Goal: Transaction & Acquisition: Purchase product/service

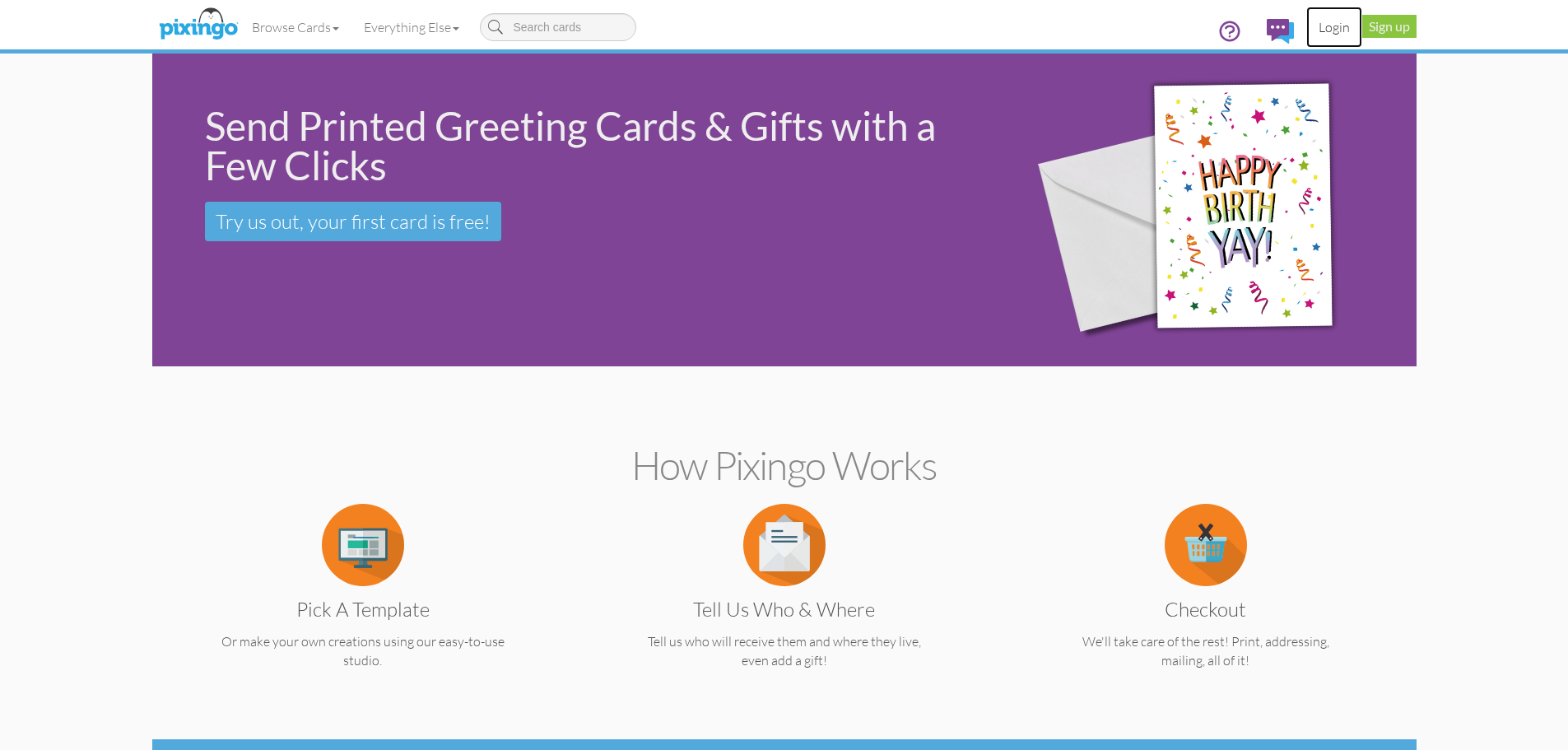
click at [1331, 30] on link "Login" at bounding box center [1333, 28] width 56 height 41
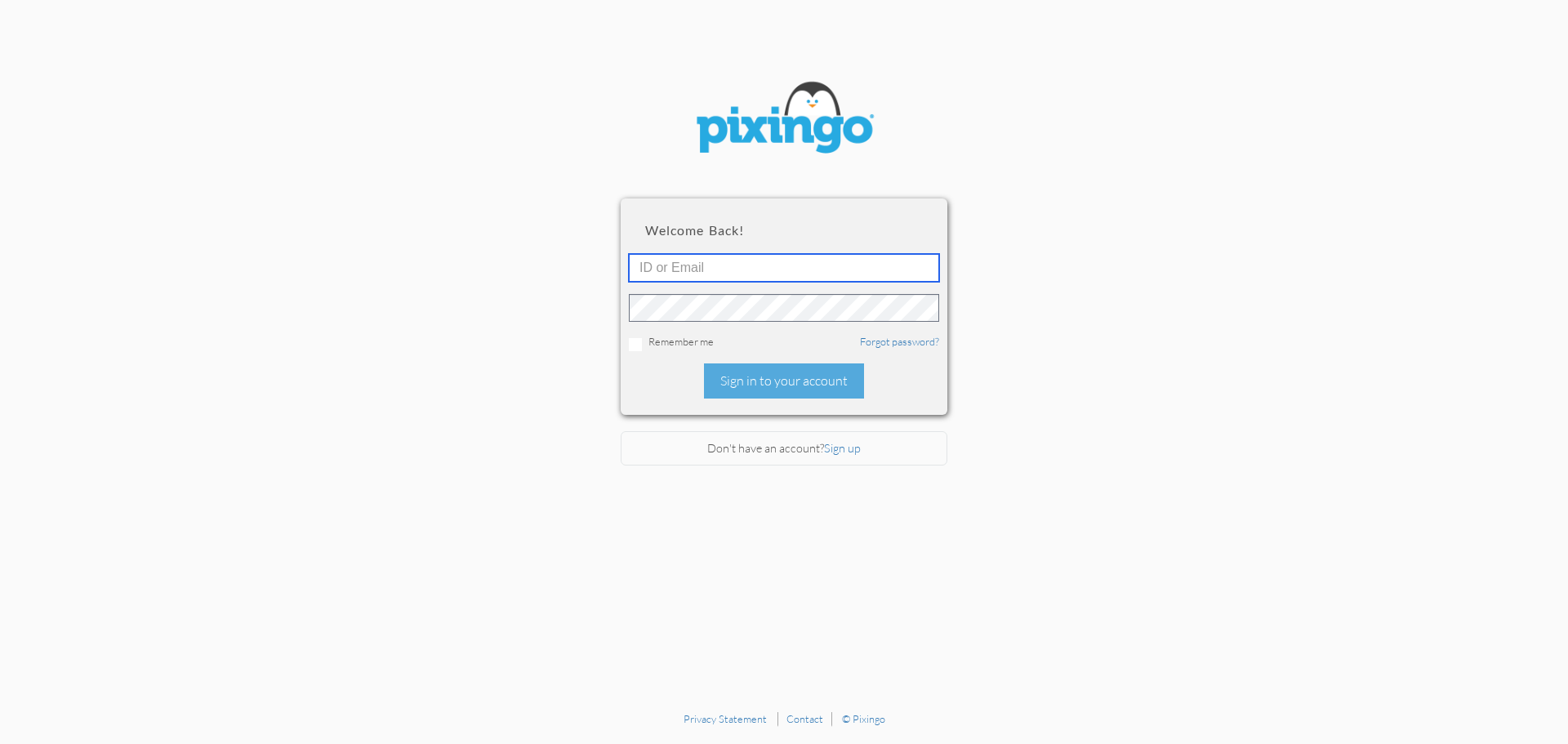
click at [764, 264] on input "text" at bounding box center [784, 268] width 311 height 28
type input "[EMAIL_ADDRESS][DOMAIN_NAME]"
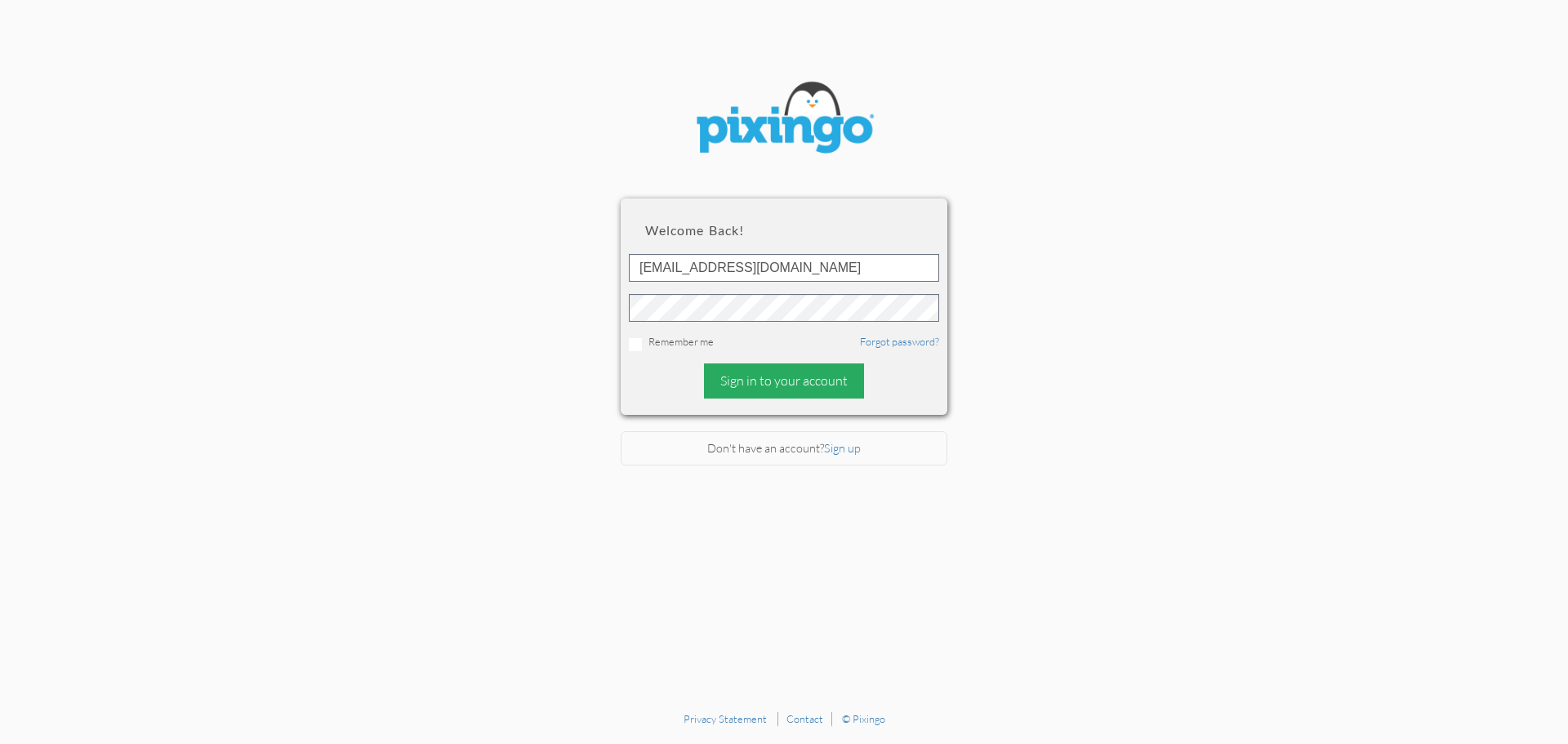
click at [824, 379] on div "Sign in to your account" at bounding box center [784, 381] width 160 height 35
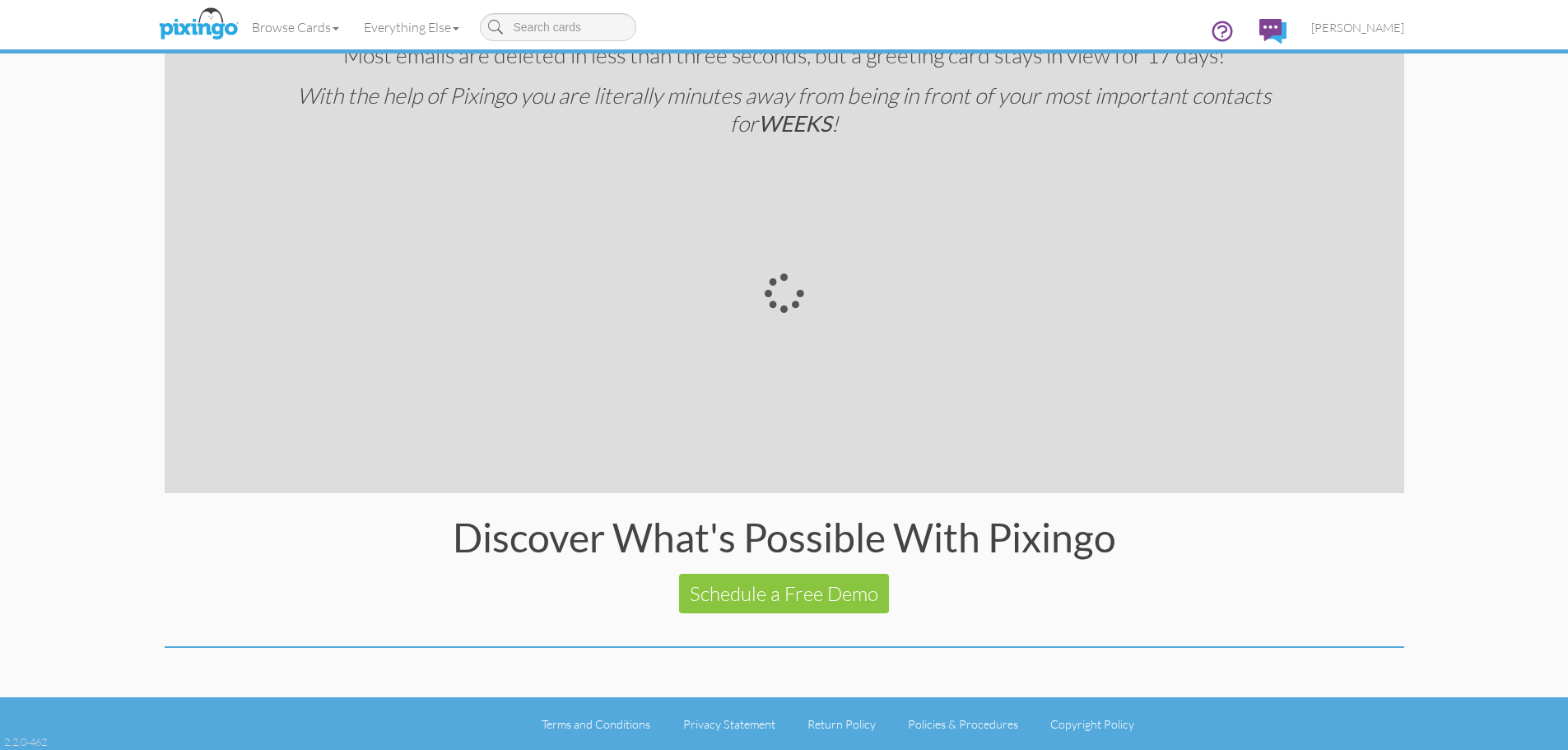
scroll to position [2784, 0]
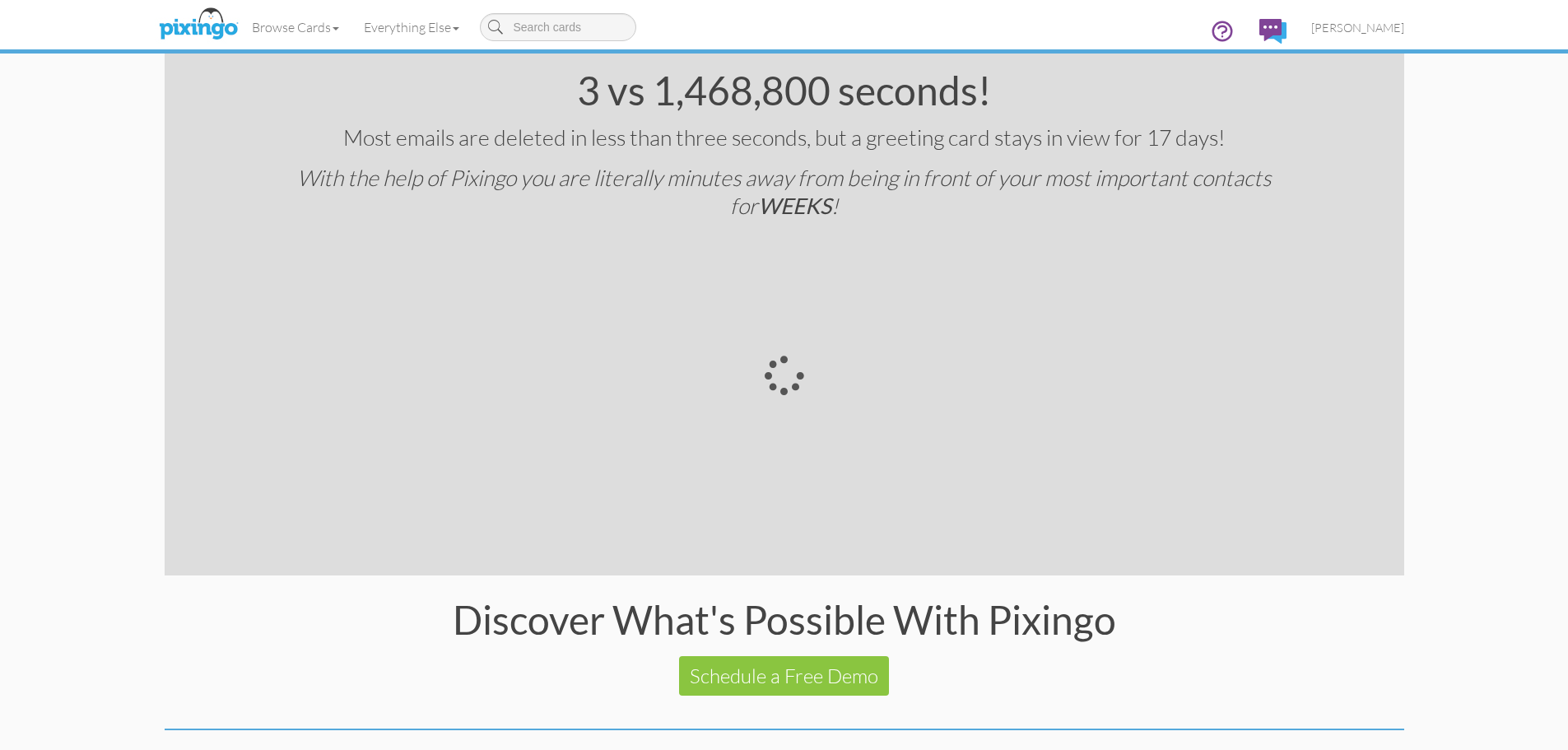
click at [792, 378] on div at bounding box center [784, 376] width 493 height 279
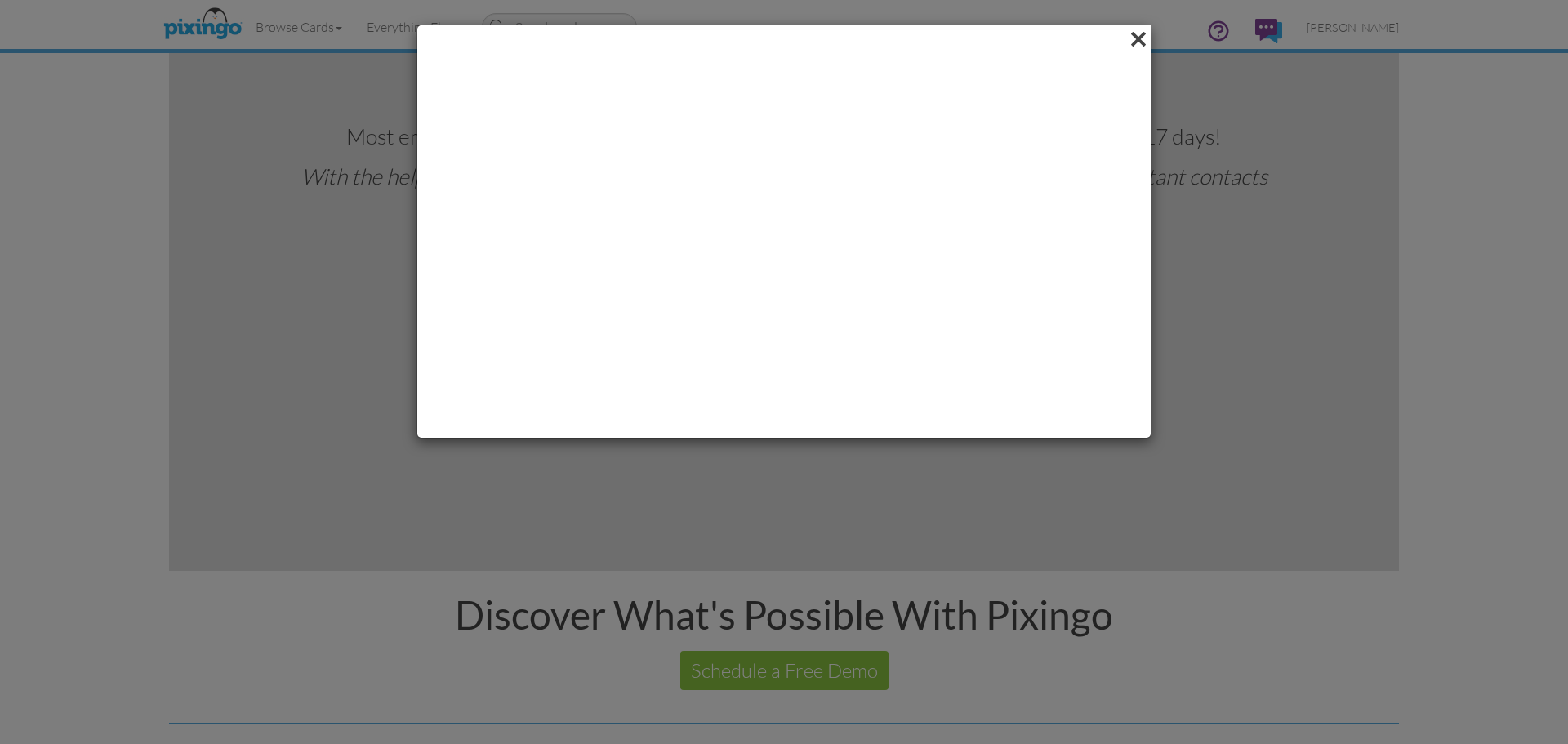
click at [1137, 35] on span at bounding box center [1138, 39] width 26 height 28
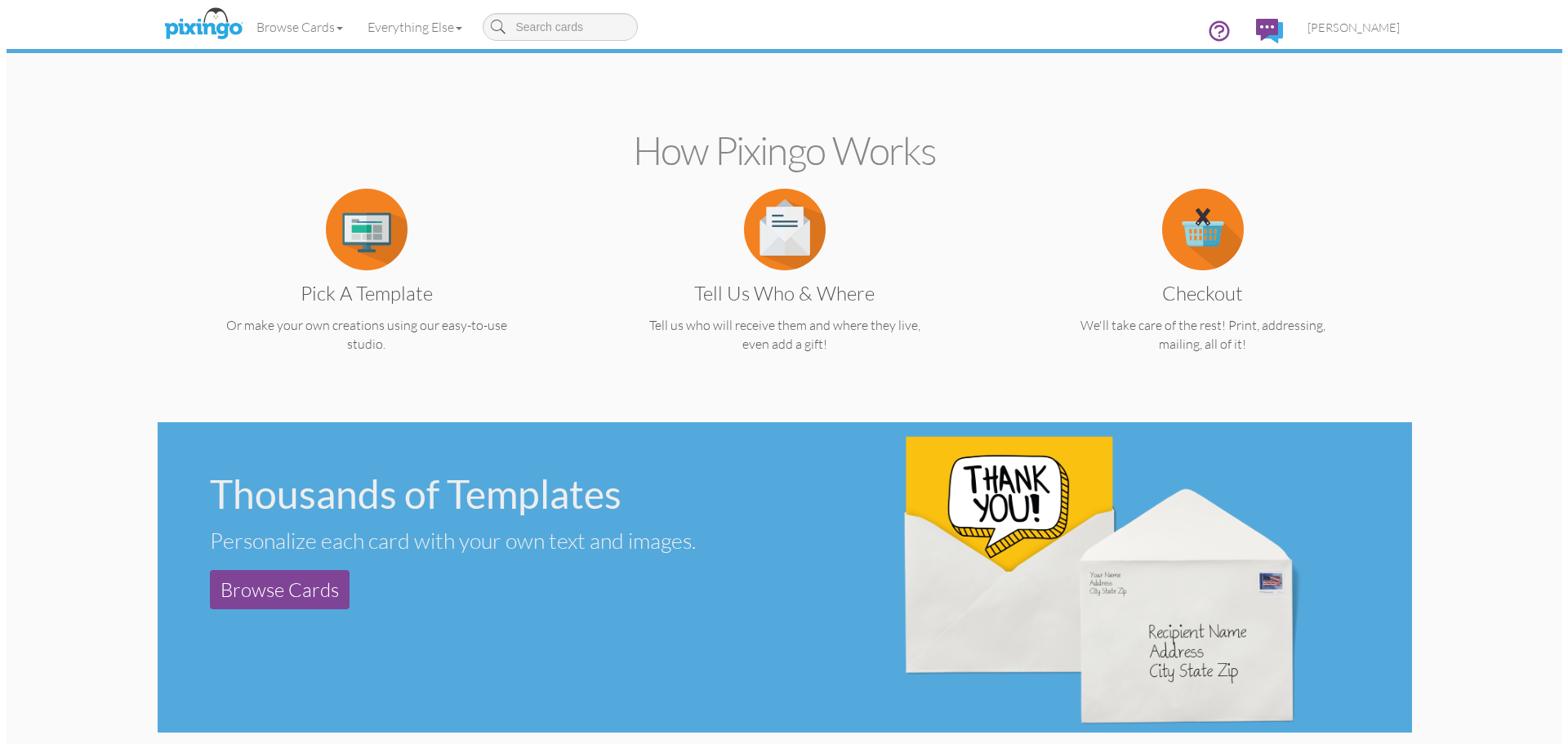
scroll to position [0, 0]
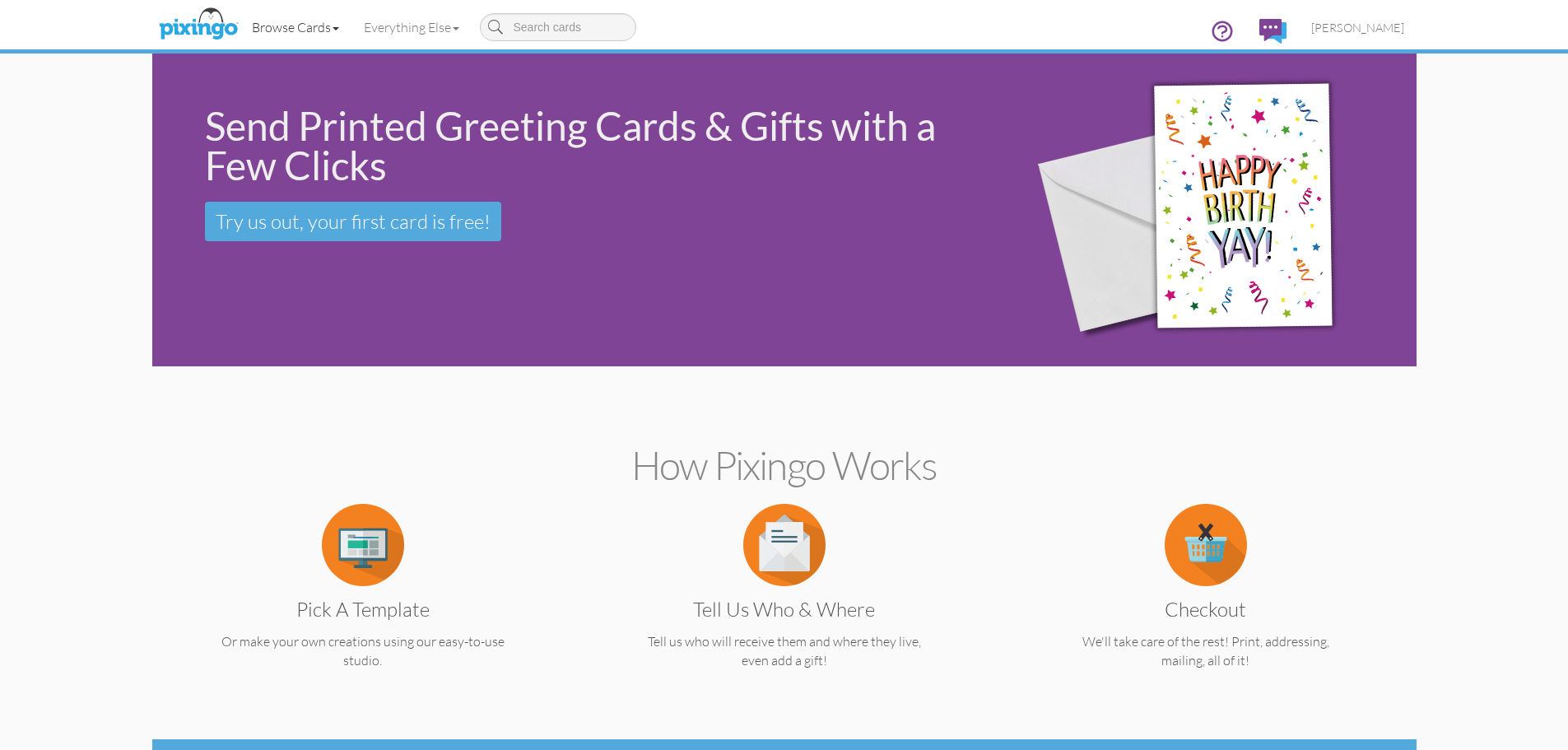
click at [328, 25] on link "Browse Cards" at bounding box center [296, 28] width 112 height 41
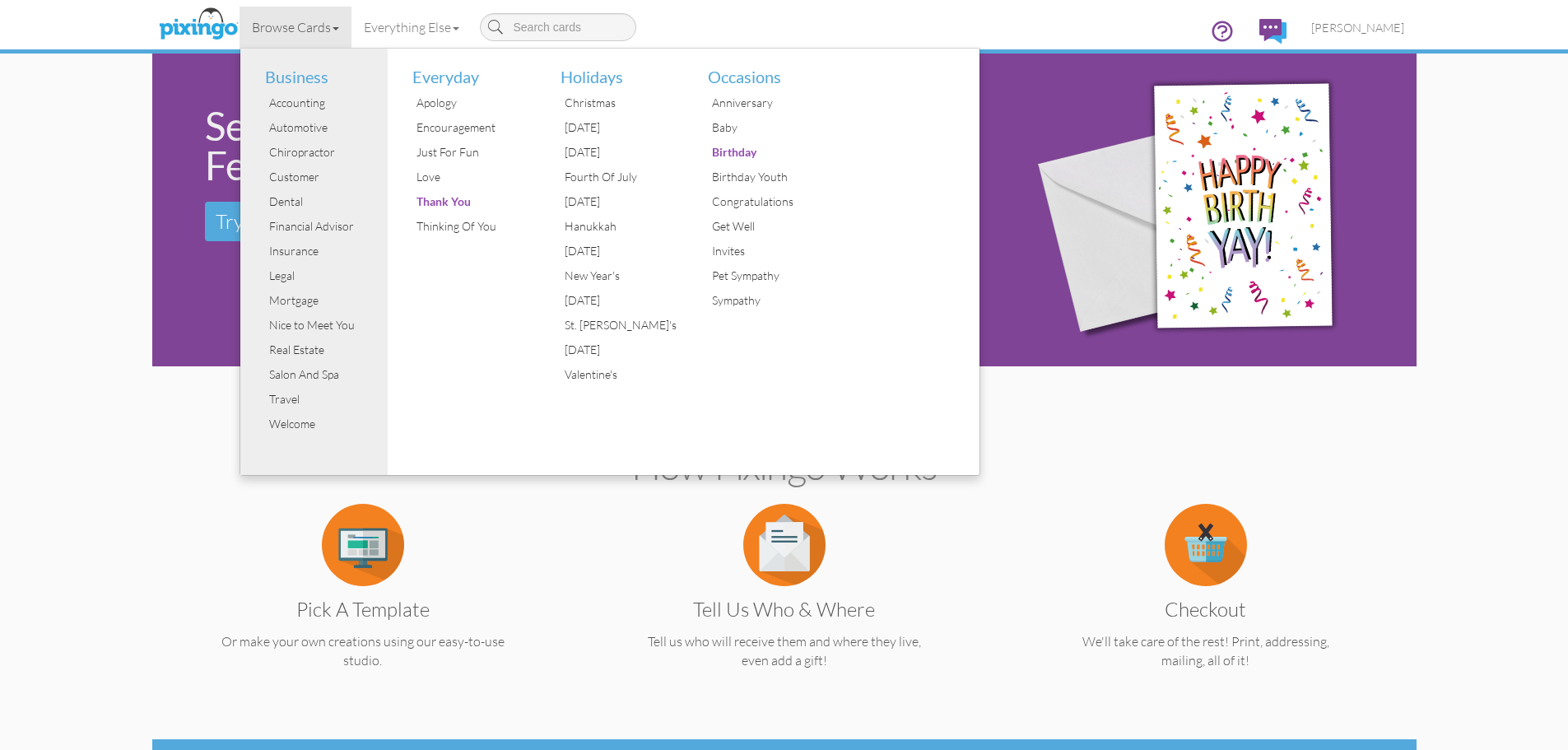
click at [1036, 453] on h2 "How Pixingo works" at bounding box center [784, 465] width 1206 height 44
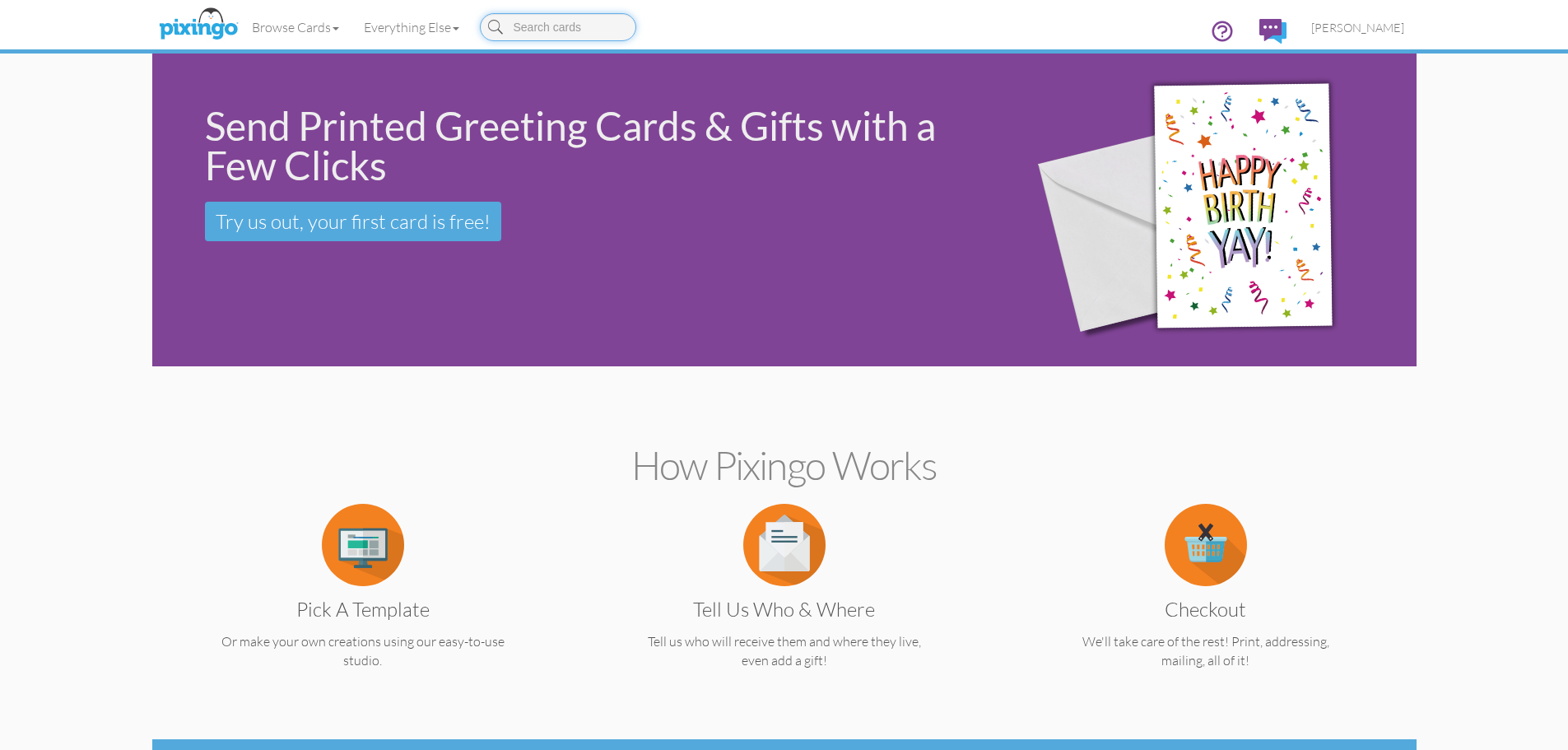
click at [581, 28] on input at bounding box center [558, 27] width 156 height 28
type input "Disney"
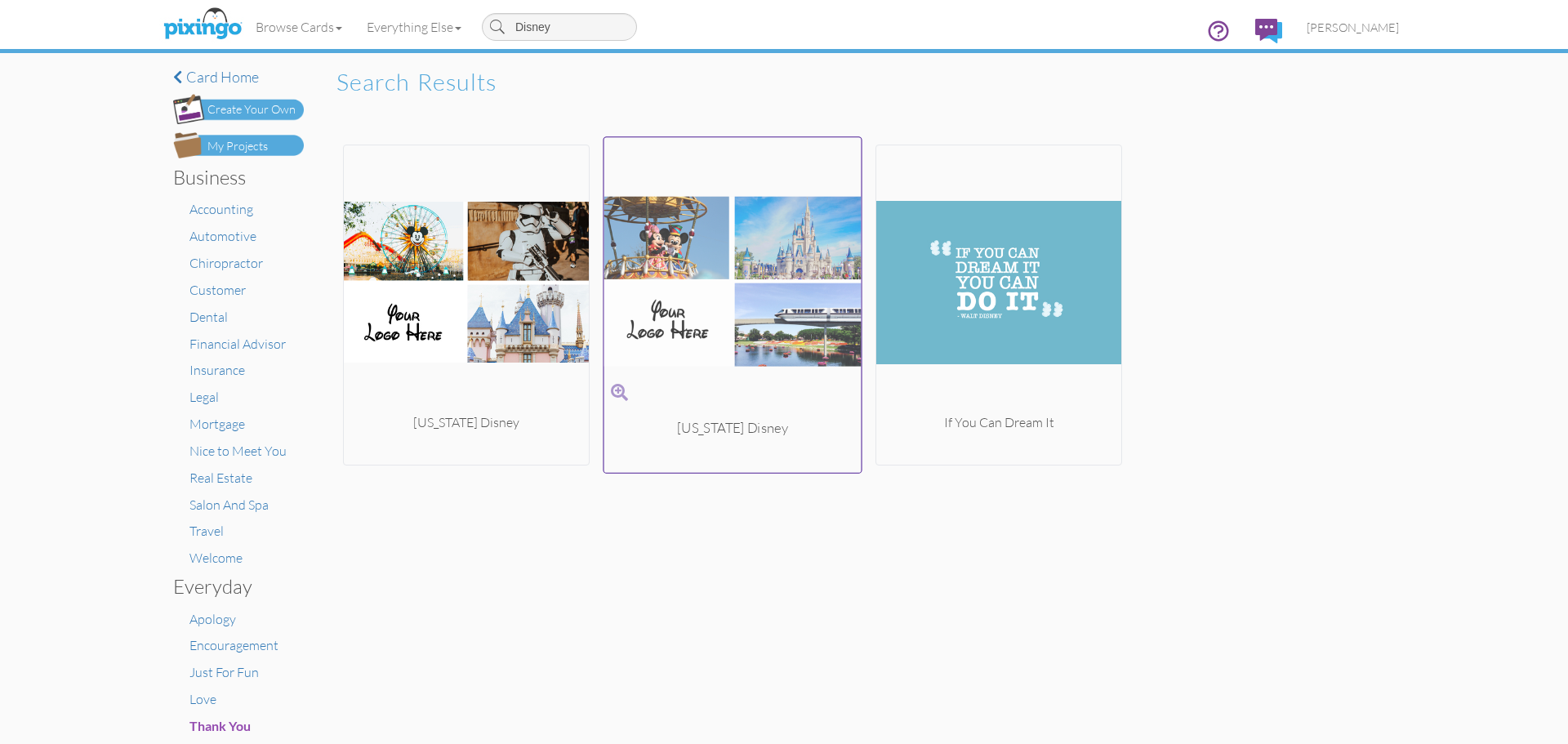
click at [756, 378] on img at bounding box center [733, 281] width 258 height 275
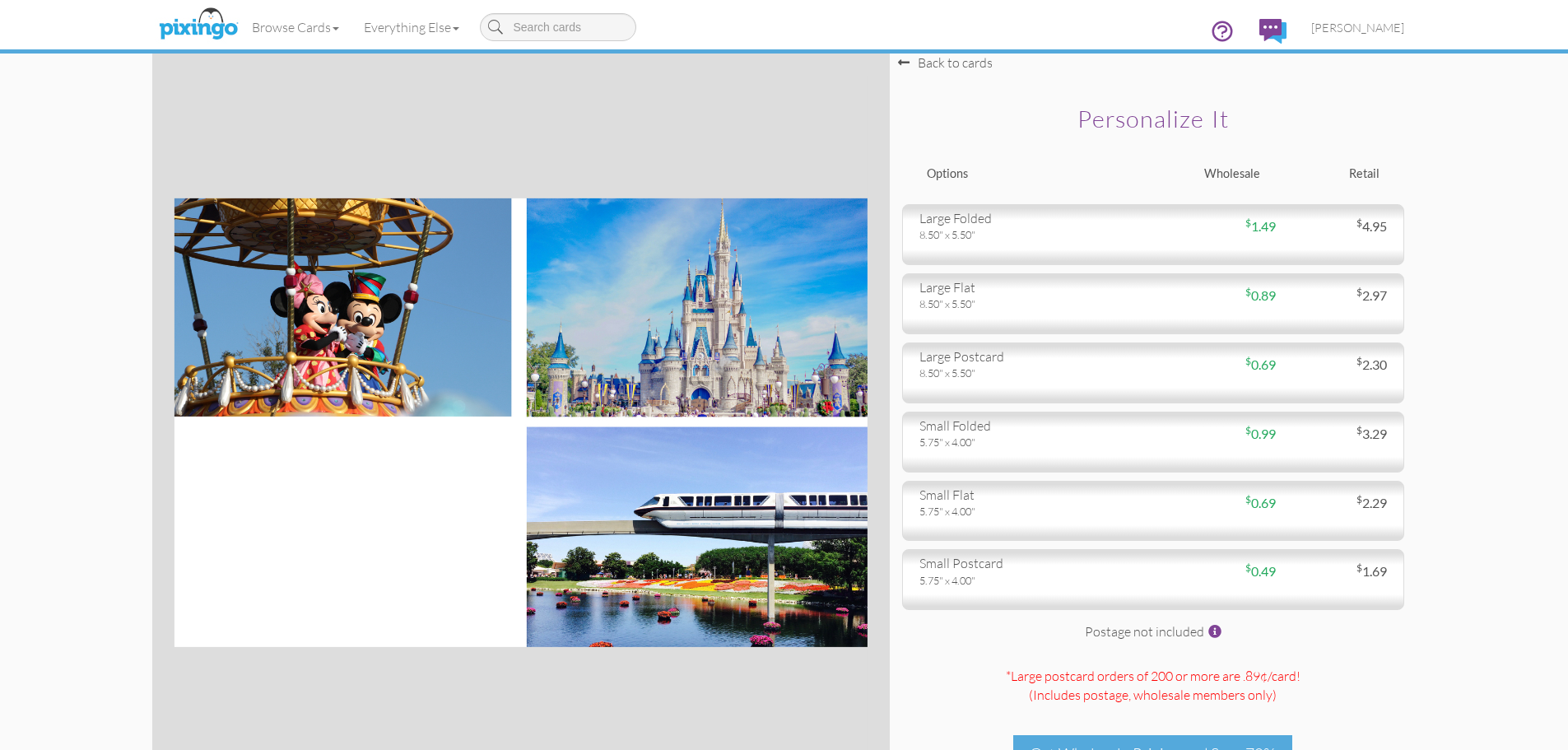
click at [373, 566] on img at bounding box center [520, 423] width 693 height 449
click at [446, 525] on img at bounding box center [520, 423] width 693 height 449
click at [958, 65] on div "Browse Cards Business Accounting Automotive Chiropractor Customer Dental Financ…" at bounding box center [784, 33] width 1240 height 65
click at [898, 59] on div "Browse Cards Business Accounting Automotive Chiropractor Customer Dental Financ…" at bounding box center [784, 33] width 1240 height 65
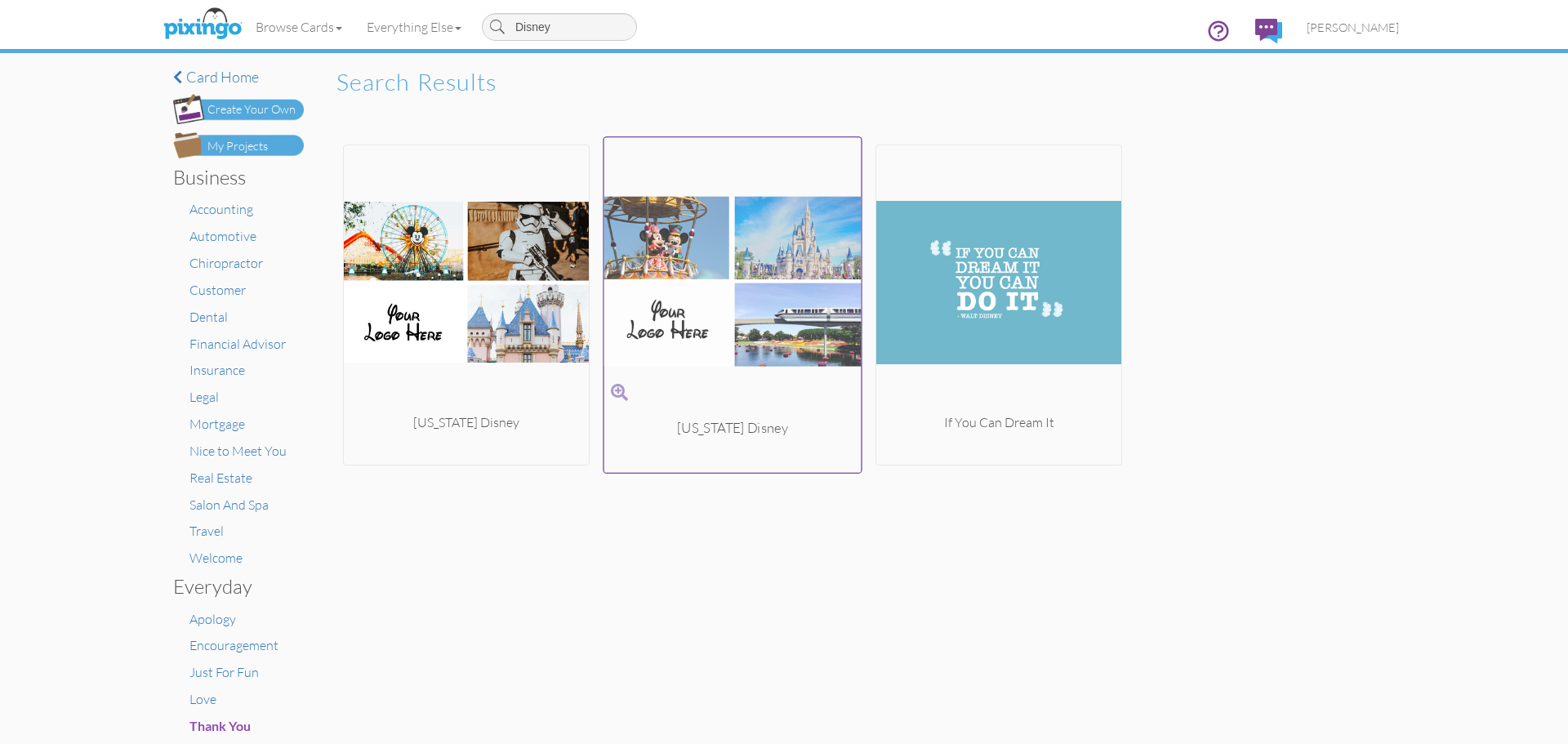
click at [614, 394] on span at bounding box center [619, 392] width 17 height 24
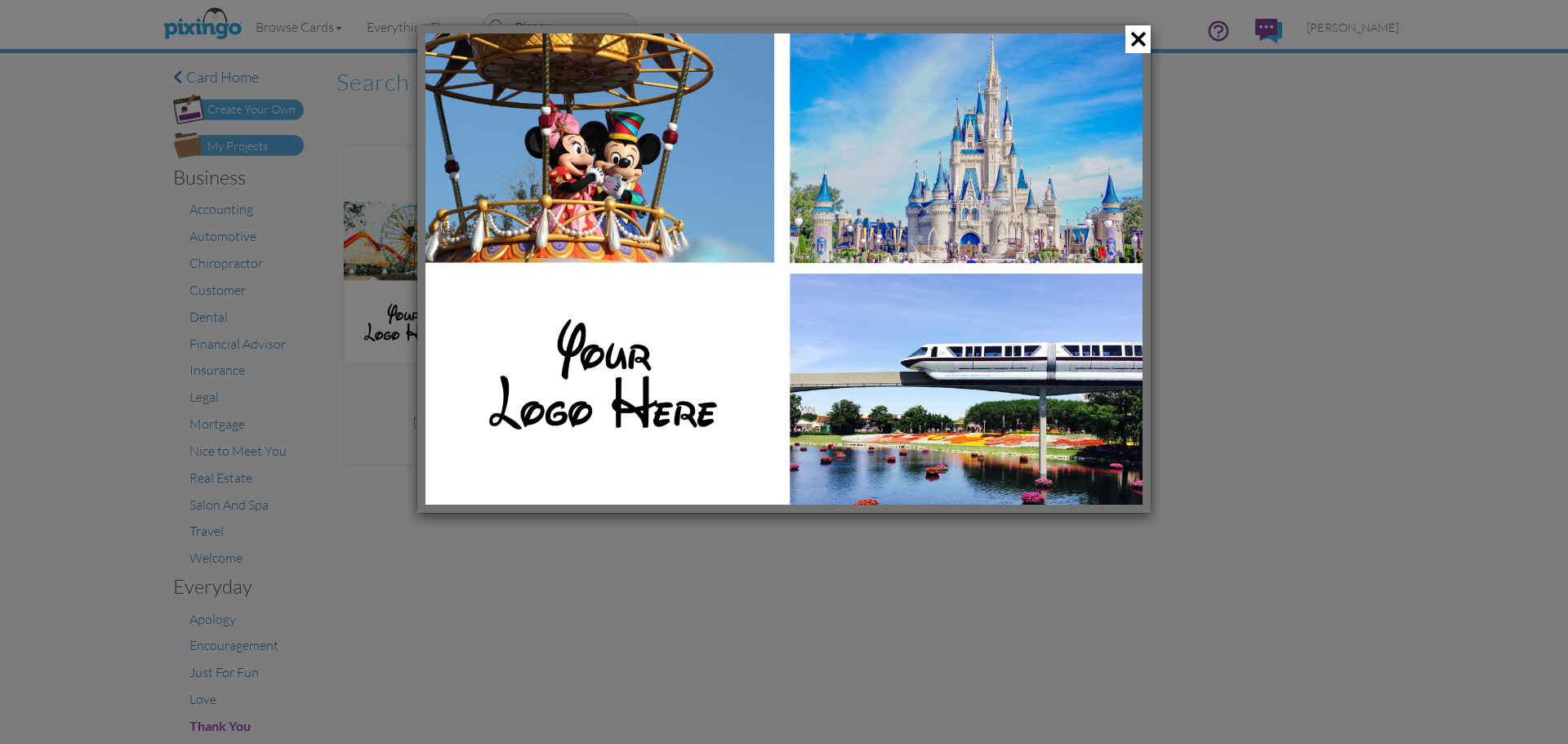
click at [630, 382] on img at bounding box center [784, 269] width 717 height 471
click at [1136, 41] on span at bounding box center [1138, 39] width 26 height 28
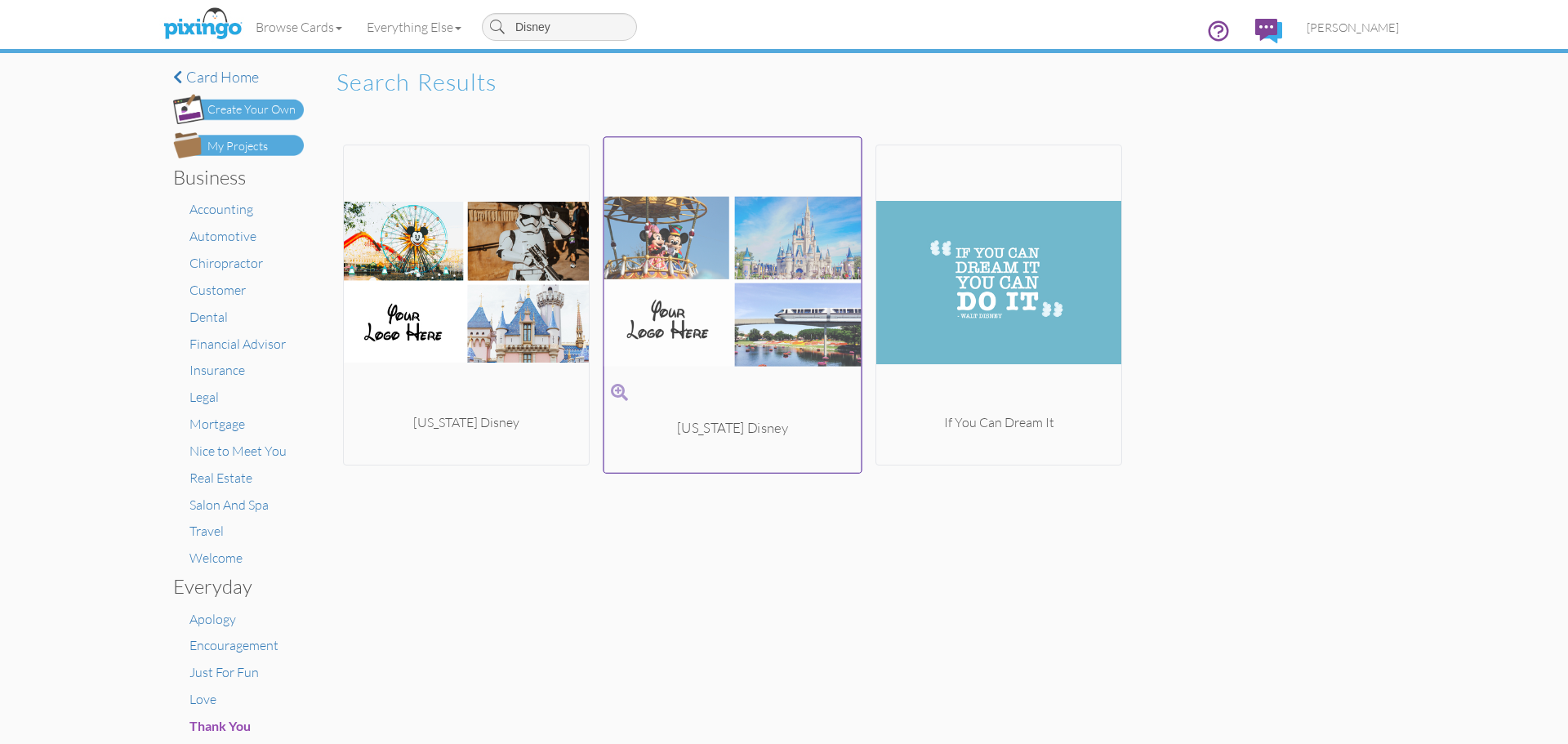
click at [694, 323] on img at bounding box center [733, 281] width 258 height 275
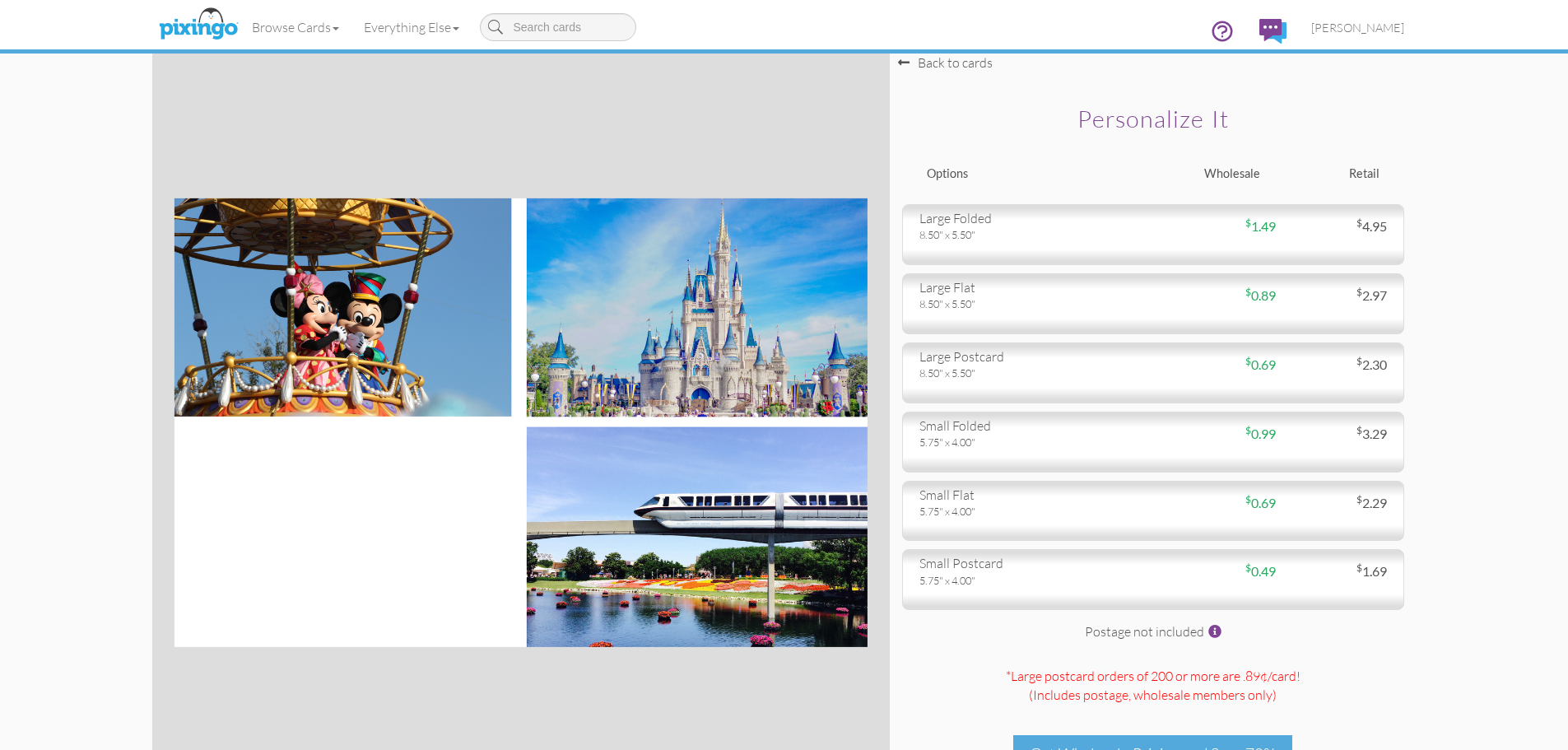
click at [1144, 117] on h2 "Personalize it" at bounding box center [1153, 119] width 444 height 27
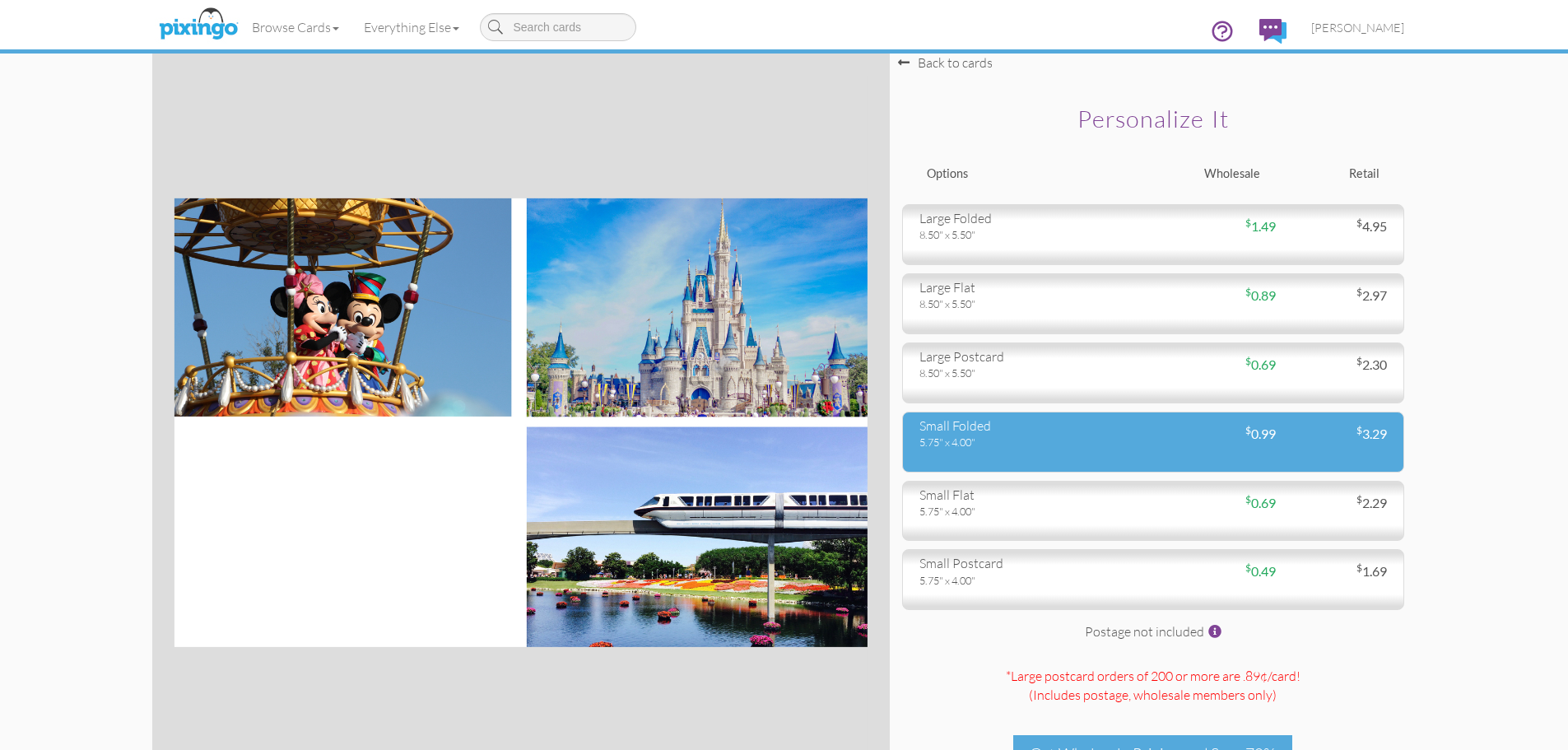
click at [1053, 435] on div "5.75" x 4.00"" at bounding box center [1030, 441] width 222 height 15
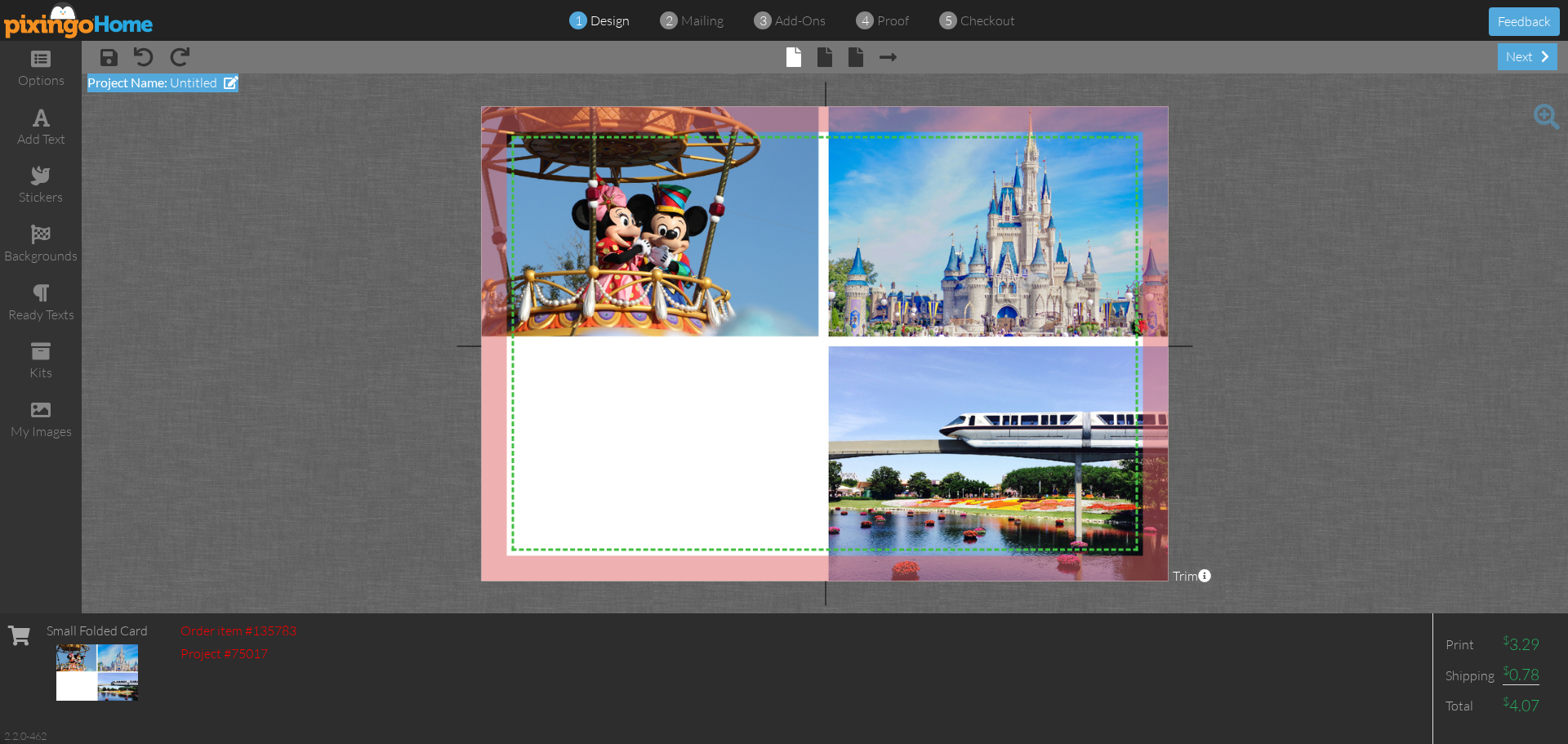
click at [225, 84] on span at bounding box center [230, 82] width 15 height 13
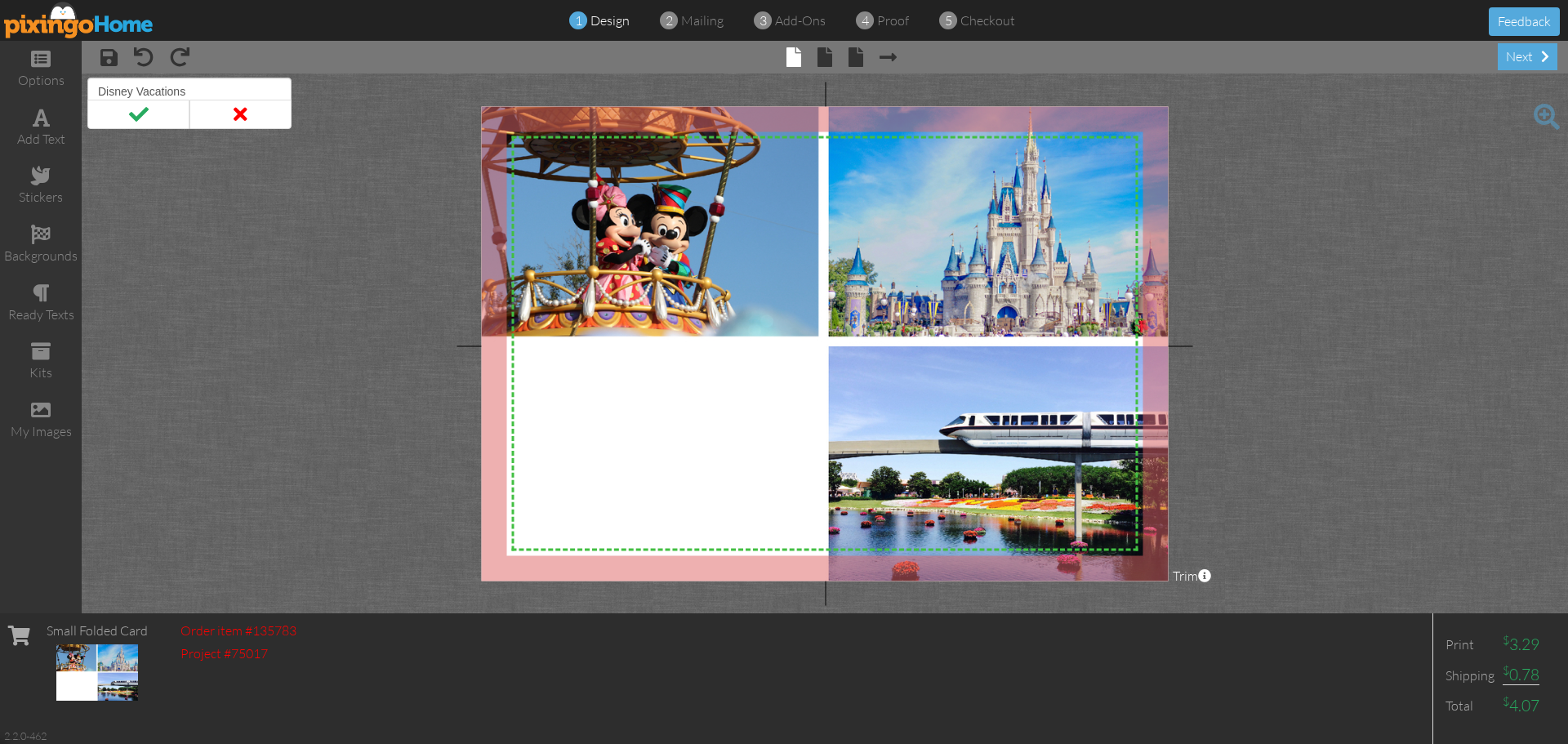
click at [137, 90] on input "Disney Vacations" at bounding box center [189, 91] width 204 height 28
click at [231, 86] on input "Disney World Vacations" at bounding box center [189, 91] width 204 height 28
click at [247, 97] on input "Disney World Vacations Pre arrival" at bounding box center [189, 91] width 204 height 28
type input "Disney World Vacations Pre Arrival"
click at [143, 108] on span at bounding box center [138, 114] width 102 height 29
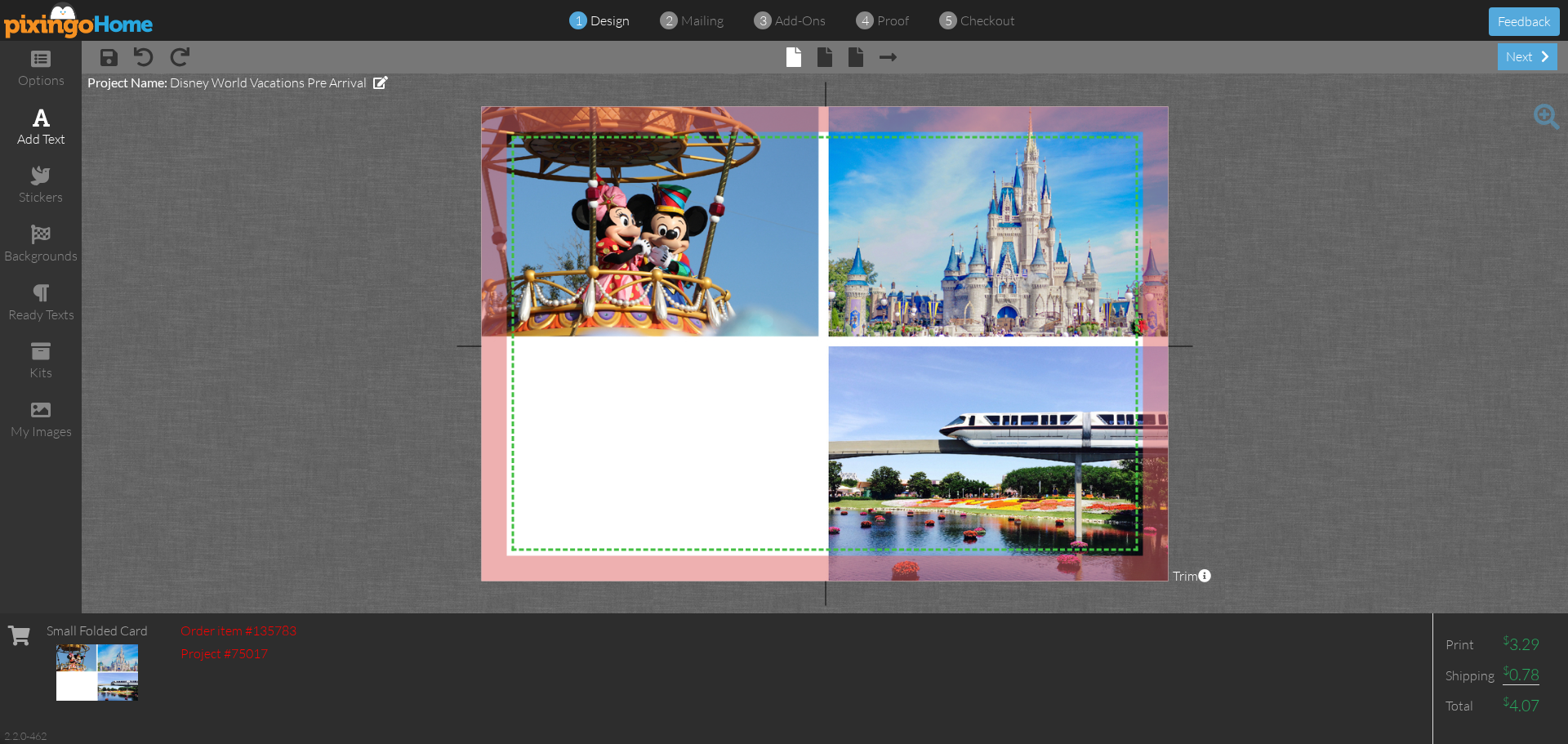
click at [38, 111] on span at bounding box center [41, 117] width 17 height 20
click at [34, 55] on span at bounding box center [40, 58] width 20 height 20
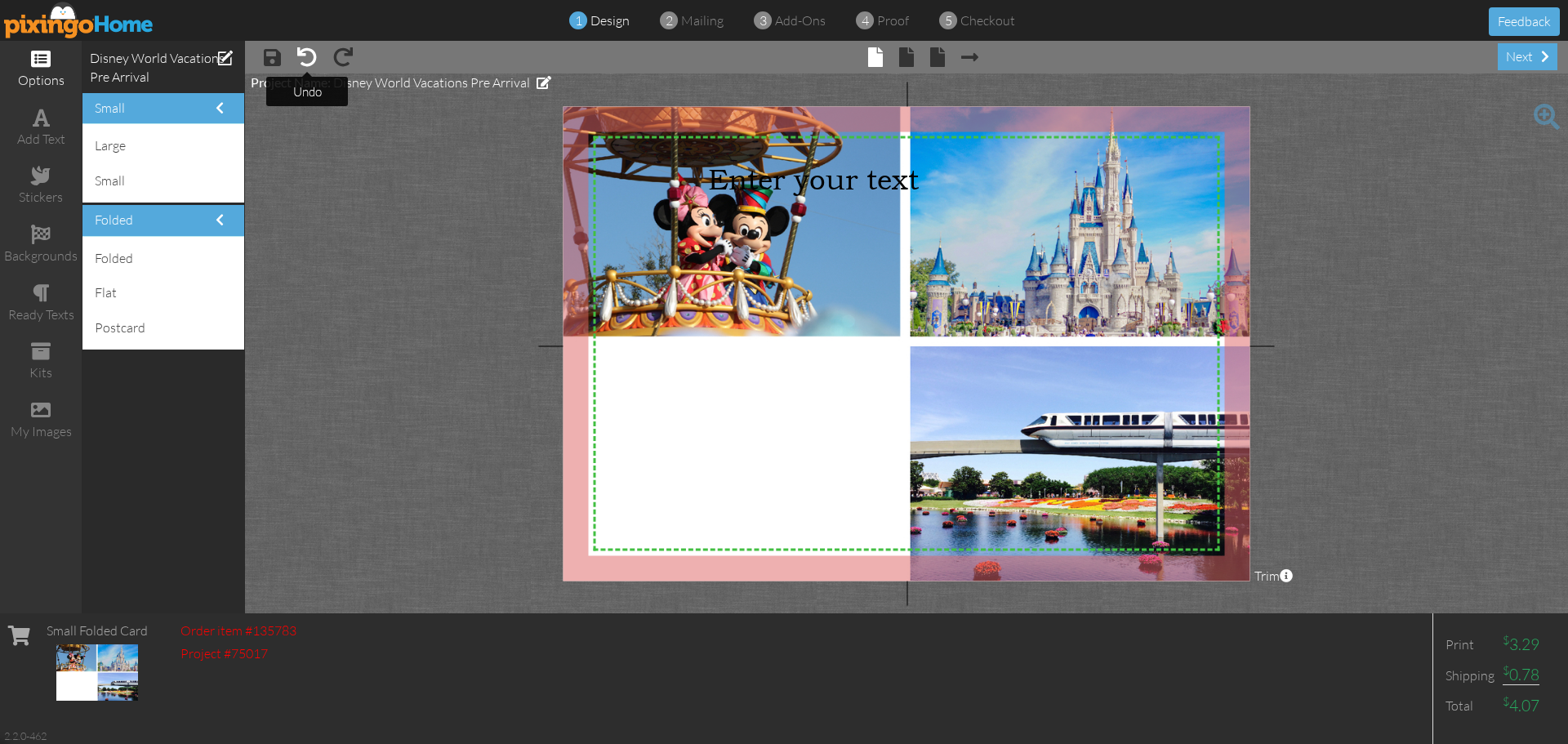
click at [313, 61] on span at bounding box center [306, 57] width 20 height 20
click at [315, 60] on span at bounding box center [306, 57] width 20 height 20
click at [315, 91] on tip-tip "× undo" at bounding box center [308, 92] width 29 height 15
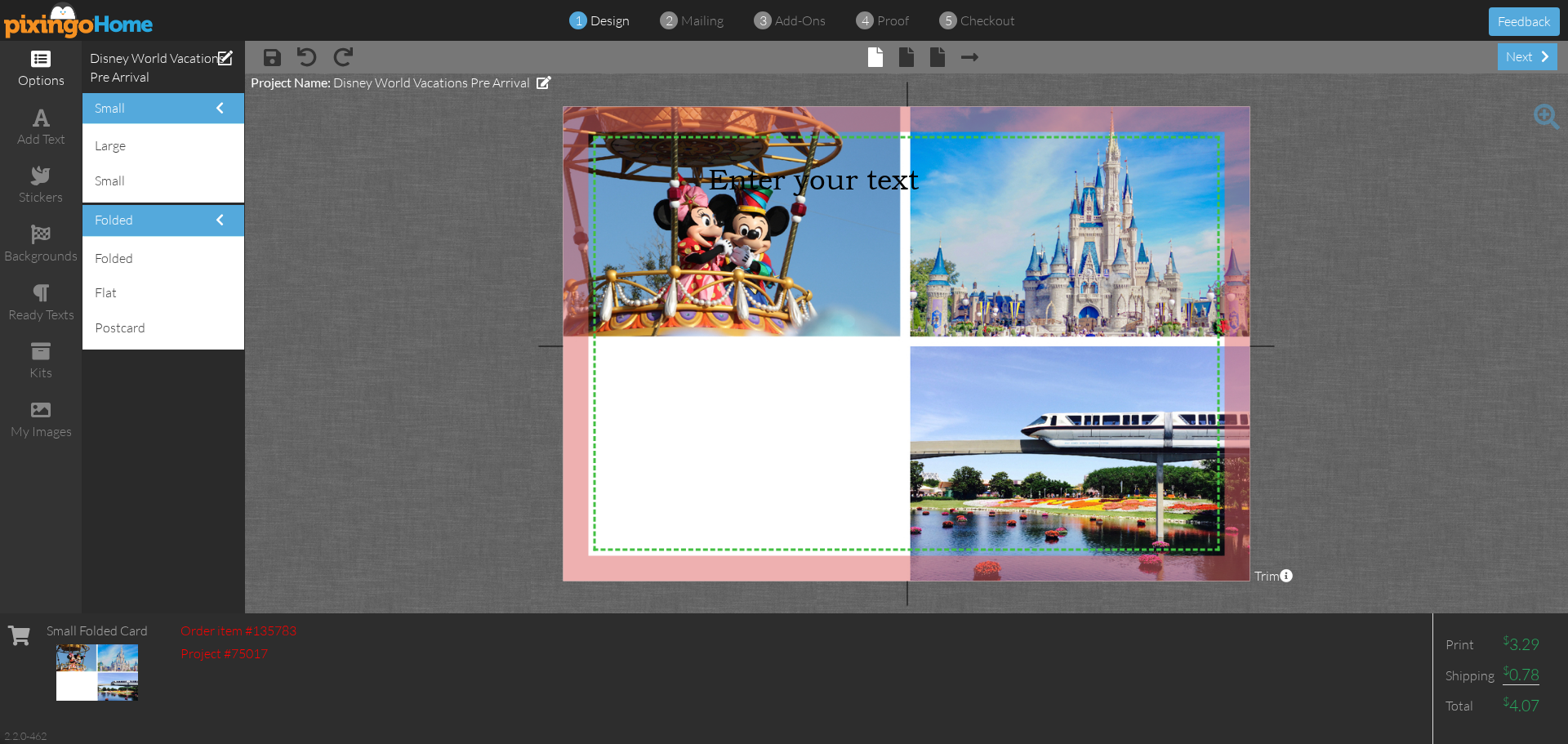
click at [361, 220] on project-studio-wrapper "X X X X X X X X X X X X X X X X X X X X X X X X X X X X X X X X X X X X X X X X…" at bounding box center [906, 343] width 1323 height 540
click at [373, 318] on project-studio-wrapper "X X X X X X X X X X X X X X X X X X X X X X X X X X X X X X X X X X X X X X X X…" at bounding box center [906, 343] width 1323 height 540
click at [963, 182] on div "Enter your text" at bounding box center [906, 179] width 396 height 34
click at [43, 111] on span at bounding box center [41, 117] width 17 height 20
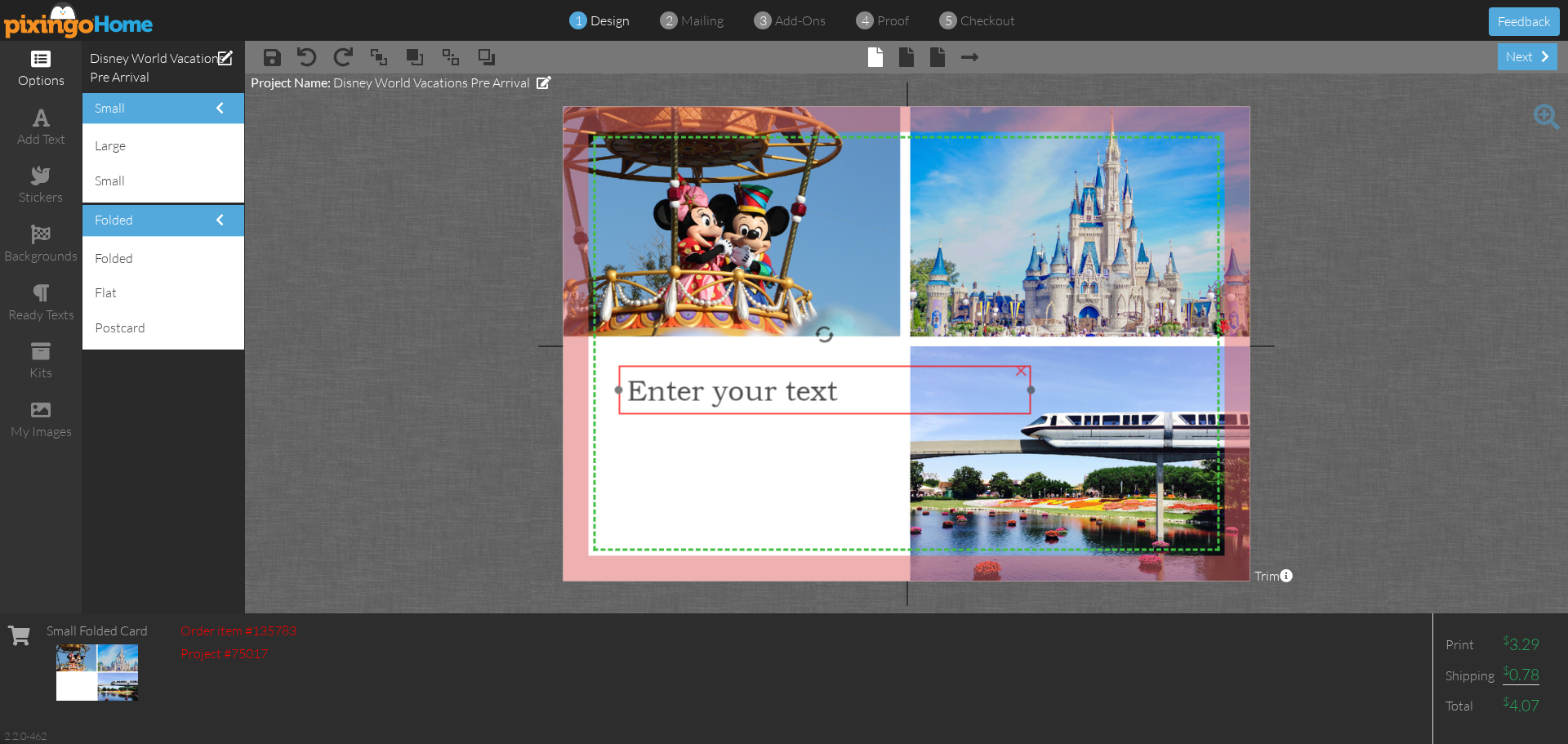
drag, startPoint x: 726, startPoint y: 176, endPoint x: 644, endPoint y: 387, distance: 226.4
click at [644, 387] on span "Enter your text" at bounding box center [731, 390] width 211 height 34
click at [718, 394] on span "Enter your text" at bounding box center [731, 390] width 211 height 34
click at [762, 395] on span "Enter your text" at bounding box center [729, 390] width 211 height 34
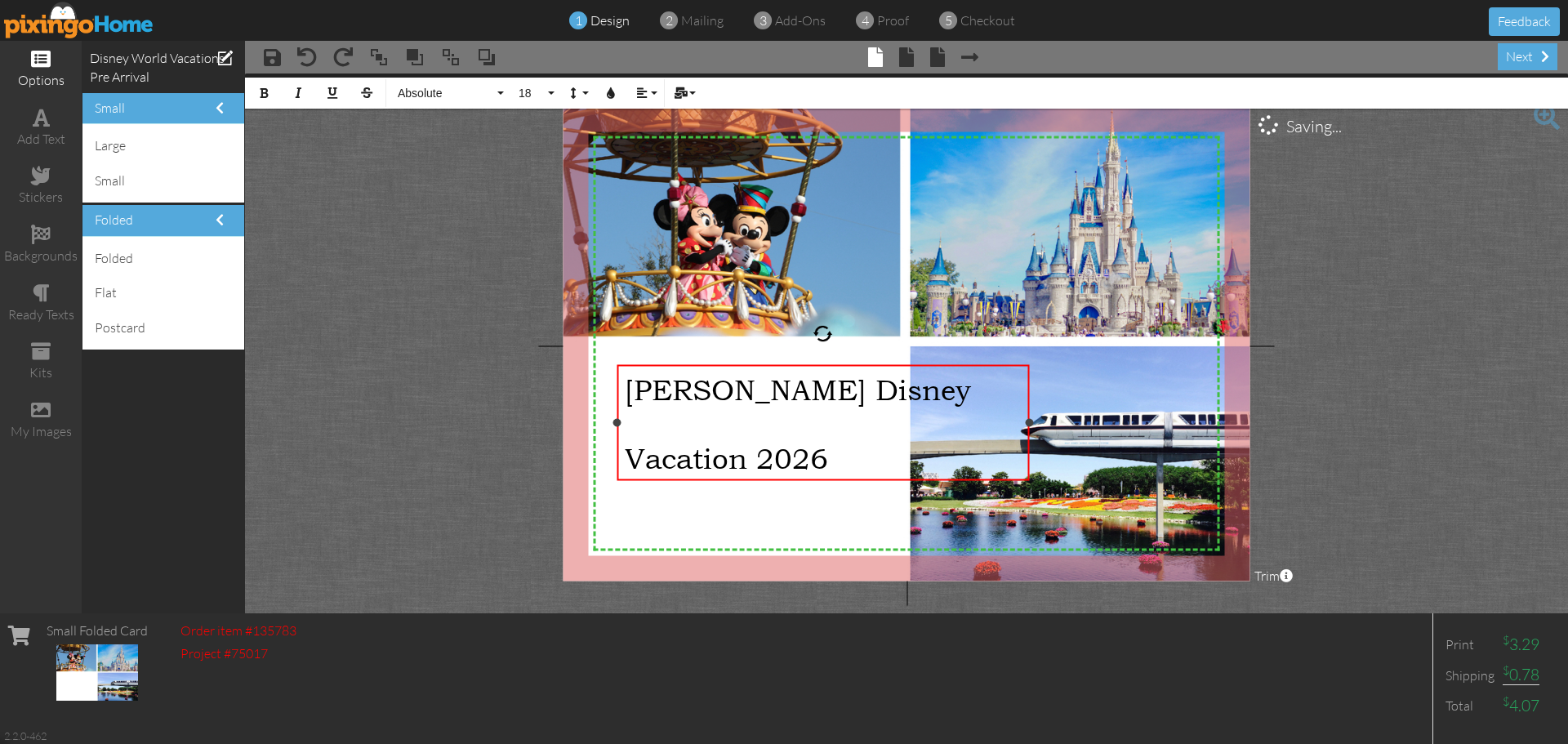
click at [848, 387] on div "[PERSON_NAME] Disney" at bounding box center [822, 390] width 396 height 34
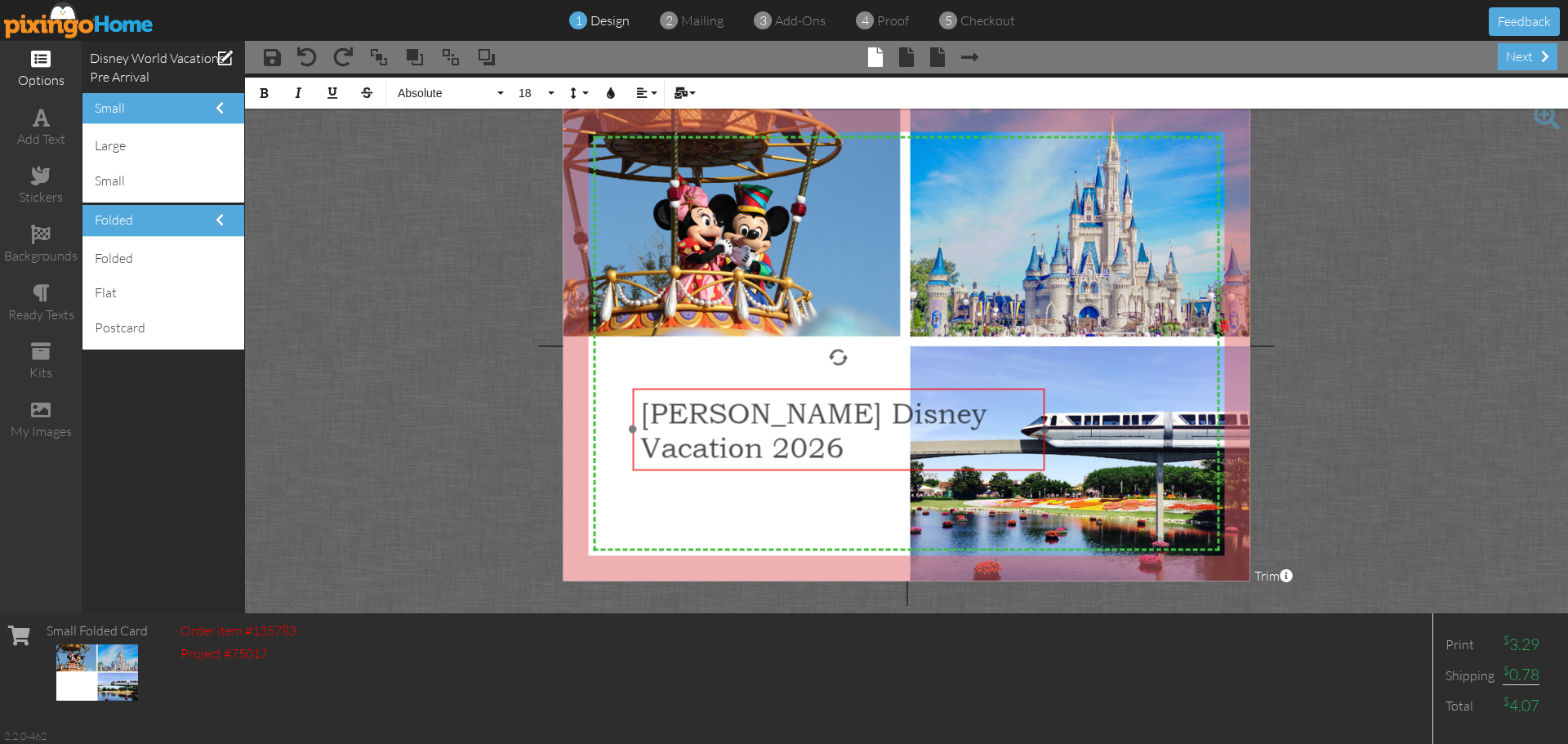
drag, startPoint x: 730, startPoint y: 447, endPoint x: 746, endPoint y: 470, distance: 28.0
click at [746, 470] on div "[PERSON_NAME] Disney ​ ​ ​ Vacation 2026" at bounding box center [839, 430] width 412 height 84
drag, startPoint x: 768, startPoint y: 469, endPoint x: 757, endPoint y: 468, distance: 11.0
click at [757, 468] on div "[PERSON_NAME] Disney ​ ​ ​ Vacation 2026" at bounding box center [828, 427] width 412 height 84
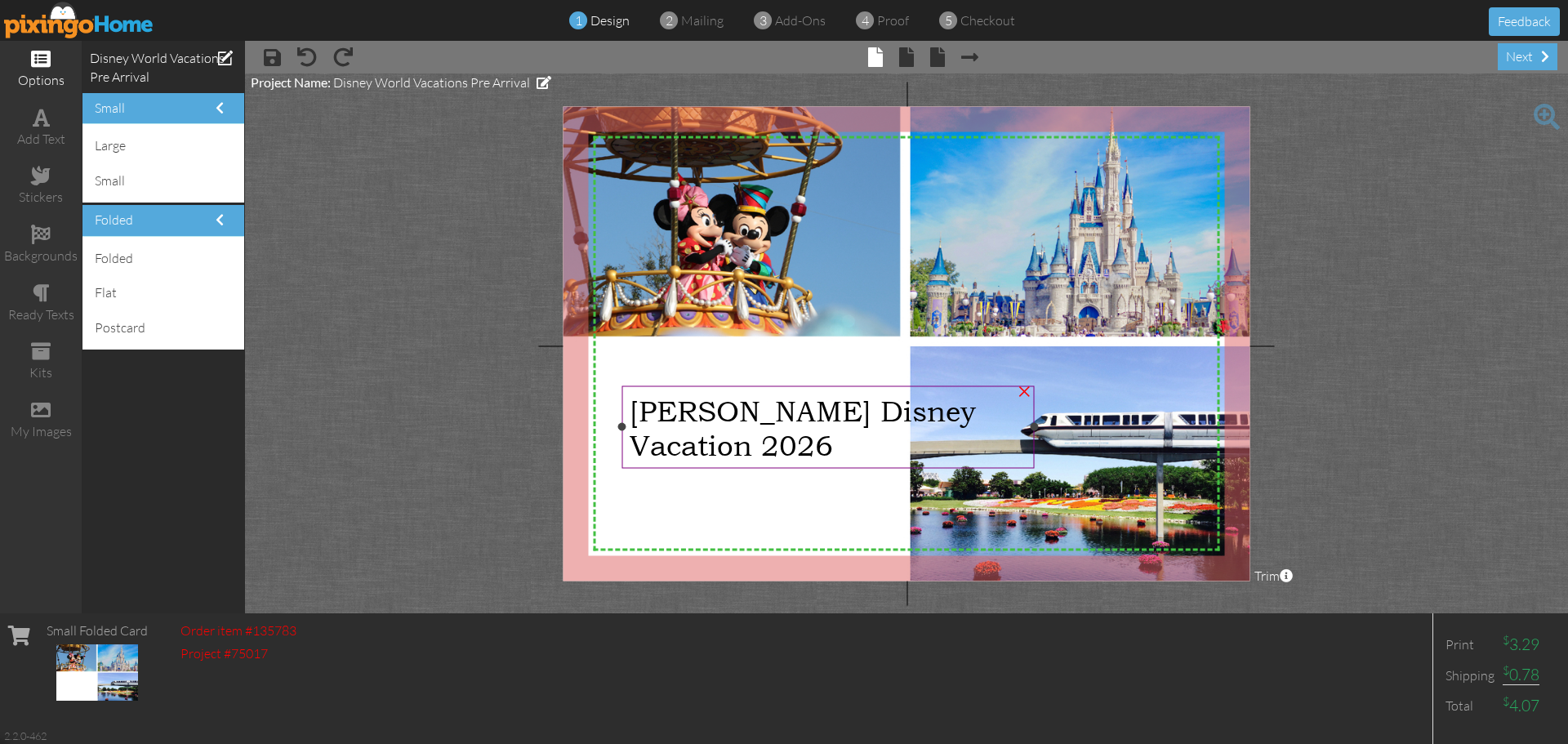
click at [874, 428] on div "Vacation 2026" at bounding box center [828, 445] width 396 height 34
click at [743, 406] on span "[PERSON_NAME] Disney" at bounding box center [804, 410] width 346 height 34
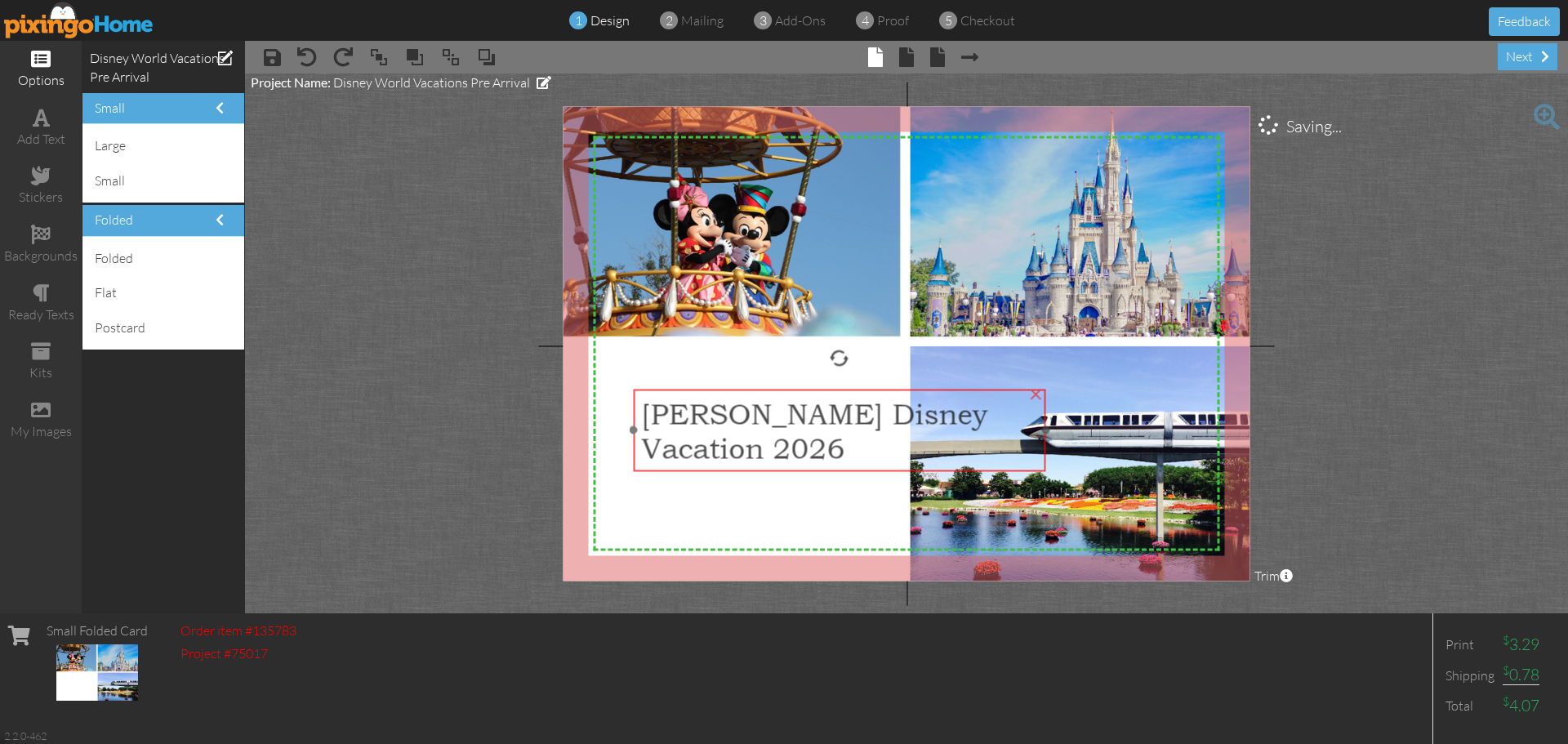
drag, startPoint x: 635, startPoint y: 405, endPoint x: 645, endPoint y: 410, distance: 11.2
click at [645, 410] on span "[PERSON_NAME] Disney" at bounding box center [814, 414] width 346 height 34
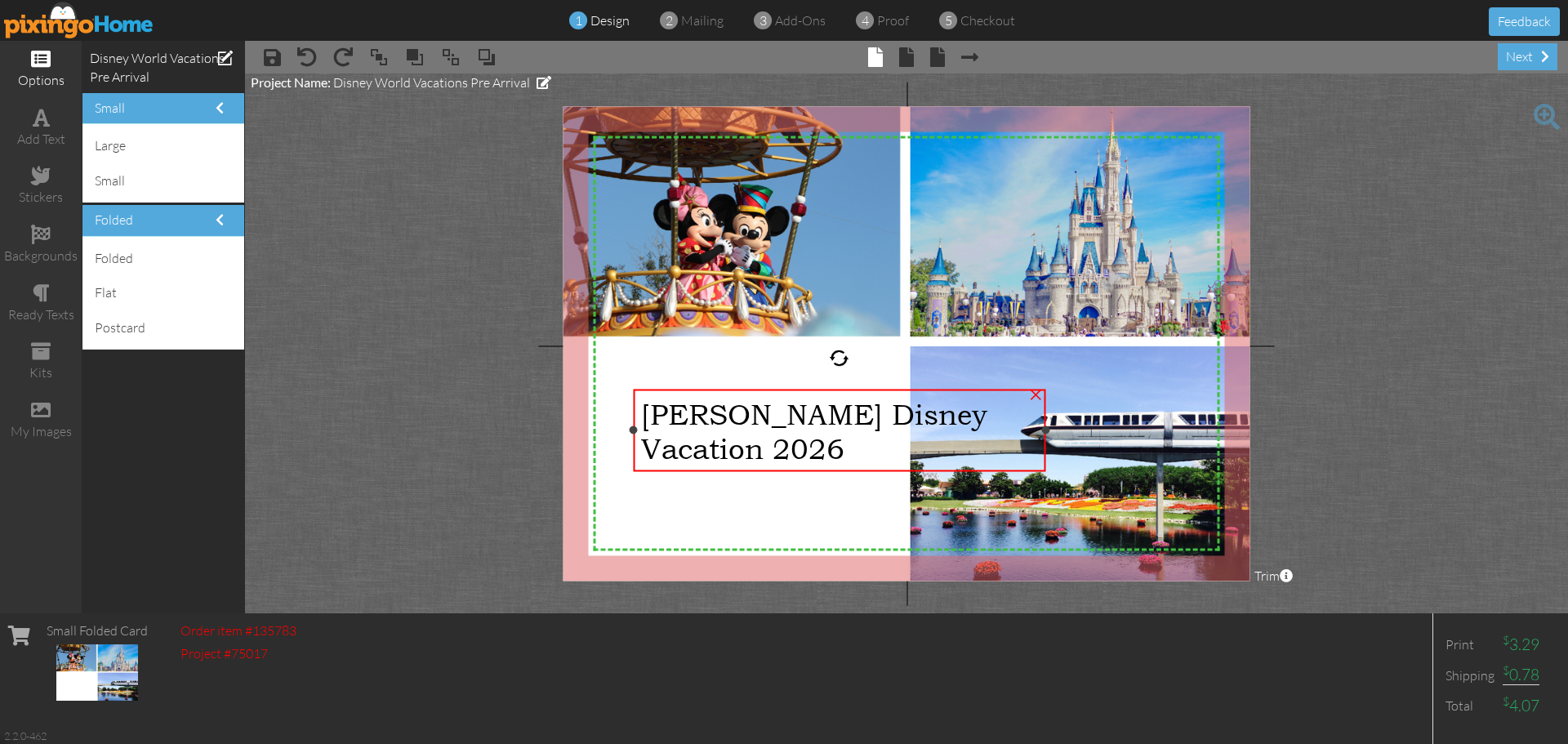
click at [1035, 397] on div "×" at bounding box center [1036, 392] width 26 height 26
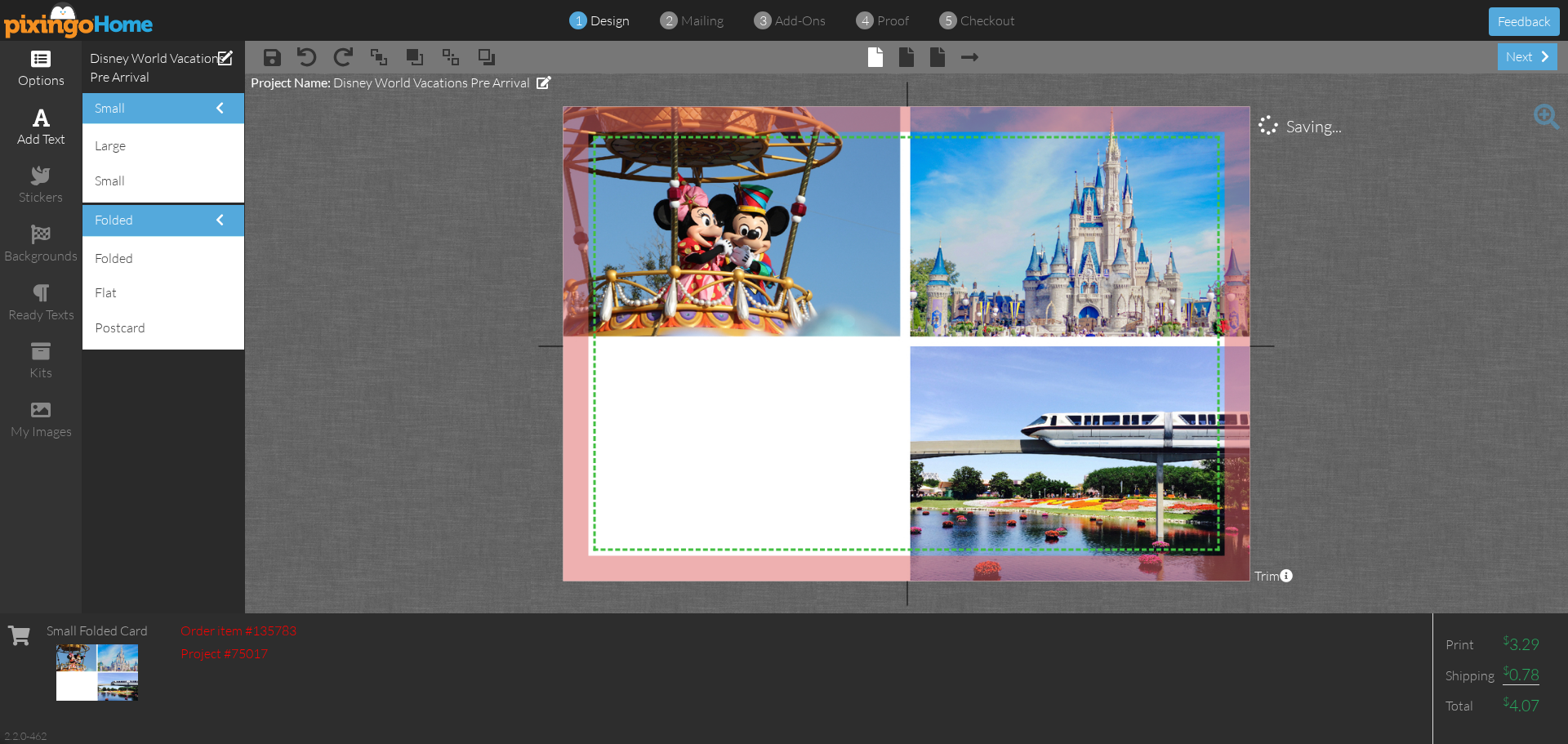
click at [51, 125] on div "add text" at bounding box center [41, 128] width 82 height 57
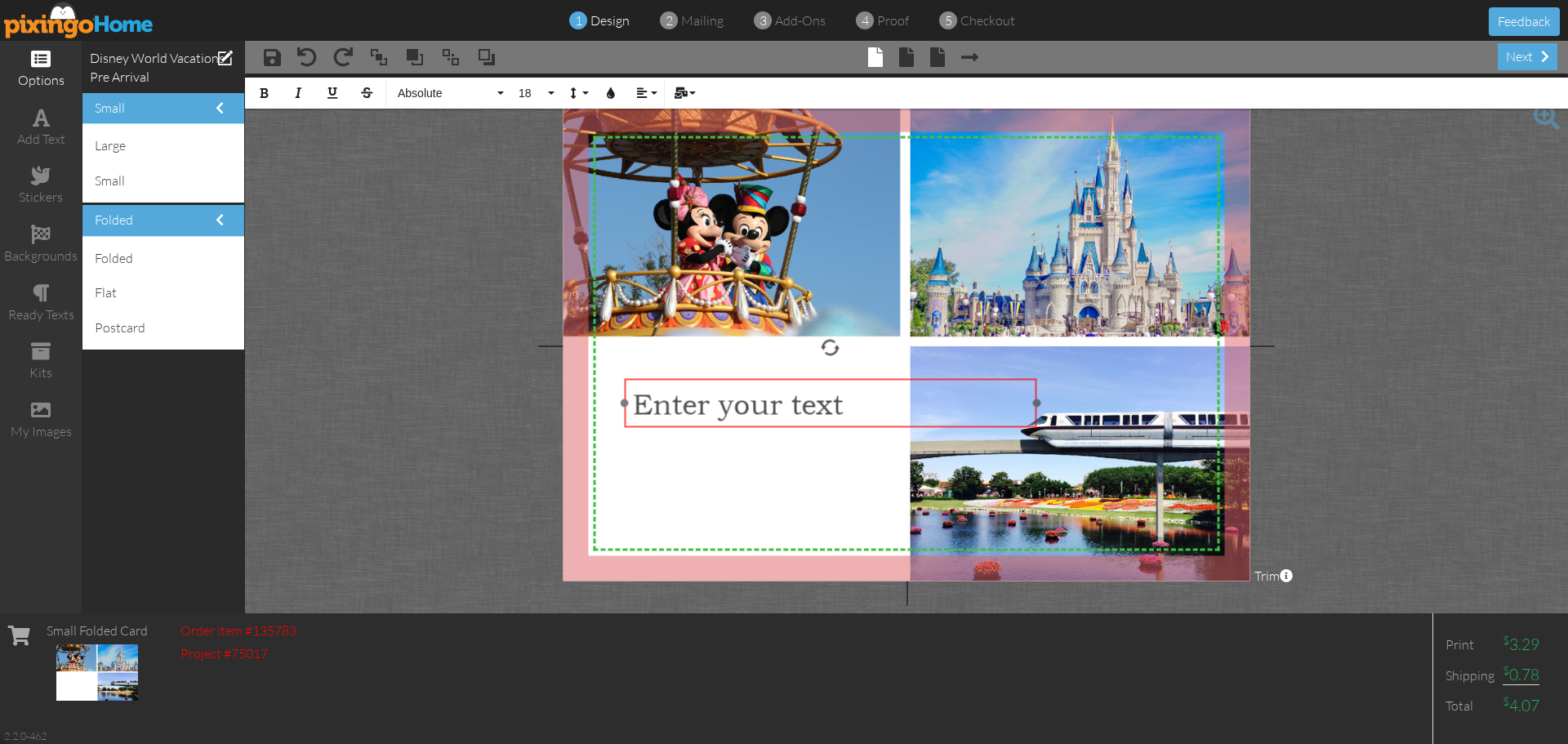
drag, startPoint x: 956, startPoint y: 425, endPoint x: 880, endPoint y: 376, distance: 90.4
click at [880, 376] on div at bounding box center [831, 403] width 421 height 57
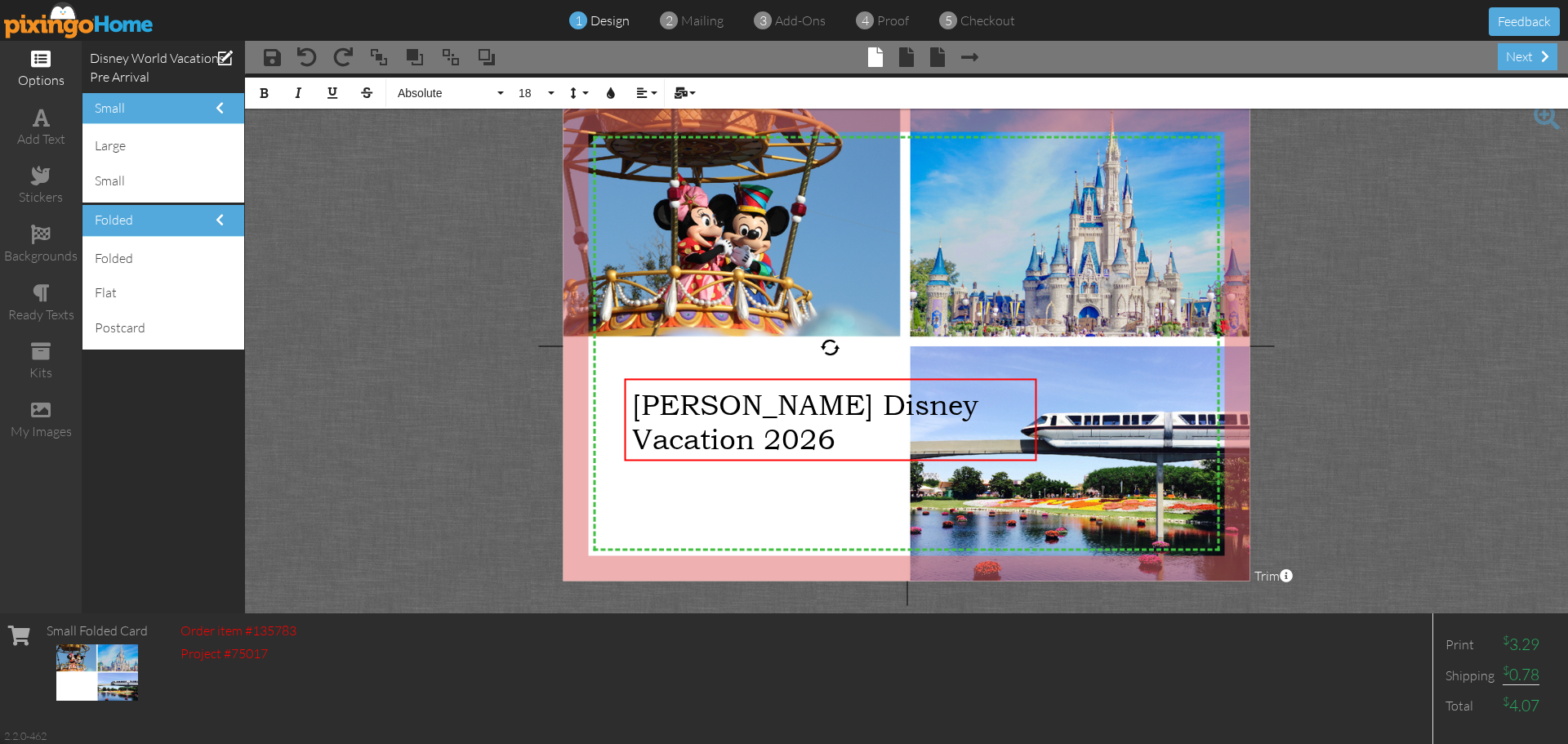
click at [1471, 319] on project-studio-wrapper "X X X X X X X X X X X X X X X X X X X X X X X X X X X X X X X X X X X X X X X X…" at bounding box center [906, 343] width 1323 height 540
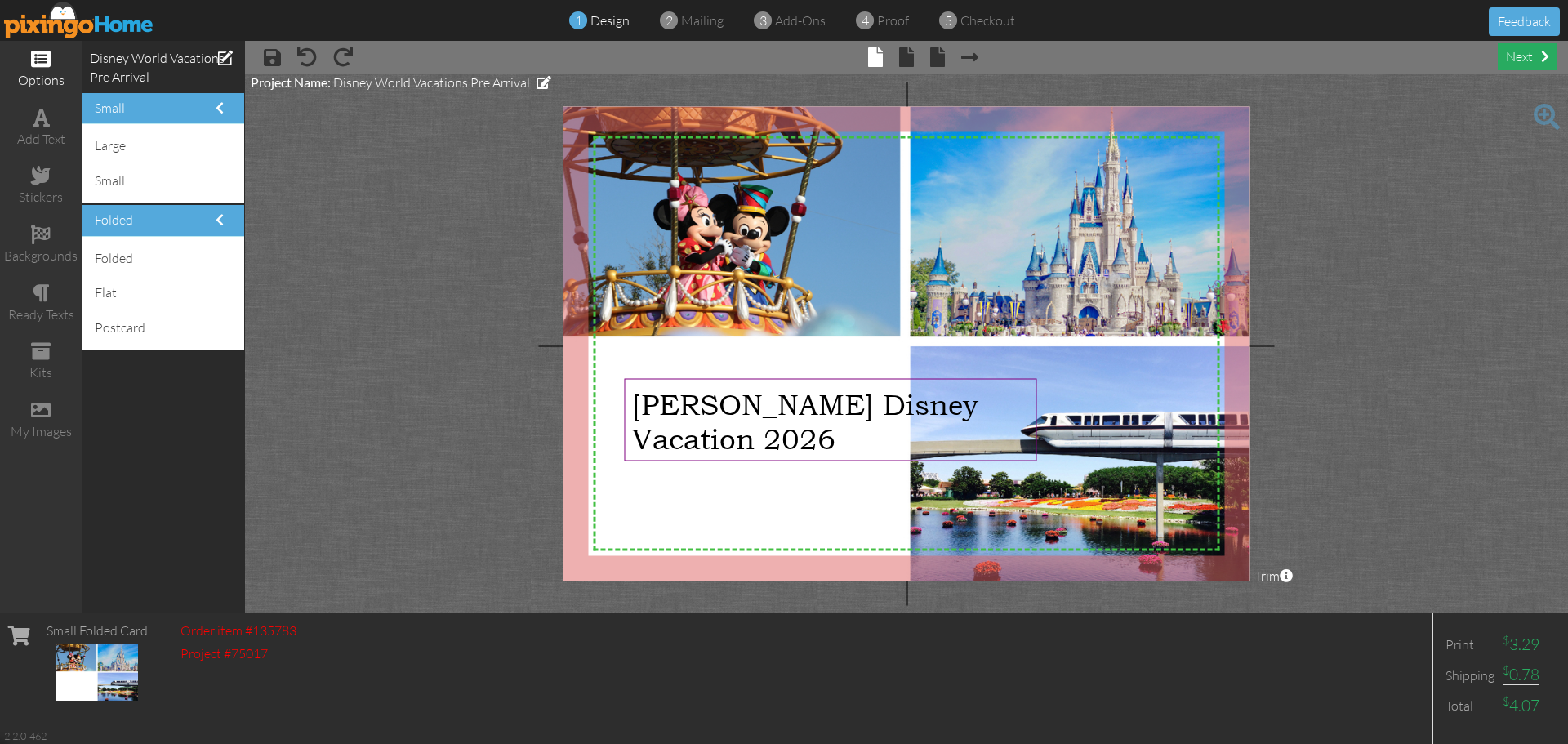
click at [1516, 57] on div "next" at bounding box center [1528, 57] width 60 height 27
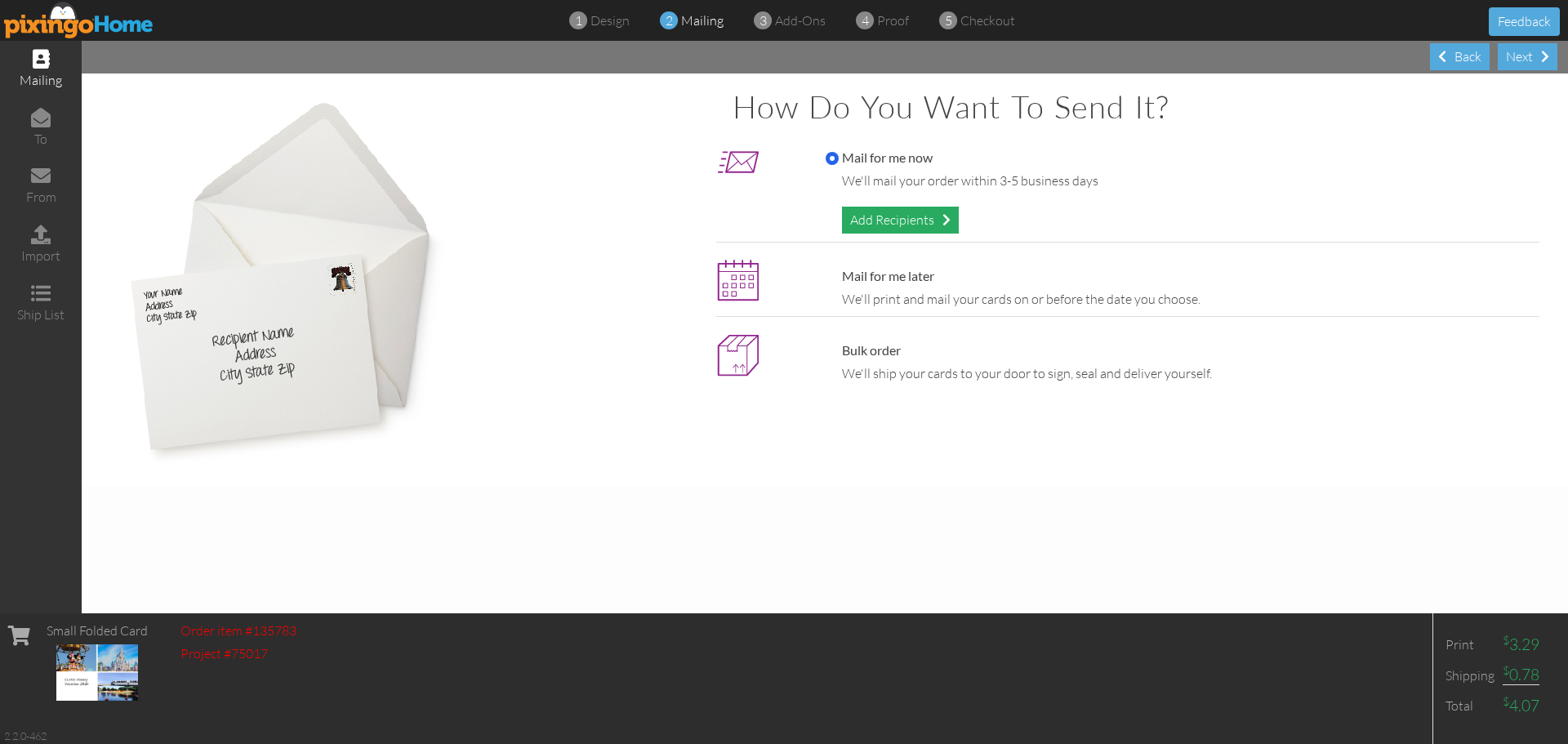
click at [939, 221] on div "Add Recipients" at bounding box center [900, 220] width 117 height 27
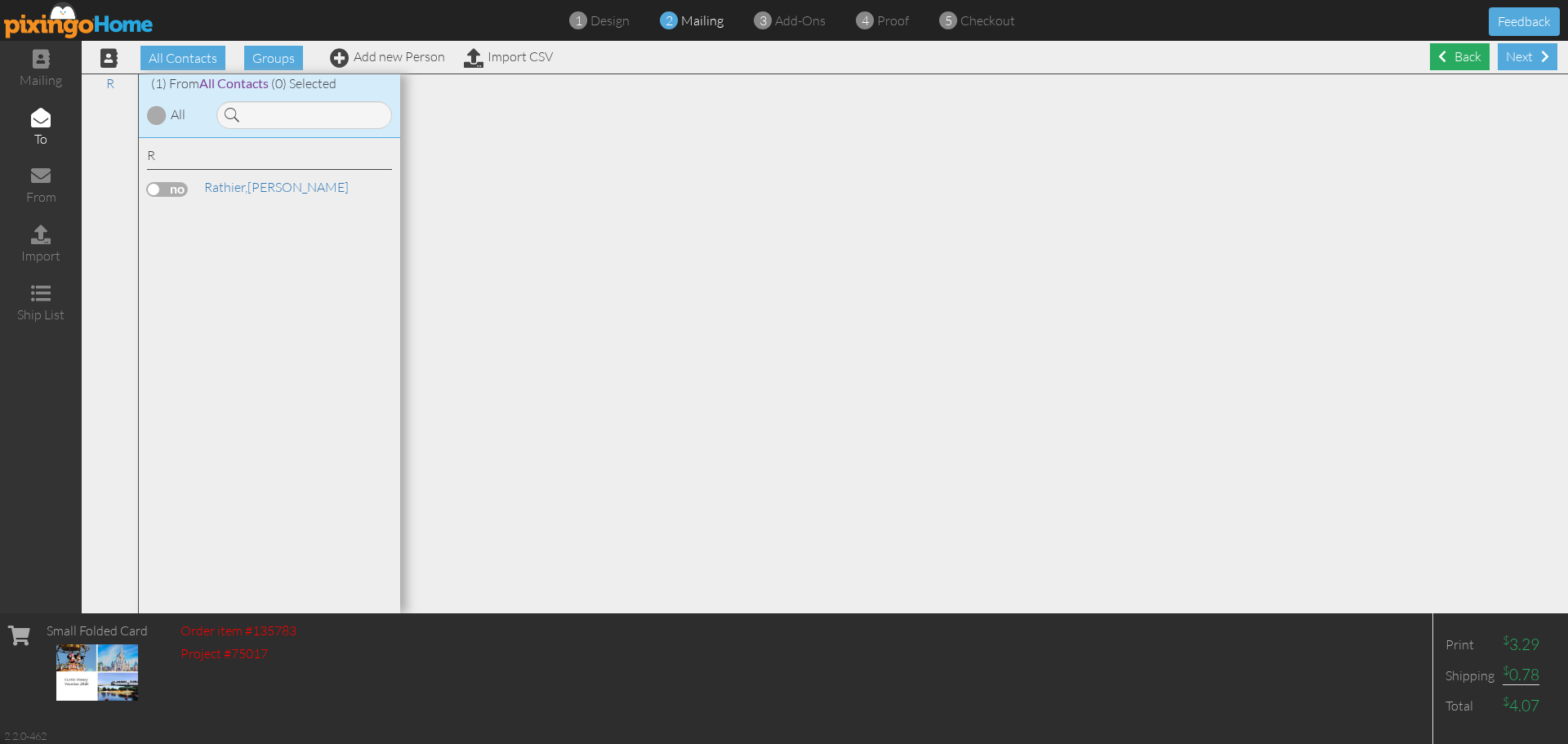
click at [1438, 58] on span at bounding box center [1443, 55] width 9 height 13
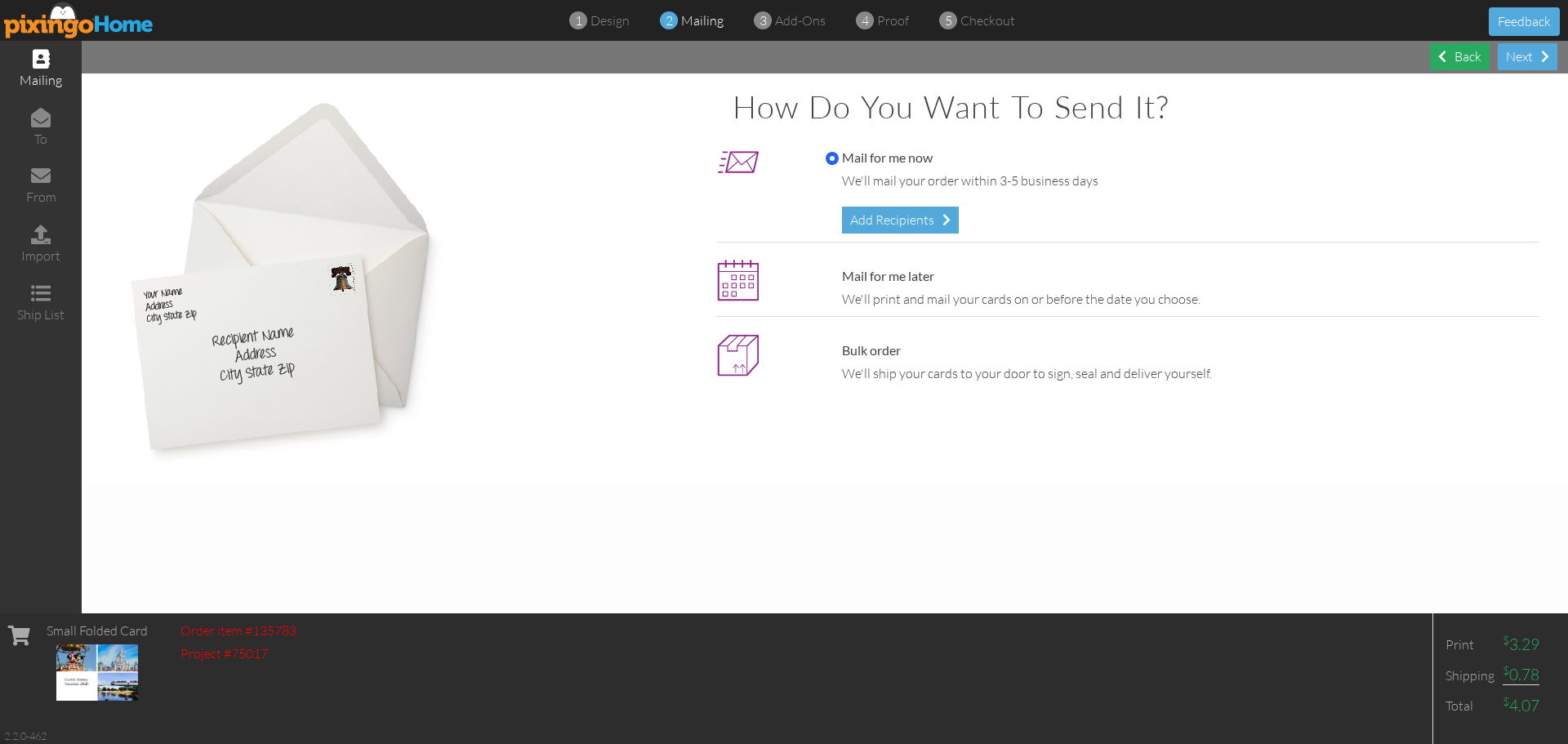
click at [1446, 61] on div "Back" at bounding box center [1460, 57] width 60 height 27
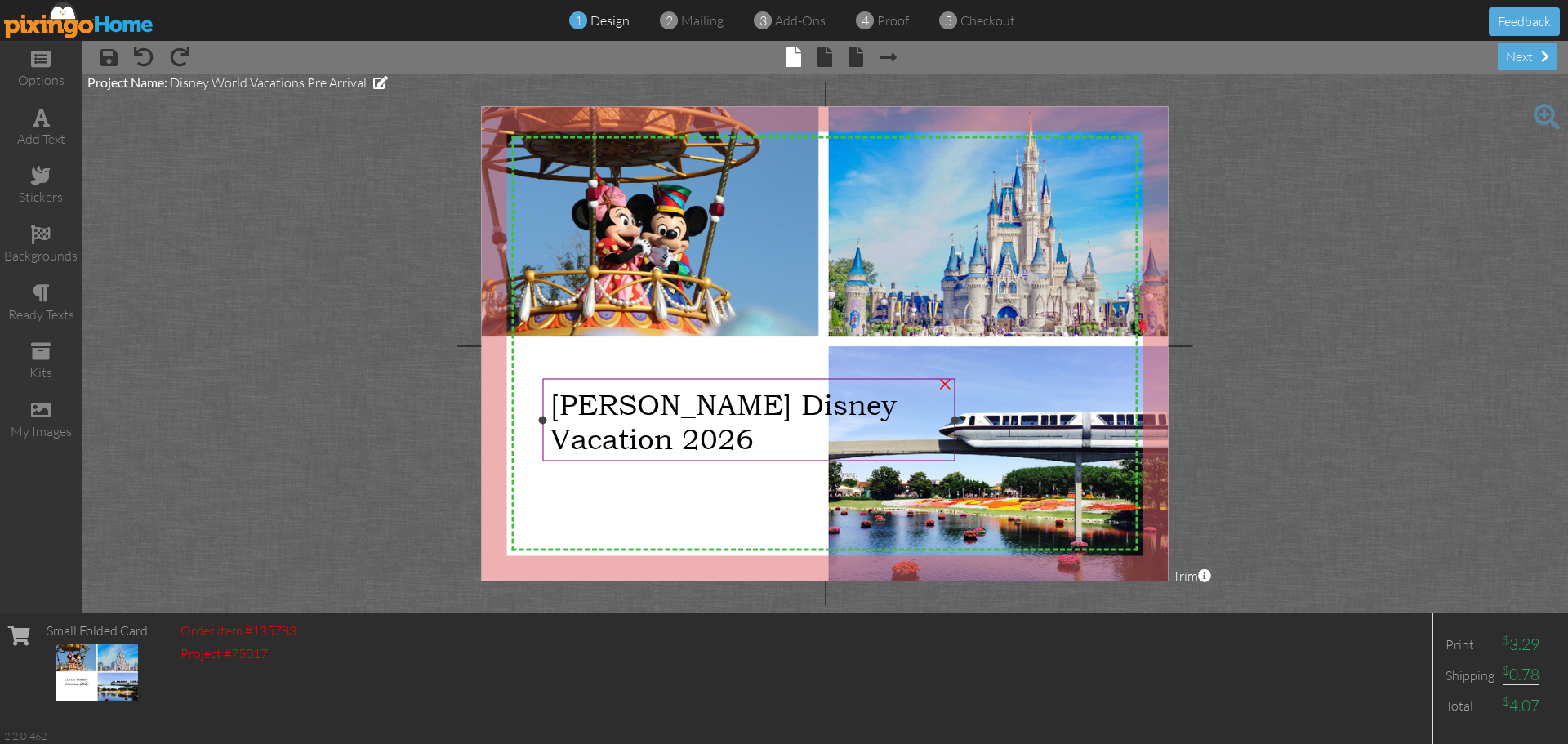
click at [946, 381] on div "×" at bounding box center [944, 382] width 26 height 26
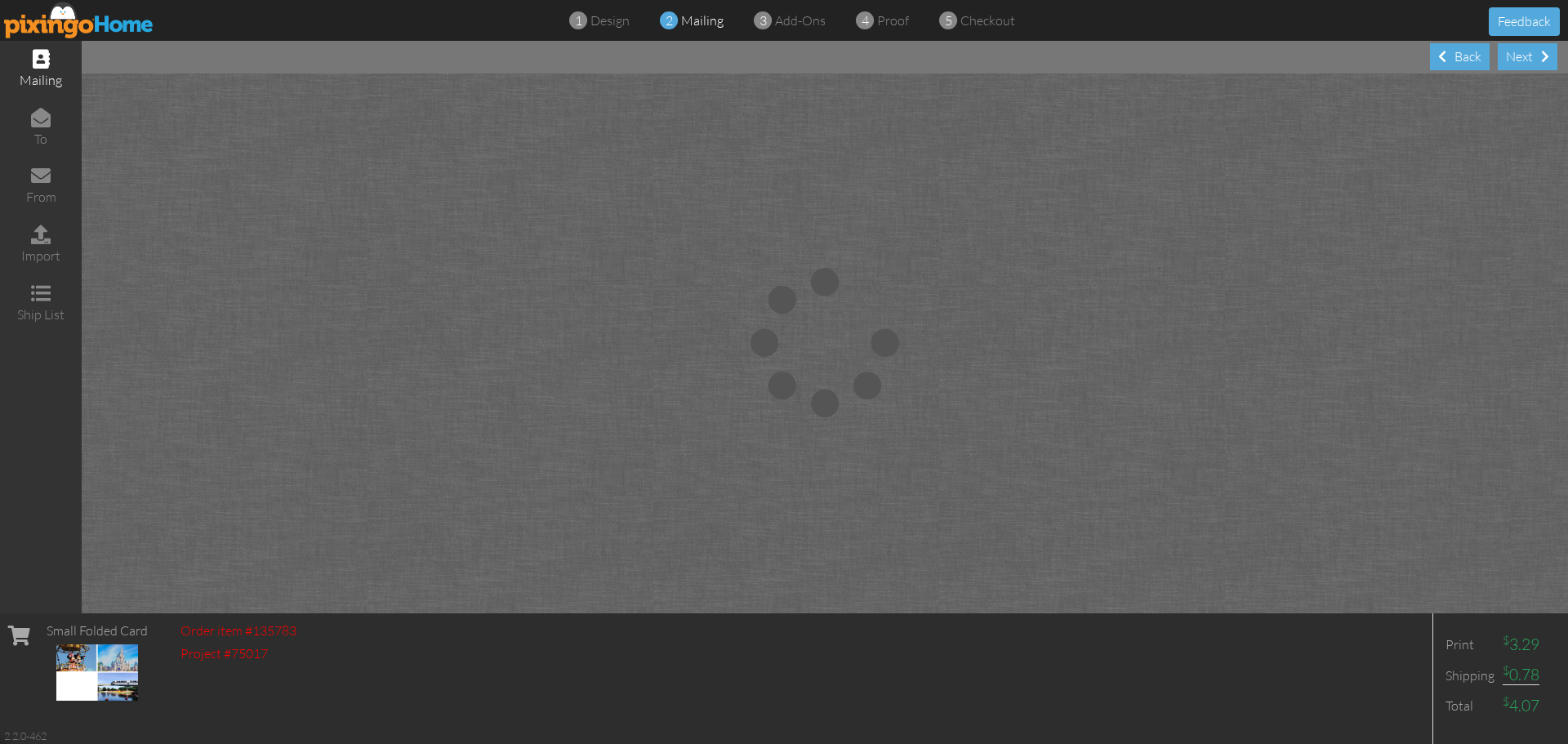
click at [42, 61] on span at bounding box center [41, 58] width 17 height 20
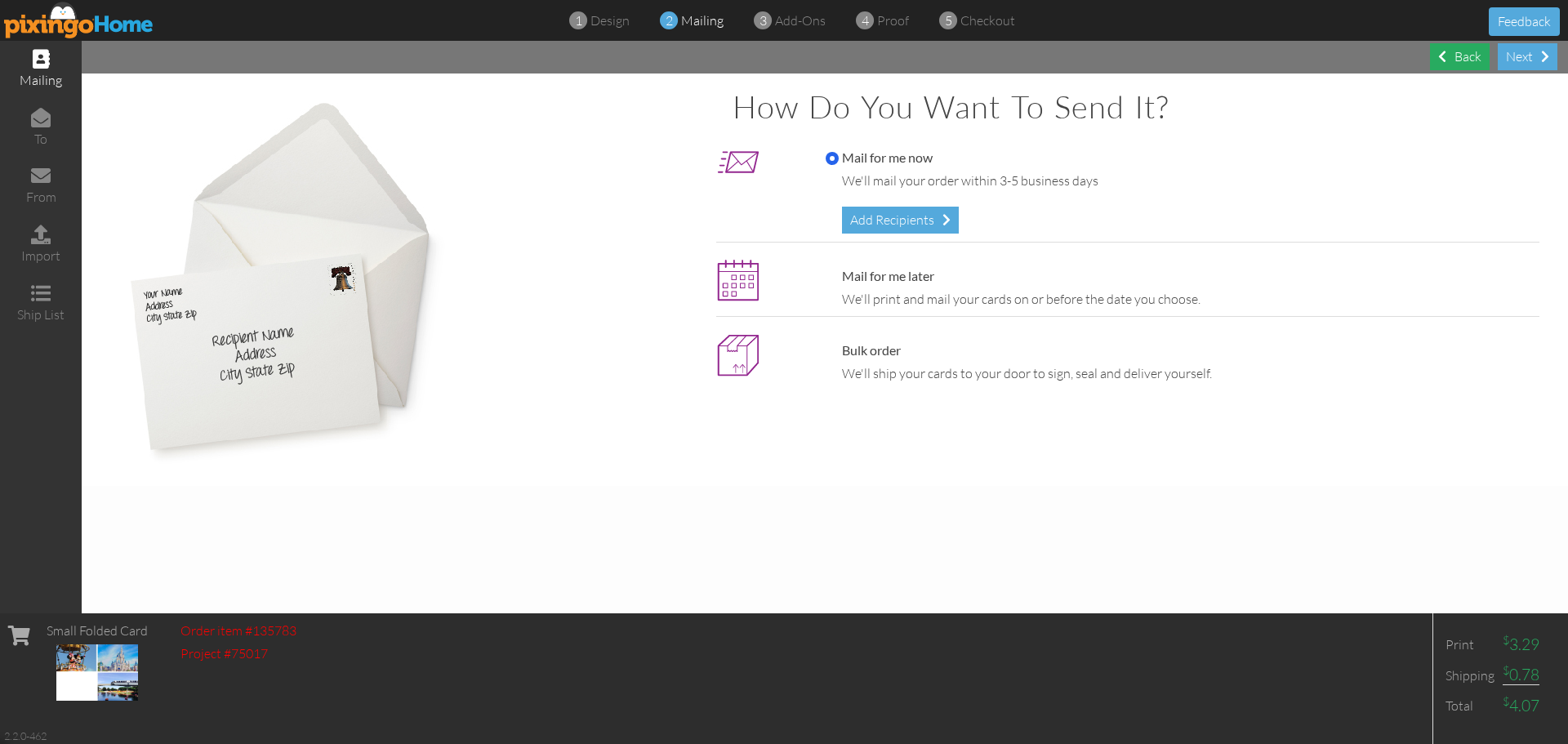
click at [1455, 61] on div "Back" at bounding box center [1460, 57] width 60 height 27
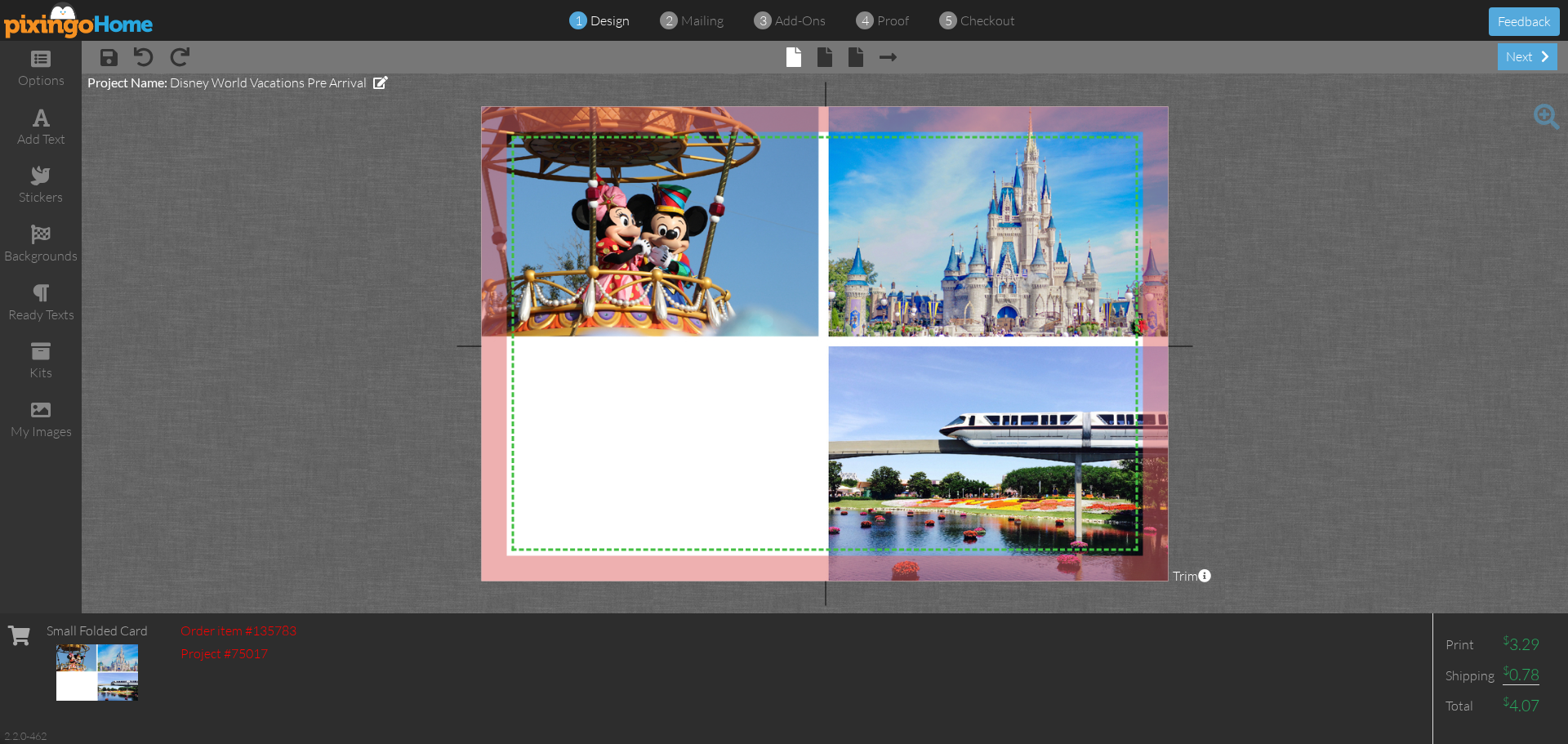
click at [92, 674] on img at bounding box center [97, 672] width 82 height 56
click at [44, 347] on span at bounding box center [40, 351] width 20 height 20
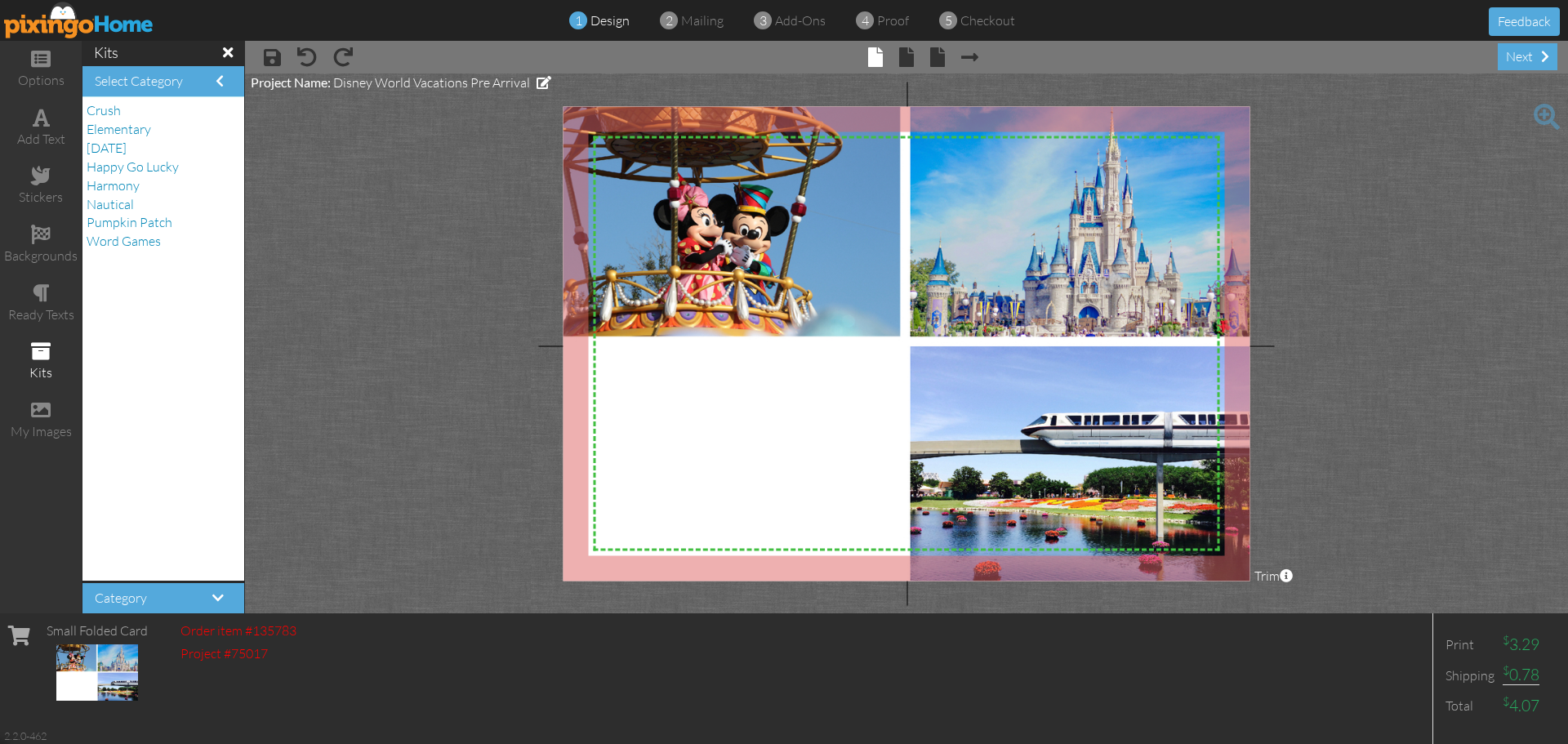
click at [223, 49] on span at bounding box center [227, 52] width 9 height 15
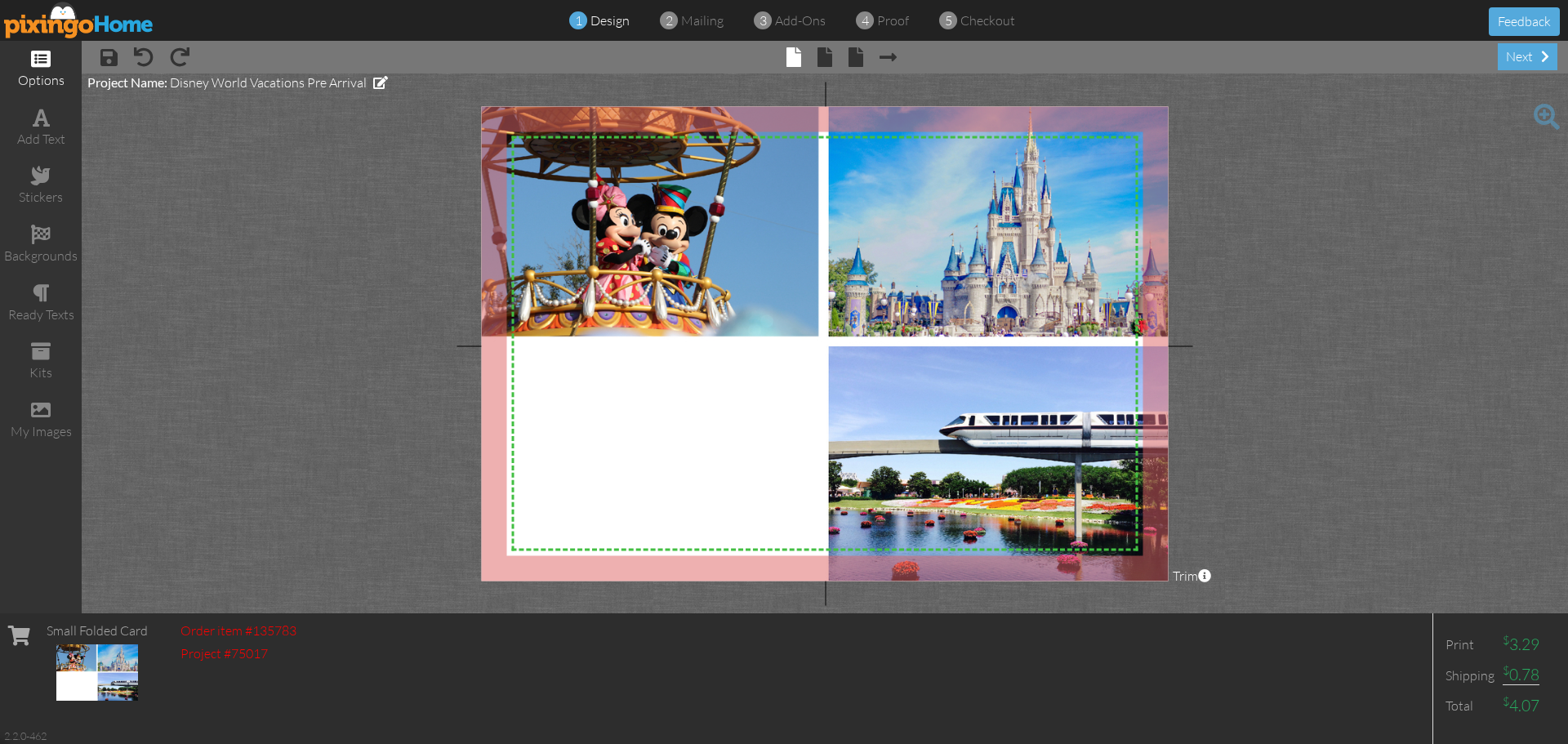
click at [46, 60] on span at bounding box center [40, 58] width 20 height 20
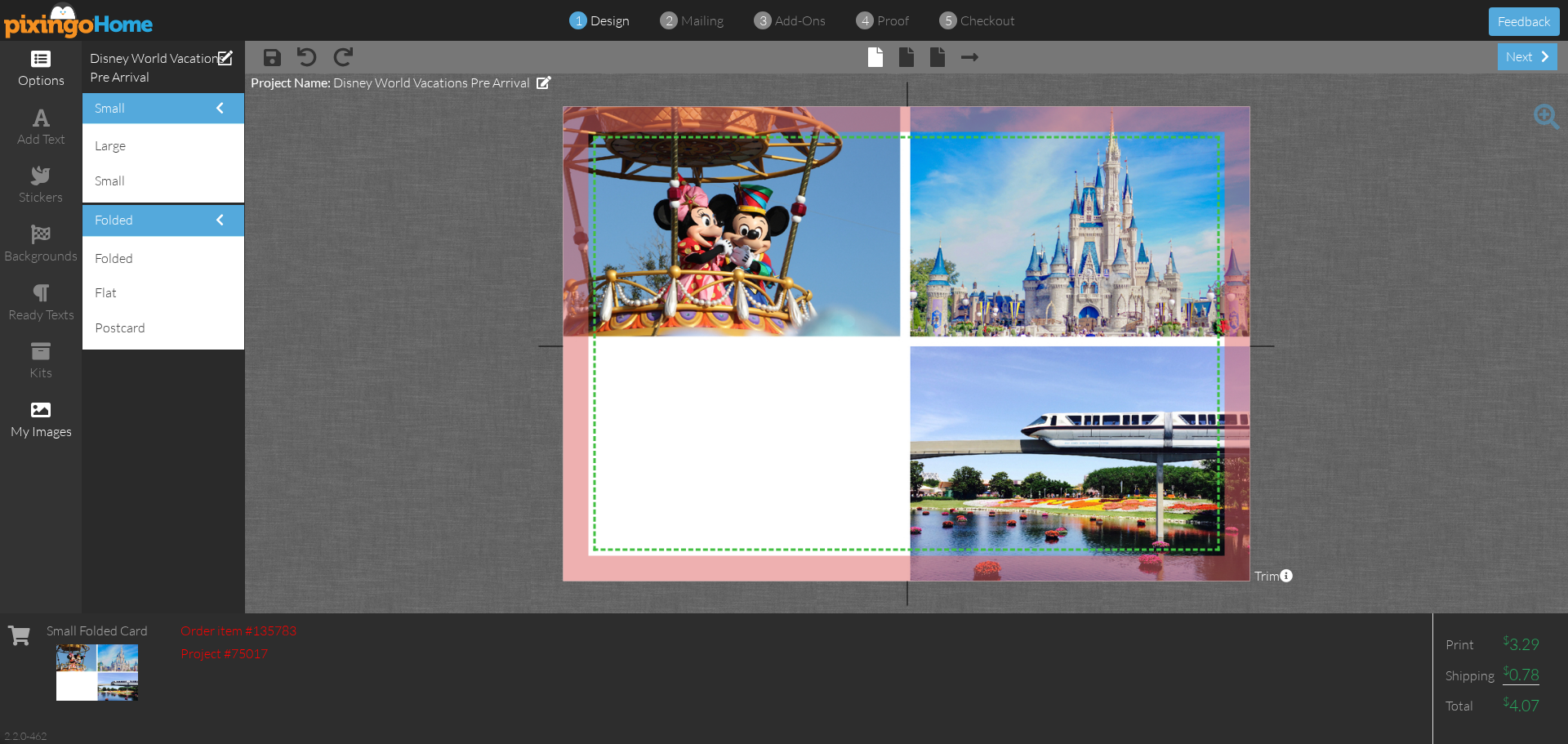
click at [44, 410] on span at bounding box center [40, 410] width 20 height 20
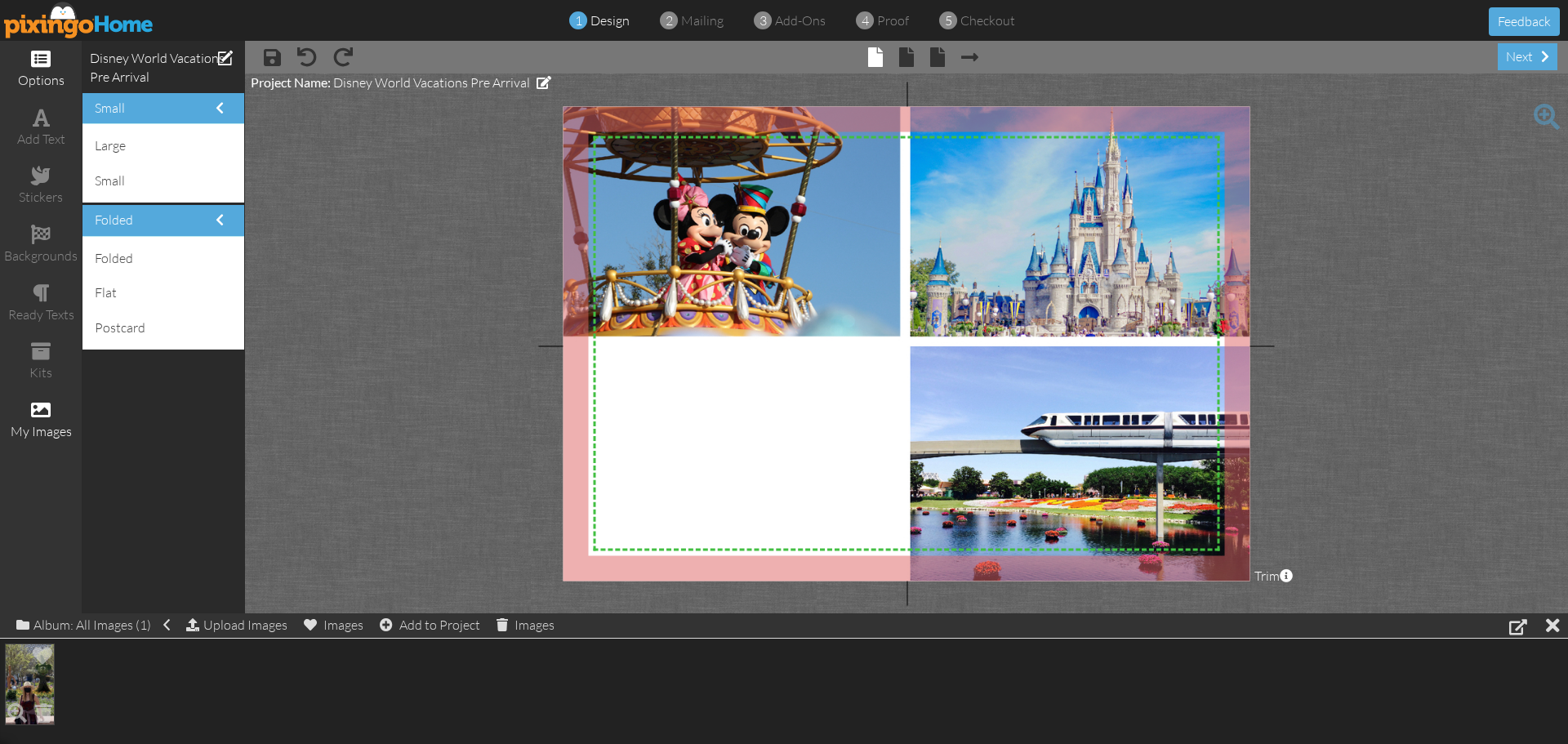
click at [18, 693] on img at bounding box center [30, 684] width 49 height 82
drag, startPoint x: 740, startPoint y: 464, endPoint x: 730, endPoint y: 477, distance: 16.4
drag, startPoint x: 25, startPoint y: 681, endPoint x: 735, endPoint y: 465, distance: 742.1
drag, startPoint x: 790, startPoint y: 496, endPoint x: 26, endPoint y: 706, distance: 792.3
click at [26, 613] on div "options add text stickers backgrounds ready texts kits my images Disney World V…" at bounding box center [784, 327] width 1568 height 573
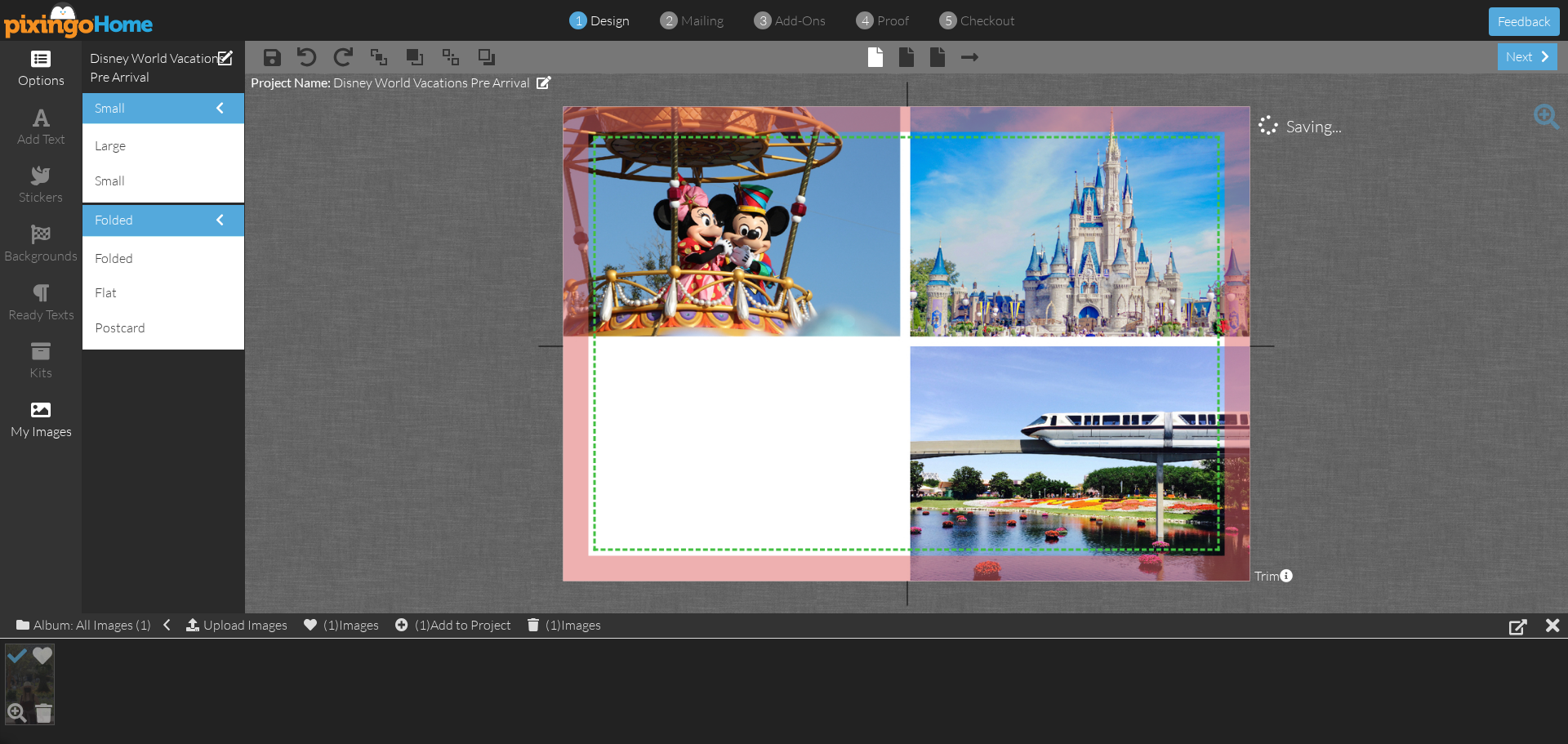
click at [14, 655] on span at bounding box center [17, 655] width 28 height 28
click at [49, 677] on img at bounding box center [30, 684] width 49 height 82
drag, startPoint x: 48, startPoint y: 674, endPoint x: 158, endPoint y: 705, distance: 114.3
click at [158, 705] on div at bounding box center [784, 684] width 1568 height 91
click at [194, 627] on span at bounding box center [192, 625] width 13 height 13
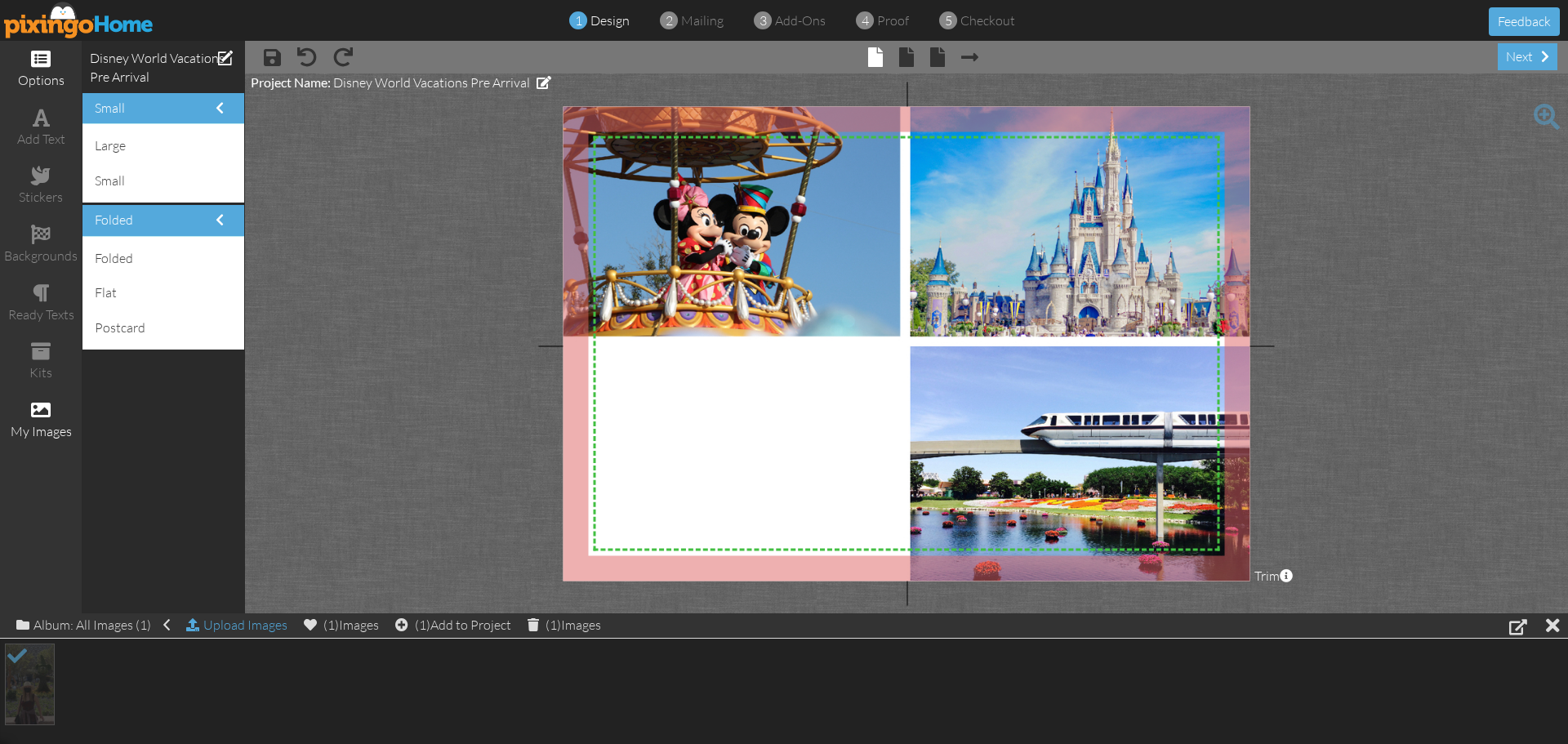
click at [190, 620] on span at bounding box center [192, 625] width 13 height 13
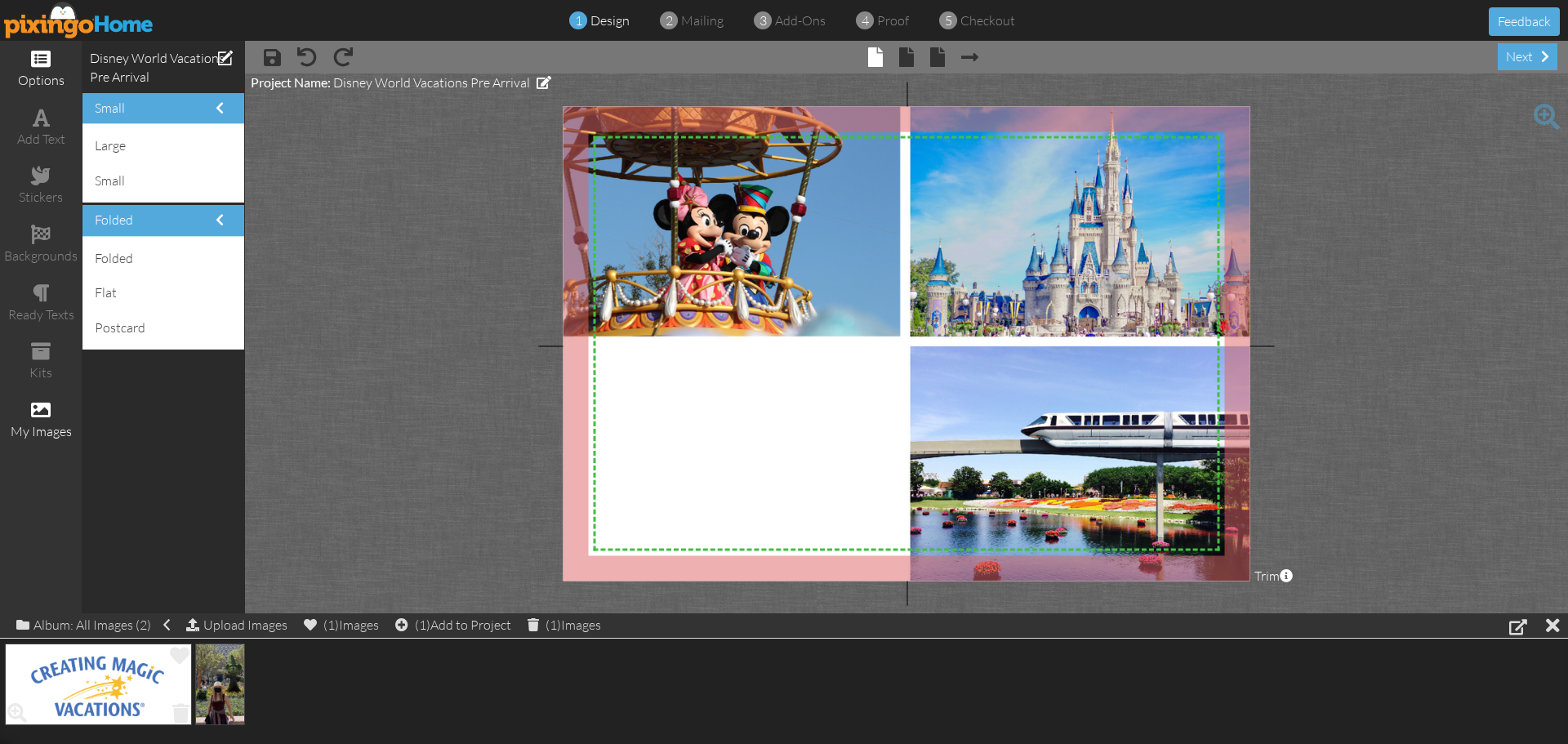
click at [110, 683] on img at bounding box center [98, 684] width 187 height 82
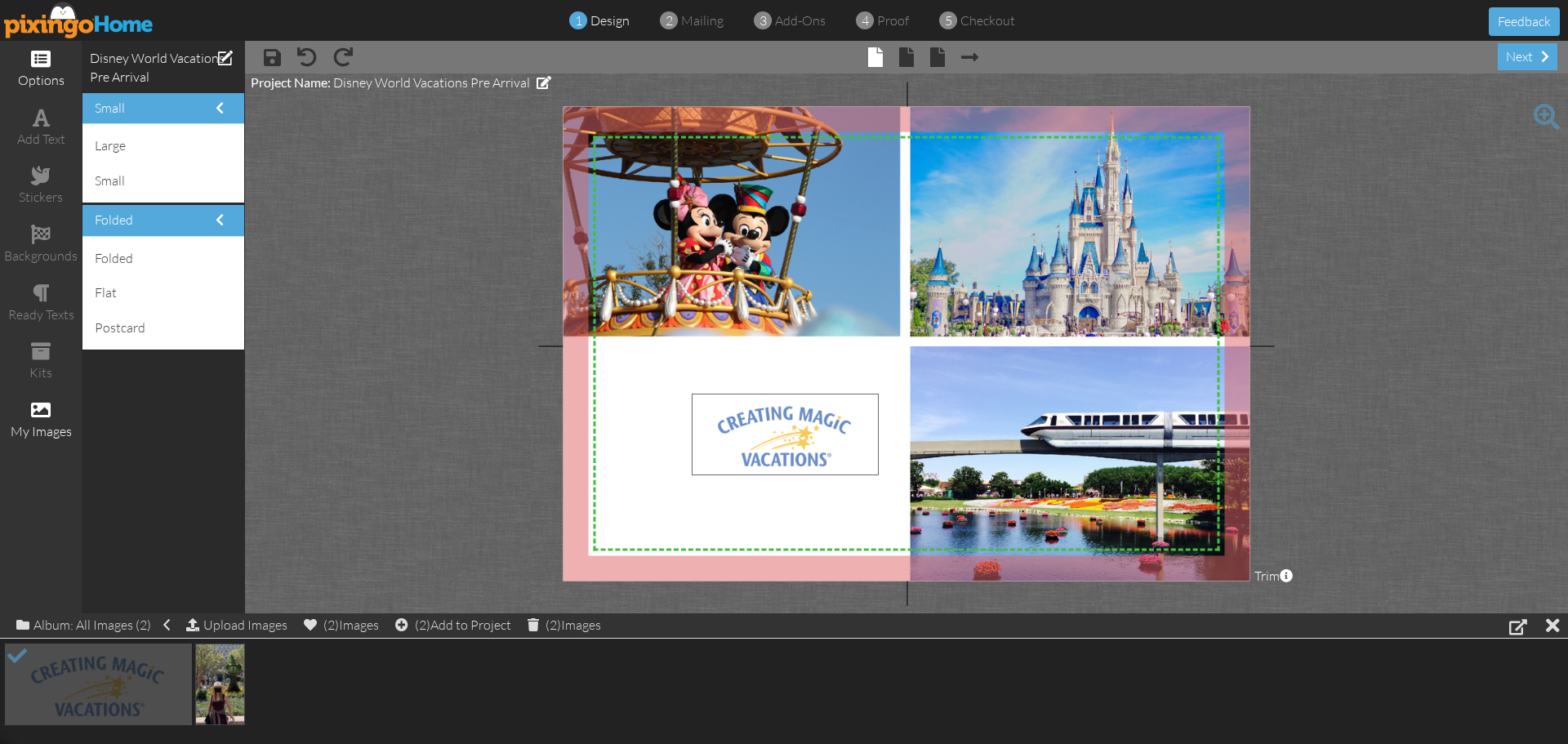
drag, startPoint x: 130, startPoint y: 686, endPoint x: 816, endPoint y: 436, distance: 730.1
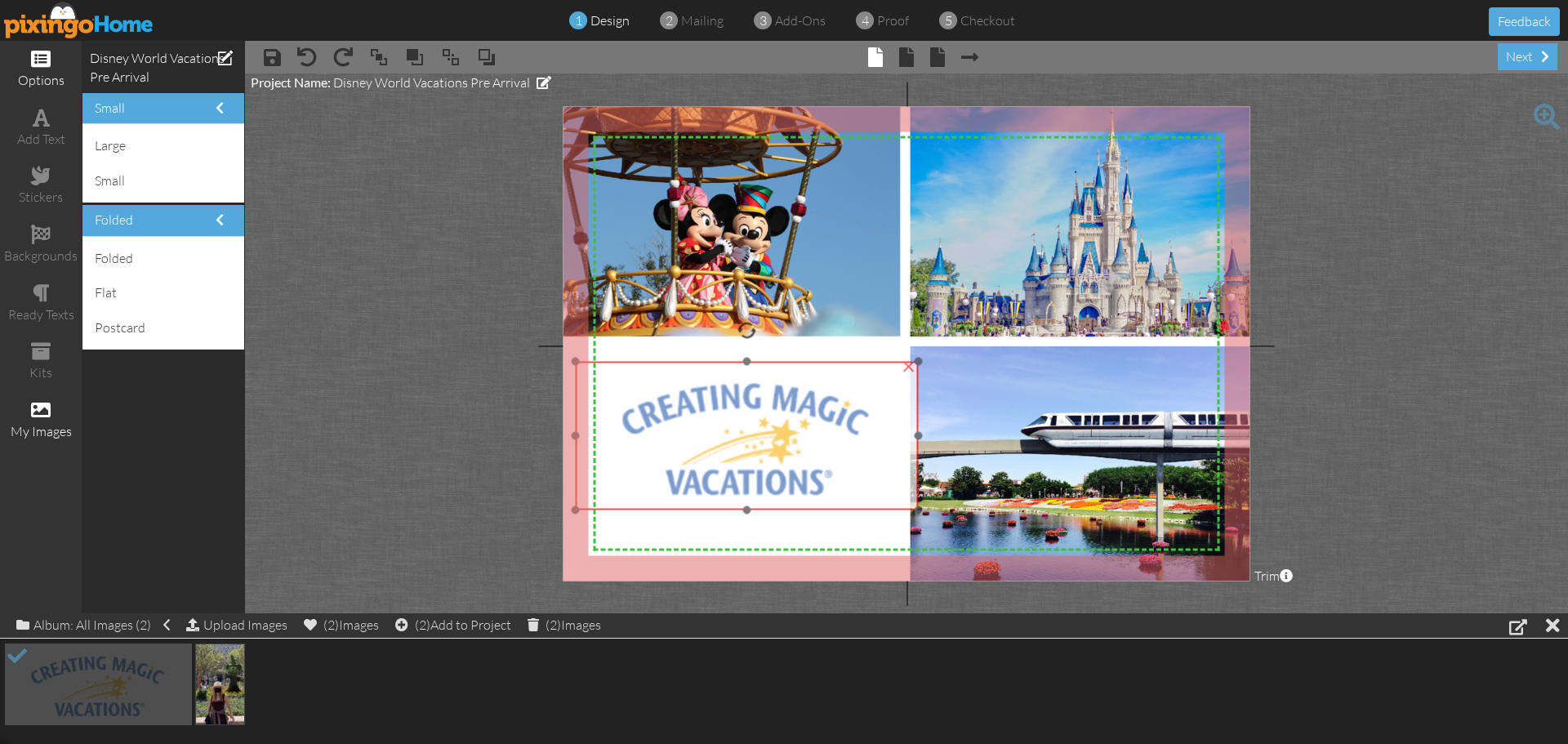
drag, startPoint x: 841, startPoint y: 506, endPoint x: 724, endPoint y: 474, distance: 121.3
click at [724, 474] on img at bounding box center [746, 435] width 344 height 148
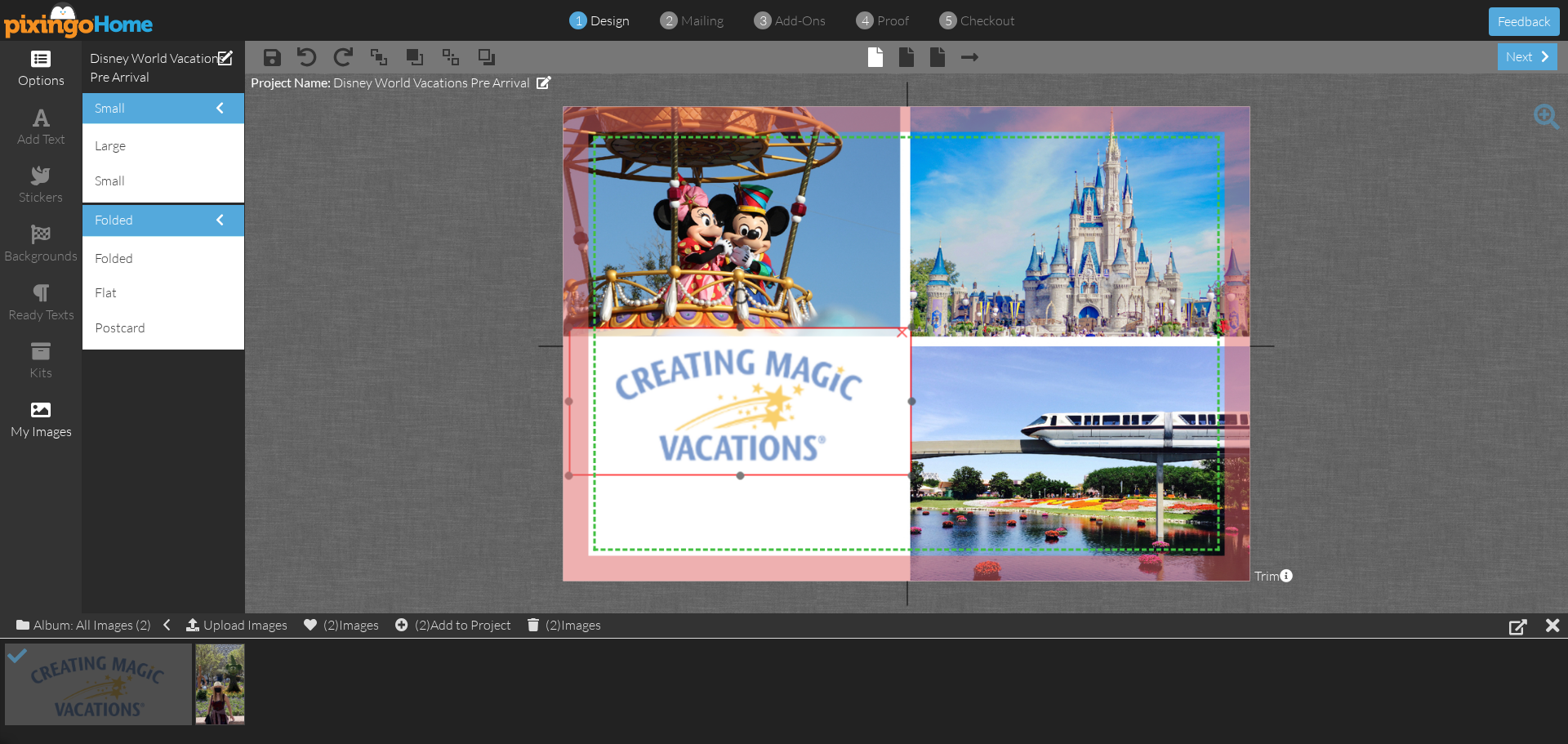
drag, startPoint x: 836, startPoint y: 459, endPoint x: 830, endPoint y: 425, distance: 34.5
click at [830, 425] on img at bounding box center [740, 401] width 344 height 148
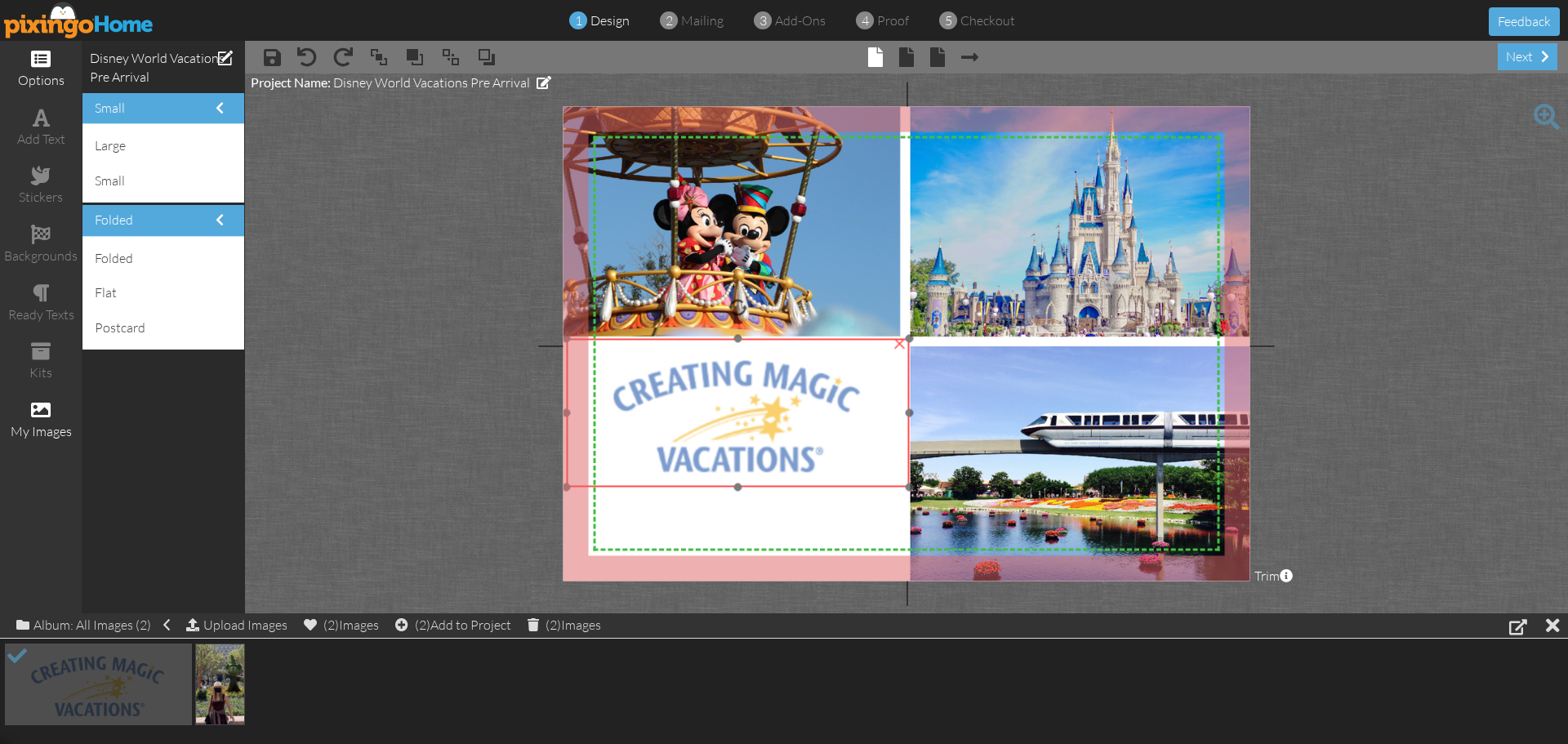
drag, startPoint x: 849, startPoint y: 404, endPoint x: 846, endPoint y: 416, distance: 12.4
click at [846, 416] on img at bounding box center [737, 412] width 344 height 148
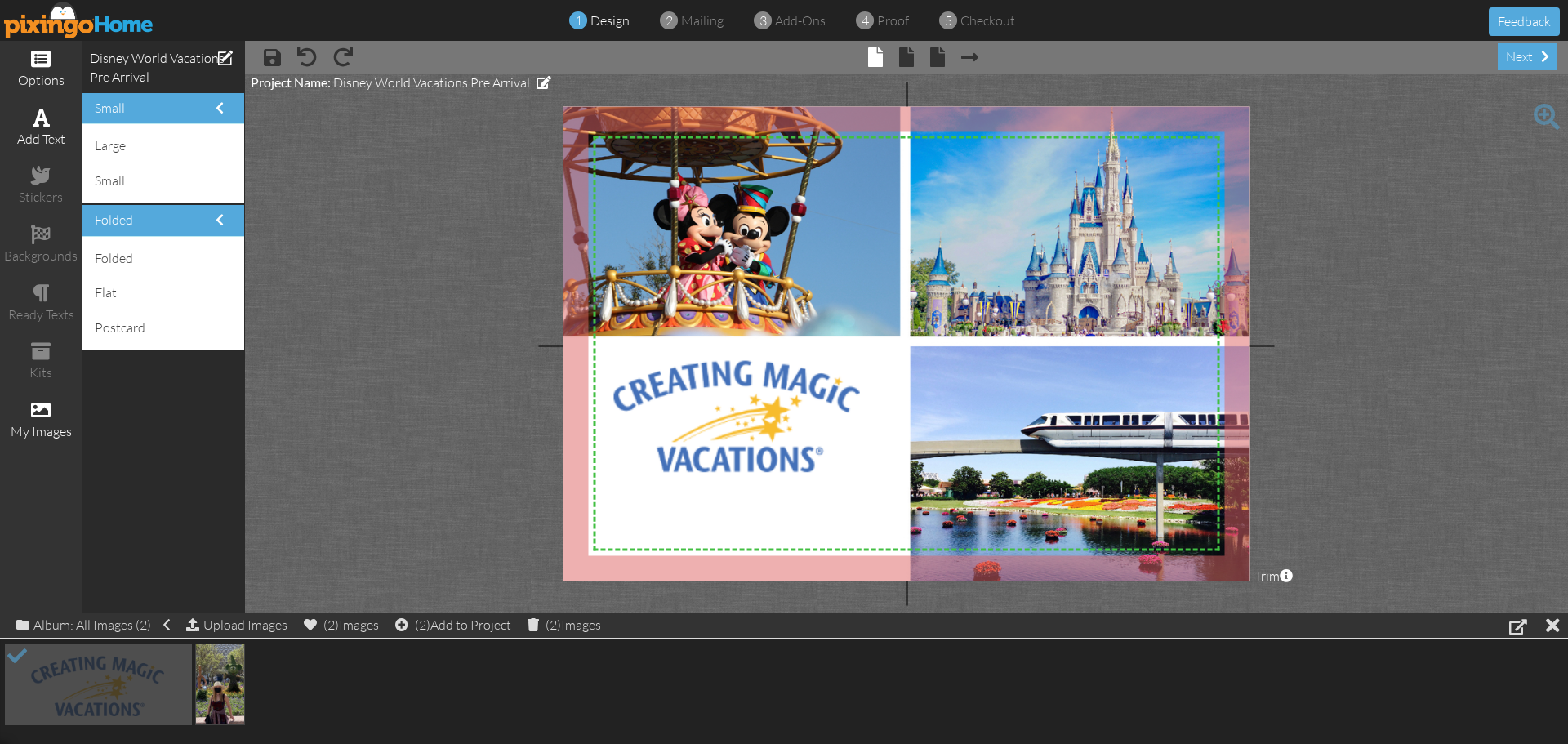
click at [39, 127] on div "add text" at bounding box center [41, 128] width 82 height 57
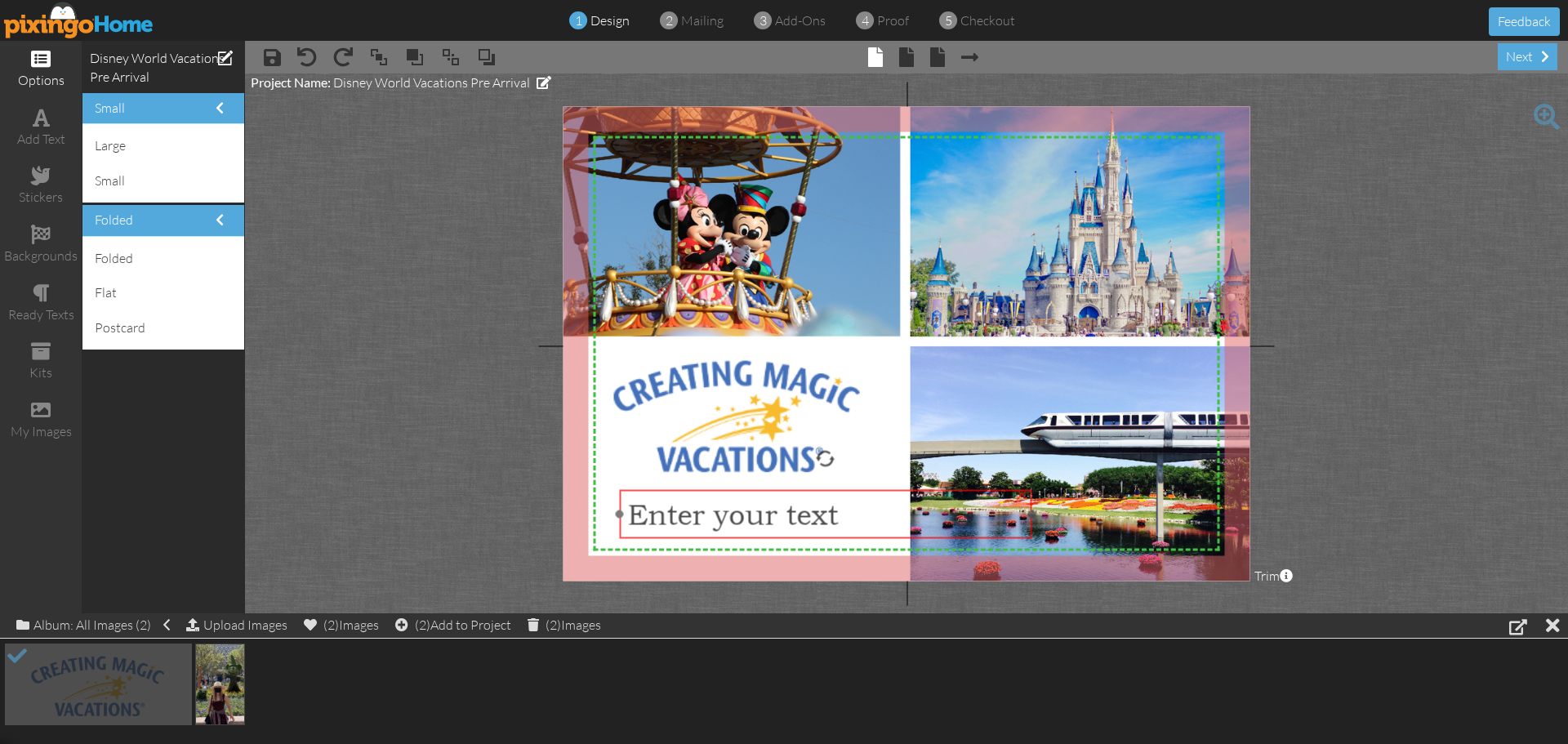
drag, startPoint x: 740, startPoint y: 174, endPoint x: 659, endPoint y: 509, distance: 344.7
click at [659, 509] on span "Enter your text" at bounding box center [732, 514] width 211 height 34
click at [735, 517] on span "Enter your text" at bounding box center [732, 514] width 211 height 34
click at [807, 523] on span "Enter your text" at bounding box center [732, 514] width 211 height 34
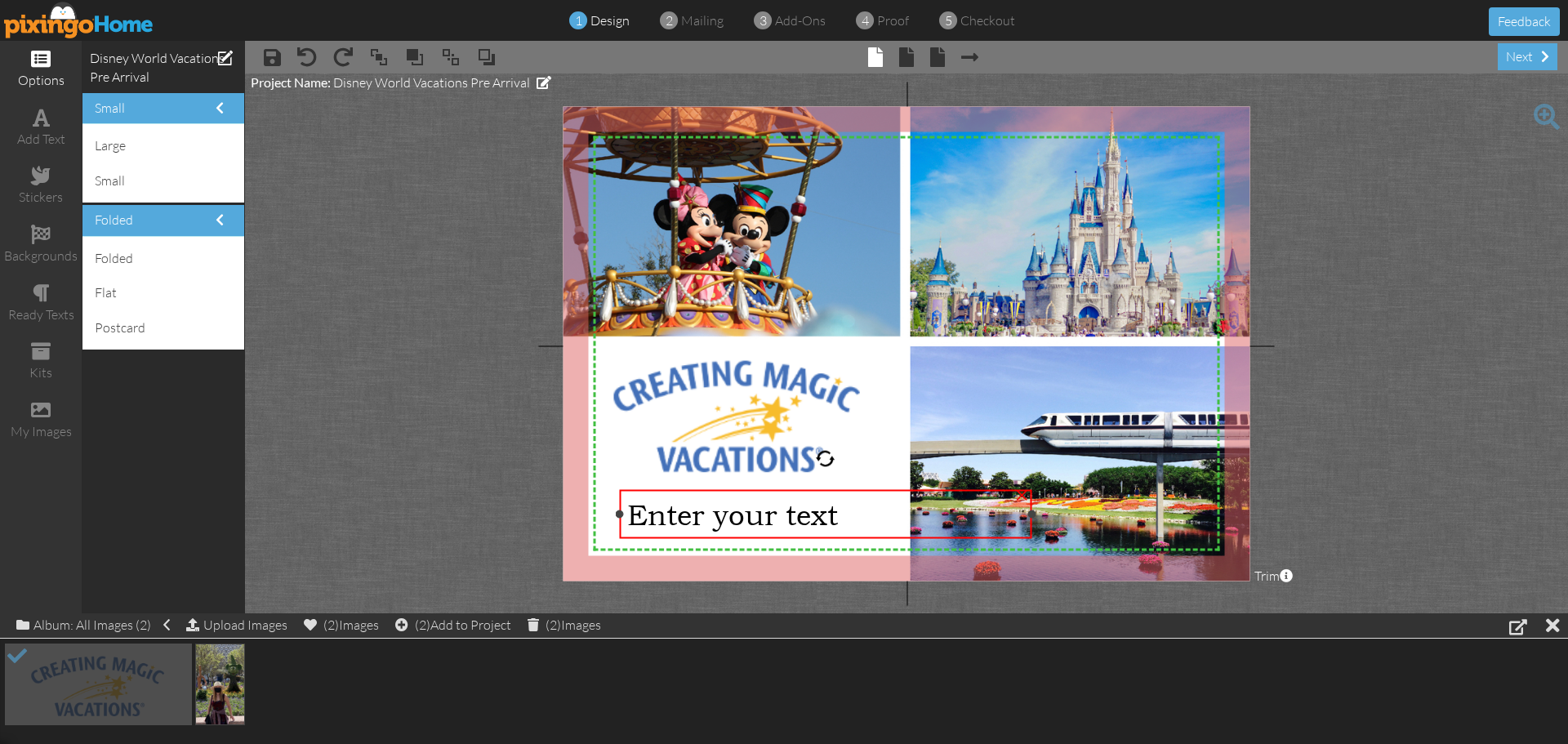
click at [837, 514] on span "Enter your text" at bounding box center [732, 514] width 211 height 34
click at [843, 517] on div "Enter your text" at bounding box center [827, 514] width 396 height 34
click at [825, 521] on span "Enter your text" at bounding box center [734, 514] width 211 height 34
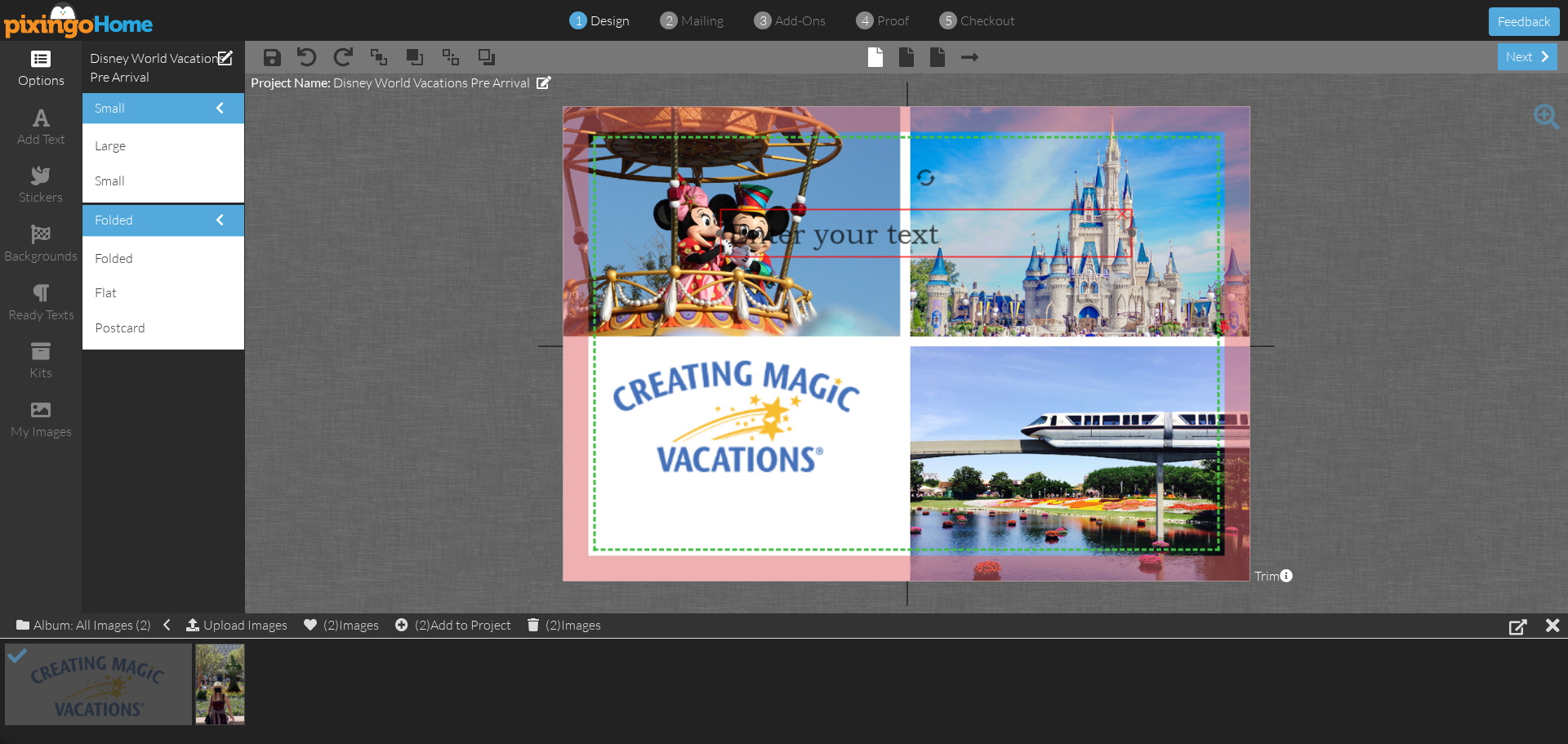
drag, startPoint x: 776, startPoint y: 526, endPoint x: 873, endPoint y: 241, distance: 301.1
click at [873, 241] on span "Enter your text" at bounding box center [833, 234] width 211 height 34
click at [873, 241] on span "Enter your text" at bounding box center [830, 231] width 211 height 34
click at [954, 227] on div "Enter your text" at bounding box center [923, 231] width 396 height 34
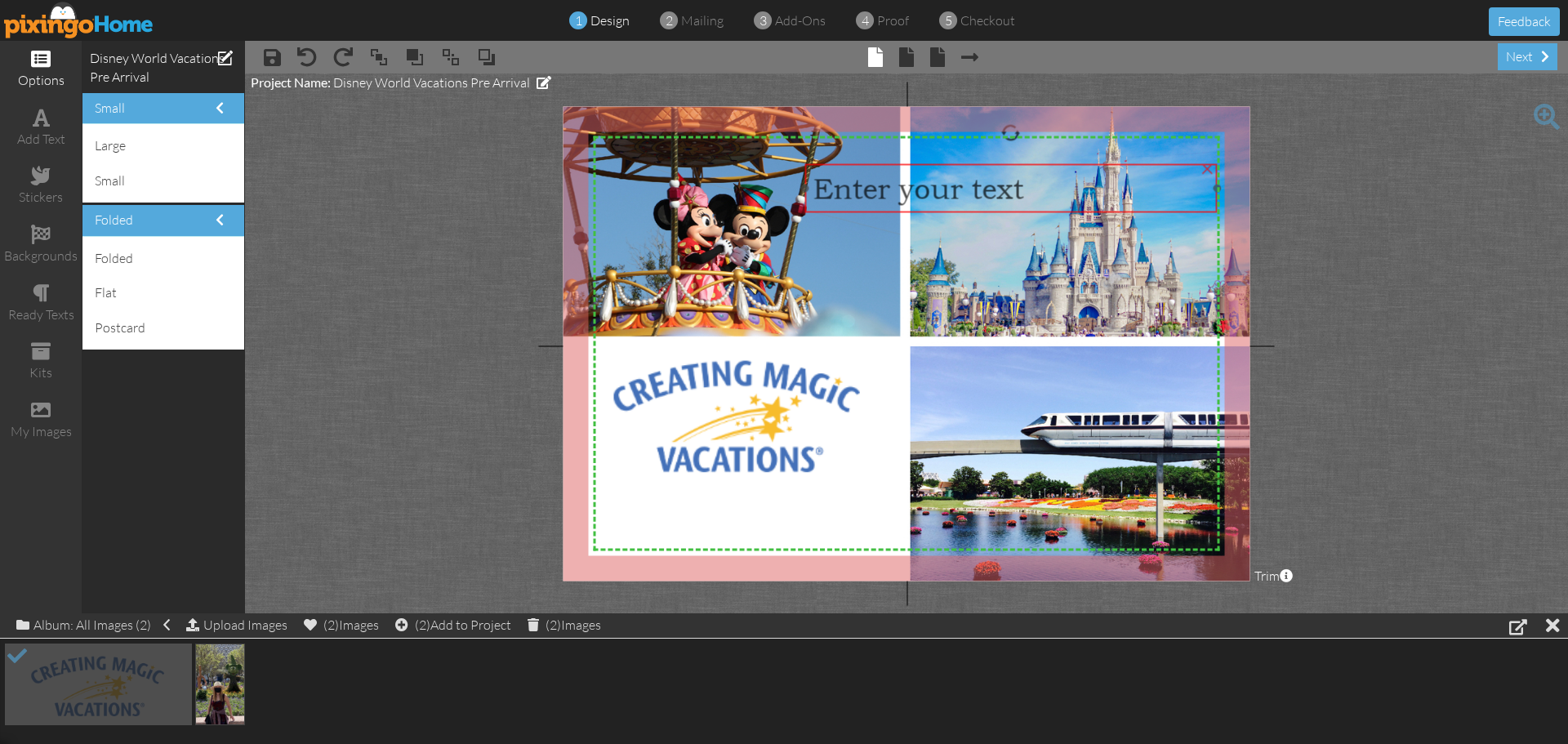
drag, startPoint x: 992, startPoint y: 230, endPoint x: 1046, endPoint y: 187, distance: 69.0
click at [1046, 187] on div "Enter your text" at bounding box center [1010, 189] width 396 height 34
click at [1046, 198] on div "Enter your text" at bounding box center [1010, 191] width 396 height 34
click at [1049, 203] on div "Enter your text" at bounding box center [1010, 191] width 396 height 34
drag, startPoint x: 936, startPoint y: 201, endPoint x: 811, endPoint y: 207, distance: 125.1
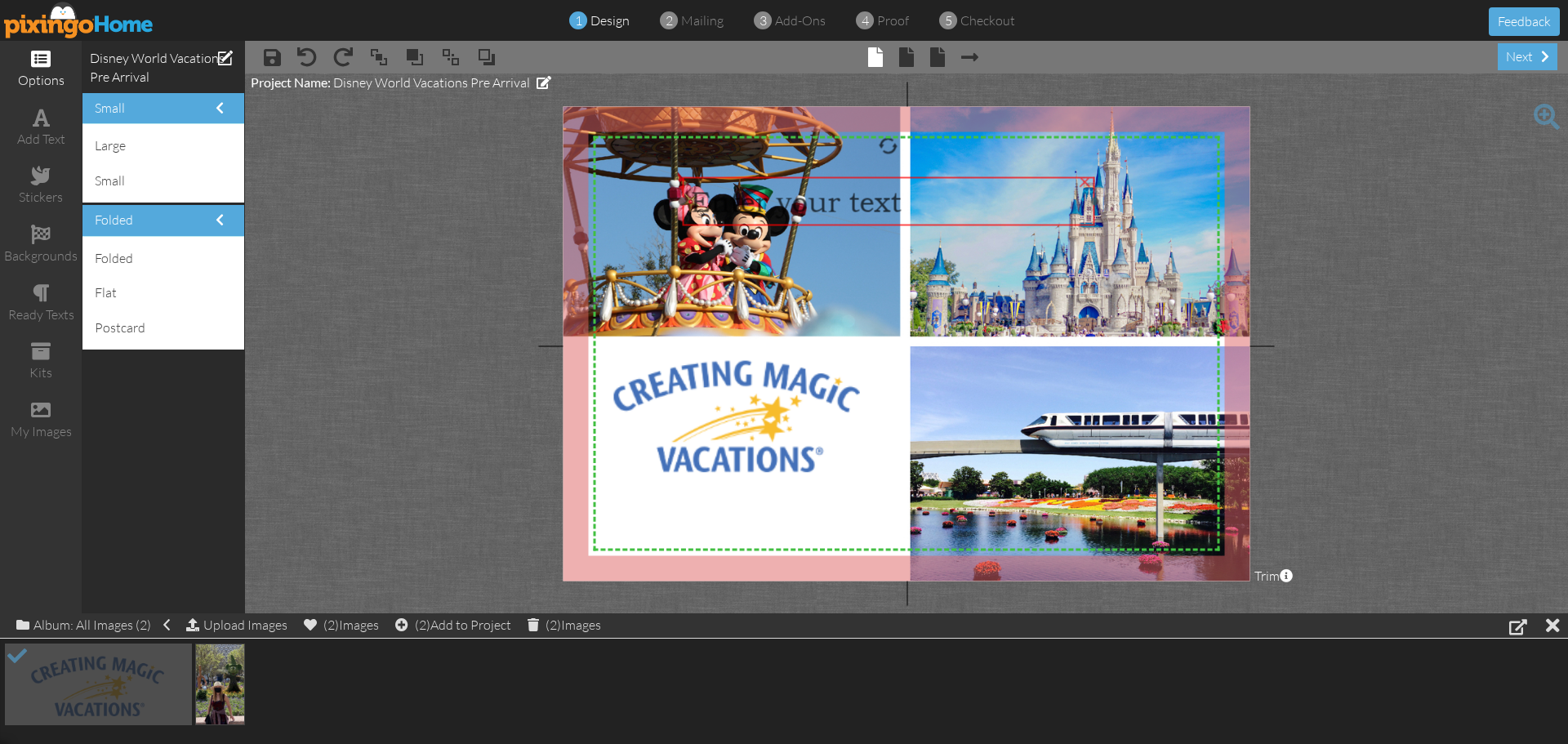
click at [811, 207] on span "Enter your text" at bounding box center [795, 201] width 211 height 34
click at [920, 206] on div "Enter your text" at bounding box center [888, 201] width 396 height 34
click at [60, 127] on div "add text" at bounding box center [41, 128] width 82 height 57
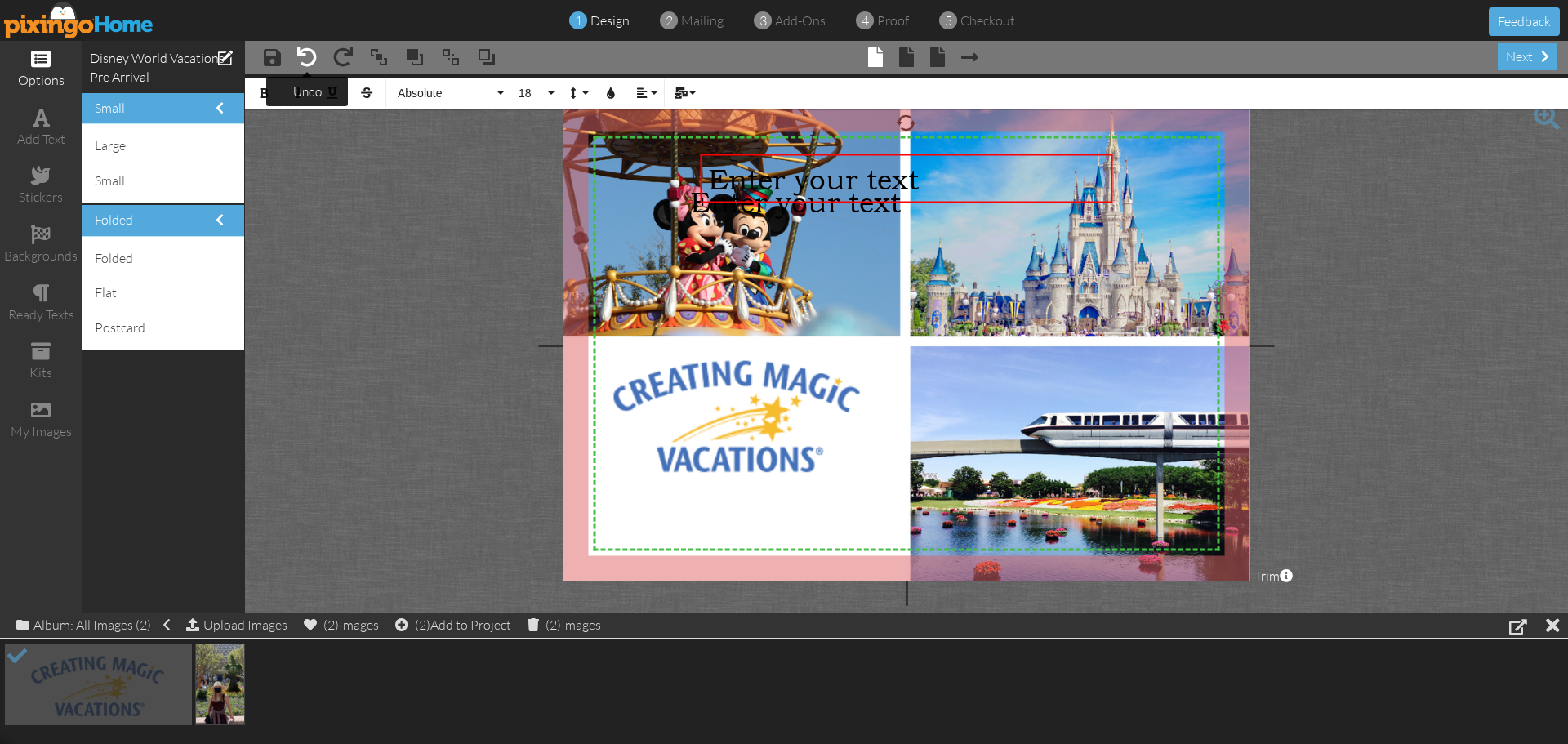
click at [310, 57] on span at bounding box center [306, 57] width 20 height 20
click at [311, 56] on span at bounding box center [306, 57] width 20 height 20
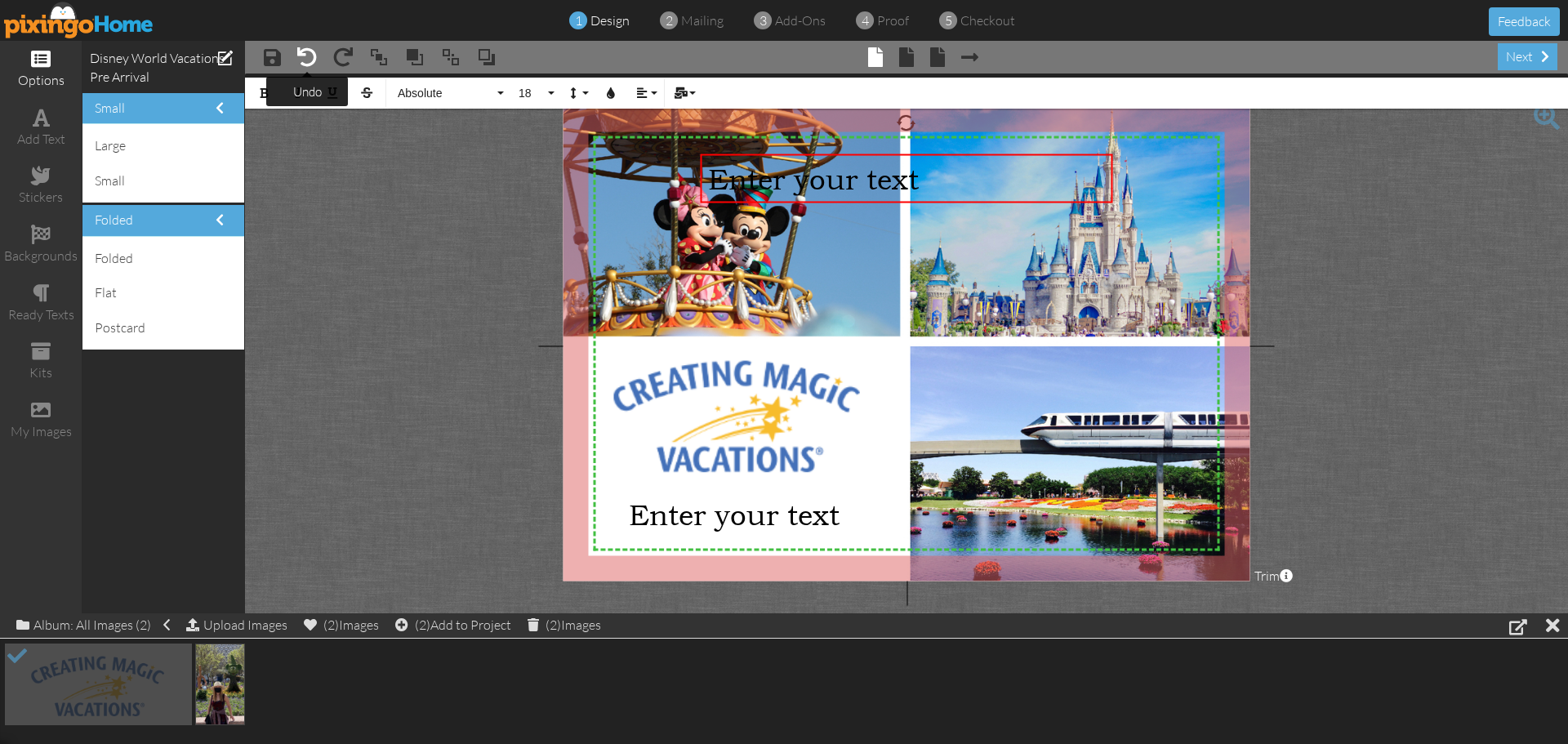
click at [311, 56] on span at bounding box center [306, 57] width 20 height 20
click at [847, 519] on div "Enter your text" at bounding box center [825, 514] width 396 height 34
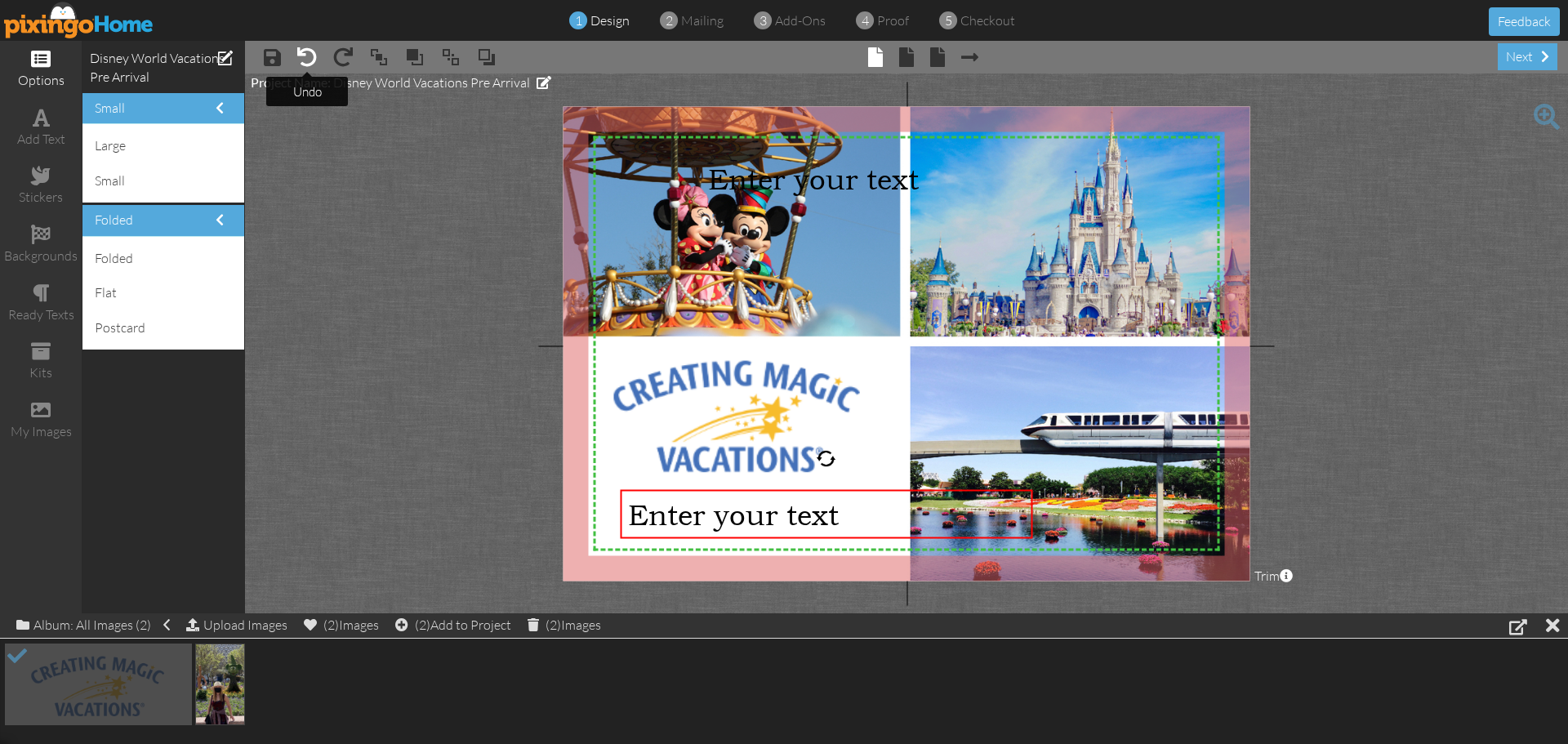
click at [305, 55] on span at bounding box center [306, 57] width 20 height 20
click at [306, 55] on span at bounding box center [306, 57] width 20 height 20
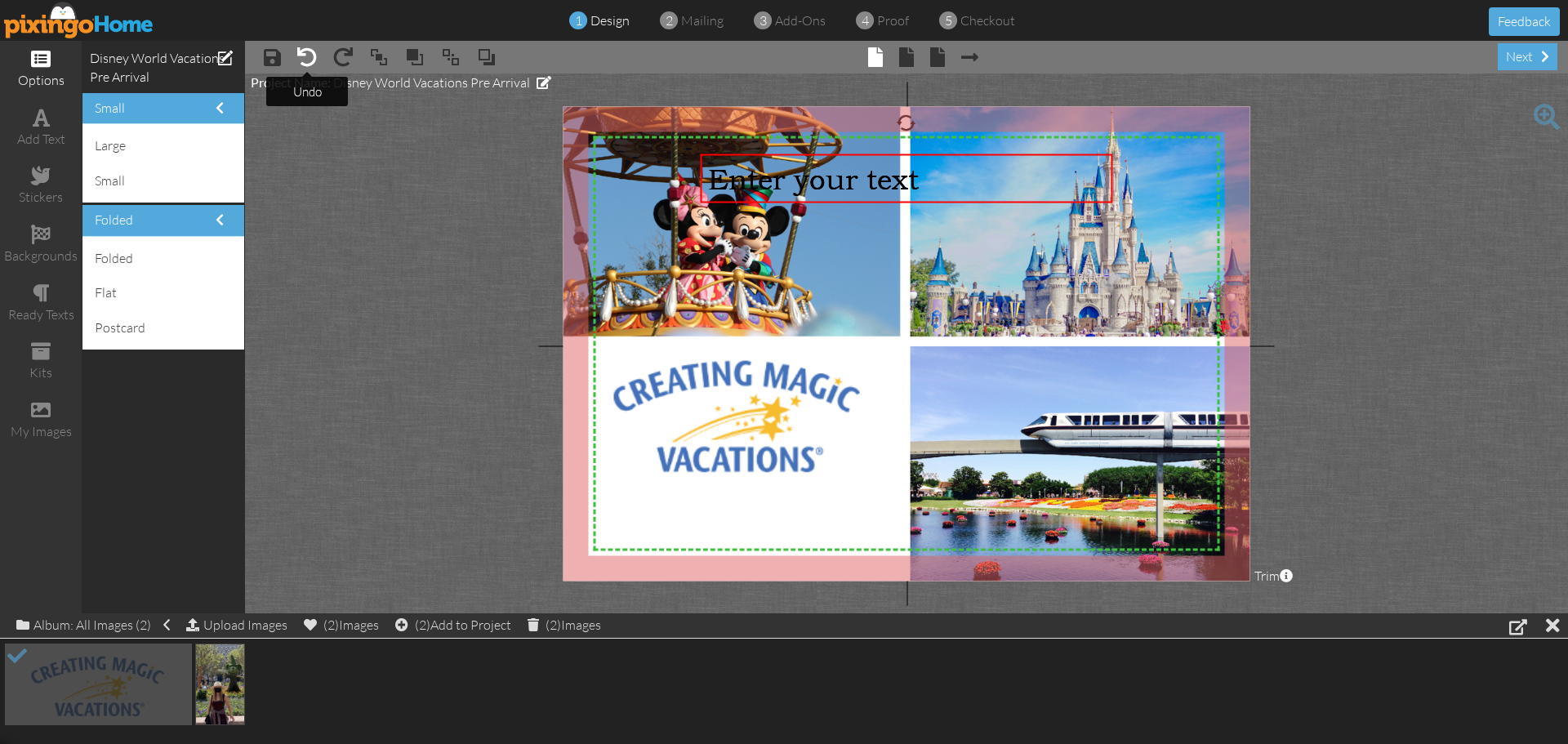
click at [308, 54] on span at bounding box center [306, 57] width 20 height 20
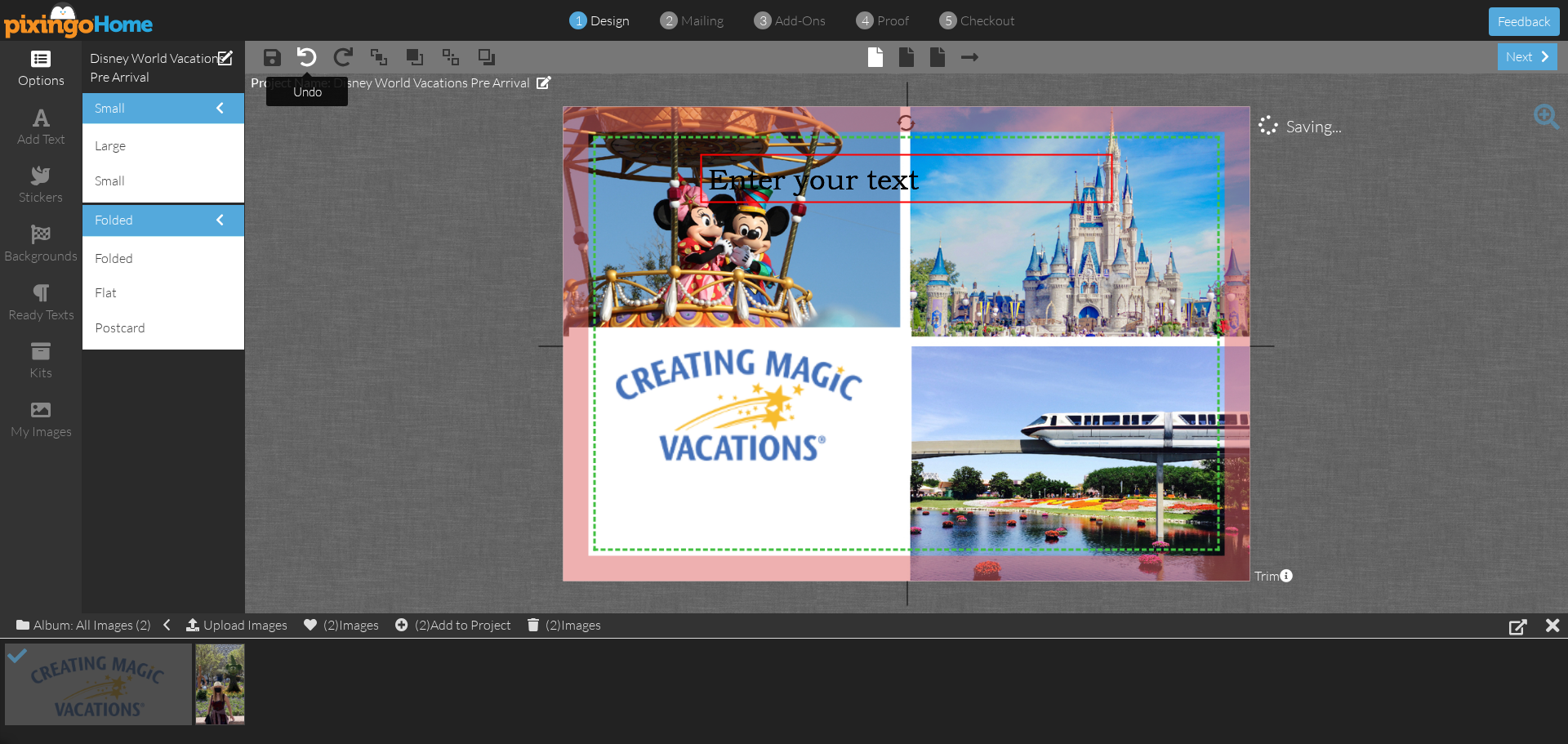
click at [308, 54] on span at bounding box center [306, 57] width 20 height 20
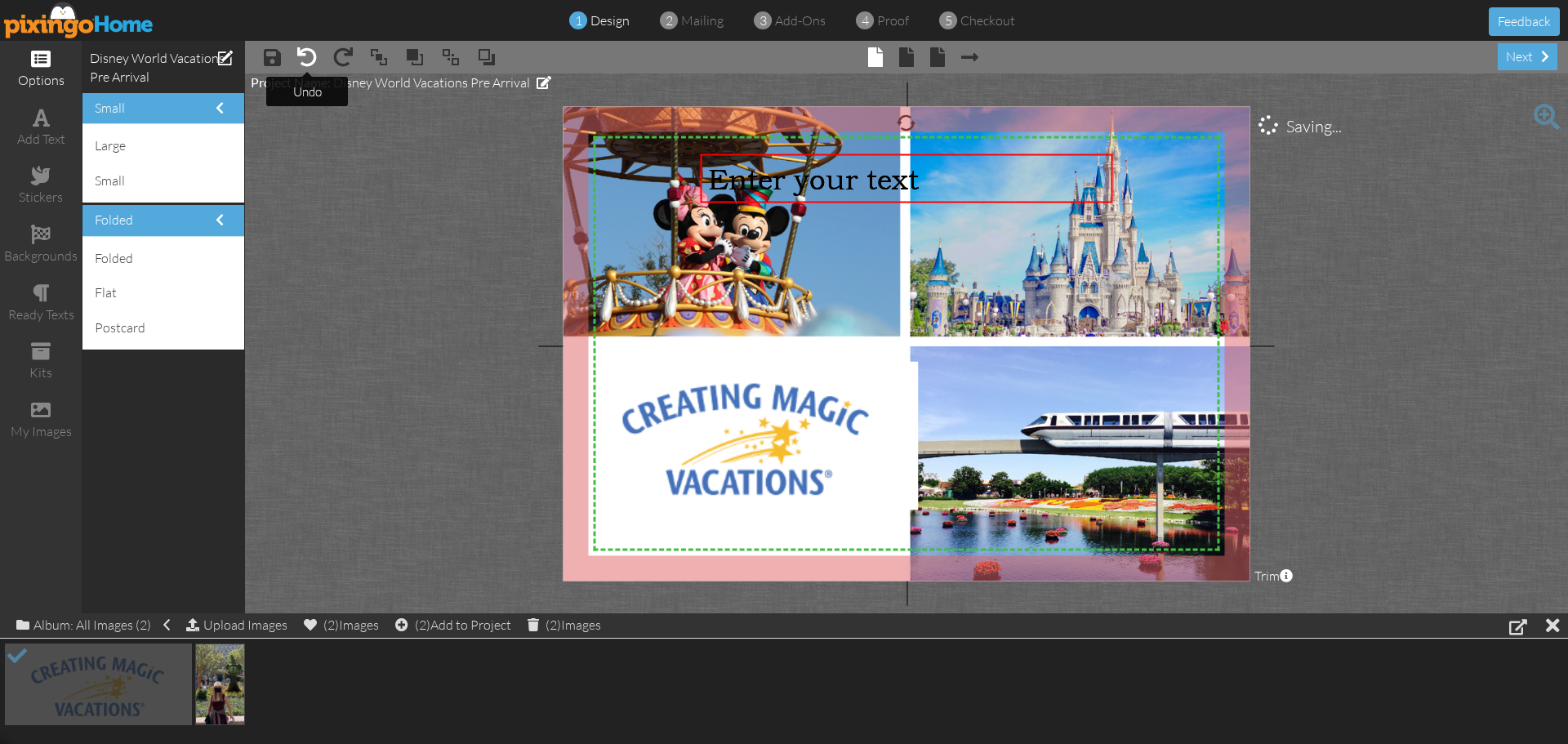
click at [308, 54] on span at bounding box center [306, 57] width 20 height 20
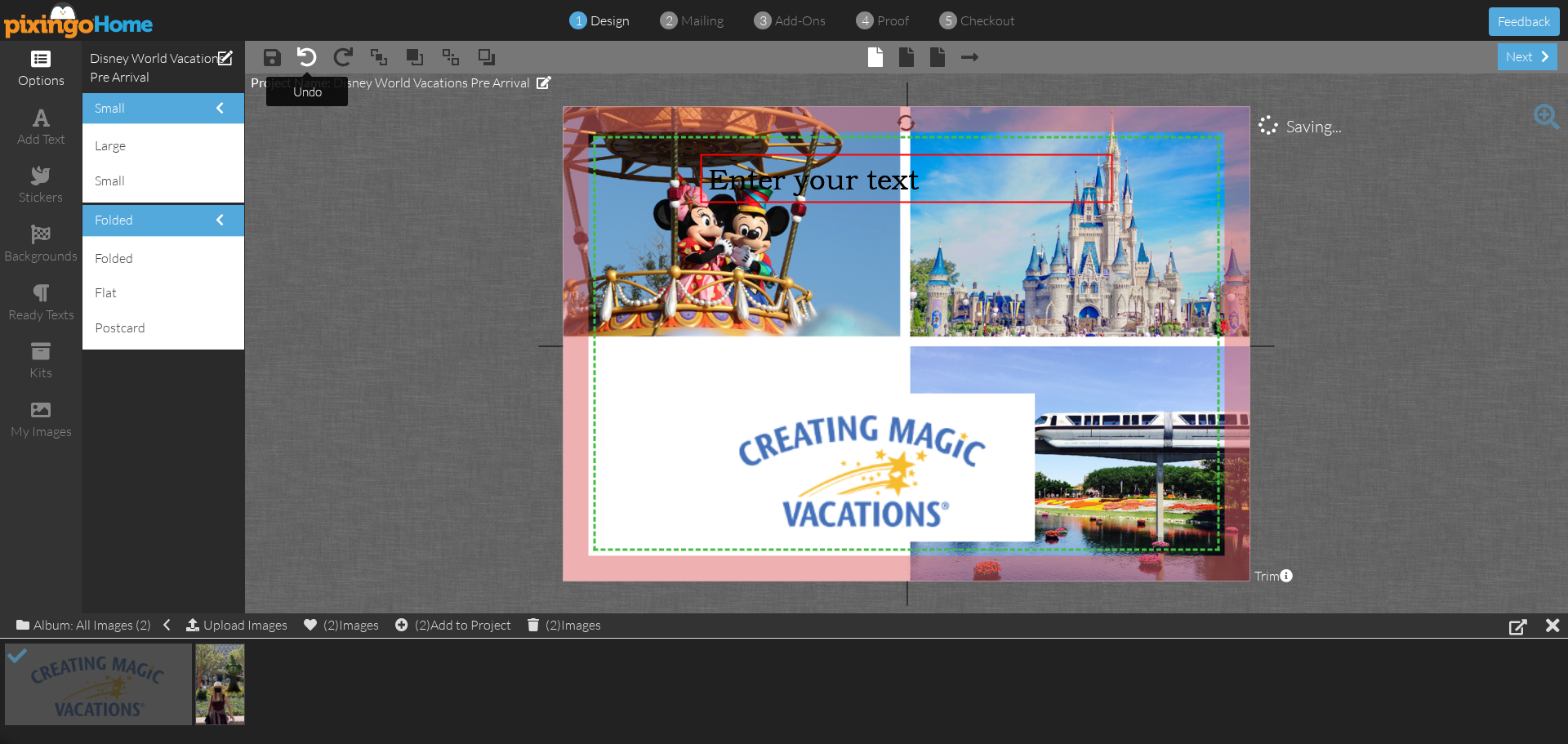
click at [309, 54] on span at bounding box center [306, 57] width 20 height 20
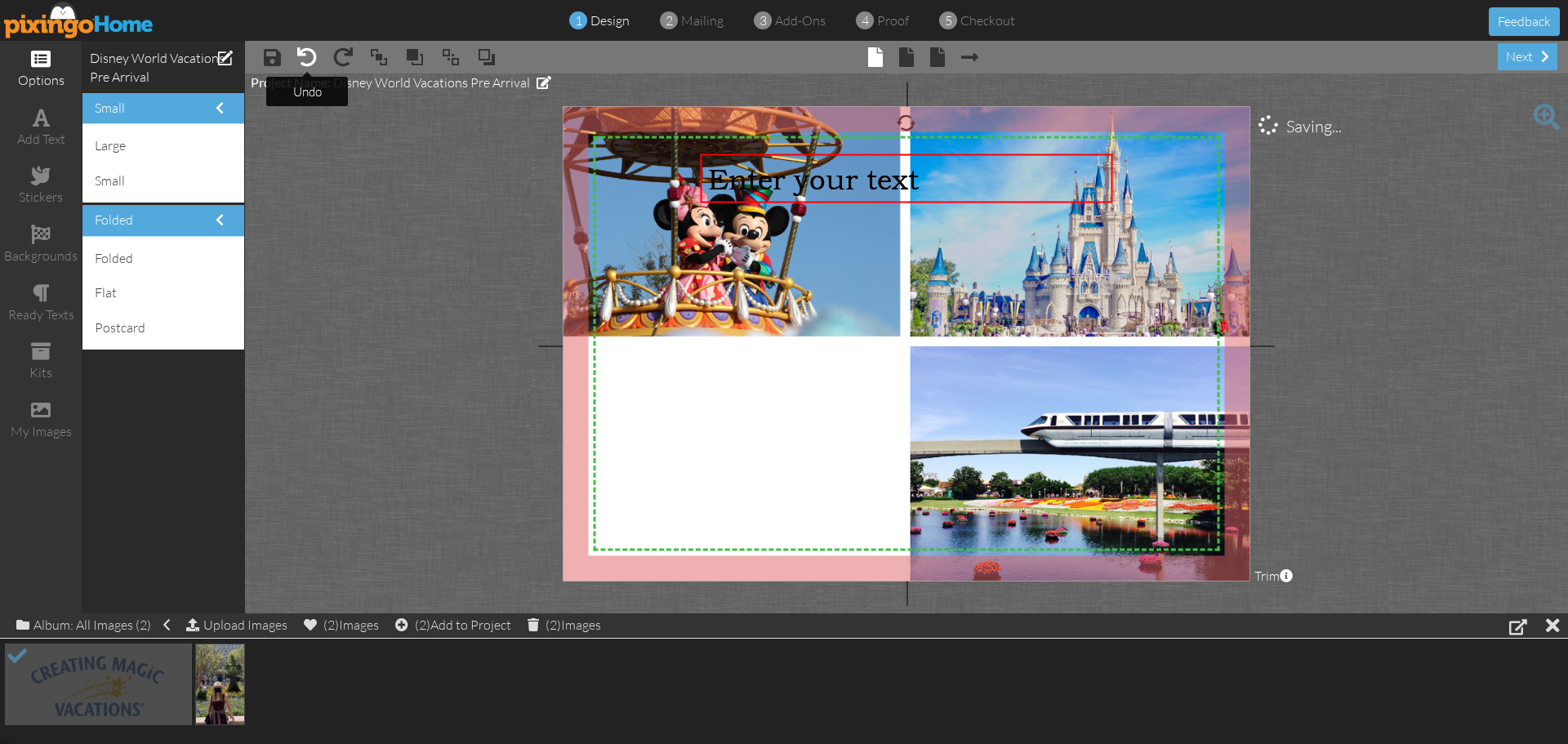
click at [309, 54] on span at bounding box center [306, 57] width 20 height 20
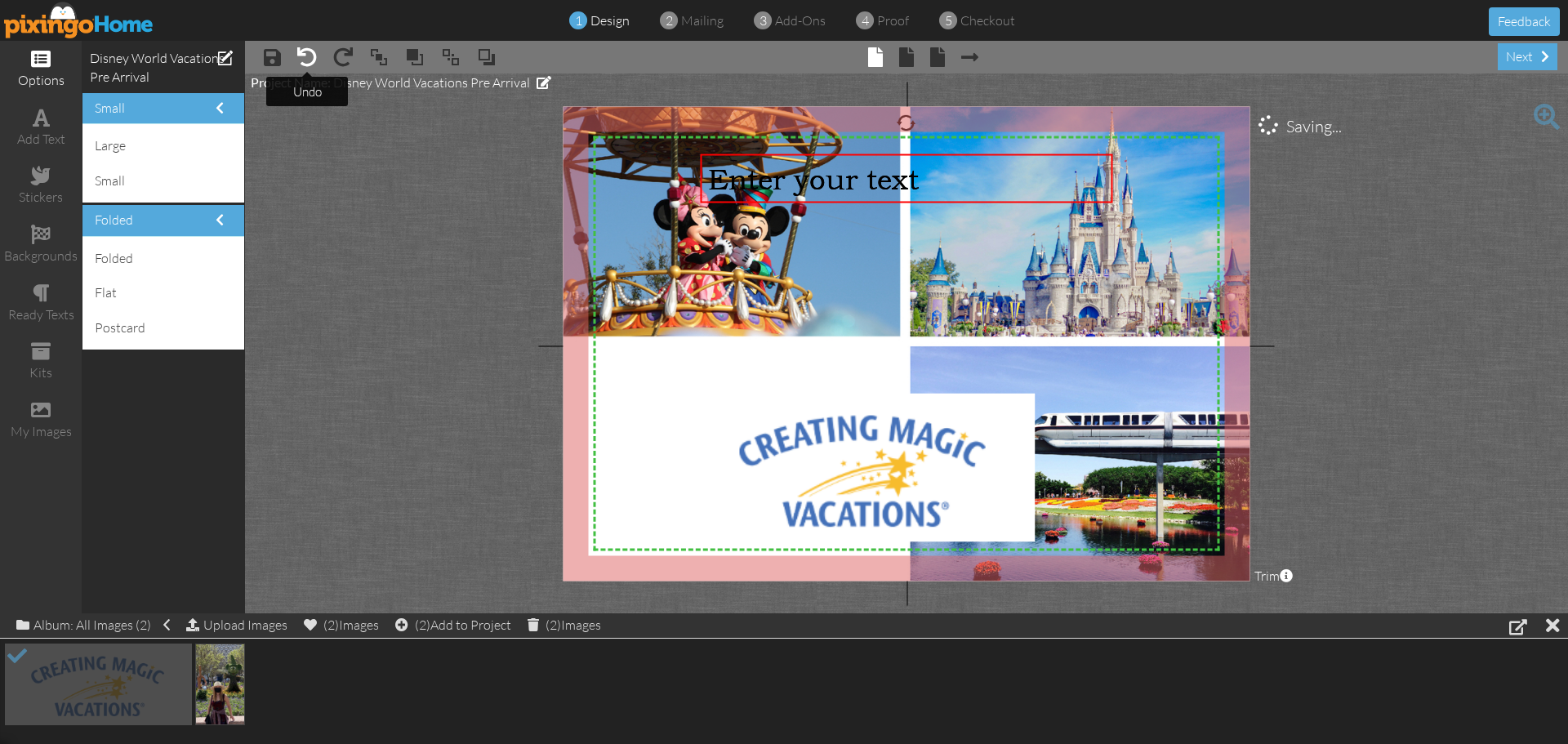
click at [309, 54] on span at bounding box center [306, 57] width 20 height 20
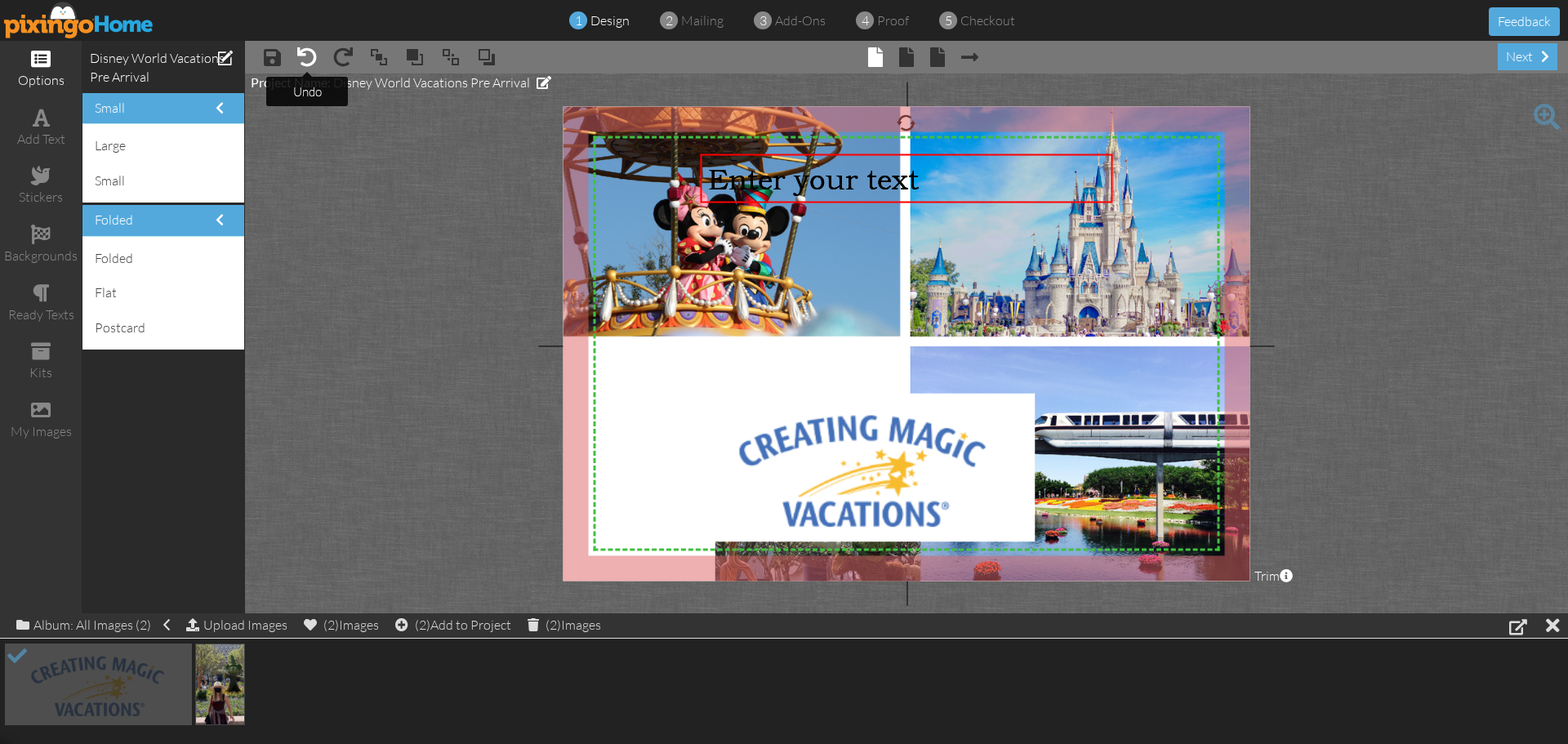
click at [309, 54] on span at bounding box center [306, 57] width 20 height 20
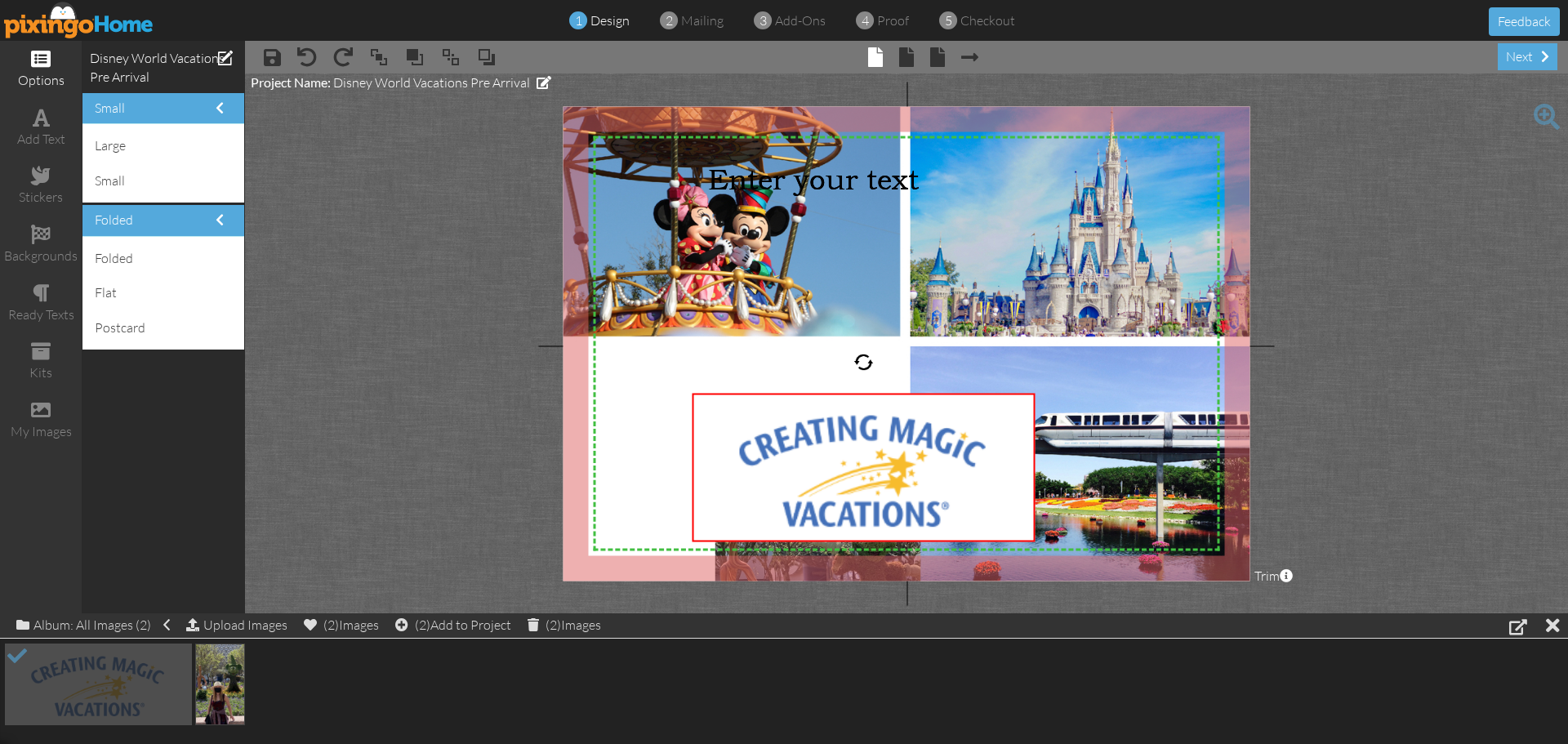
drag, startPoint x: 684, startPoint y: 397, endPoint x: 737, endPoint y: 381, distance: 55.4
click at [688, 392] on div "X X X X X X X X X X X X X X X X X X X X X X X X X X X X X X X X X X X X X X X X…" at bounding box center [907, 343] width 687 height 474
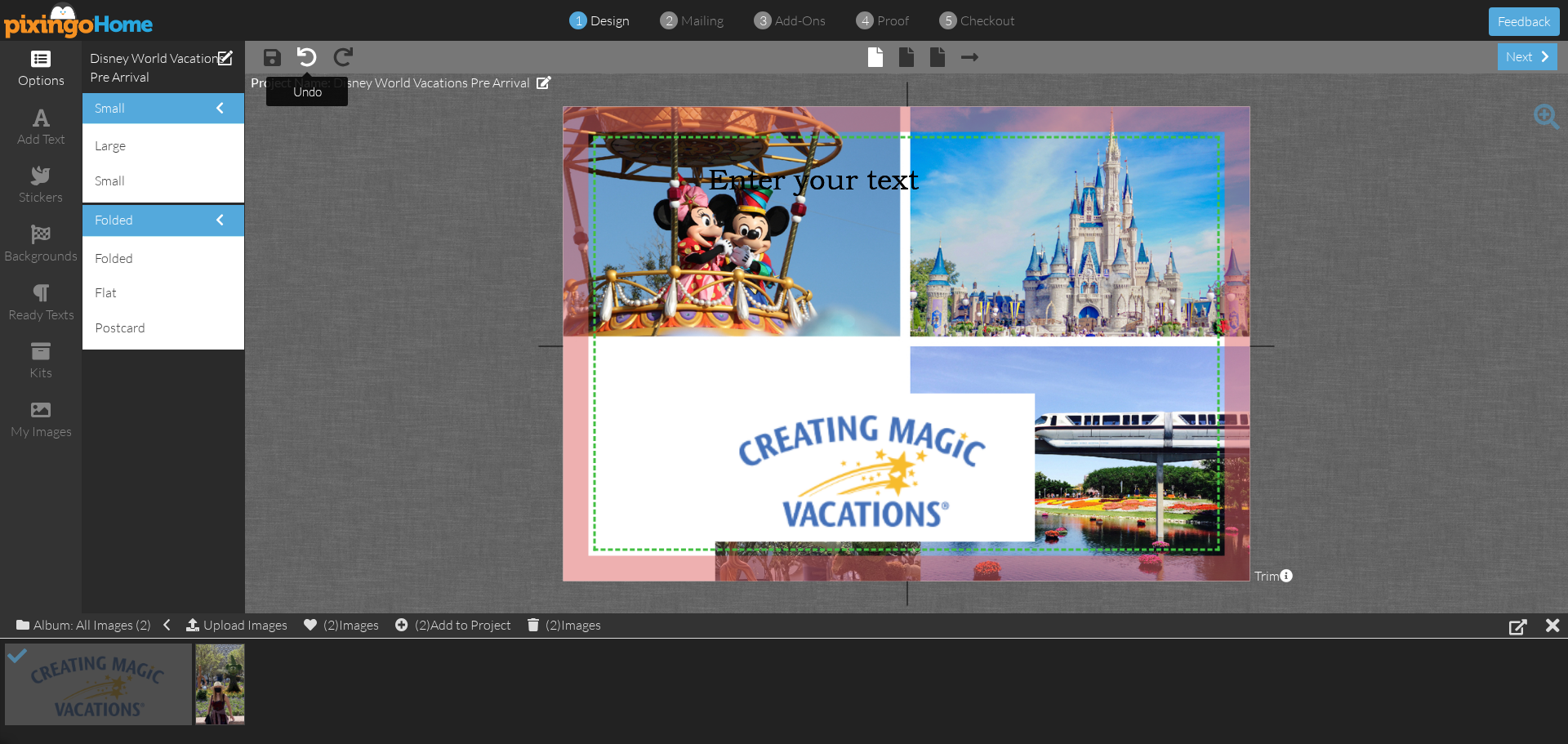
click at [307, 55] on span at bounding box center [306, 57] width 20 height 20
click at [308, 55] on span at bounding box center [306, 57] width 20 height 20
click at [309, 55] on span at bounding box center [306, 57] width 20 height 20
drag, startPoint x: 835, startPoint y: 359, endPoint x: 1101, endPoint y: 352, distance: 266.1
click at [1101, 352] on div "X X X X X X X X X X X X X X X X X X X X X X X X X X X X X X X X X X X X X X X X…" at bounding box center [907, 343] width 687 height 474
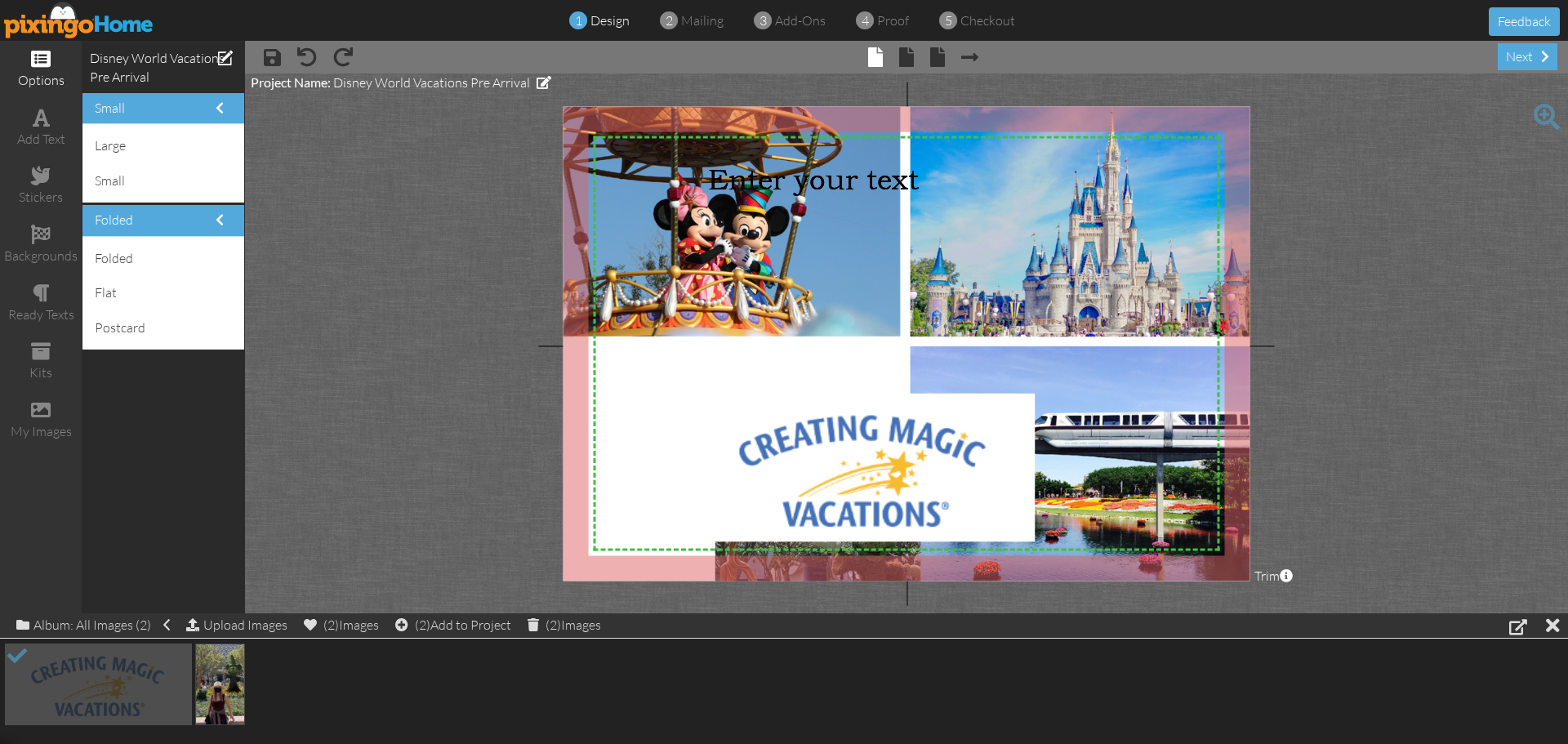
click at [185, 520] on div "Disney World Vacations Pre Arrival small large small folded folded flat postcard" at bounding box center [163, 327] width 163 height 573
click at [231, 712] on span at bounding box center [234, 712] width 26 height 28
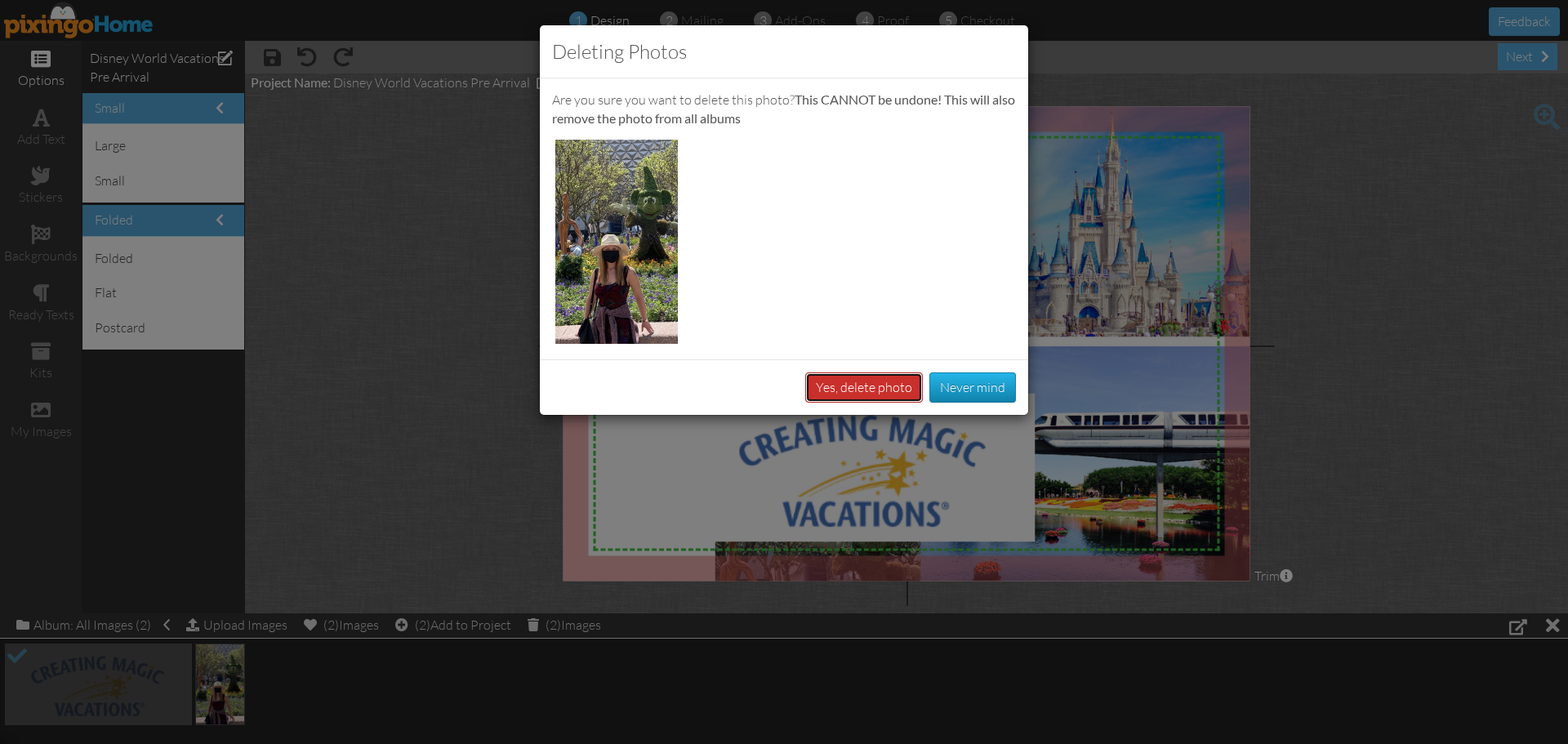
click at [881, 394] on button "Yes, delete photo" at bounding box center [864, 387] width 118 height 30
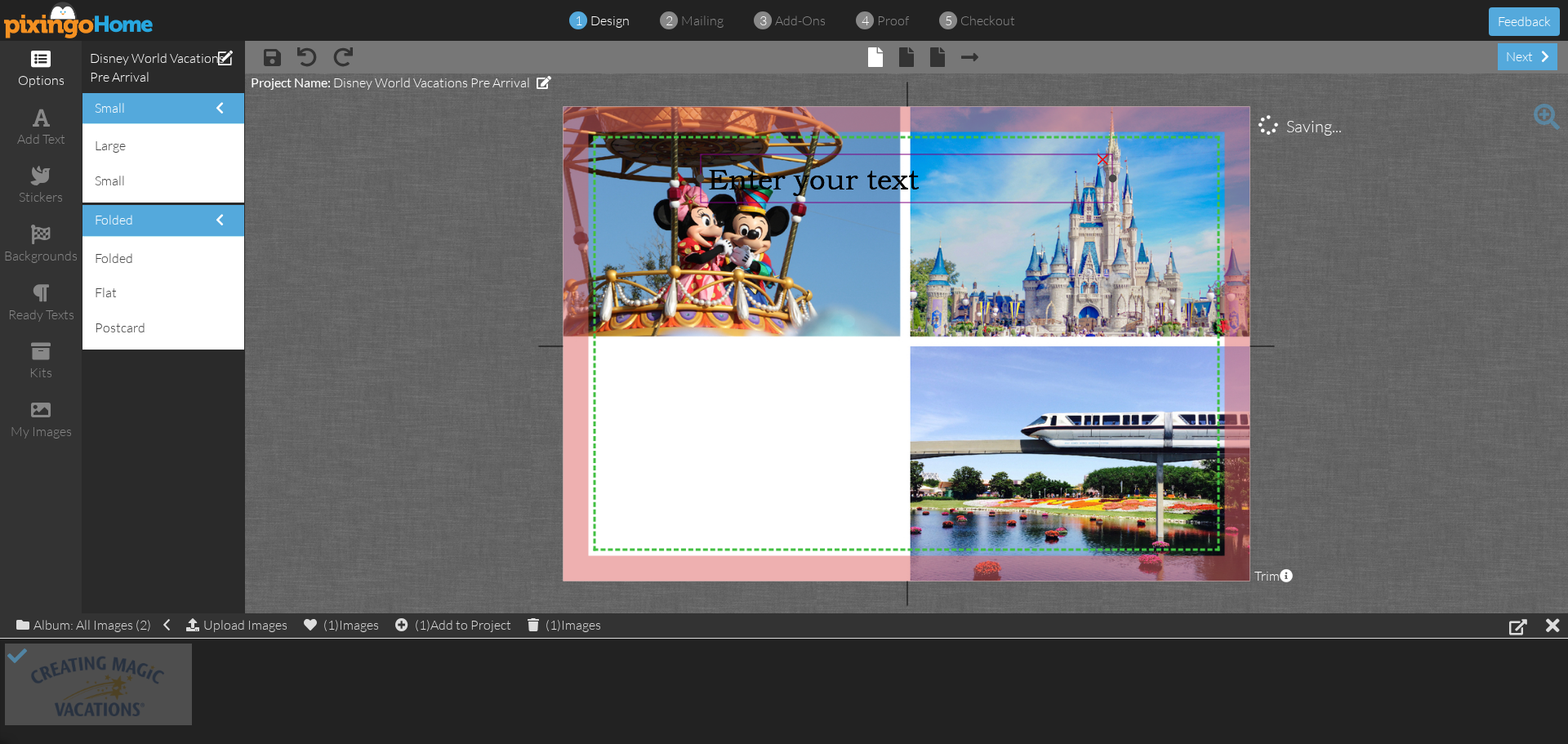
click at [918, 176] on span "Enter your text" at bounding box center [813, 179] width 211 height 34
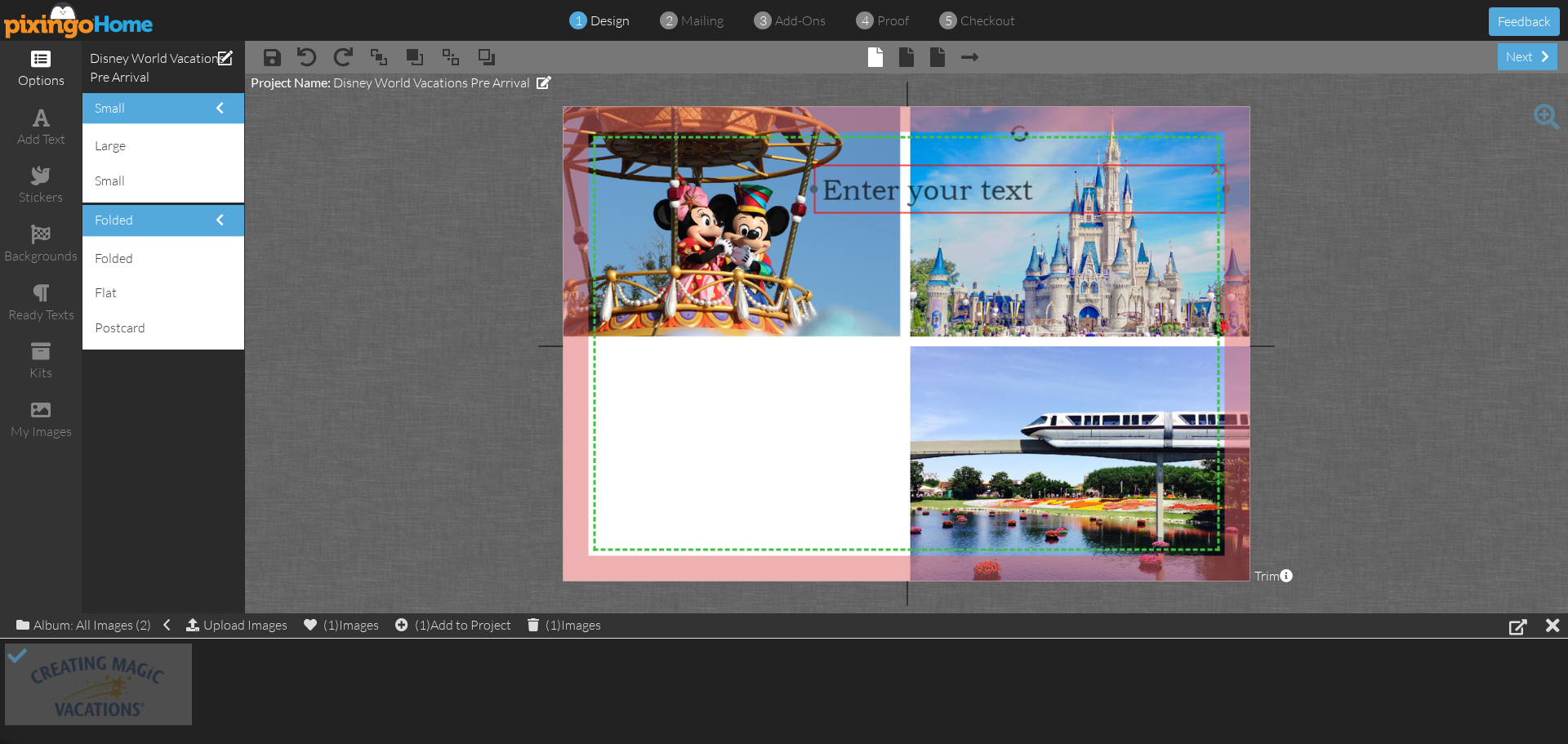
drag, startPoint x: 925, startPoint y: 186, endPoint x: 1038, endPoint y: 197, distance: 113.5
click at [1038, 197] on div "Enter your text" at bounding box center [1019, 189] width 396 height 34
click at [1216, 168] on div "×" at bounding box center [1216, 167] width 26 height 26
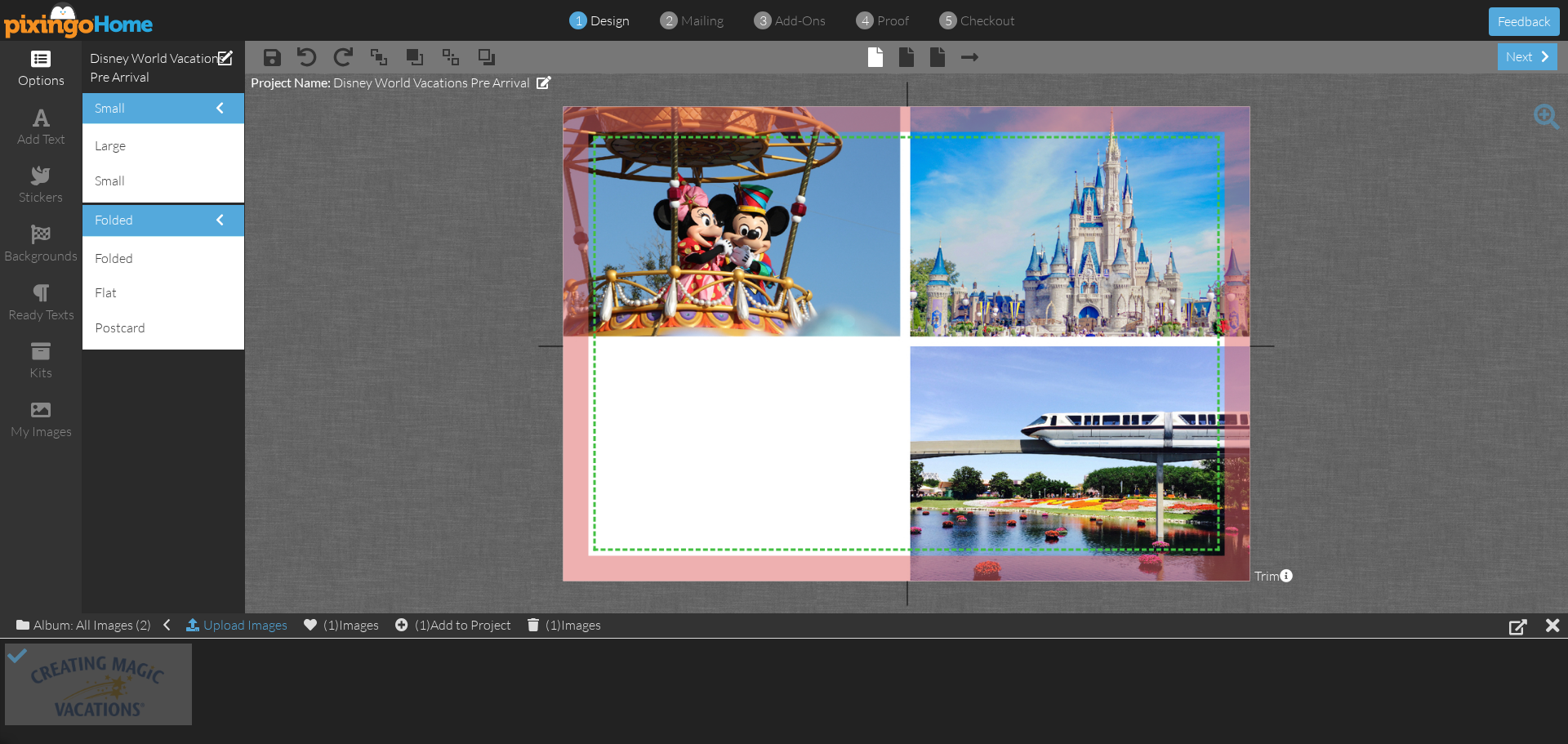
click at [189, 626] on span at bounding box center [192, 625] width 13 height 13
click at [33, 123] on span at bounding box center [41, 117] width 17 height 20
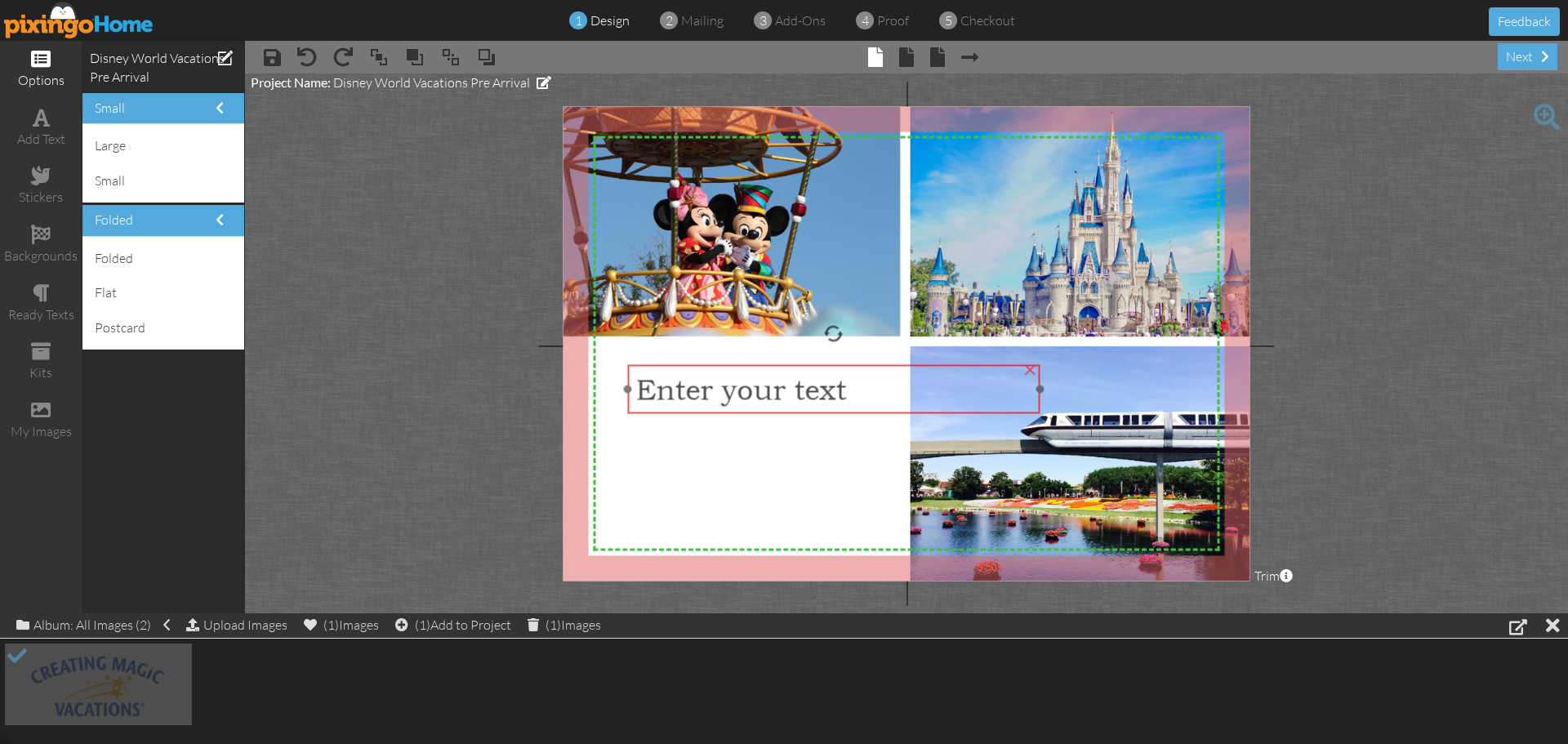
drag, startPoint x: 763, startPoint y: 184, endPoint x: 690, endPoint y: 393, distance: 221.4
click at [690, 393] on span "Enter your text" at bounding box center [740, 390] width 211 height 34
click at [759, 393] on span "Enter your text" at bounding box center [740, 388] width 211 height 34
click at [1030, 368] on div "×" at bounding box center [1030, 366] width 26 height 26
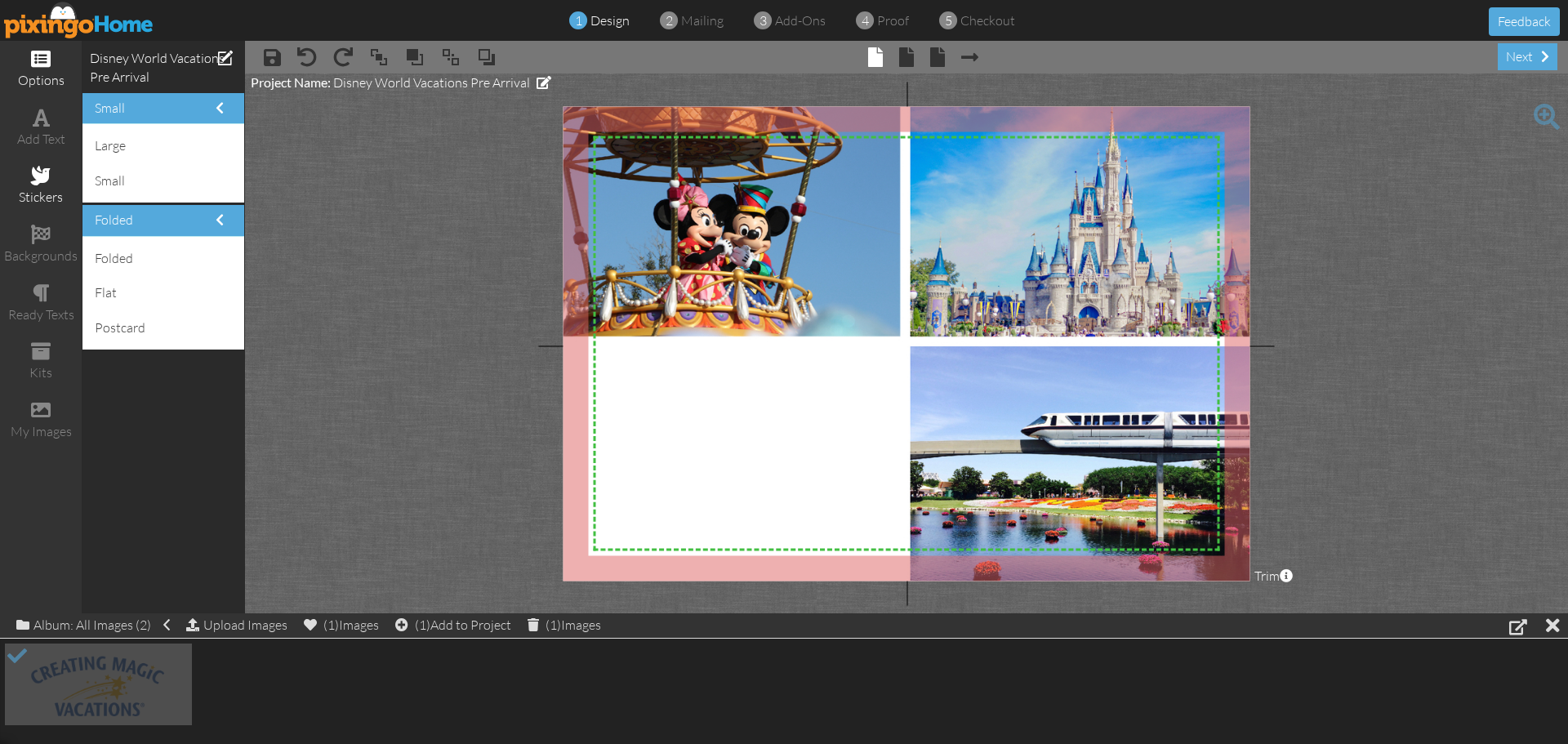
click at [48, 182] on span at bounding box center [40, 175] width 20 height 20
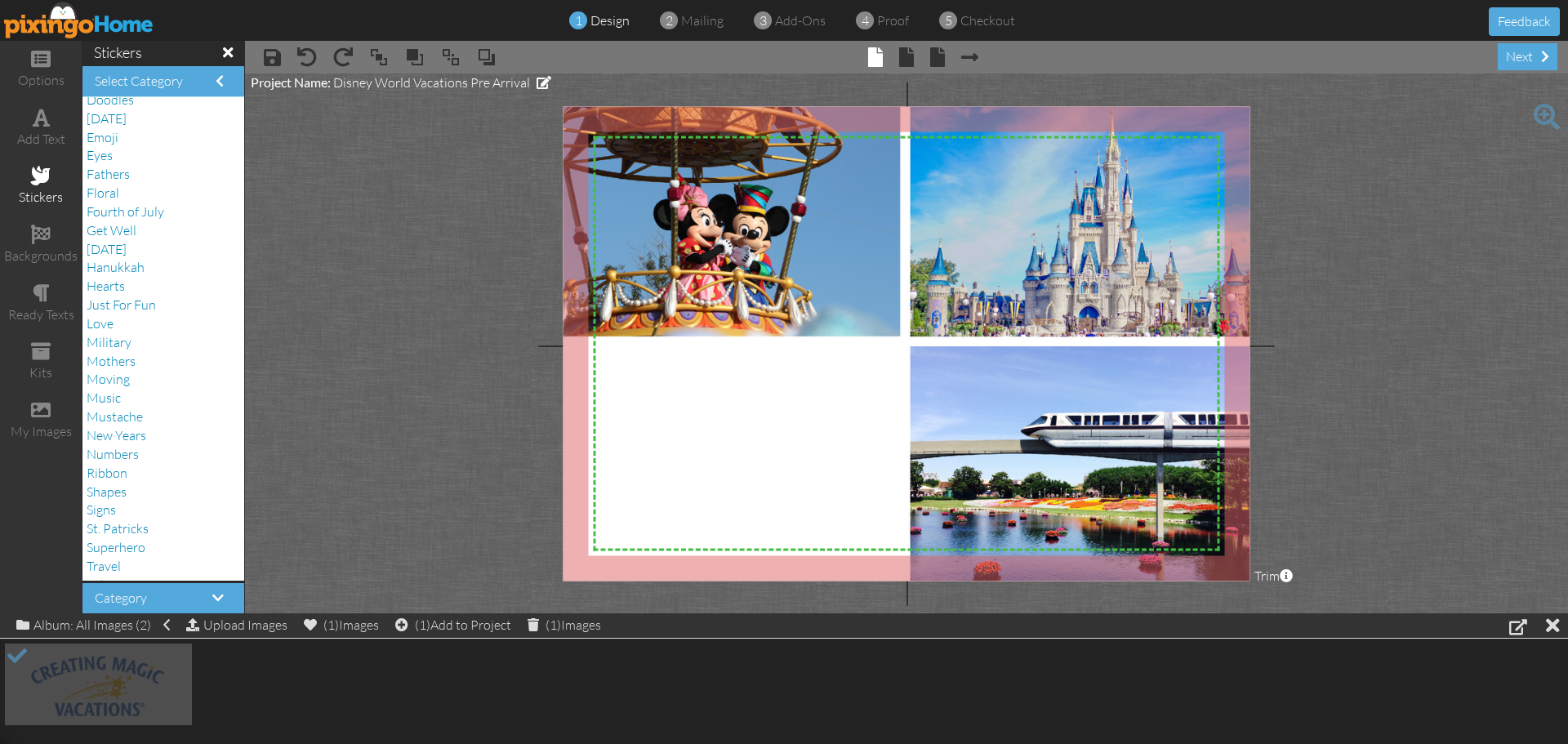
scroll to position [253, 0]
click at [126, 195] on span "[DATE]" at bounding box center [106, 194] width 40 height 16
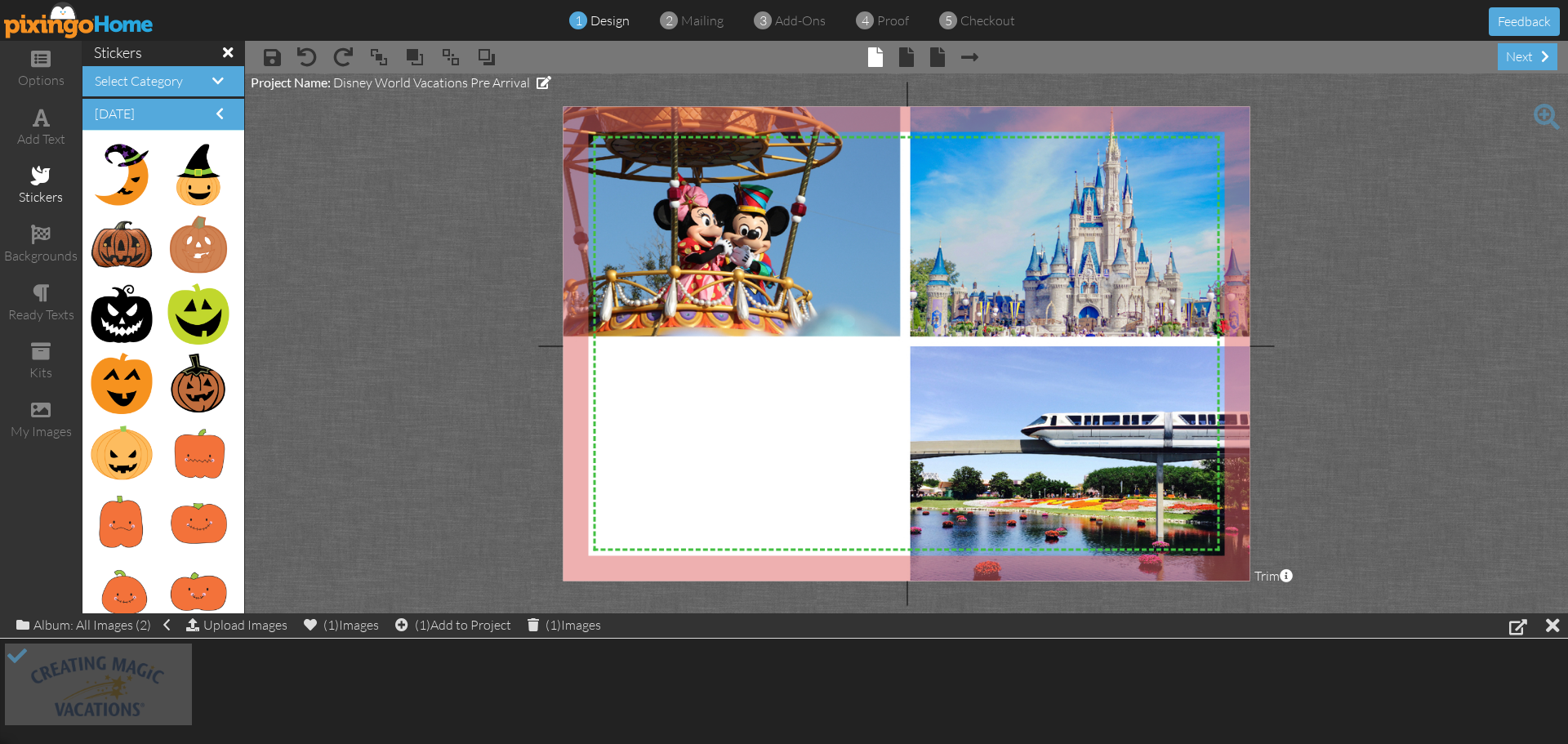
scroll to position [898, 0]
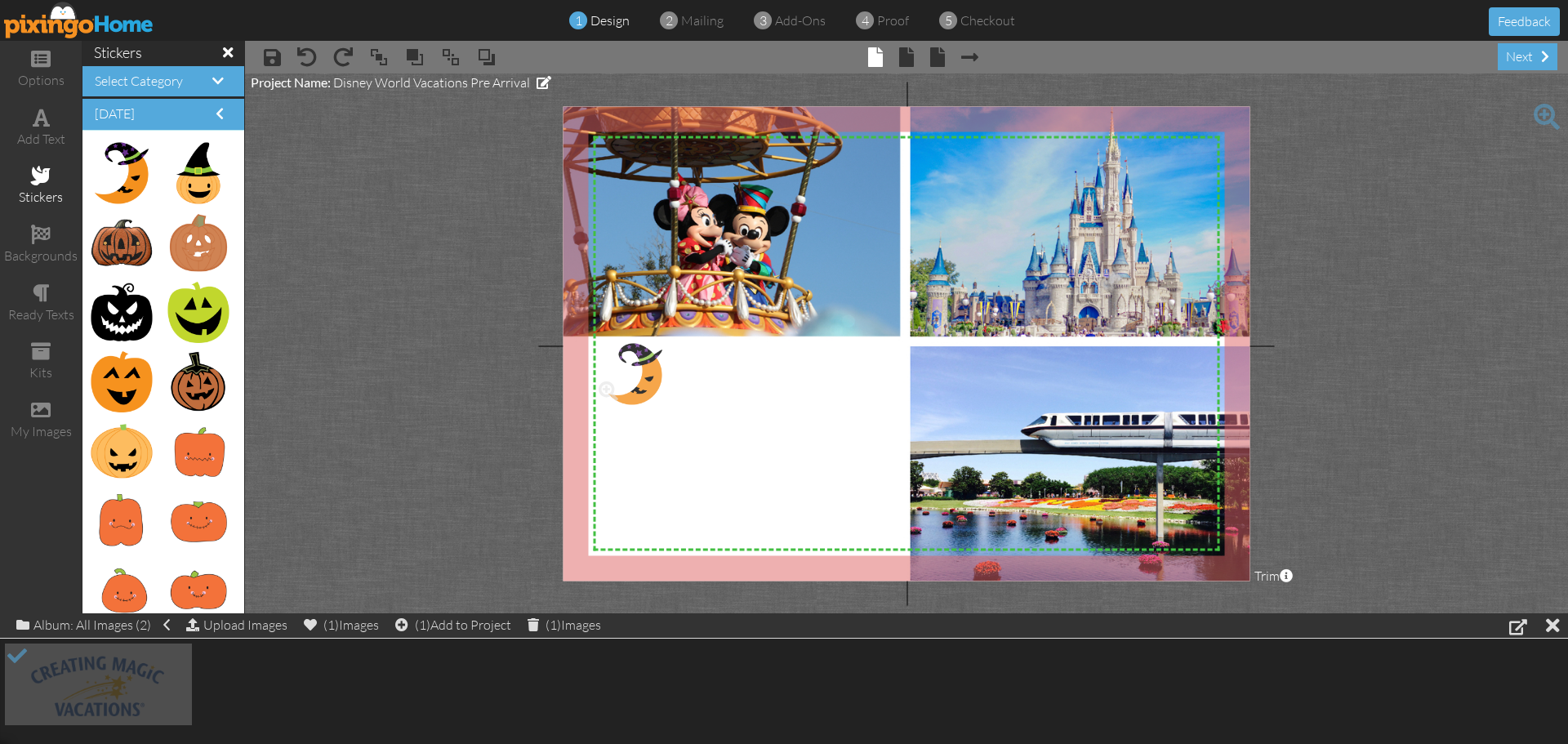
drag, startPoint x: 132, startPoint y: 180, endPoint x: 636, endPoint y: 381, distance: 542.6
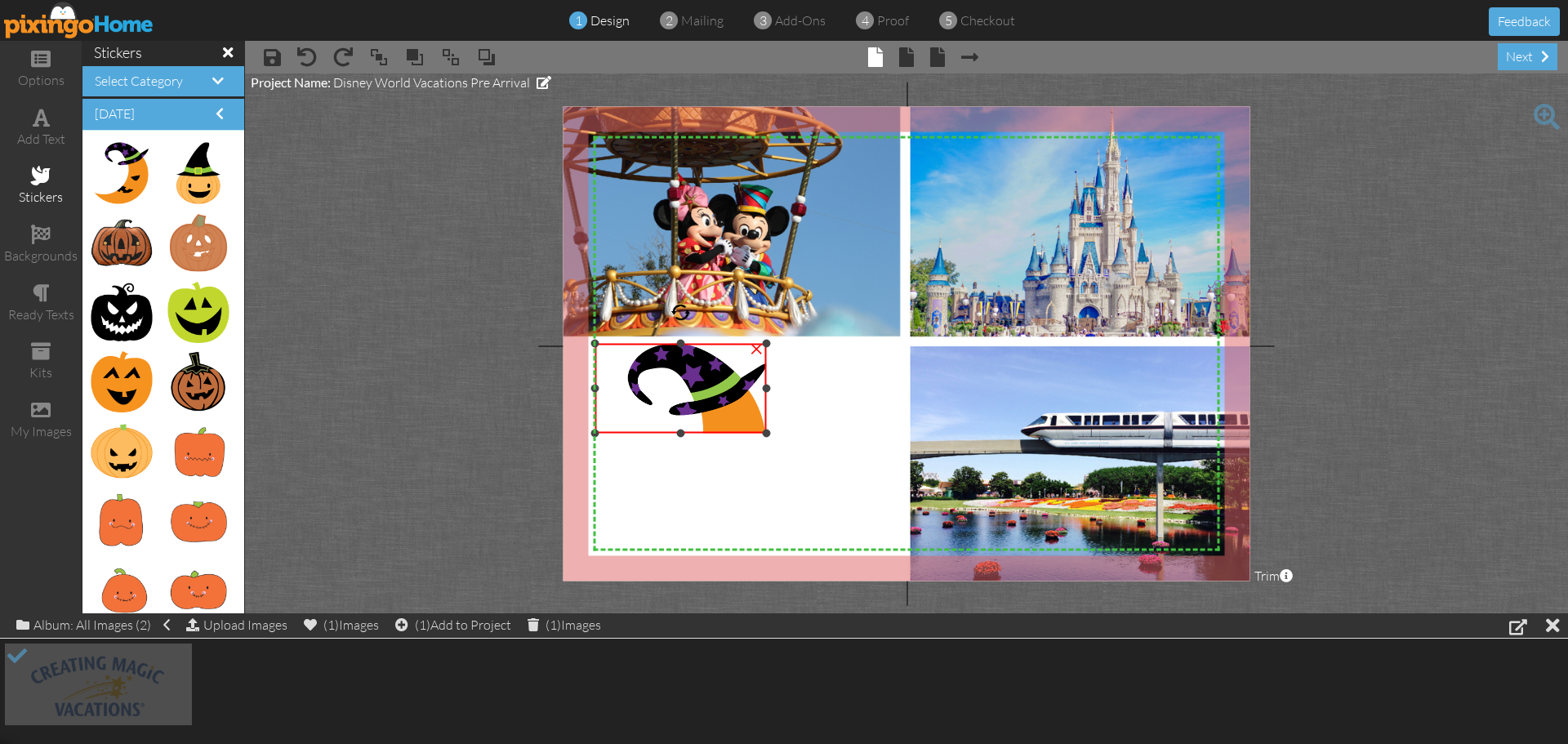
drag, startPoint x: 682, startPoint y: 538, endPoint x: 671, endPoint y: 433, distance: 105.6
click at [671, 433] on div "×" at bounding box center [680, 388] width 171 height 90
click at [757, 350] on div "×" at bounding box center [756, 347] width 26 height 26
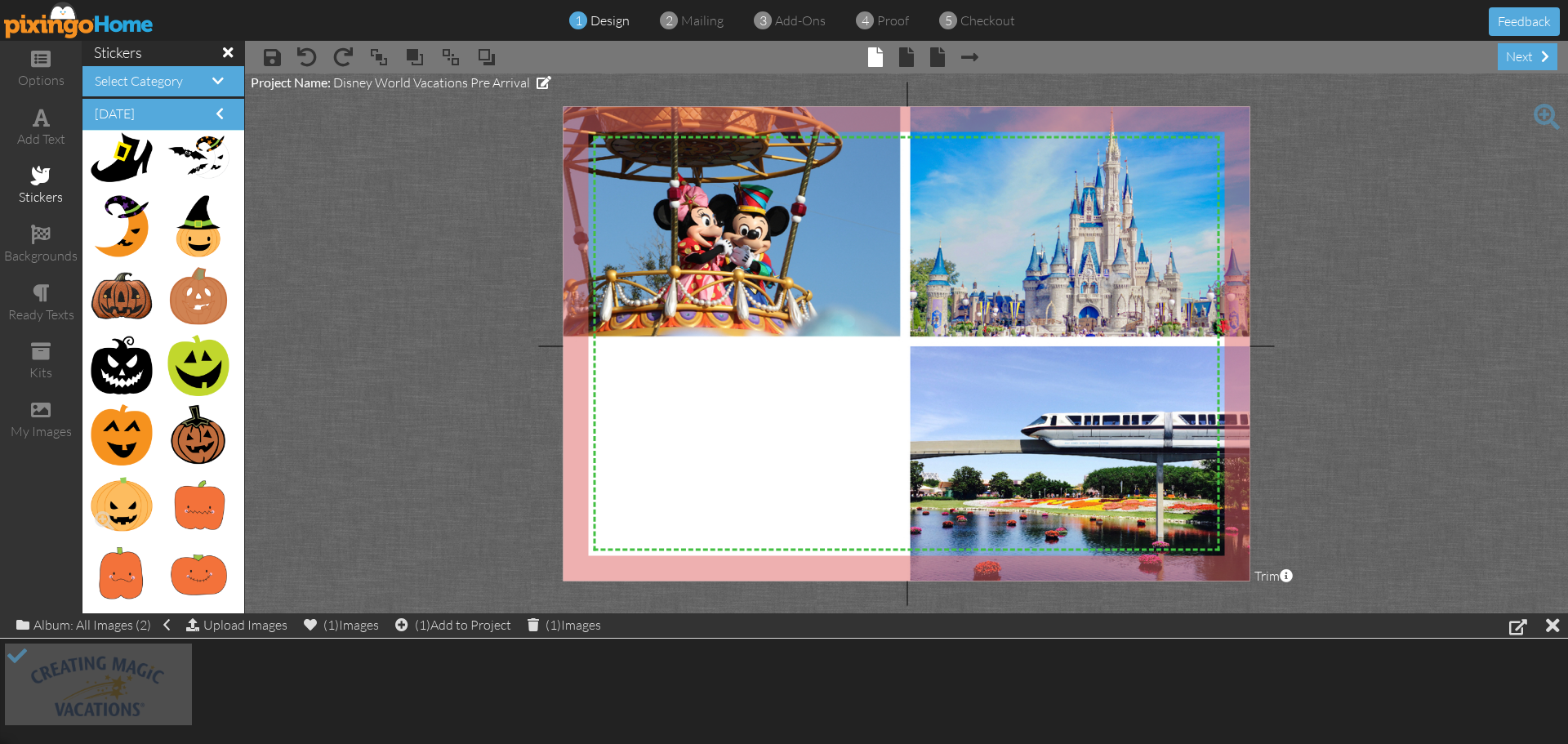
scroll to position [817, 0]
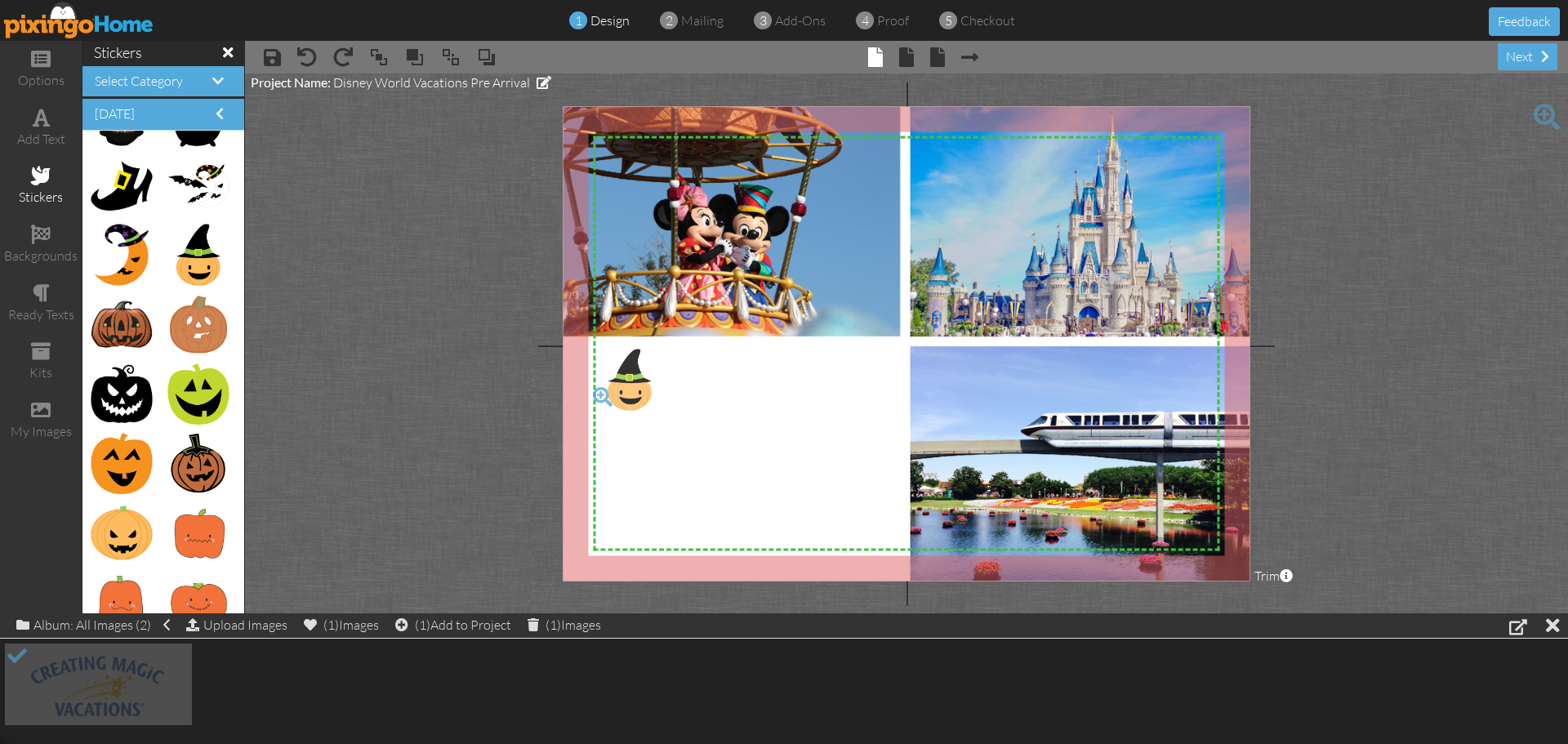
drag, startPoint x: 183, startPoint y: 264, endPoint x: 617, endPoint y: 389, distance: 451.6
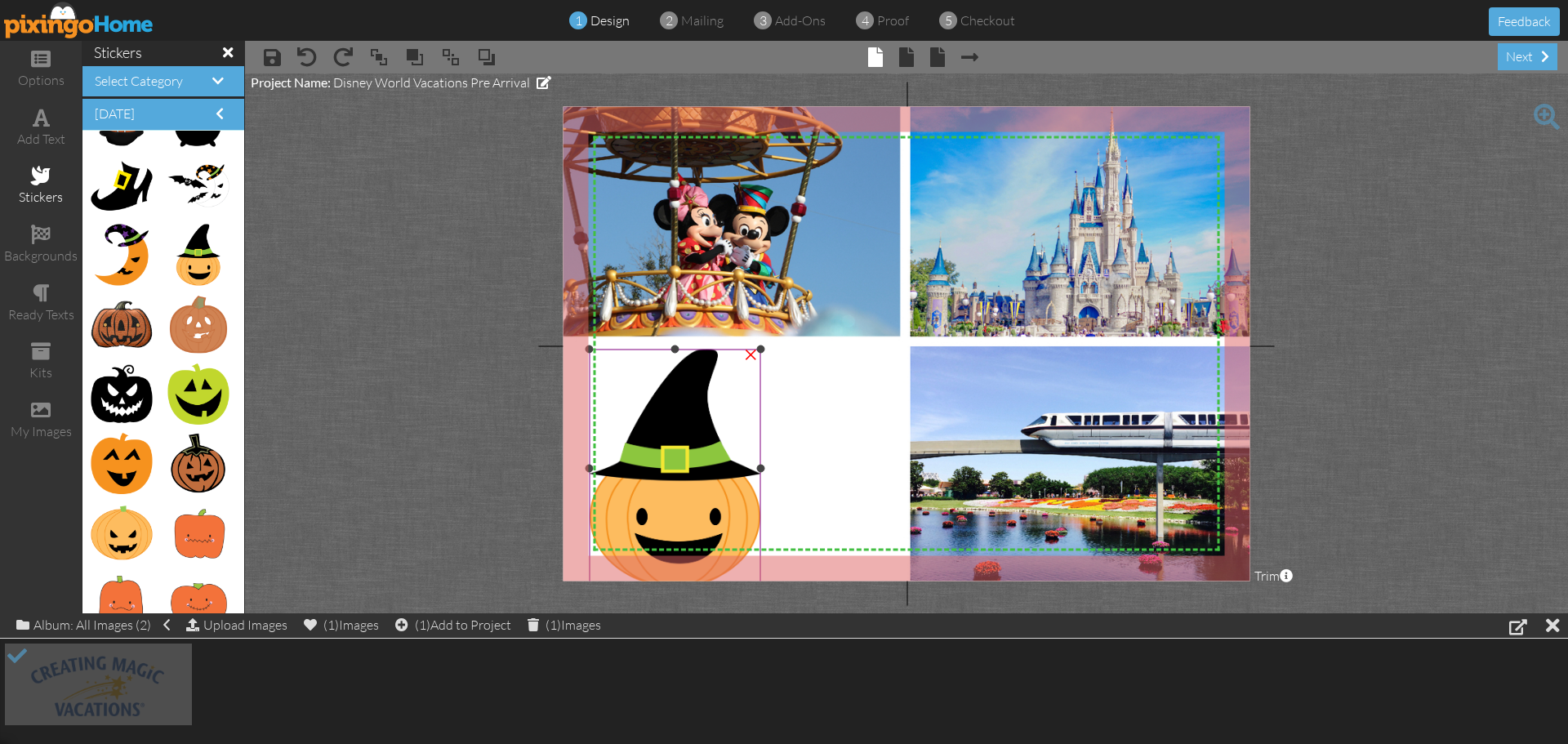
click at [751, 352] on div "×" at bounding box center [750, 352] width 26 height 26
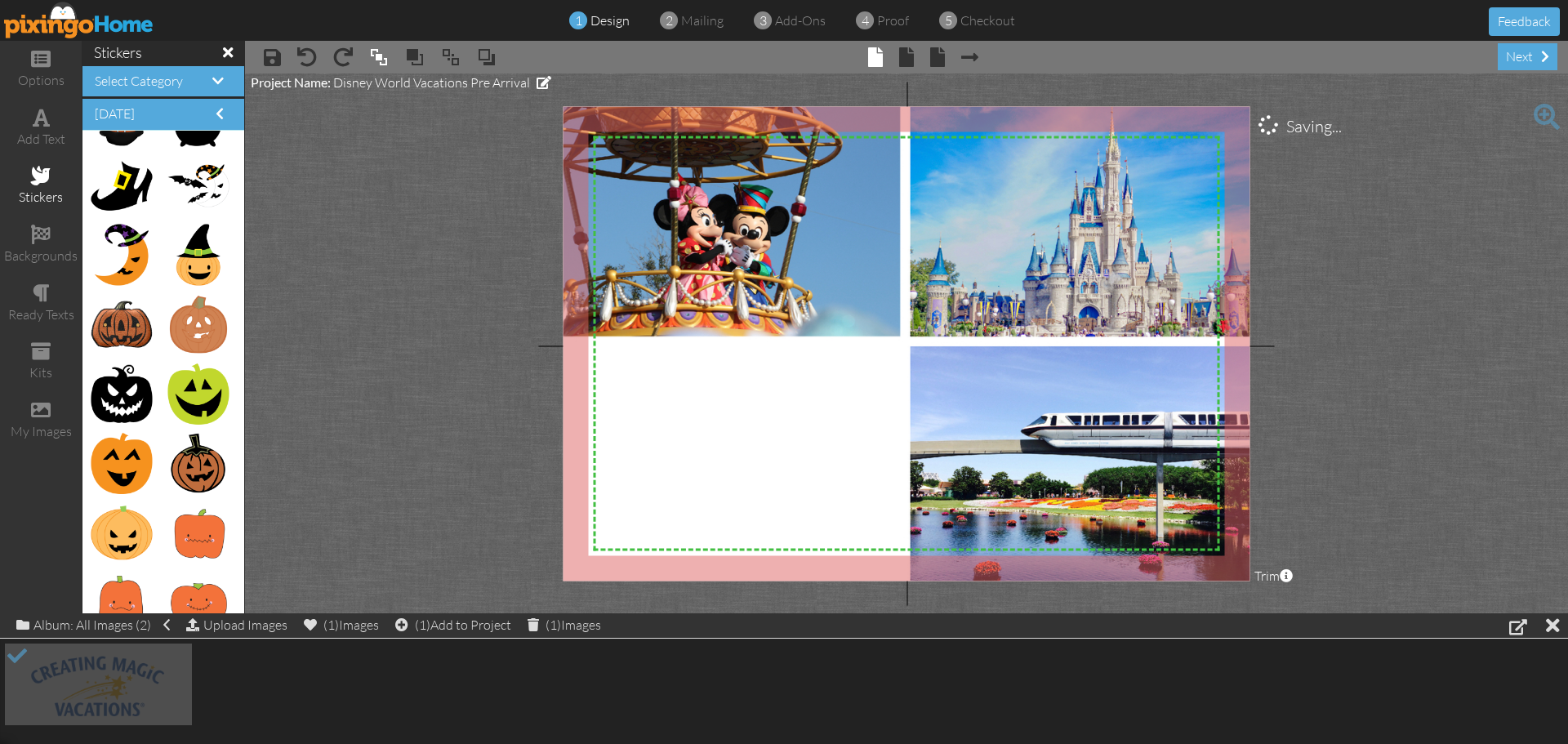
click at [223, 48] on span at bounding box center [227, 52] width 9 height 15
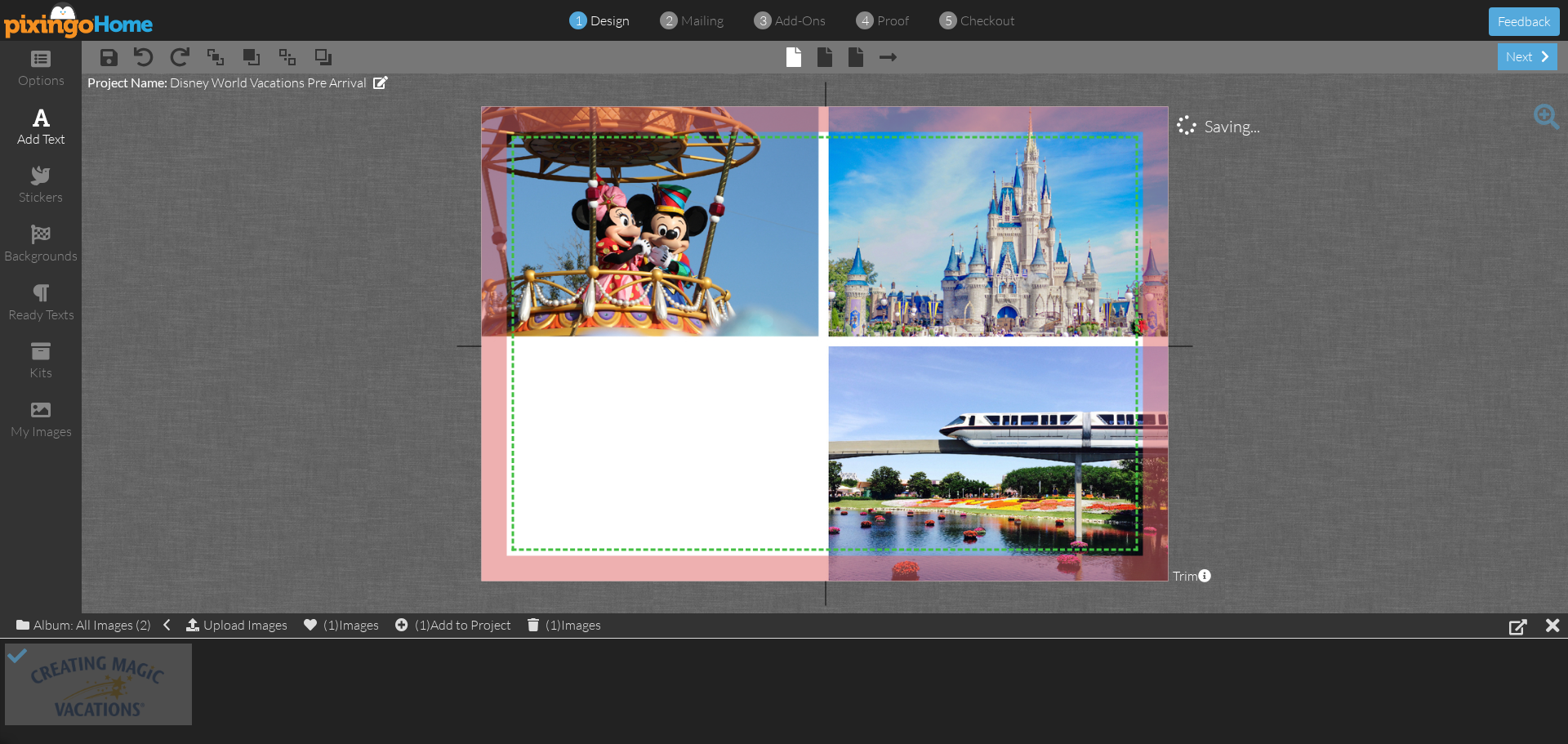
click at [44, 134] on div "add text" at bounding box center [41, 139] width 82 height 19
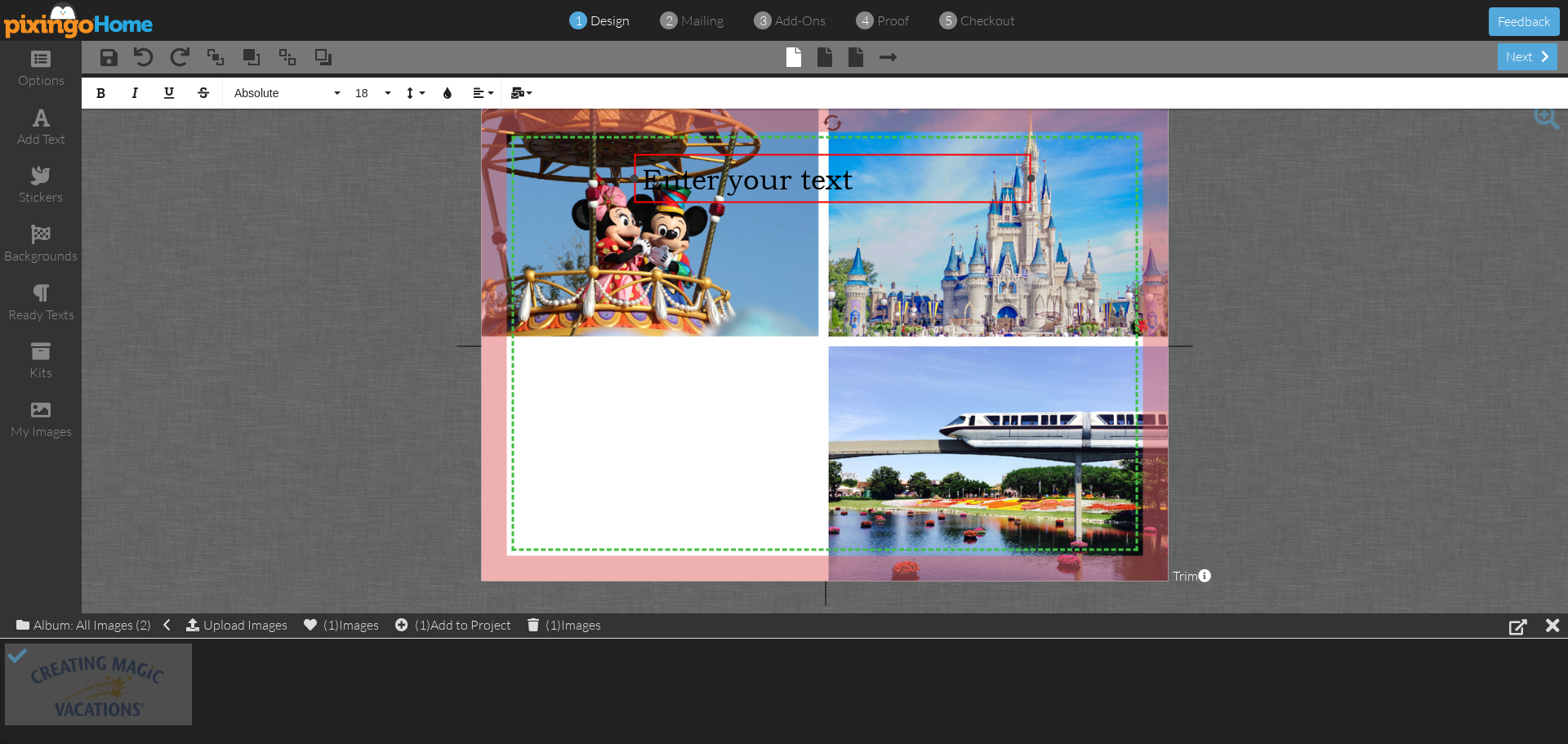
drag, startPoint x: 615, startPoint y: 177, endPoint x: 630, endPoint y: 231, distance: 56.0
click at [630, 232] on div "X X X X X X X X X X X X X X X X X X X X X X X X X X X X X X X X X X X X X X X X…" at bounding box center [825, 343] width 687 height 474
drag, startPoint x: 1028, startPoint y: 176, endPoint x: 938, endPoint y: 186, distance: 90.6
click at [938, 186] on div "Enter your text ×" at bounding box center [787, 177] width 306 height 49
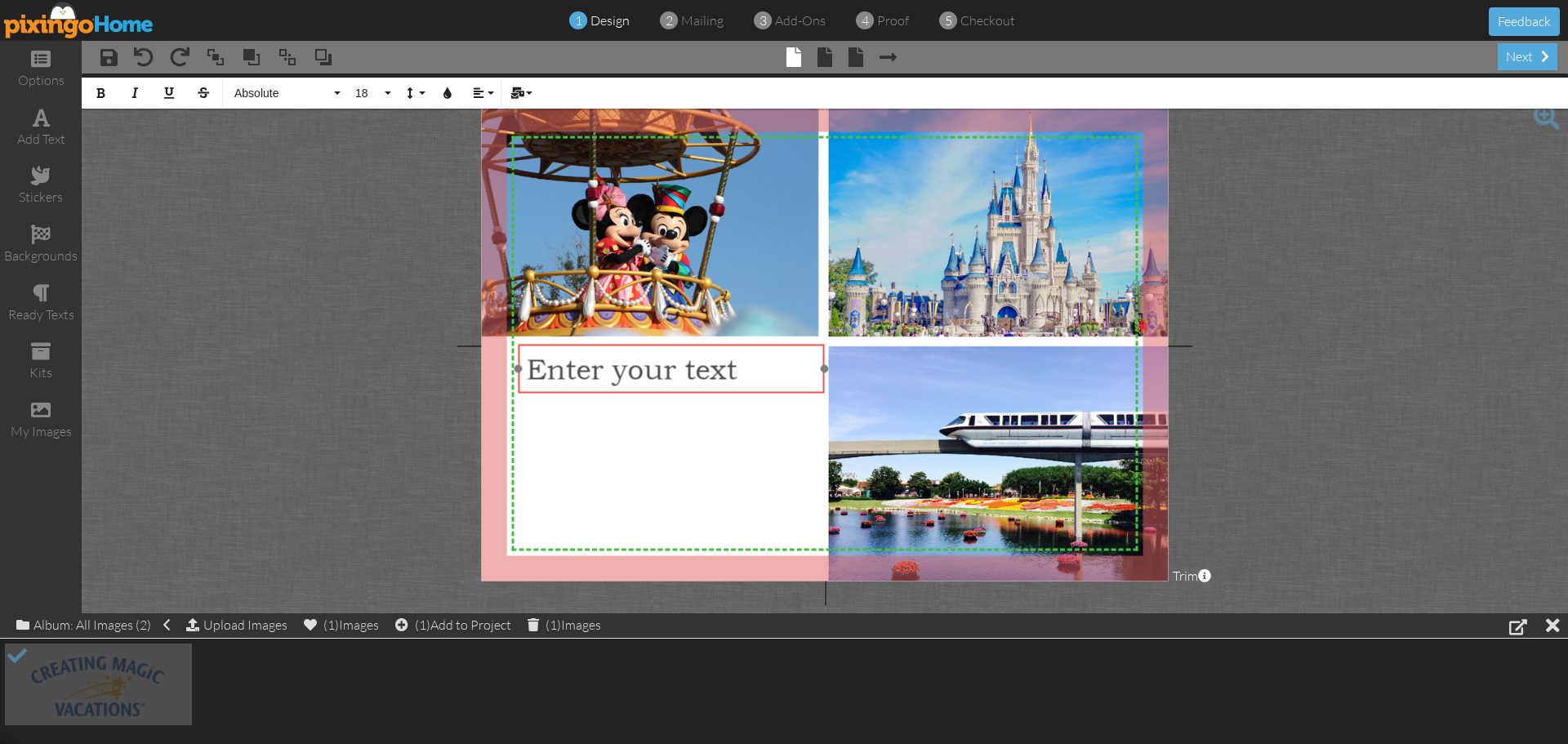
drag, startPoint x: 810, startPoint y: 203, endPoint x: 694, endPoint y: 393, distance: 222.6
click at [694, 393] on div at bounding box center [671, 368] width 315 height 57
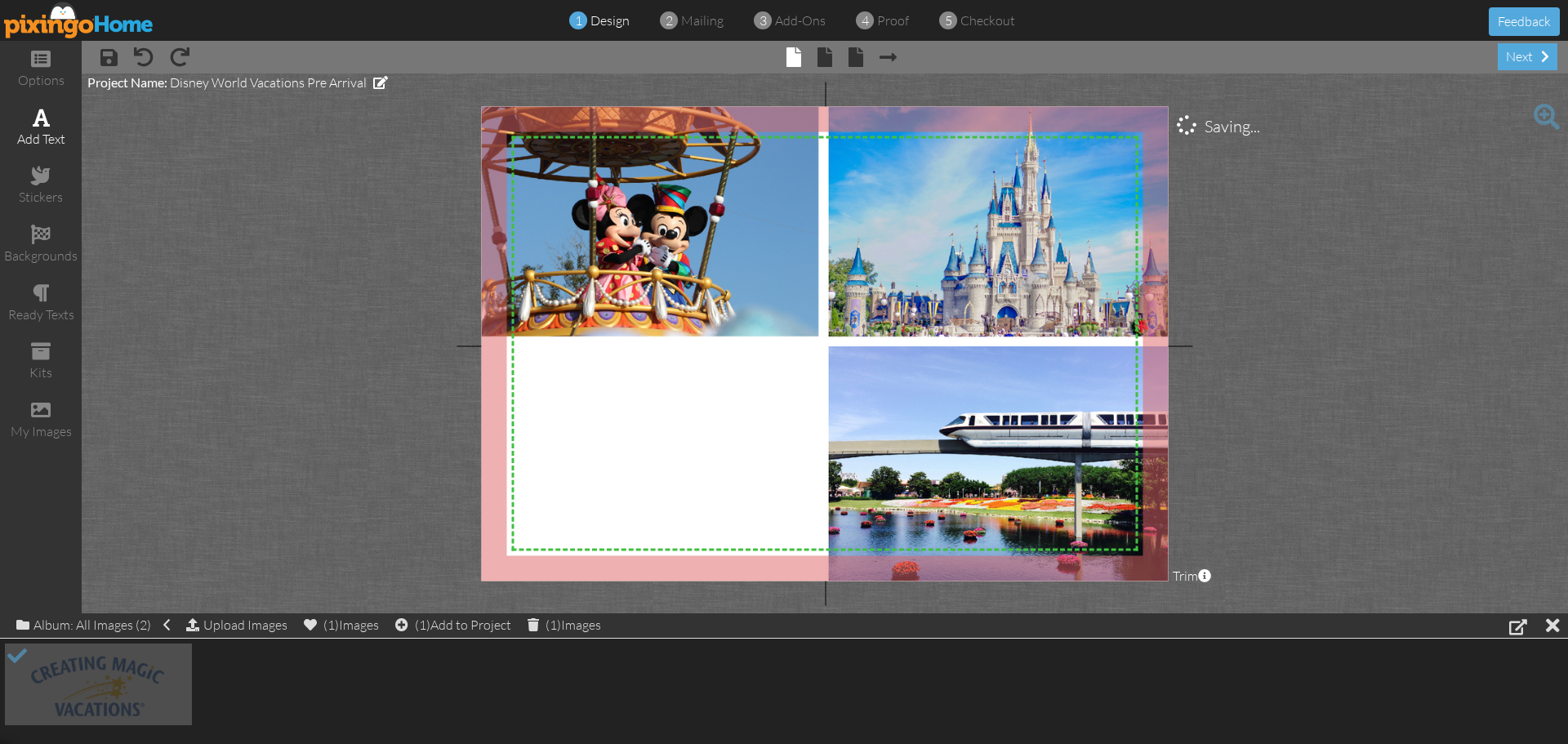
click at [35, 121] on span at bounding box center [41, 117] width 17 height 20
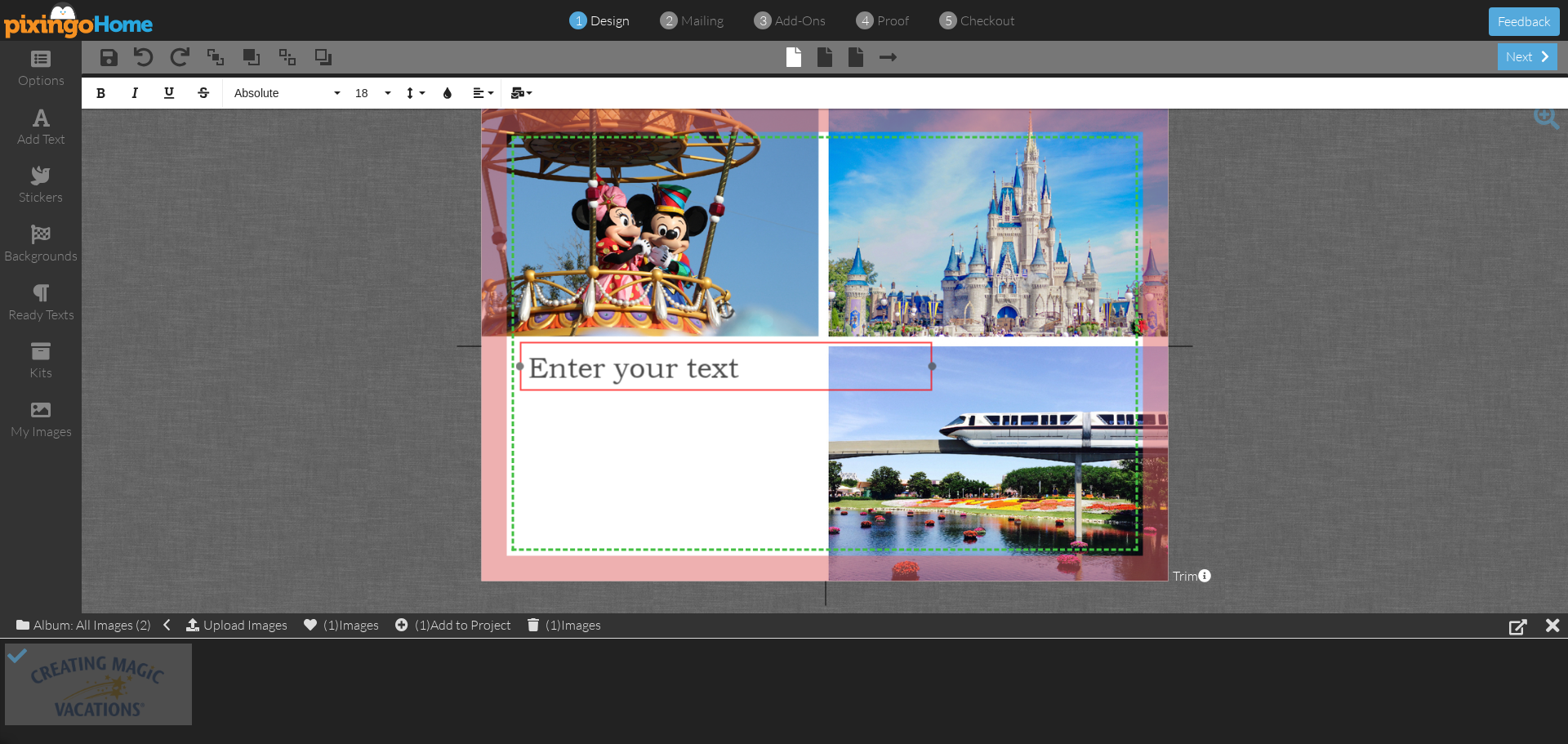
drag, startPoint x: 811, startPoint y: 379, endPoint x: 712, endPoint y: 339, distance: 106.8
click at [712, 339] on div at bounding box center [726, 366] width 421 height 57
drag, startPoint x: 927, startPoint y: 366, endPoint x: 812, endPoint y: 373, distance: 115.2
click at [812, 373] on div "Enter your text ×" at bounding box center [669, 366] width 297 height 49
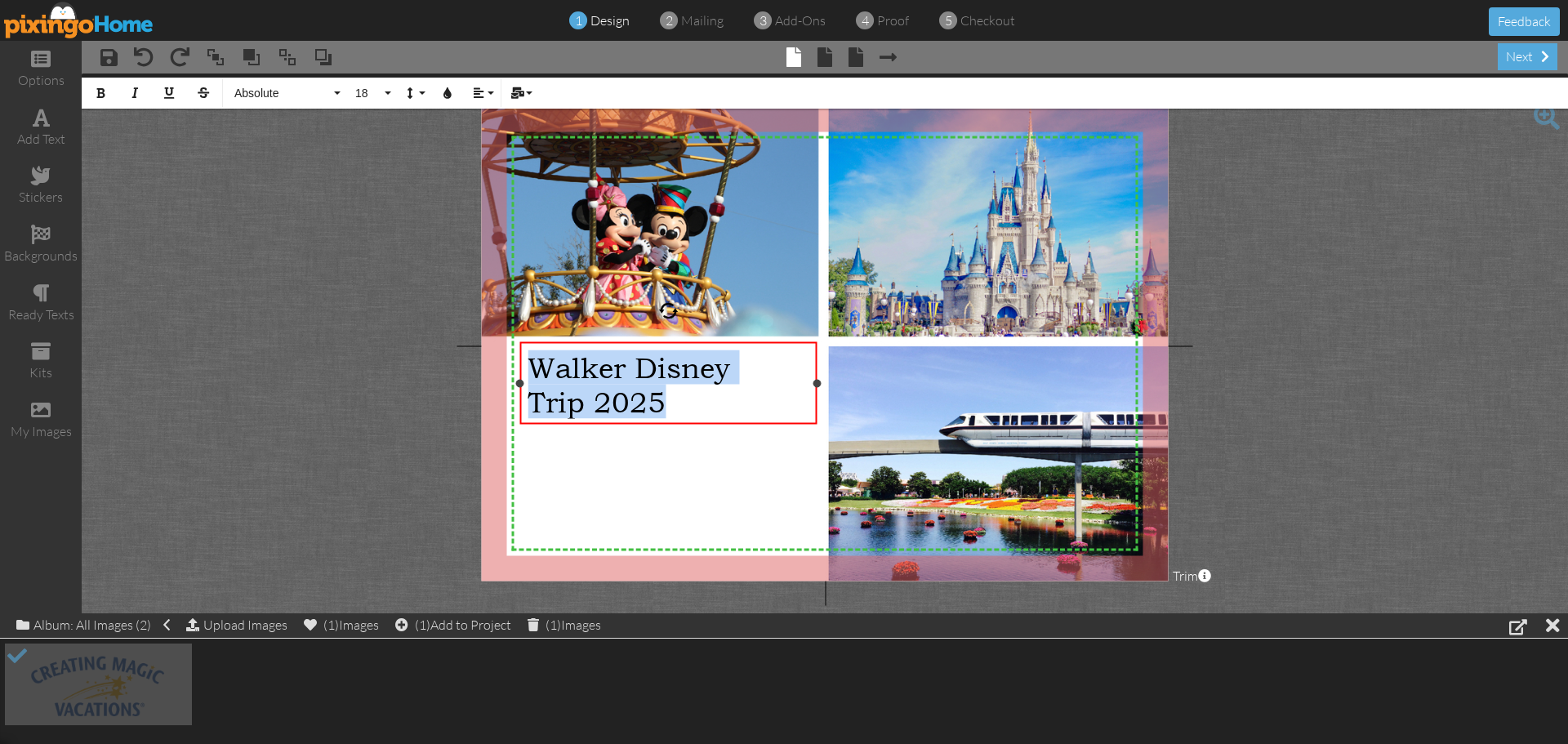
drag, startPoint x: 531, startPoint y: 367, endPoint x: 681, endPoint y: 403, distance: 154.3
click at [681, 403] on div "Walker Disney Trip 2025" at bounding box center [667, 384] width 281 height 68
drag, startPoint x: 636, startPoint y: 387, endPoint x: 698, endPoint y: 405, distance: 64.6
click at [698, 405] on div "Trip 2025" at bounding box center [667, 401] width 281 height 34
click at [531, 361] on span "Walker Disney" at bounding box center [628, 367] width 202 height 34
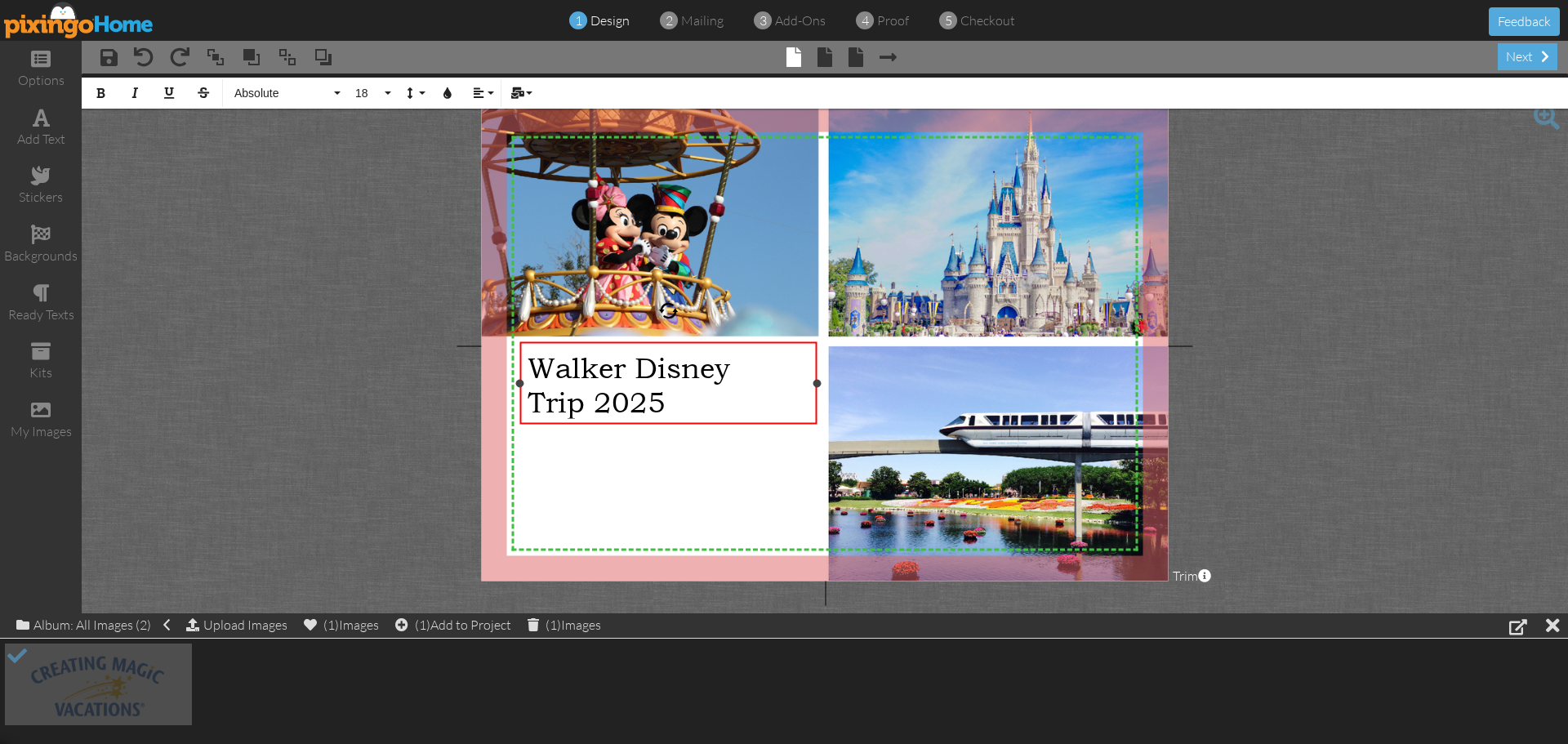
click at [531, 394] on span "Trip 2025" at bounding box center [596, 401] width 138 height 34
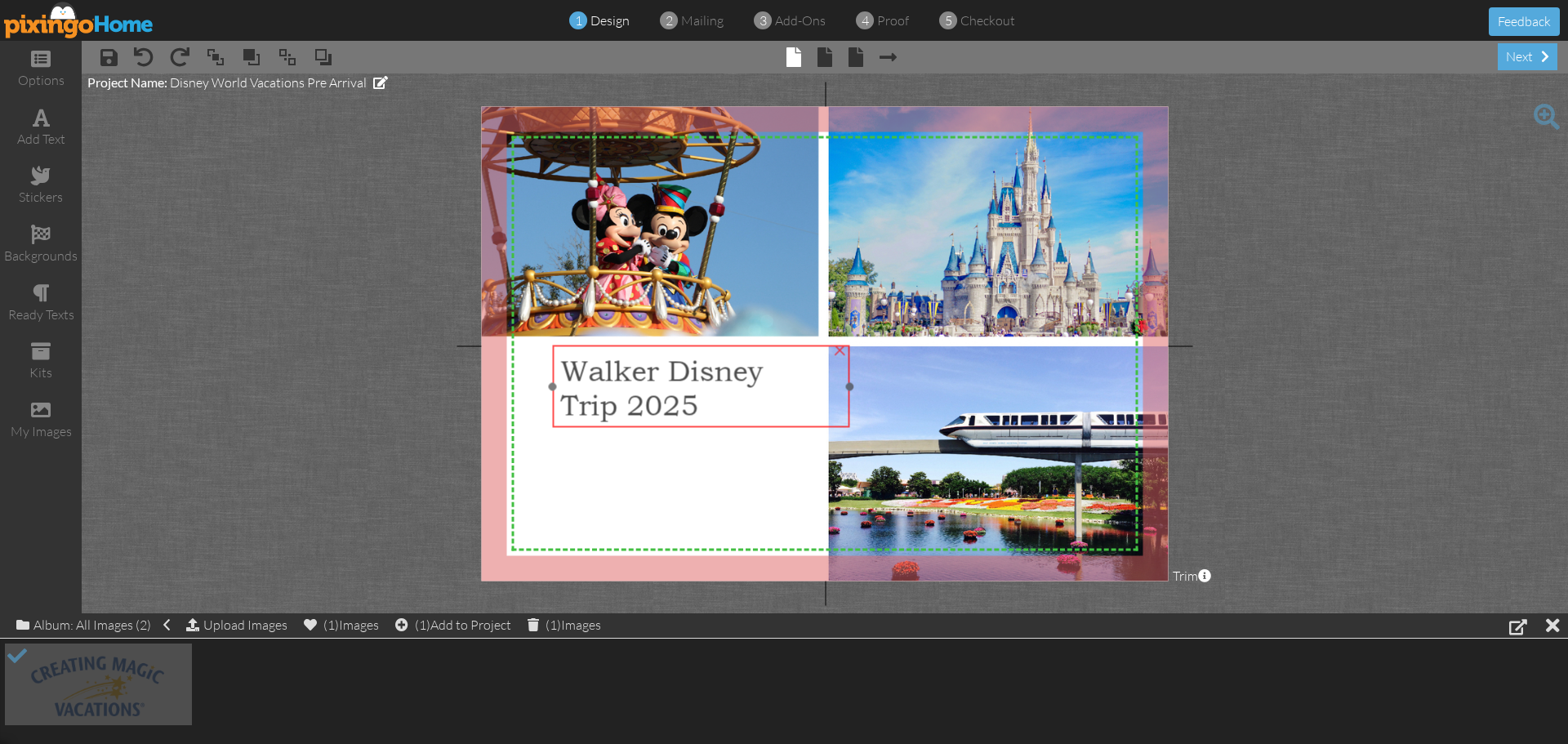
drag, startPoint x: 728, startPoint y: 423, endPoint x: 759, endPoint y: 427, distance: 31.3
click at [759, 427] on div "Walker Disney Trip 2025" at bounding box center [701, 387] width 297 height 84
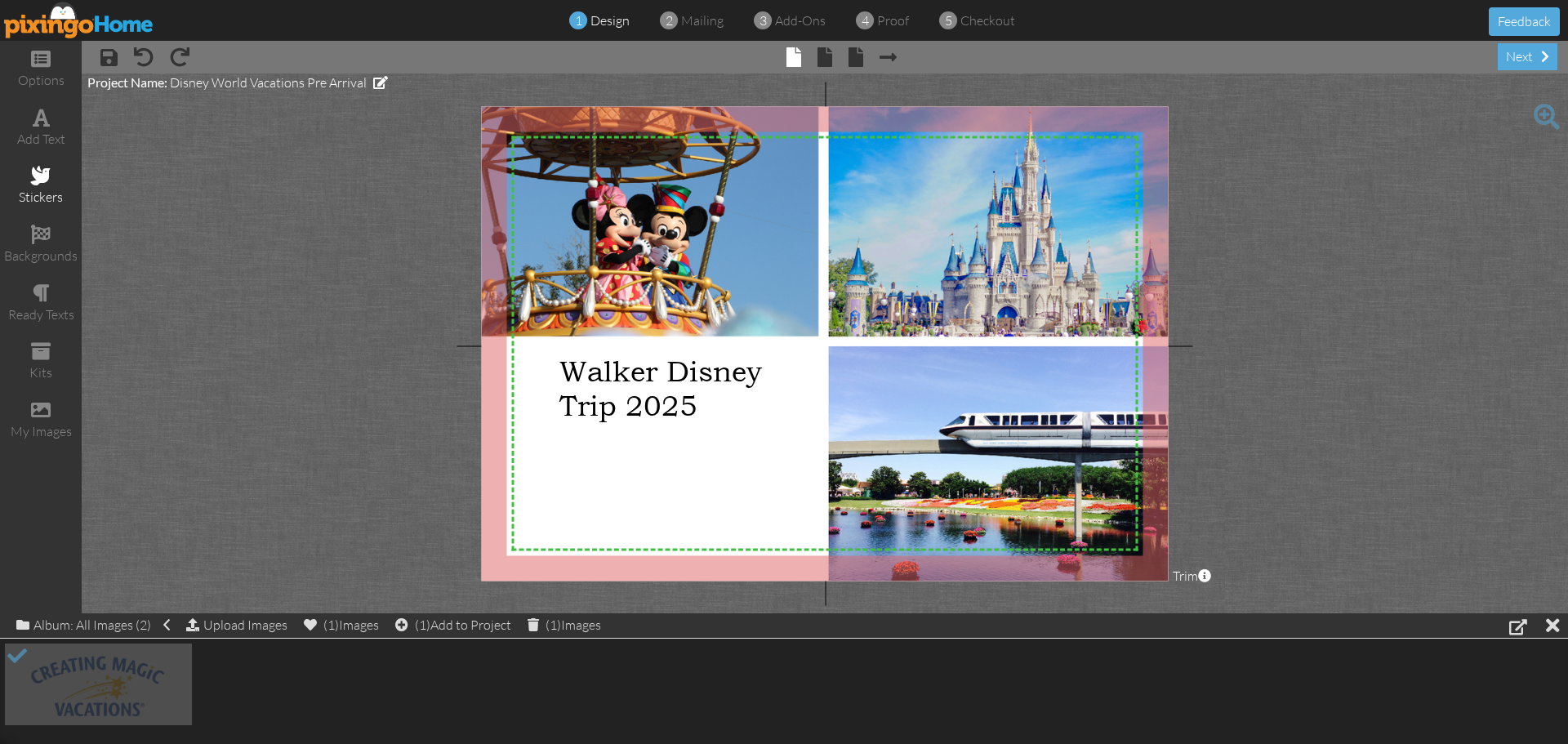
click at [35, 183] on span at bounding box center [40, 175] width 20 height 20
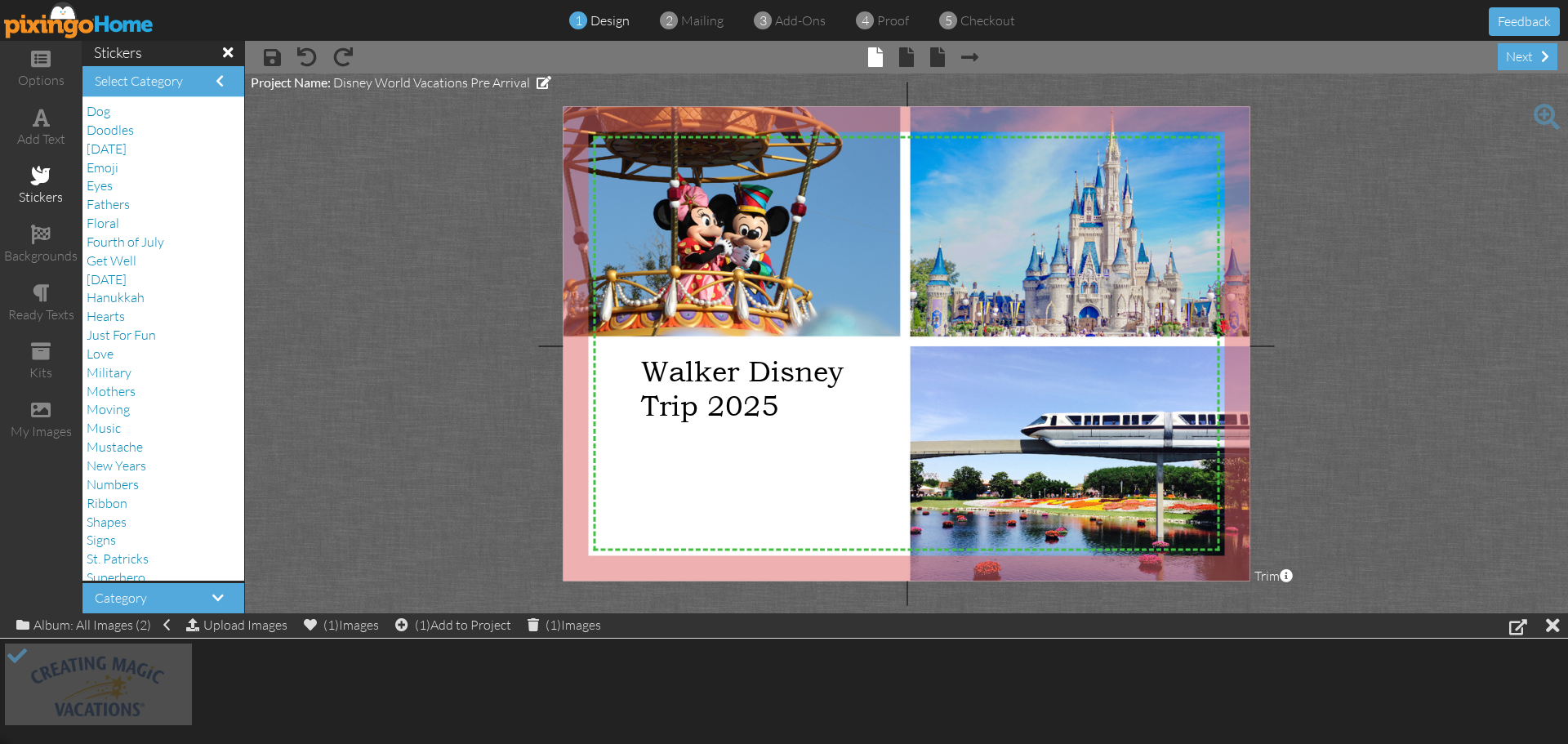
scroll to position [89, 0]
click at [126, 357] on span "[DATE]" at bounding box center [106, 357] width 40 height 16
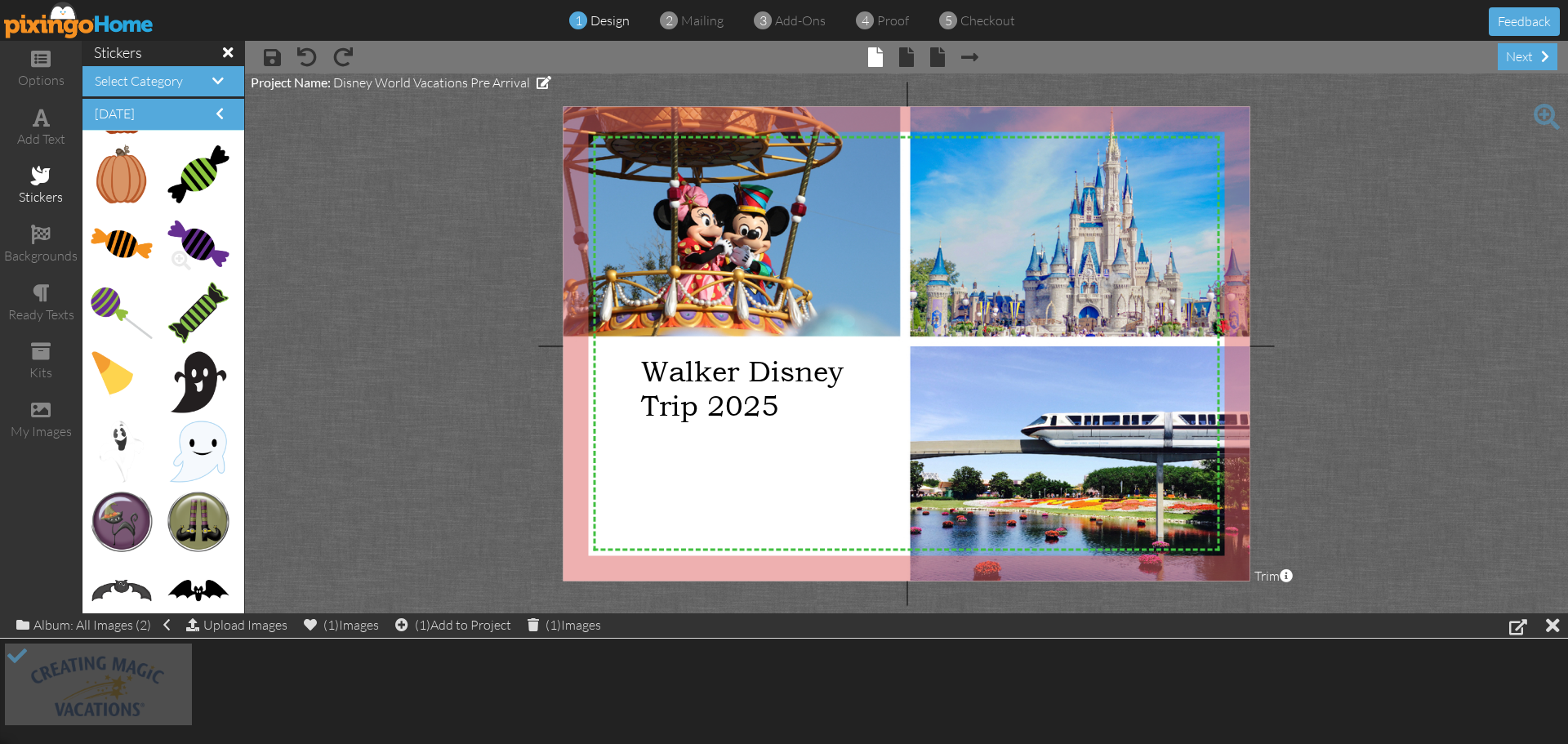
scroll to position [1552, 0]
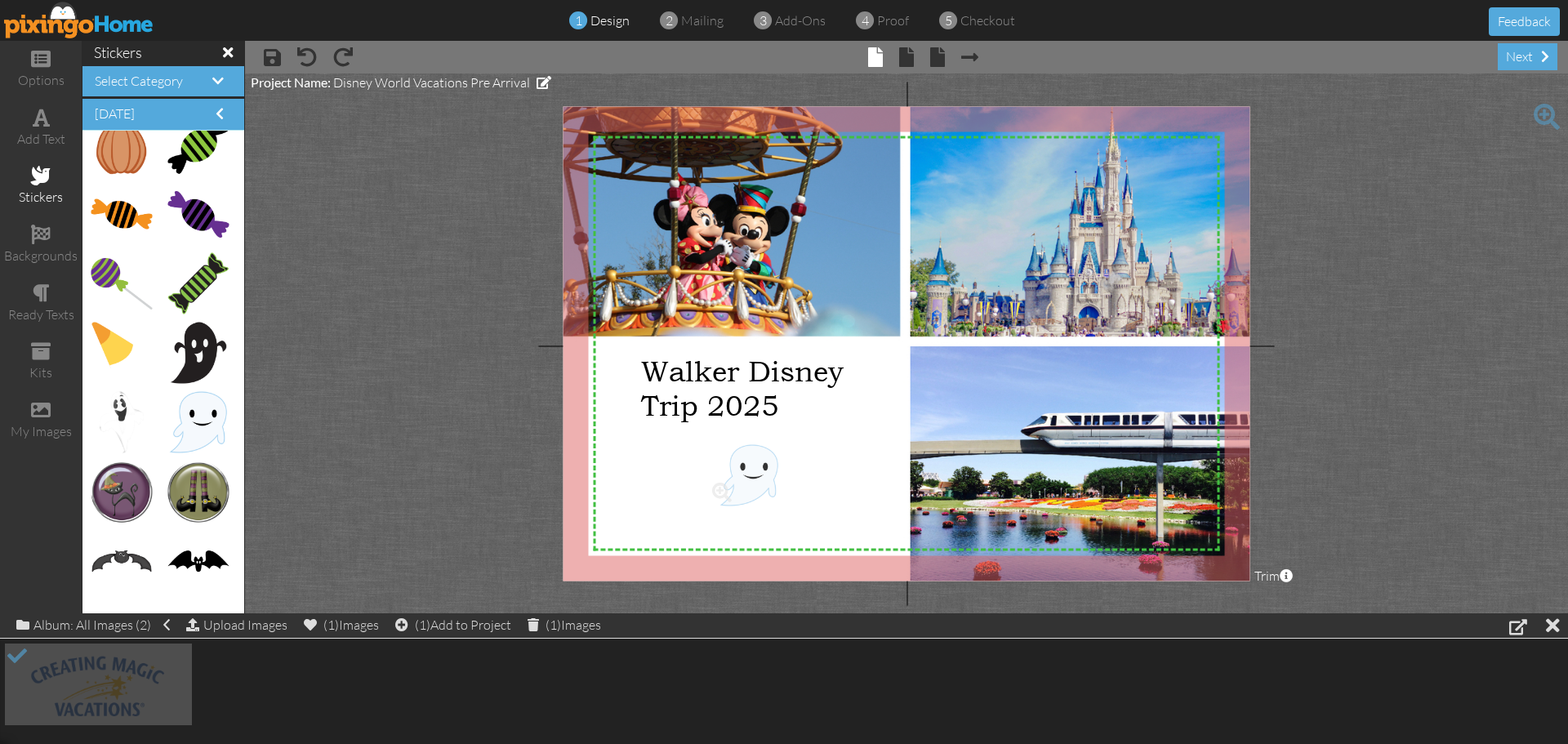
drag, startPoint x: 200, startPoint y: 408, endPoint x: 752, endPoint y: 461, distance: 554.5
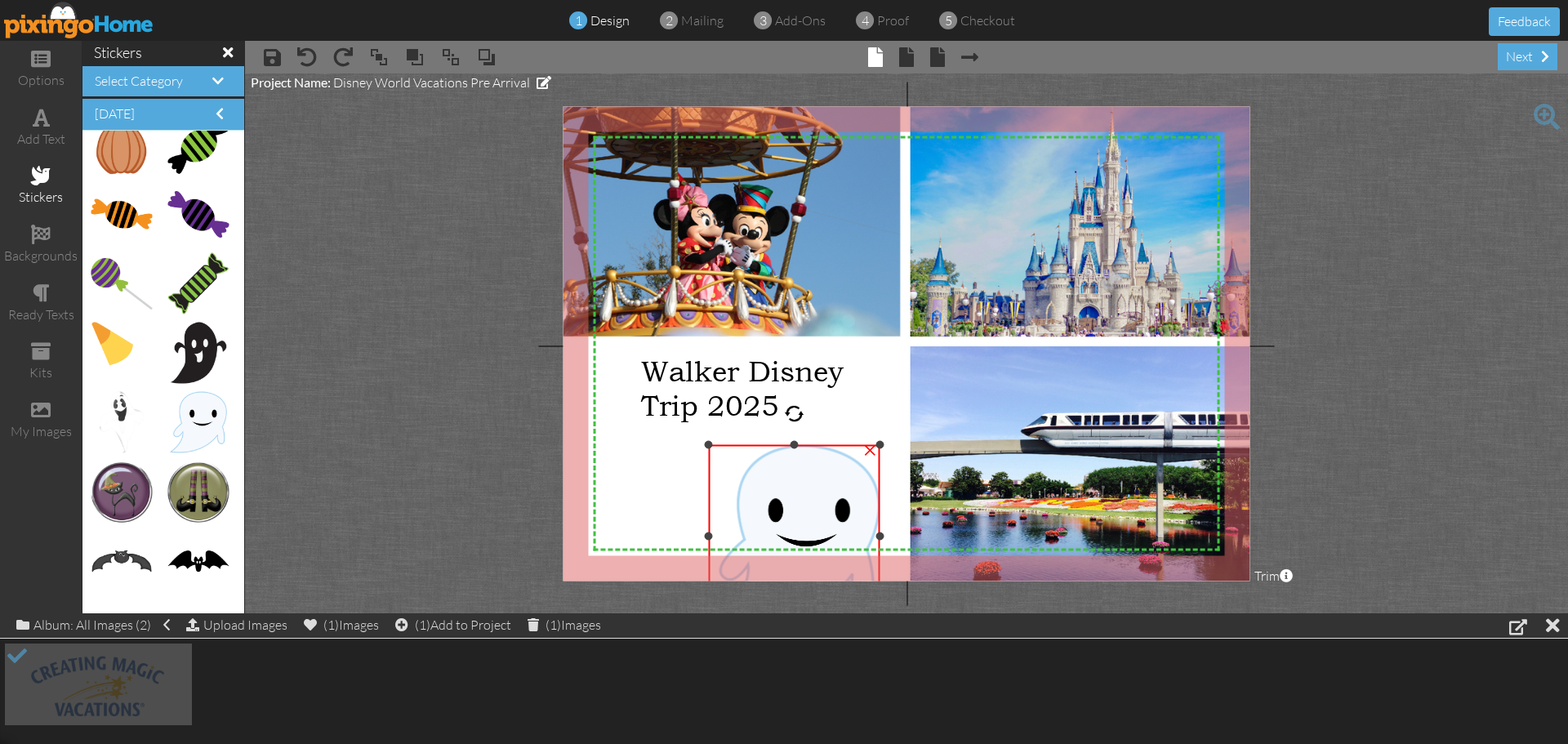
click at [787, 446] on div "×" at bounding box center [793, 537] width 171 height 183
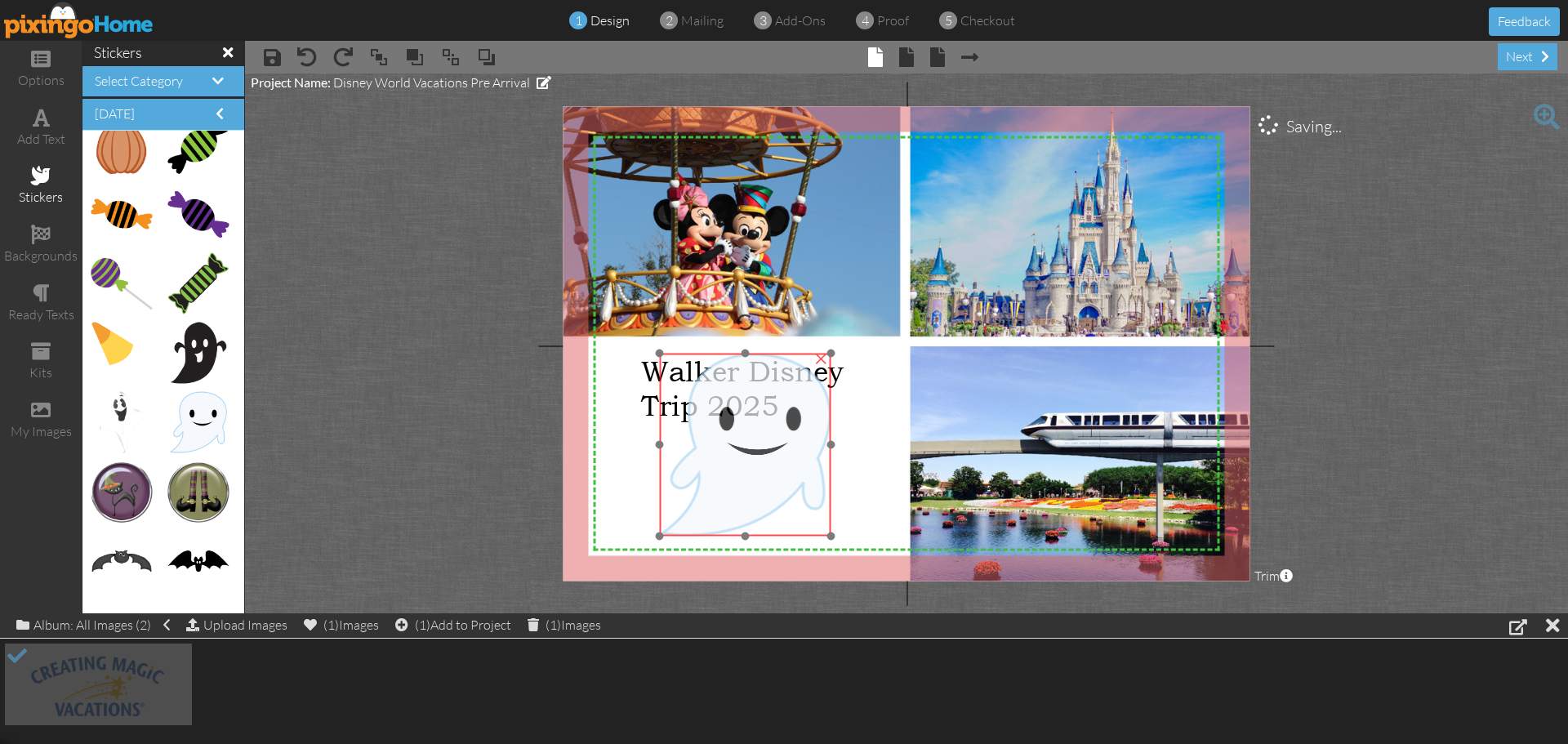
drag, startPoint x: 845, startPoint y: 445, endPoint x: 795, endPoint y: 353, distance: 104.7
click at [795, 354] on img at bounding box center [745, 445] width 171 height 183
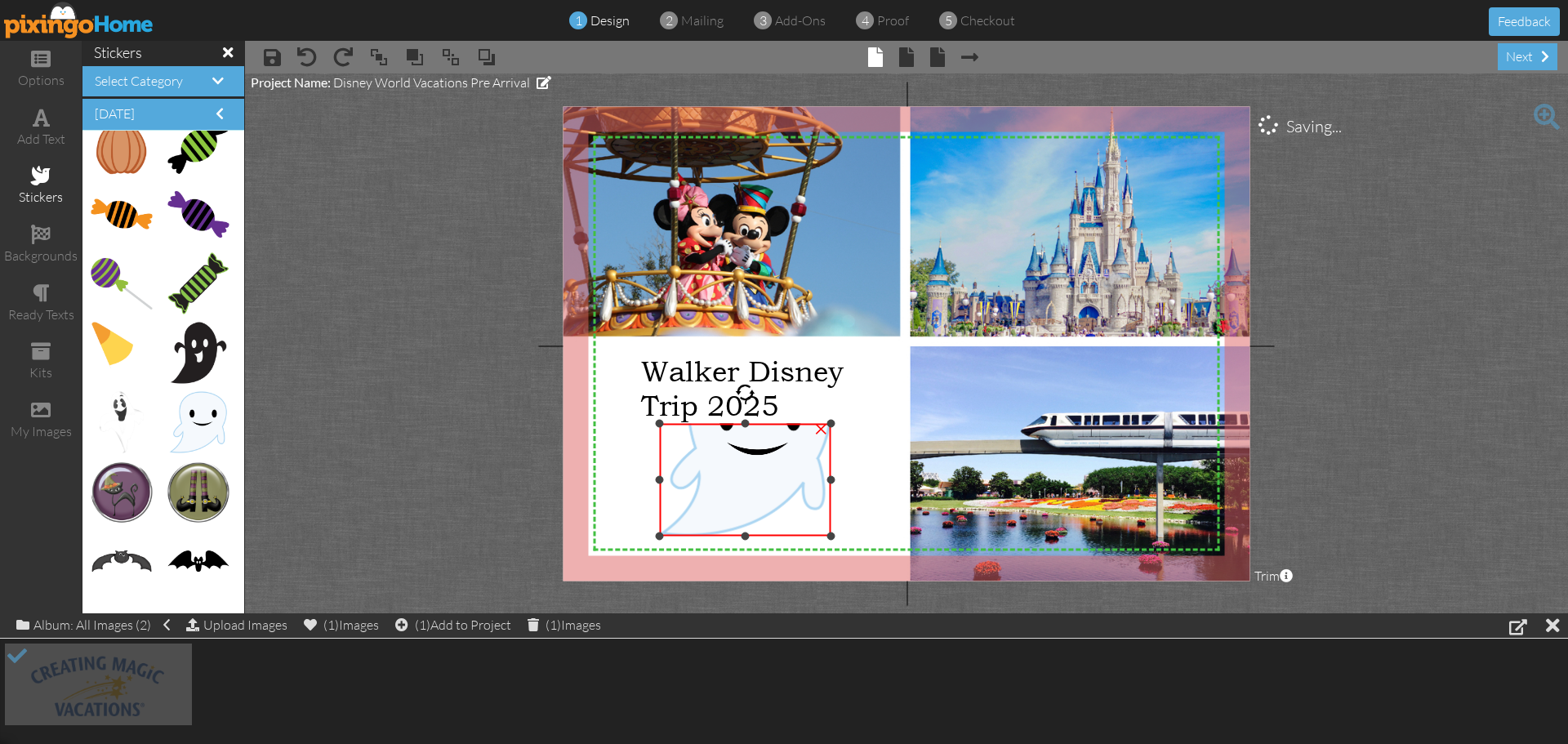
drag, startPoint x: 746, startPoint y: 352, endPoint x: 758, endPoint y: 422, distance: 71.0
click at [758, 424] on div "×" at bounding box center [745, 480] width 171 height 113
click at [769, 480] on img at bounding box center [745, 445] width 171 height 183
click at [755, 541] on div at bounding box center [751, 482] width 180 height 121
click at [808, 469] on img at bounding box center [751, 446] width 171 height 183
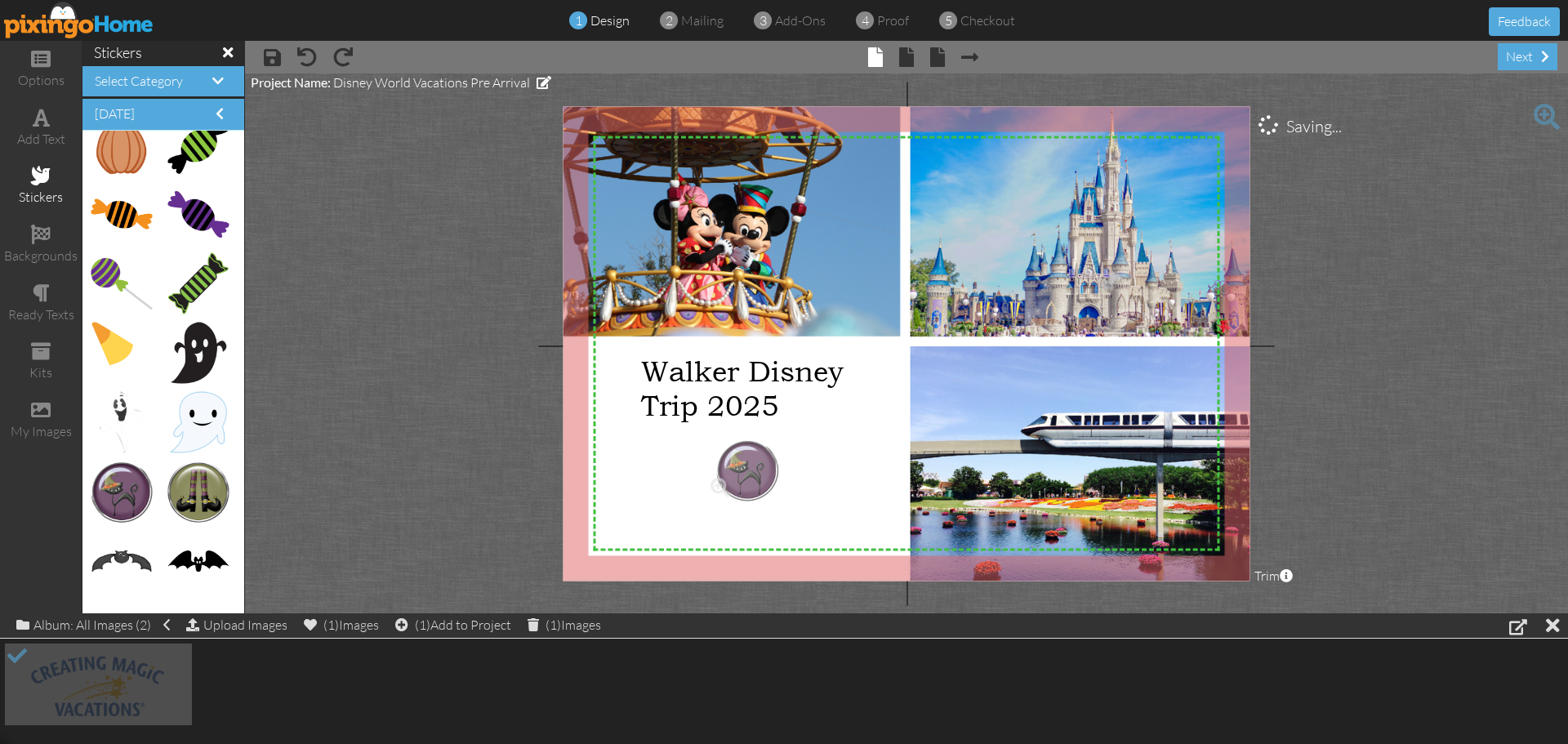
drag, startPoint x: 113, startPoint y: 493, endPoint x: 729, endPoint y: 472, distance: 616.4
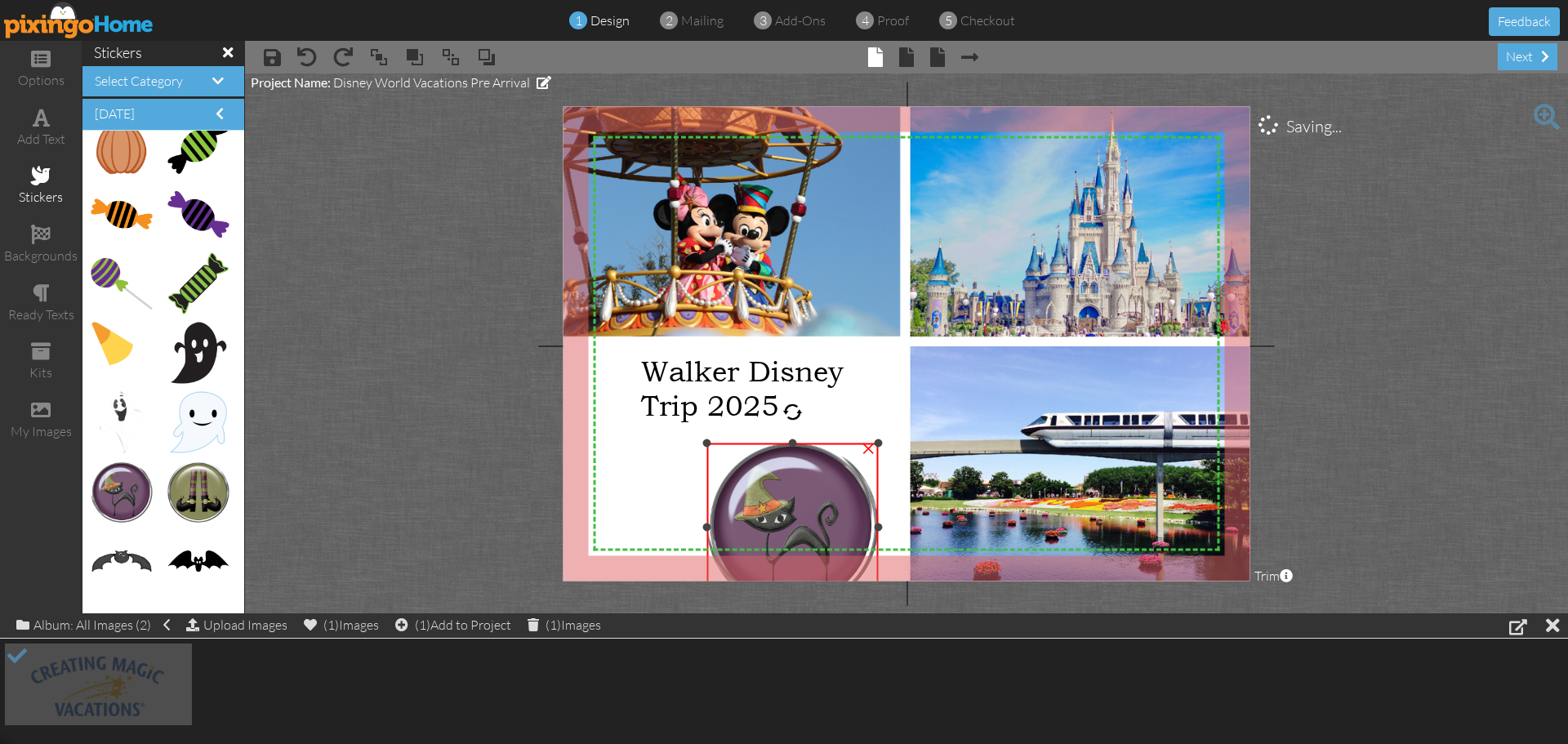
drag, startPoint x: 793, startPoint y: 441, endPoint x: 783, endPoint y: 445, distance: 10.8
click at [783, 445] on div "×" at bounding box center [792, 527] width 171 height 167
drag, startPoint x: 794, startPoint y: 447, endPoint x: 786, endPoint y: 445, distance: 8.2
click at [786, 445] on div "×" at bounding box center [792, 526] width 171 height 168
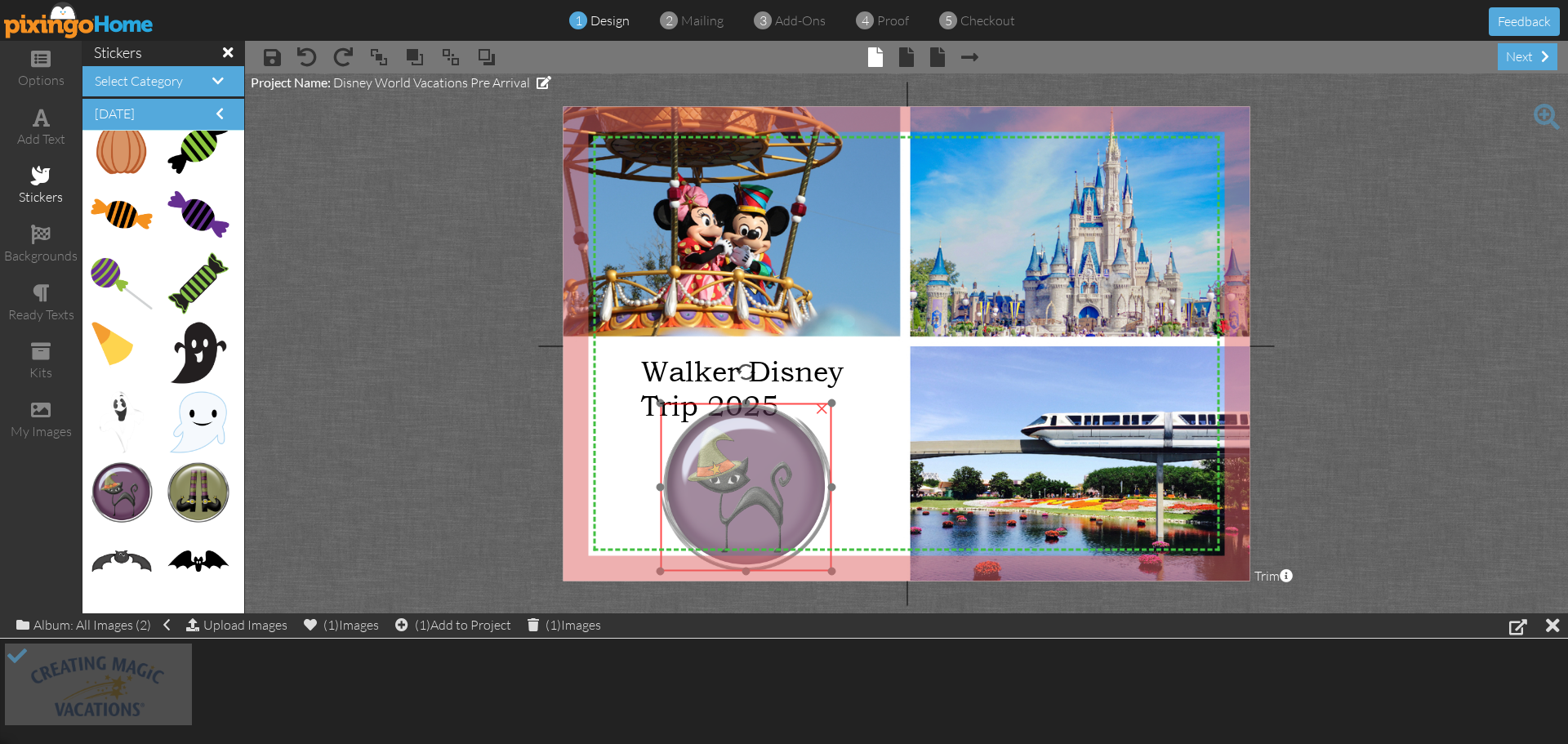
drag, startPoint x: 808, startPoint y: 492, endPoint x: 761, endPoint y: 453, distance: 61.1
click at [761, 453] on img at bounding box center [745, 486] width 171 height 171
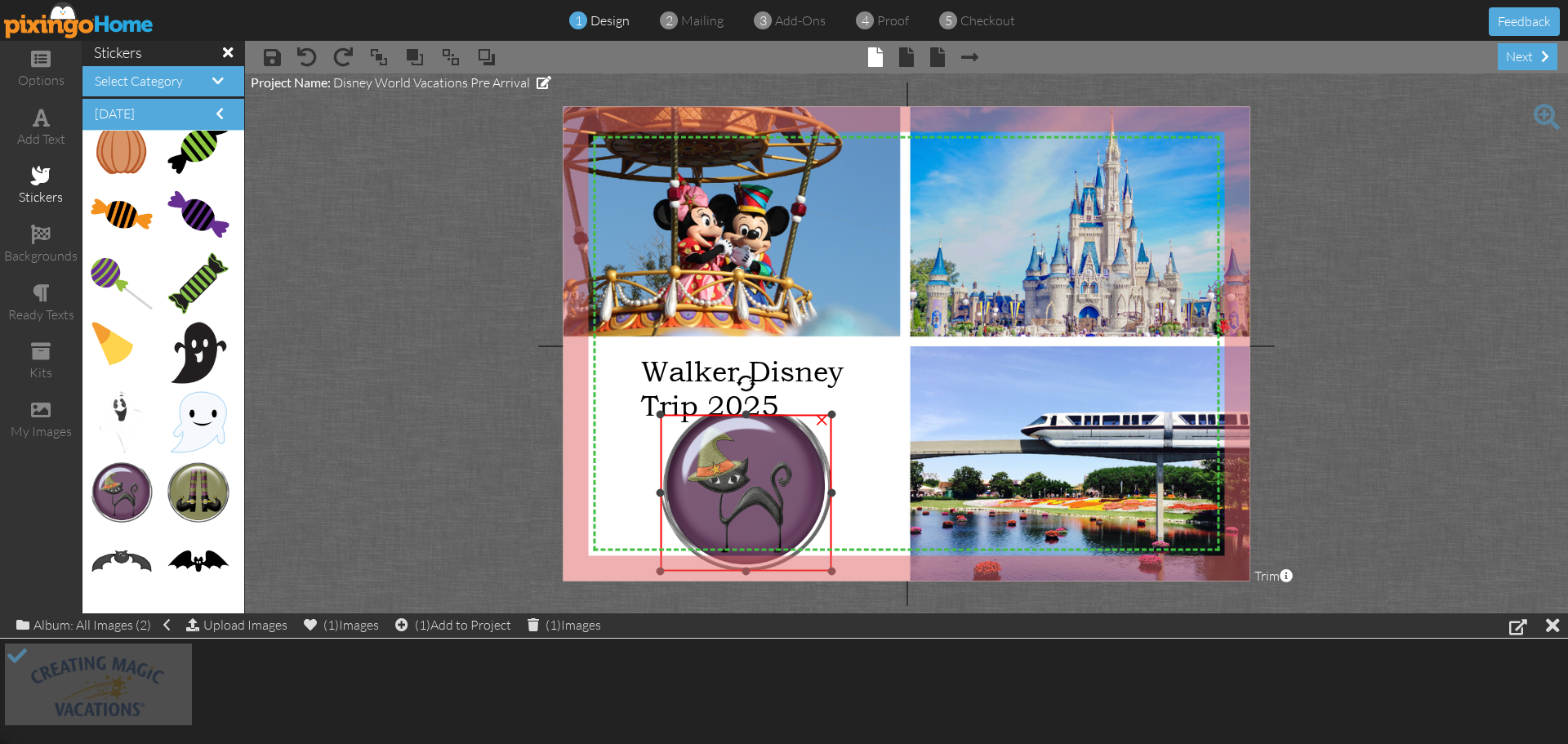
drag, startPoint x: 746, startPoint y: 404, endPoint x: 765, endPoint y: 415, distance: 22.0
click at [765, 415] on div "×" at bounding box center [745, 493] width 171 height 157
click at [820, 418] on div "×" at bounding box center [822, 418] width 26 height 26
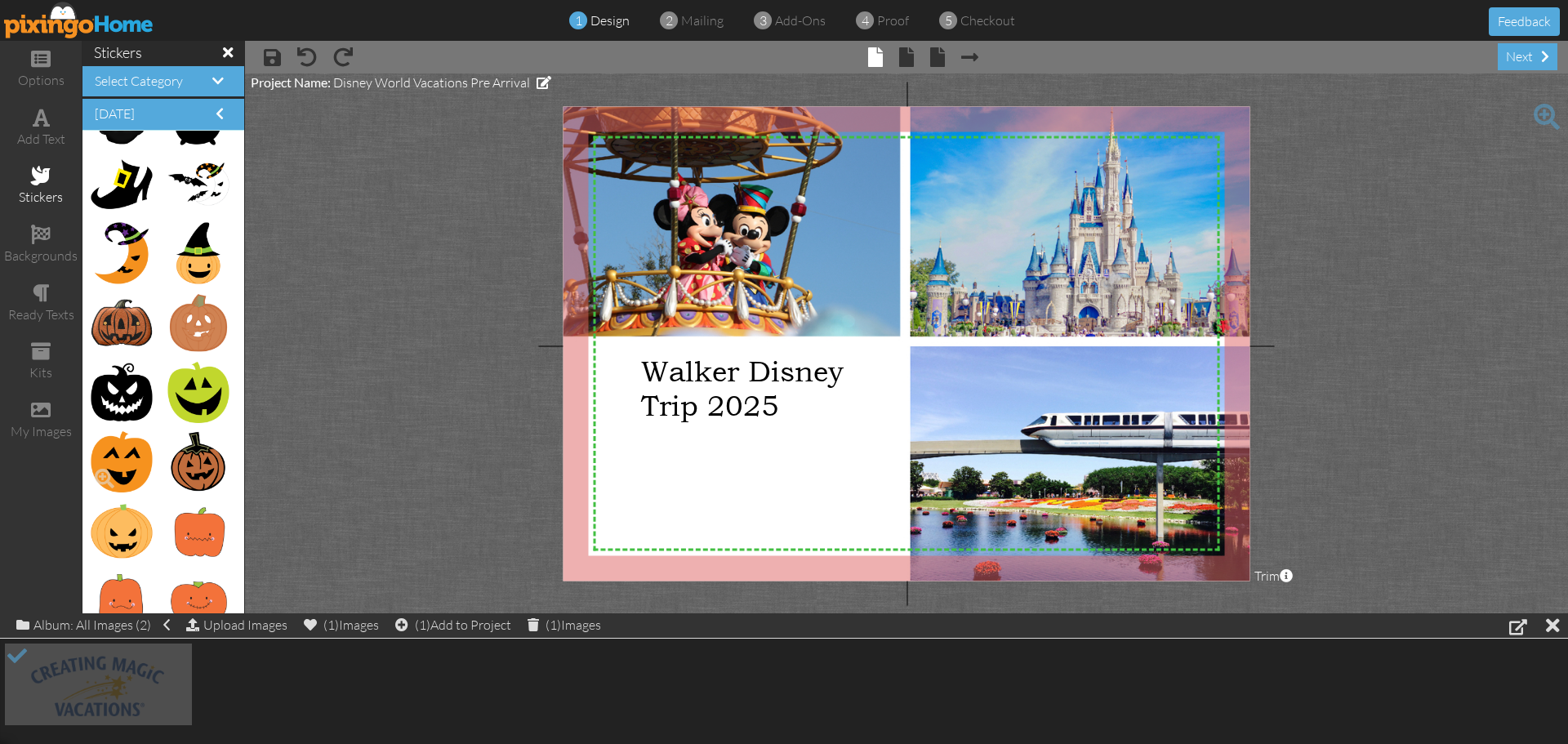
scroll to position [817, 0]
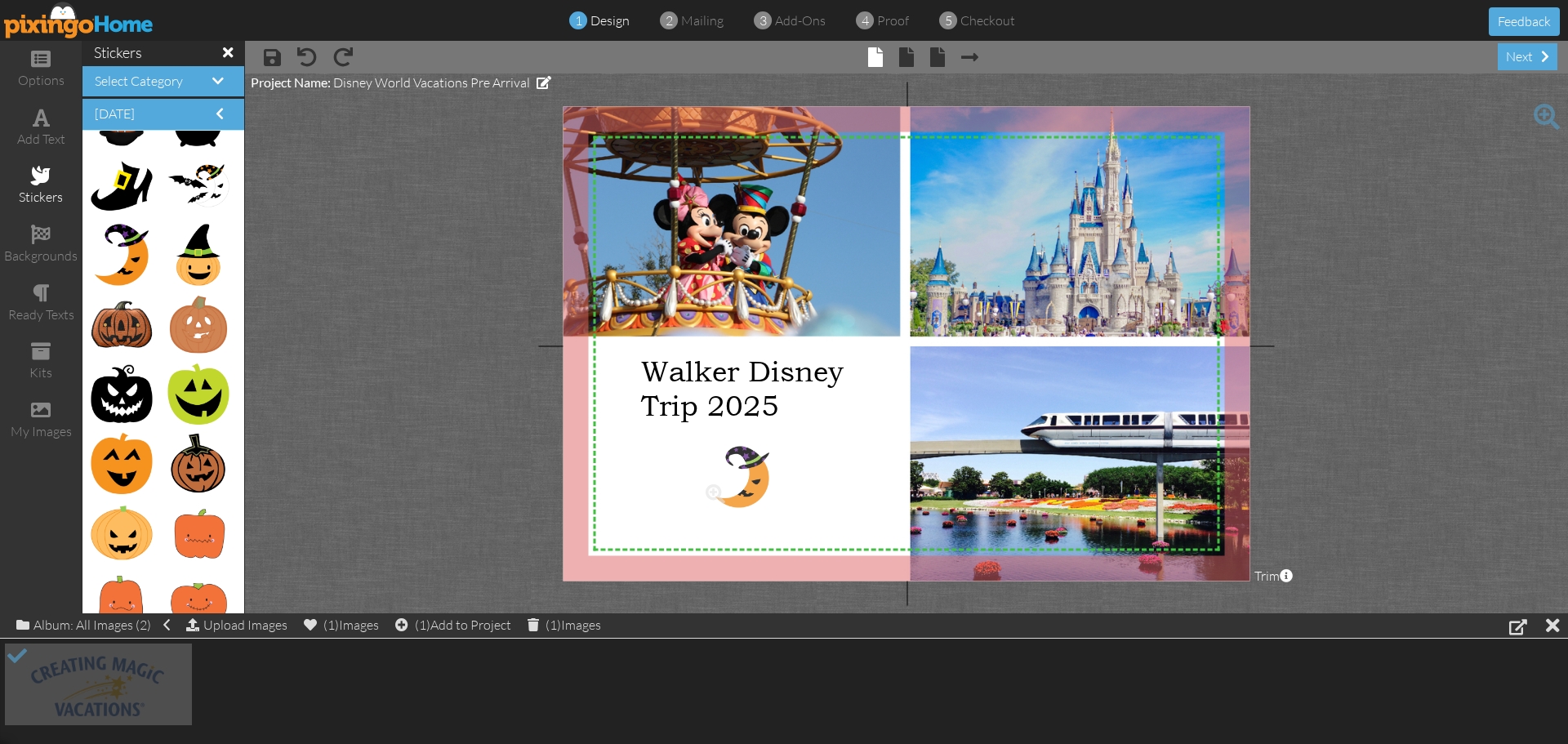
drag, startPoint x: 125, startPoint y: 257, endPoint x: 736, endPoint y: 479, distance: 650.1
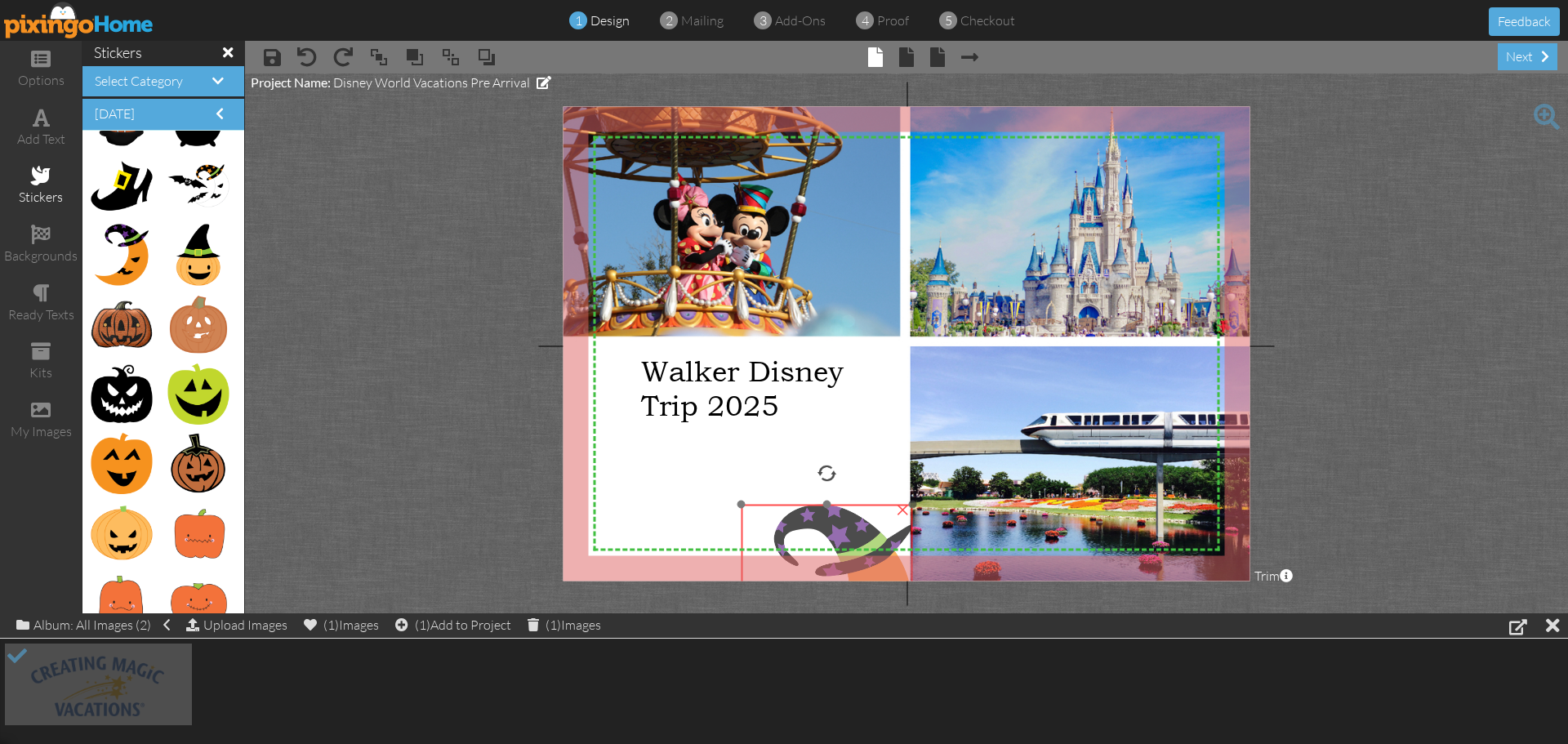
drag, startPoint x: 784, startPoint y: 450, endPoint x: 823, endPoint y: 508, distance: 69.9
click at [823, 508] on img at bounding box center [826, 602] width 171 height 195
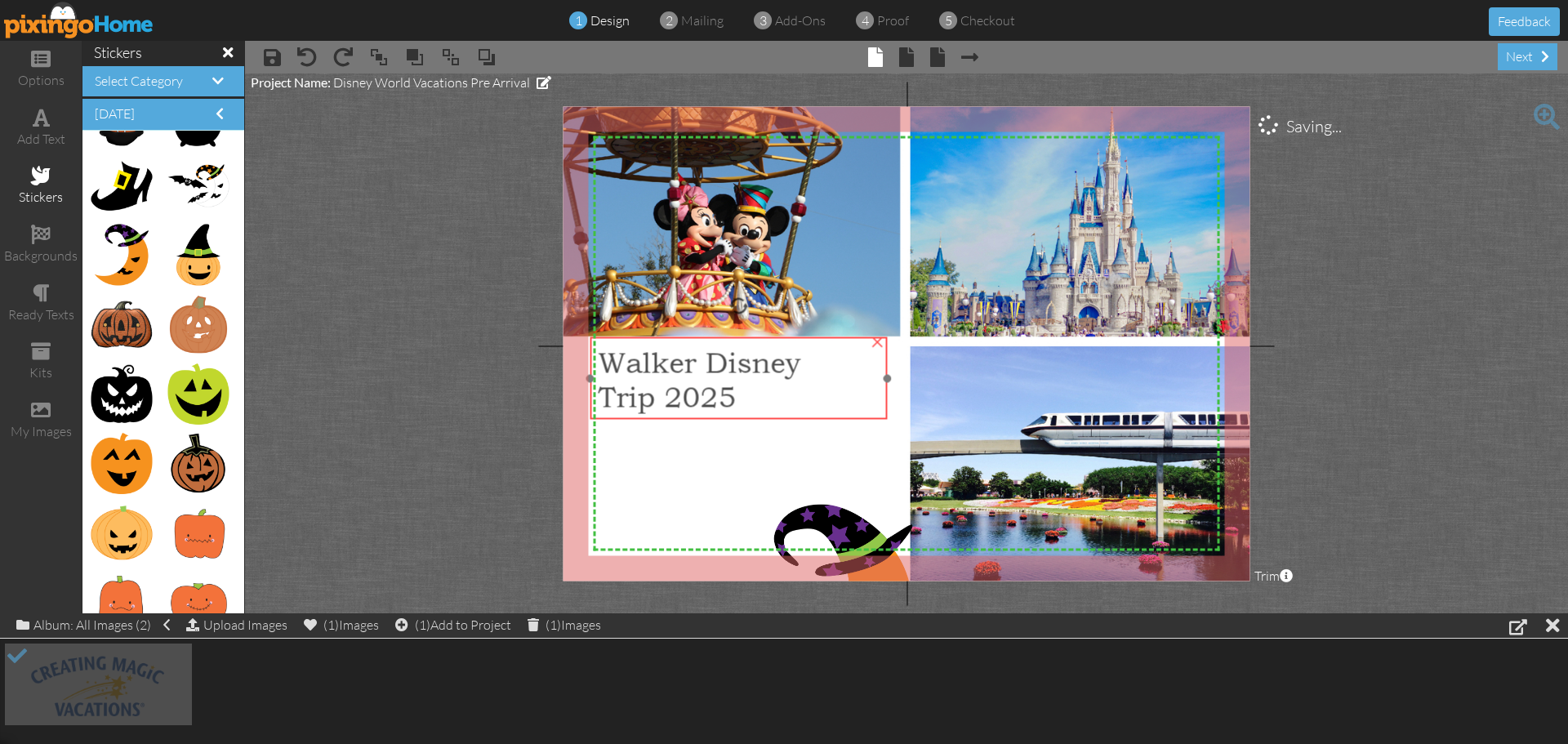
drag, startPoint x: 693, startPoint y: 373, endPoint x: 649, endPoint y: 364, distance: 44.9
click at [649, 364] on span "Walker Disney" at bounding box center [699, 362] width 202 height 34
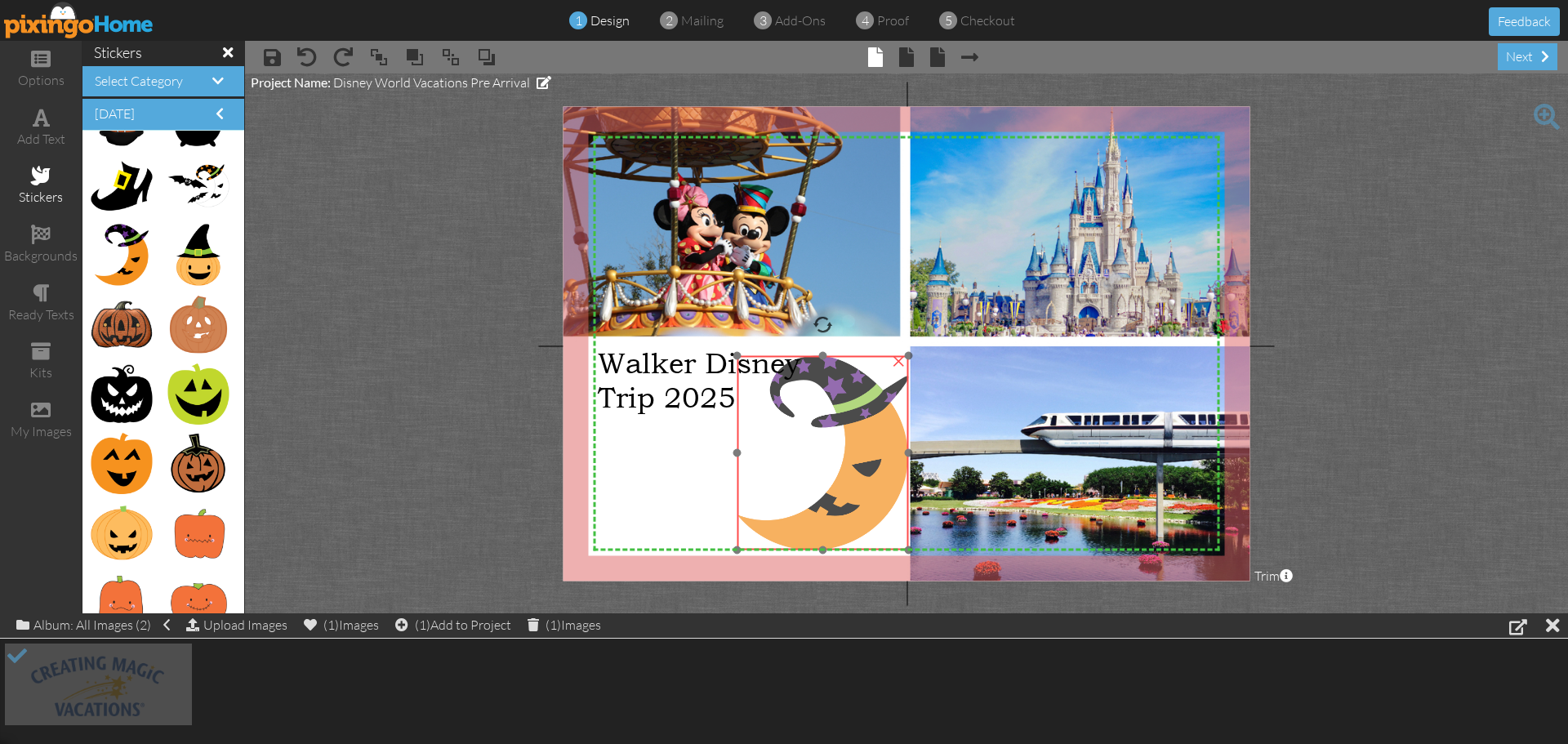
drag, startPoint x: 835, startPoint y: 522, endPoint x: 832, endPoint y: 373, distance: 149.0
click at [832, 373] on img at bounding box center [822, 453] width 171 height 195
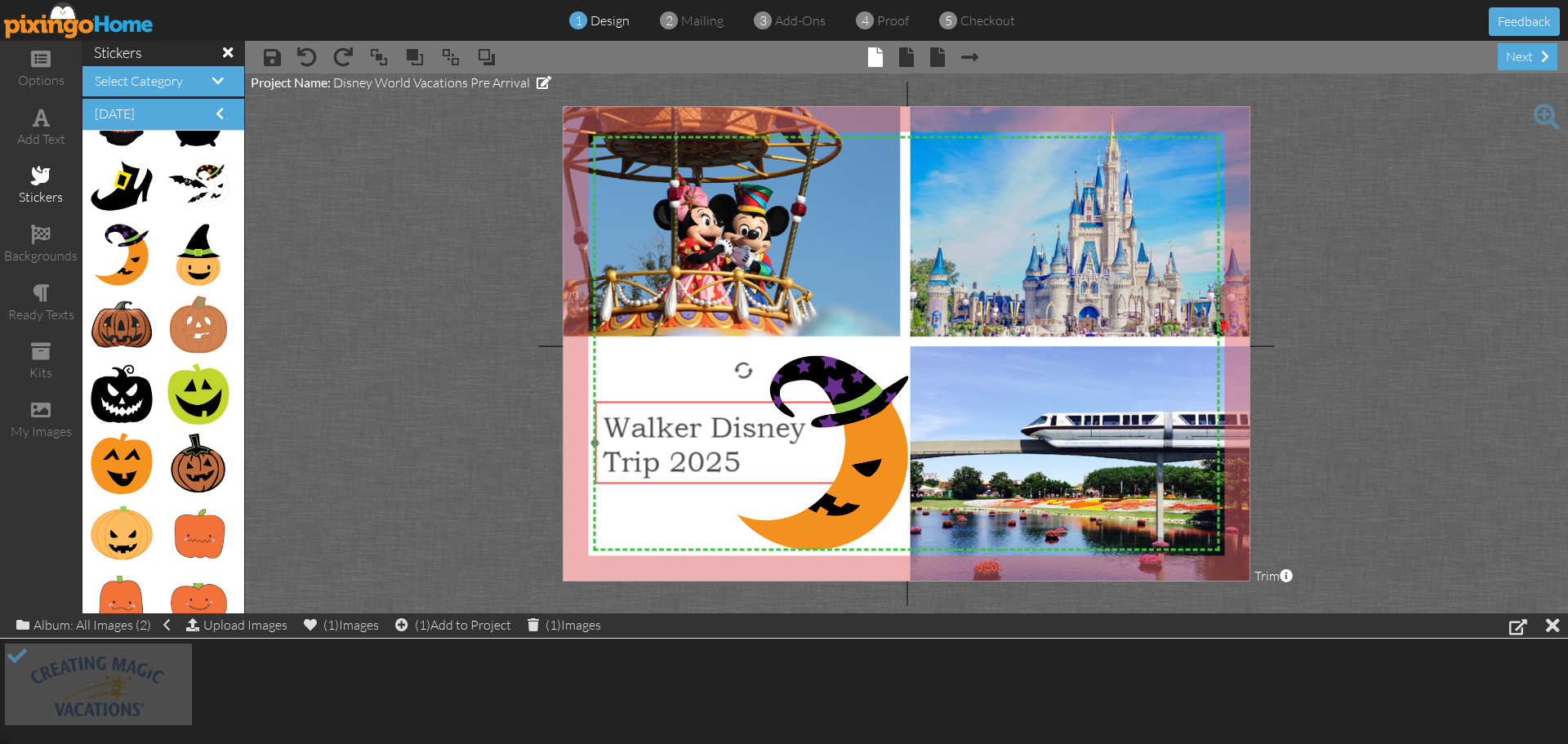
drag, startPoint x: 701, startPoint y: 369, endPoint x: 706, endPoint y: 433, distance: 64.2
click at [706, 433] on span "Walker Disney" at bounding box center [703, 427] width 202 height 34
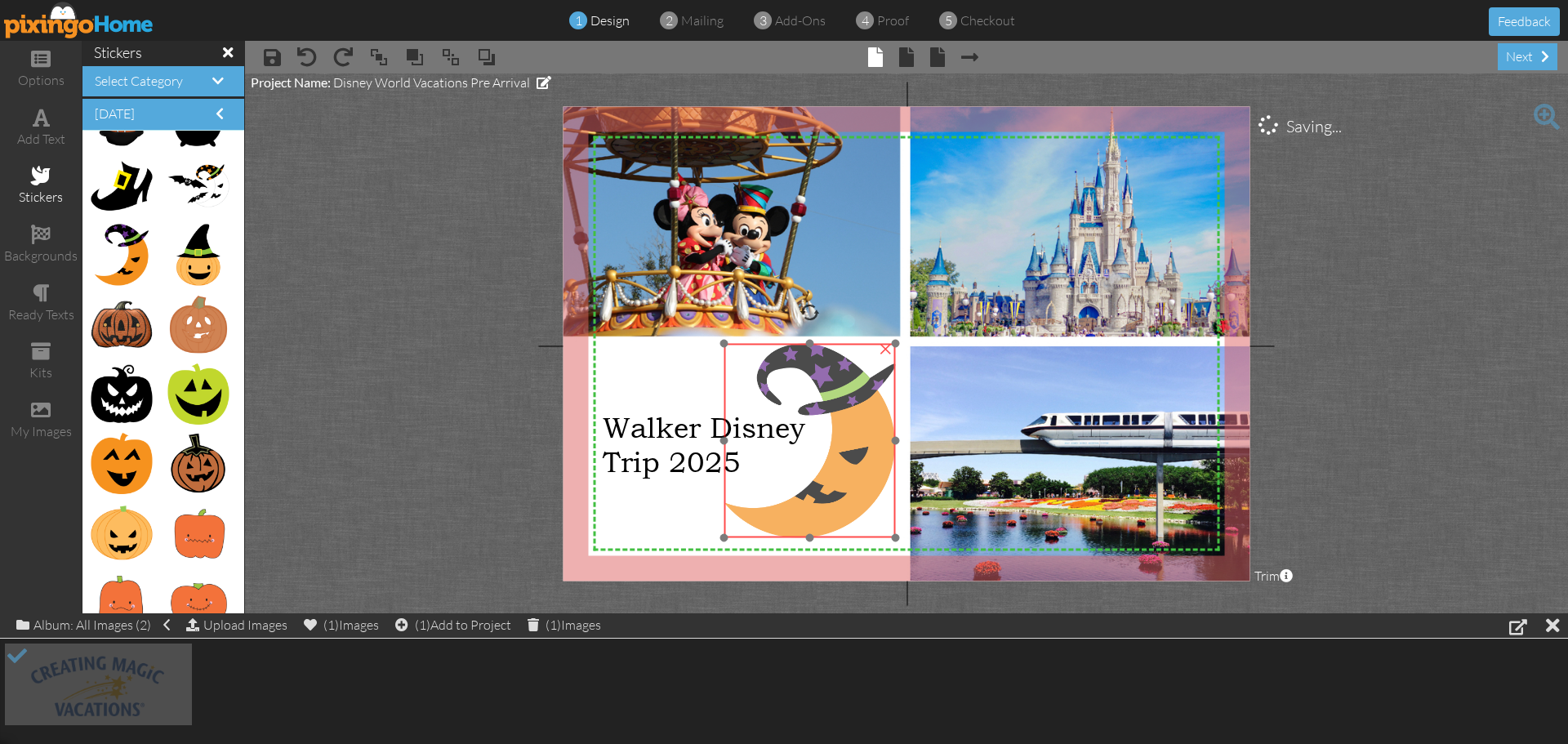
drag, startPoint x: 864, startPoint y: 449, endPoint x: 860, endPoint y: 440, distance: 9.8
click at [851, 437] on img at bounding box center [809, 441] width 171 height 195
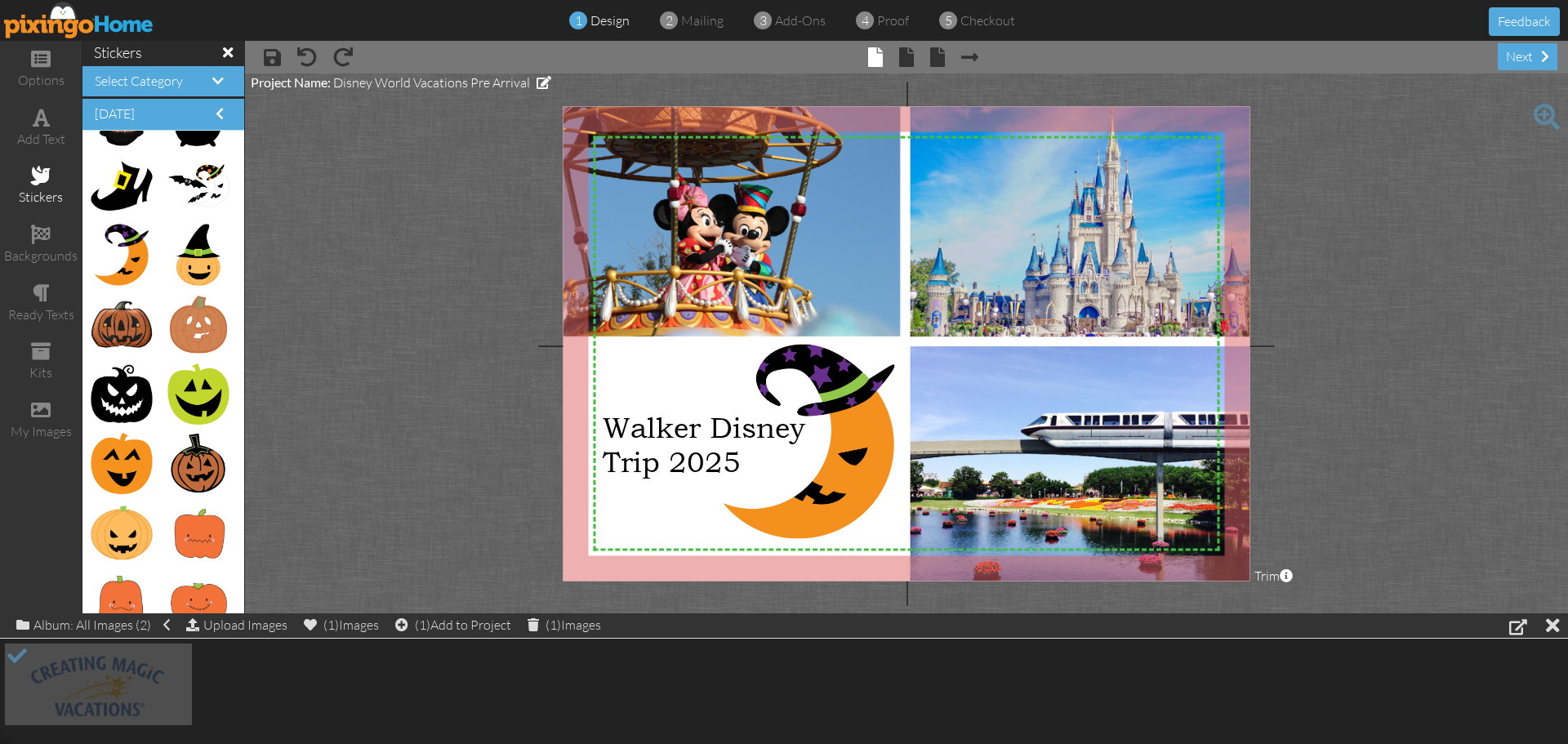
click at [1397, 267] on project-studio-wrapper "X X X X X X X X X X X X X X X X X X X X X X X X X X X X X X X X X X X X X X X X…" at bounding box center [906, 343] width 1323 height 540
click at [1518, 58] on div "next" at bounding box center [1528, 57] width 60 height 27
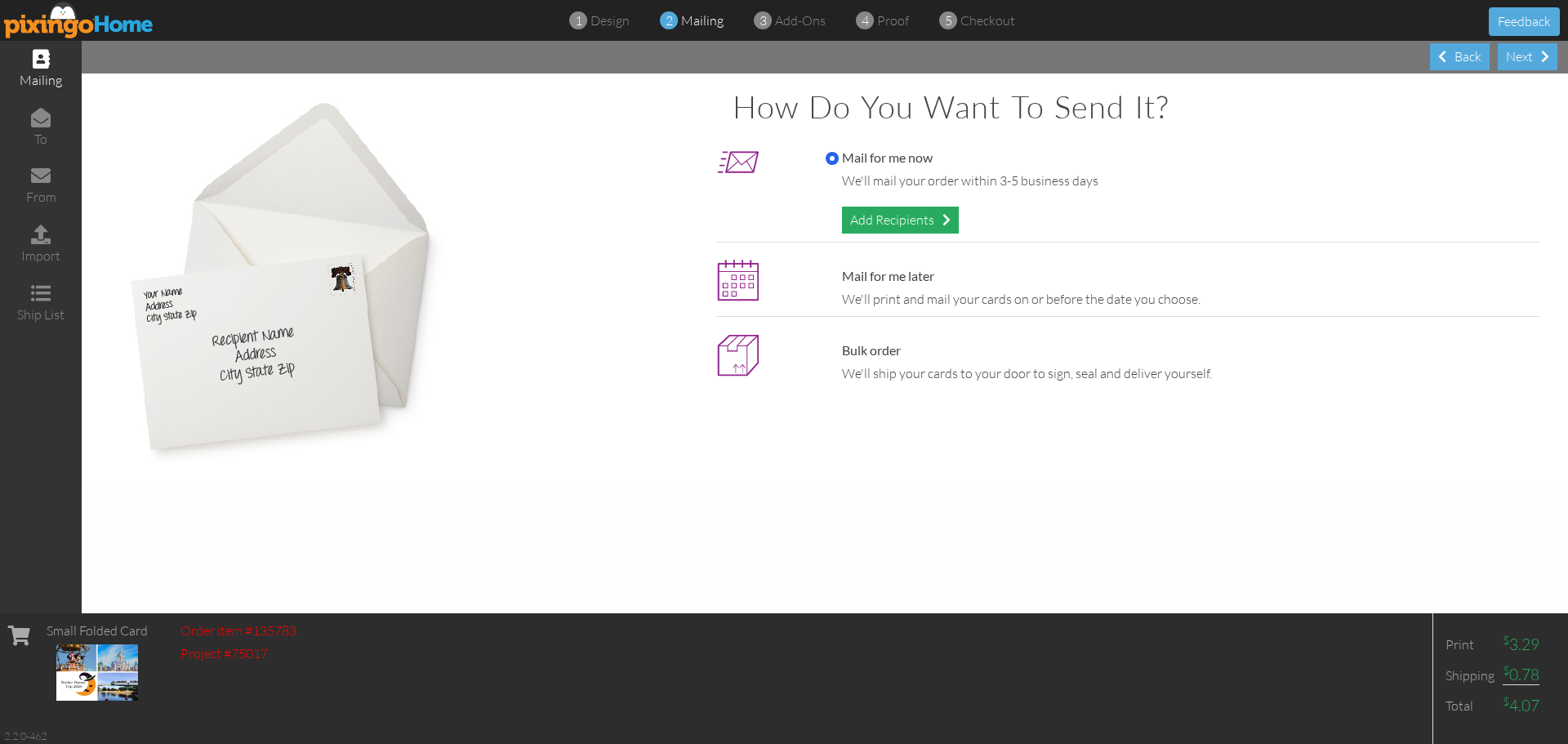
click at [888, 216] on div "Add Recipients" at bounding box center [900, 220] width 117 height 27
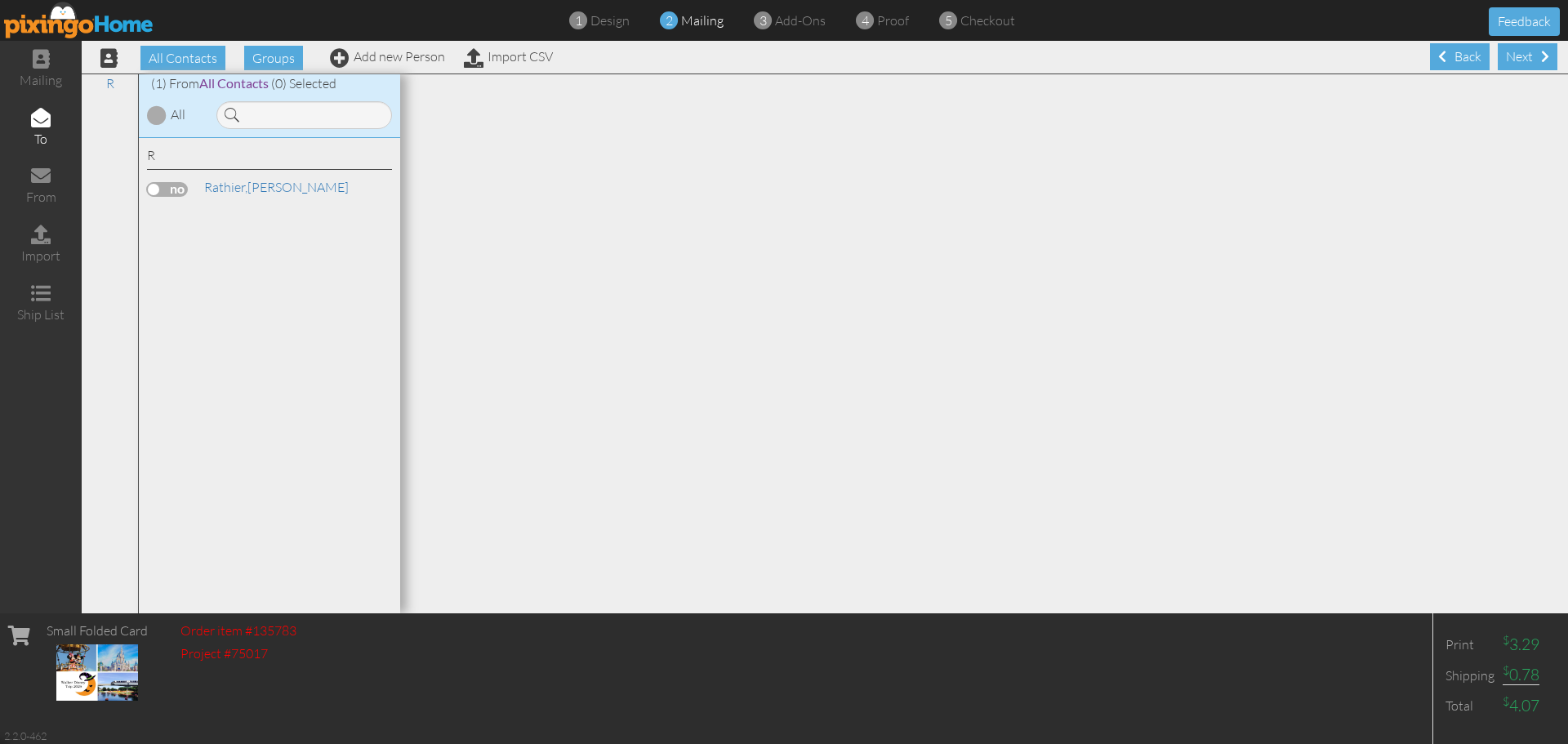
click at [206, 154] on div "R" at bounding box center [269, 158] width 245 height 24
click at [165, 154] on div "R" at bounding box center [269, 158] width 245 height 24
click at [239, 189] on span "Rathier," at bounding box center [225, 187] width 44 height 16
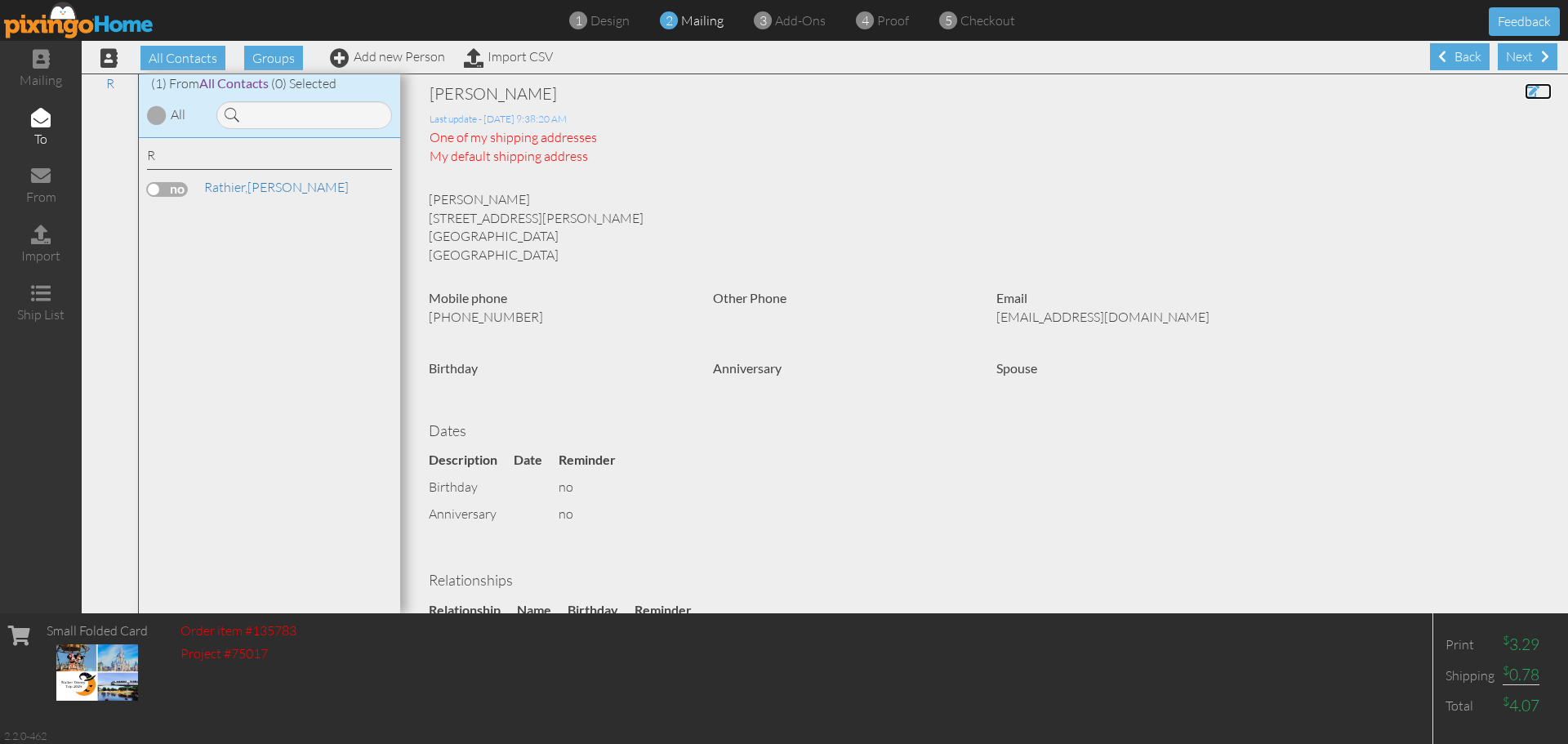
click at [1524, 88] on span at bounding box center [1531, 91] width 15 height 13
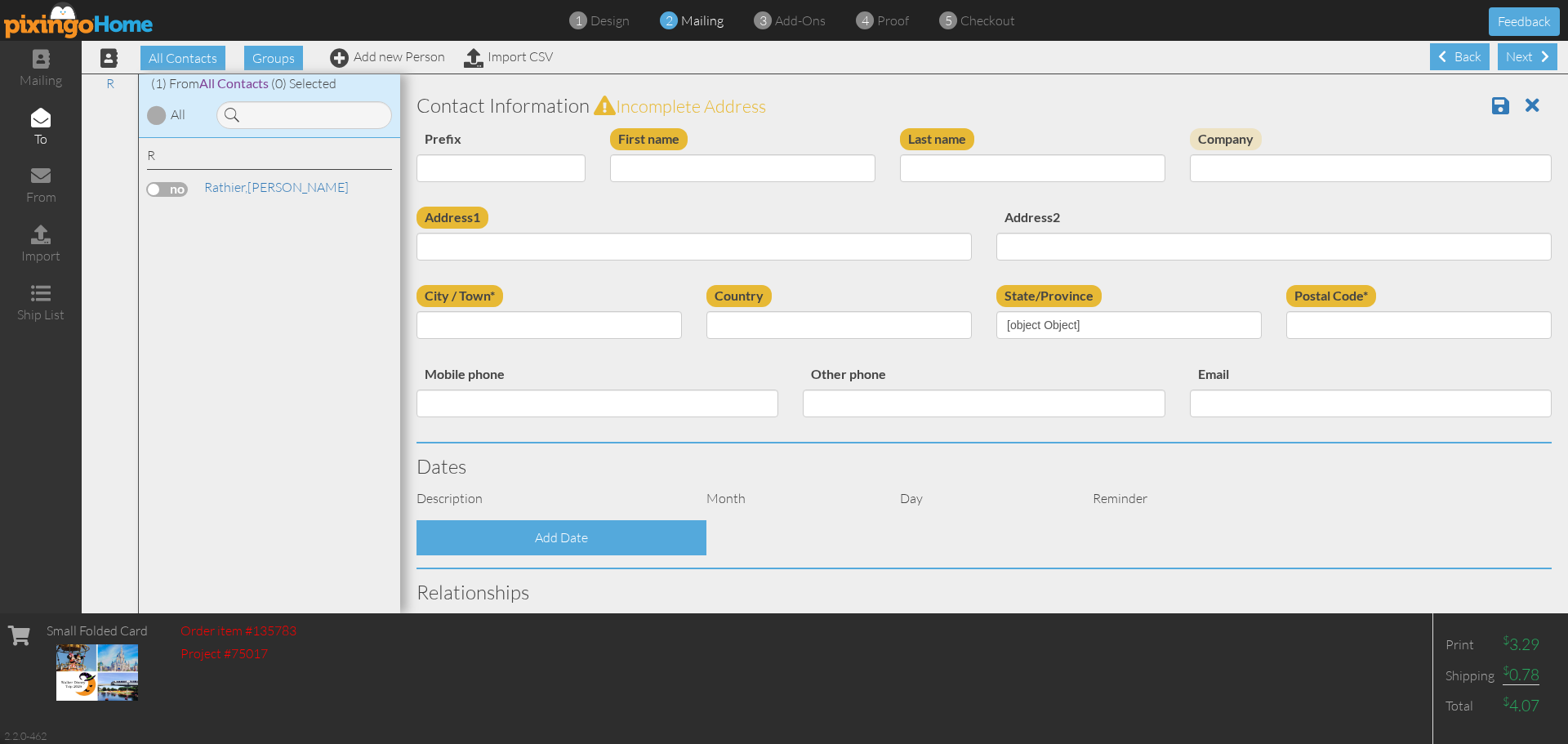
type input "[PERSON_NAME]"
type input "Rathier"
type input "7 Moss Lane"
type input "Coventry"
type input "02816"
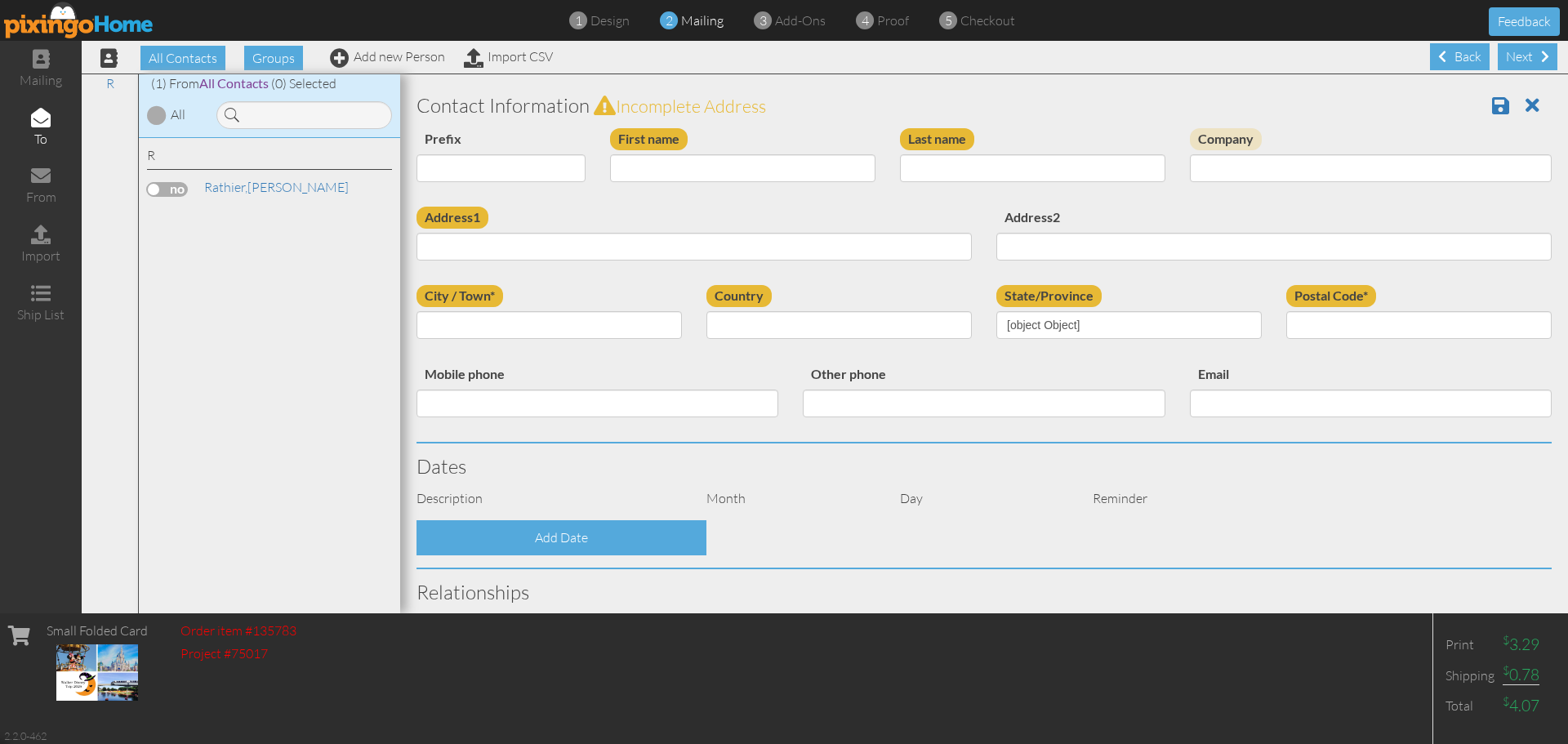
type input "4014403589"
type input "Mrathier@creatingmagicvacations.com"
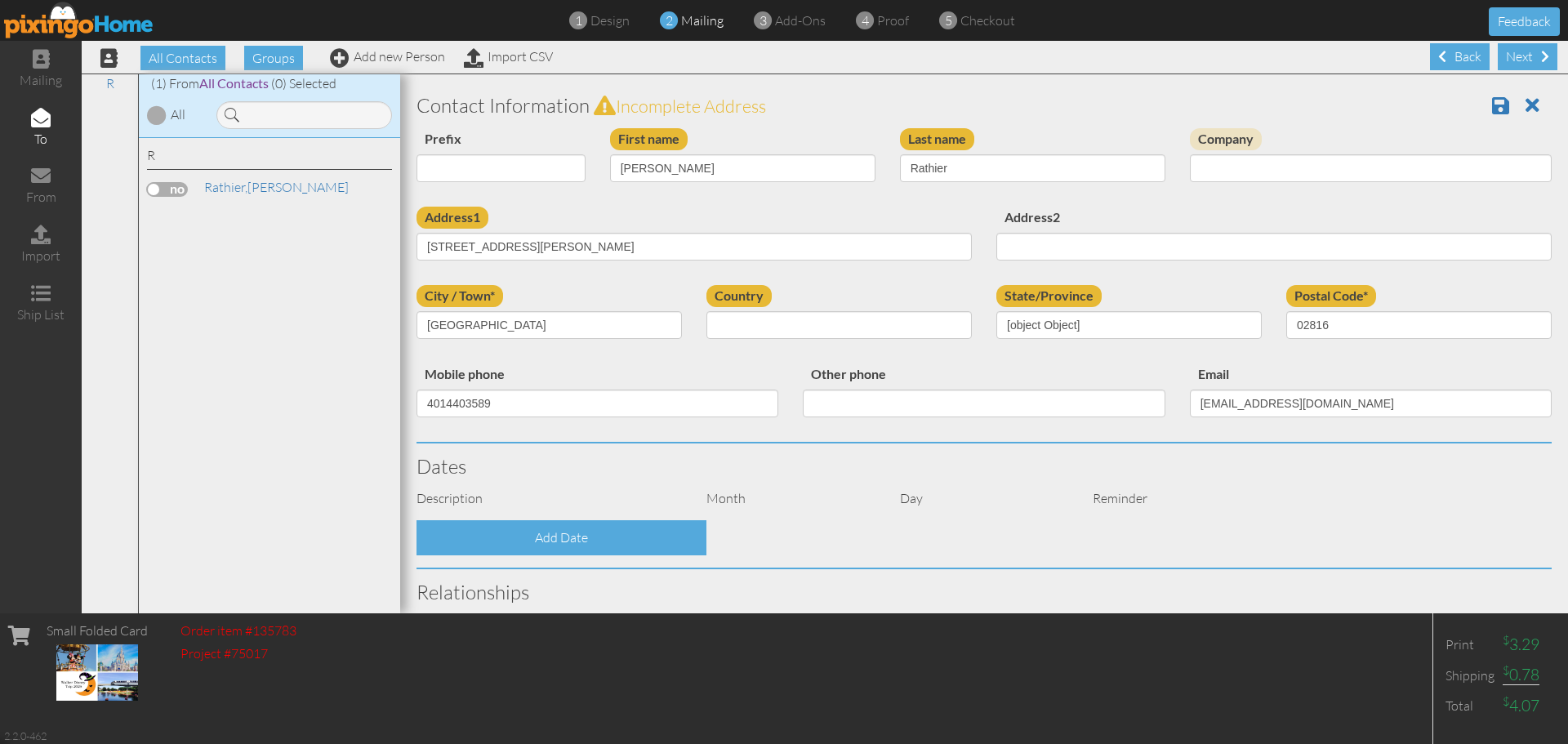
select select "object:2844"
select select "object:3089"
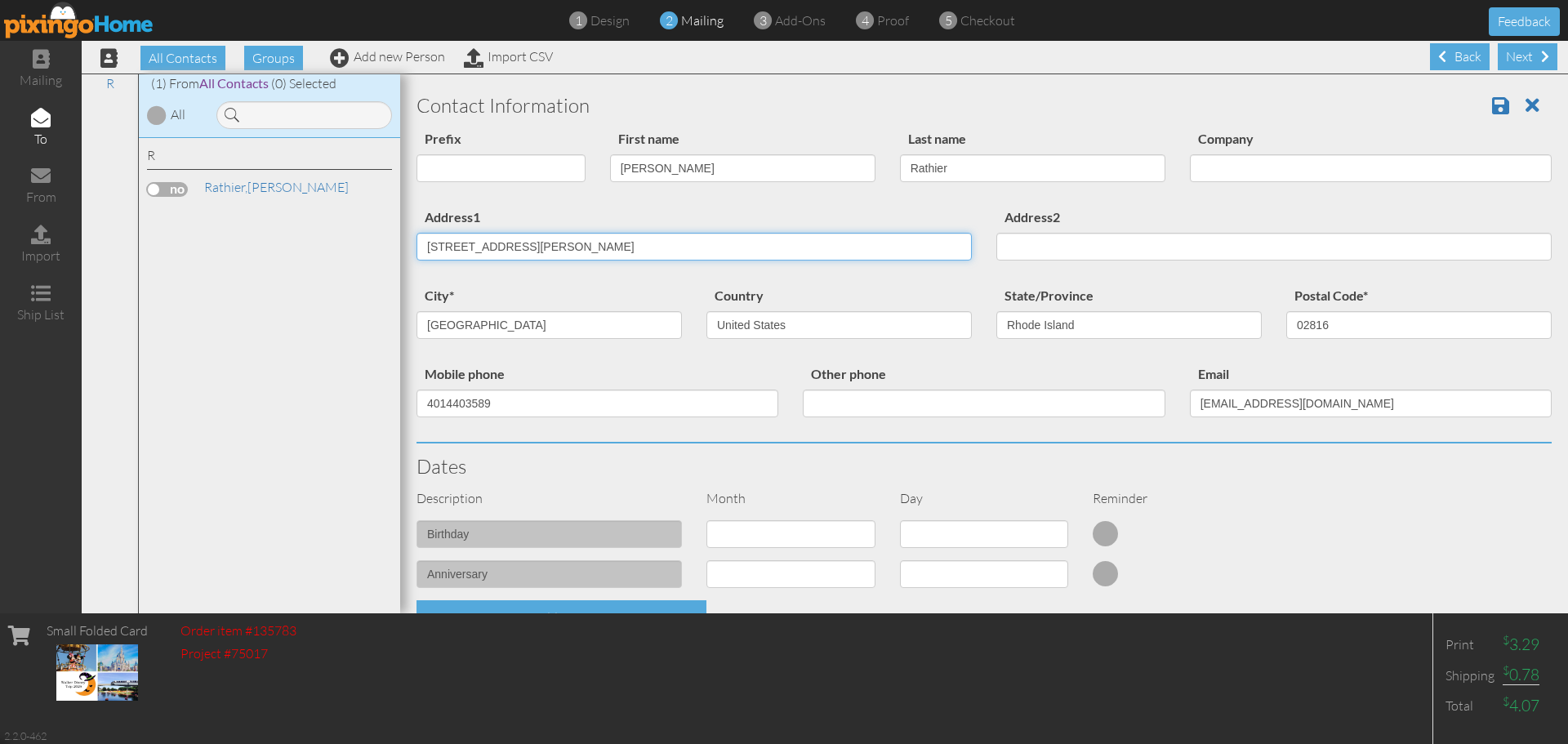
click at [572, 244] on input "7 Moss Lane" at bounding box center [694, 247] width 555 height 28
type input "7"
type input "[STREET_ADDRESS]"
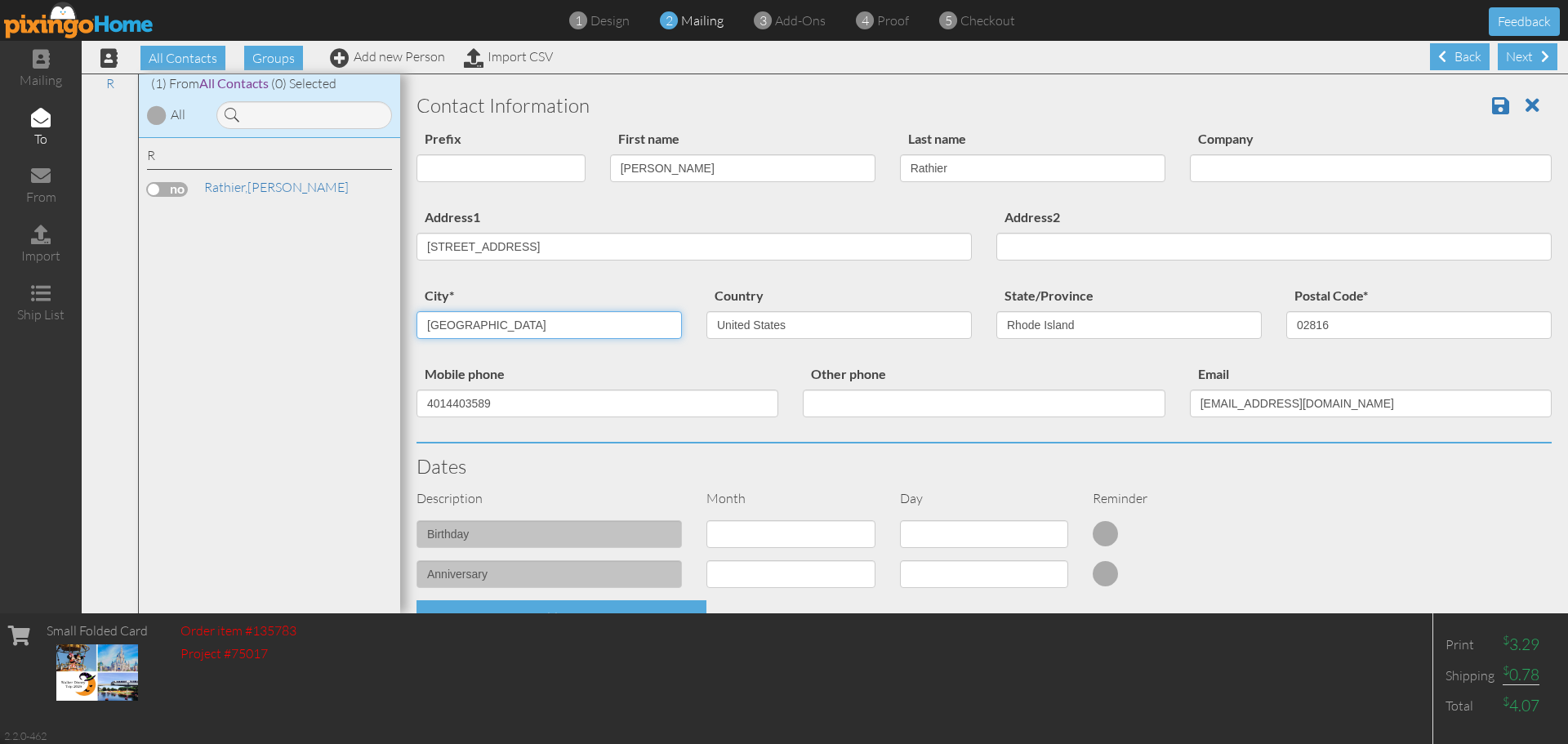
type input "East Greenwich"
select select "object:2845"
type input "02818"
type input "mrathier@wimco.com"
select select "object:3089"
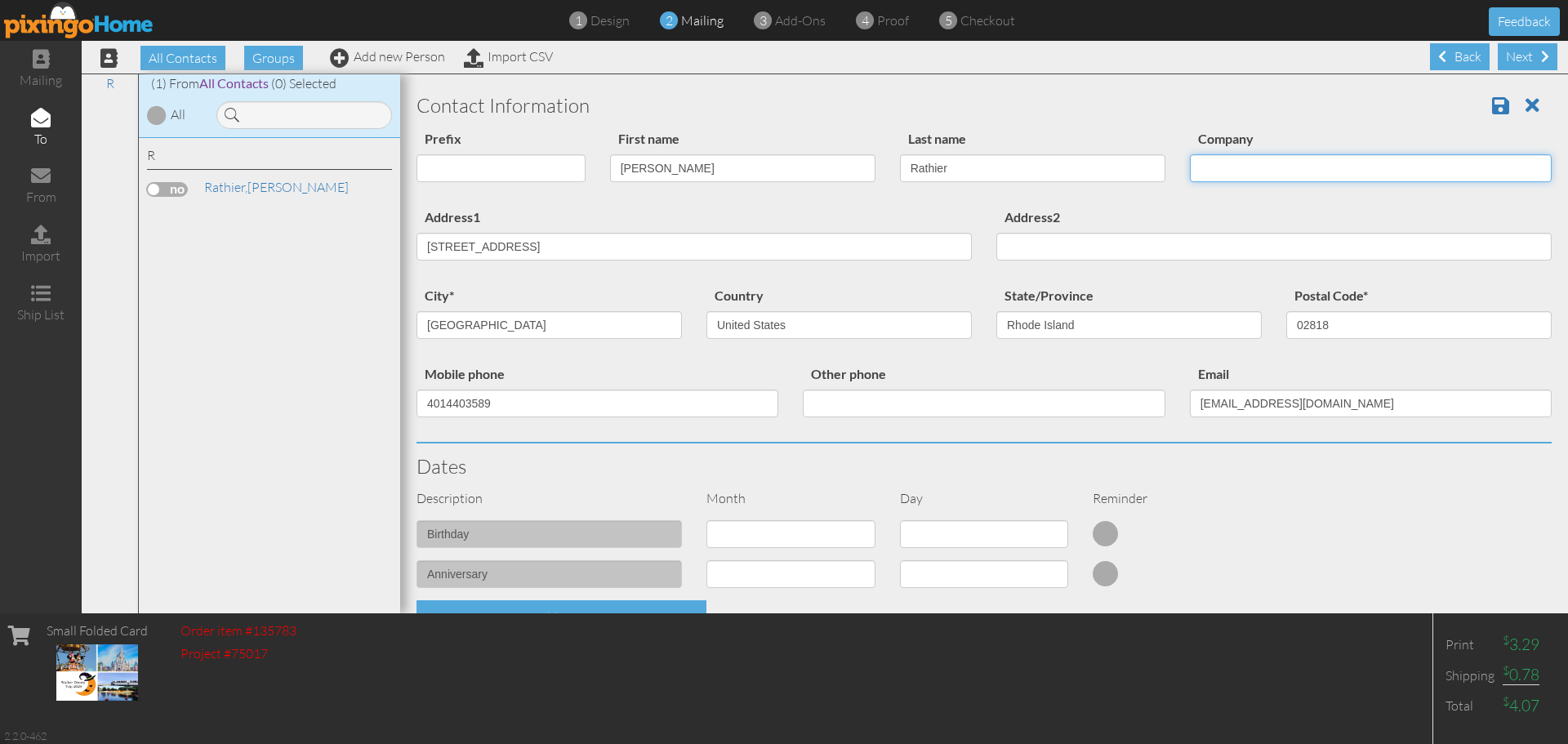
drag, startPoint x: 1190, startPoint y: 171, endPoint x: 1200, endPoint y: 171, distance: 10.0
click at [1190, 171] on input "Company" at bounding box center [1371, 168] width 362 height 28
click at [1271, 168] on input "Creating Magic vacations" at bounding box center [1371, 168] width 362 height 28
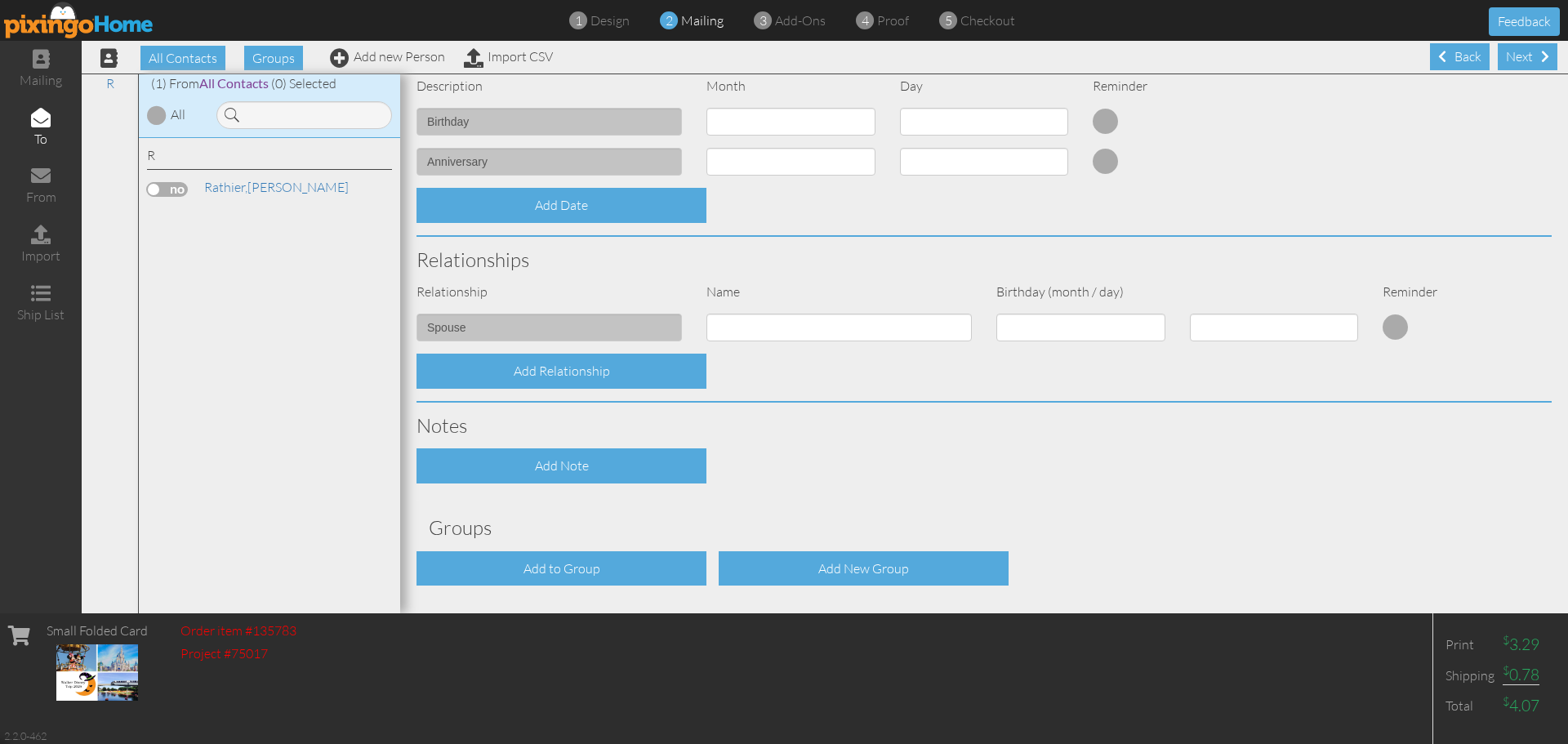
scroll to position [468, 0]
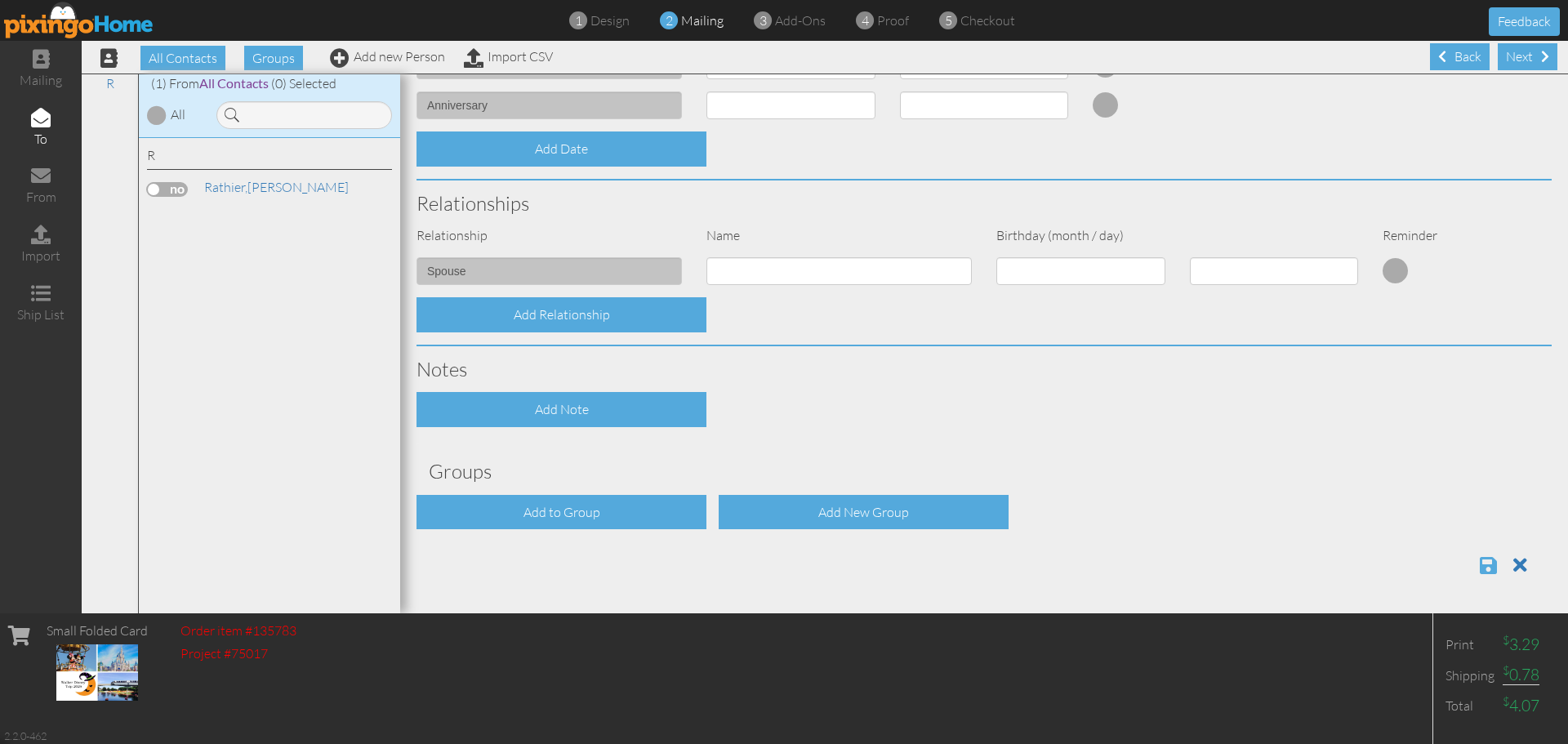
type input "Creating Magic Vacations"
click at [1480, 567] on span at bounding box center [1489, 565] width 17 height 20
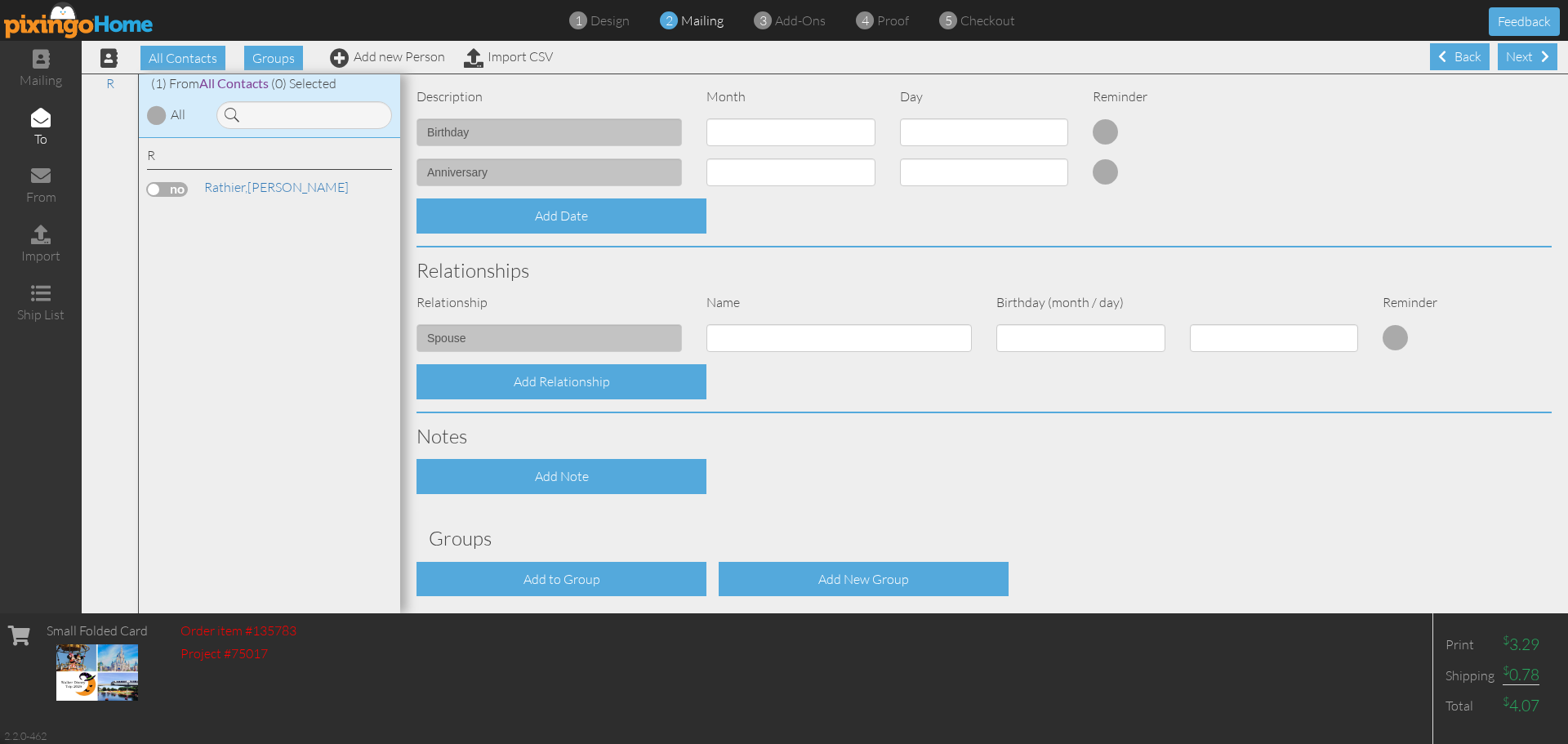
scroll to position [174, 0]
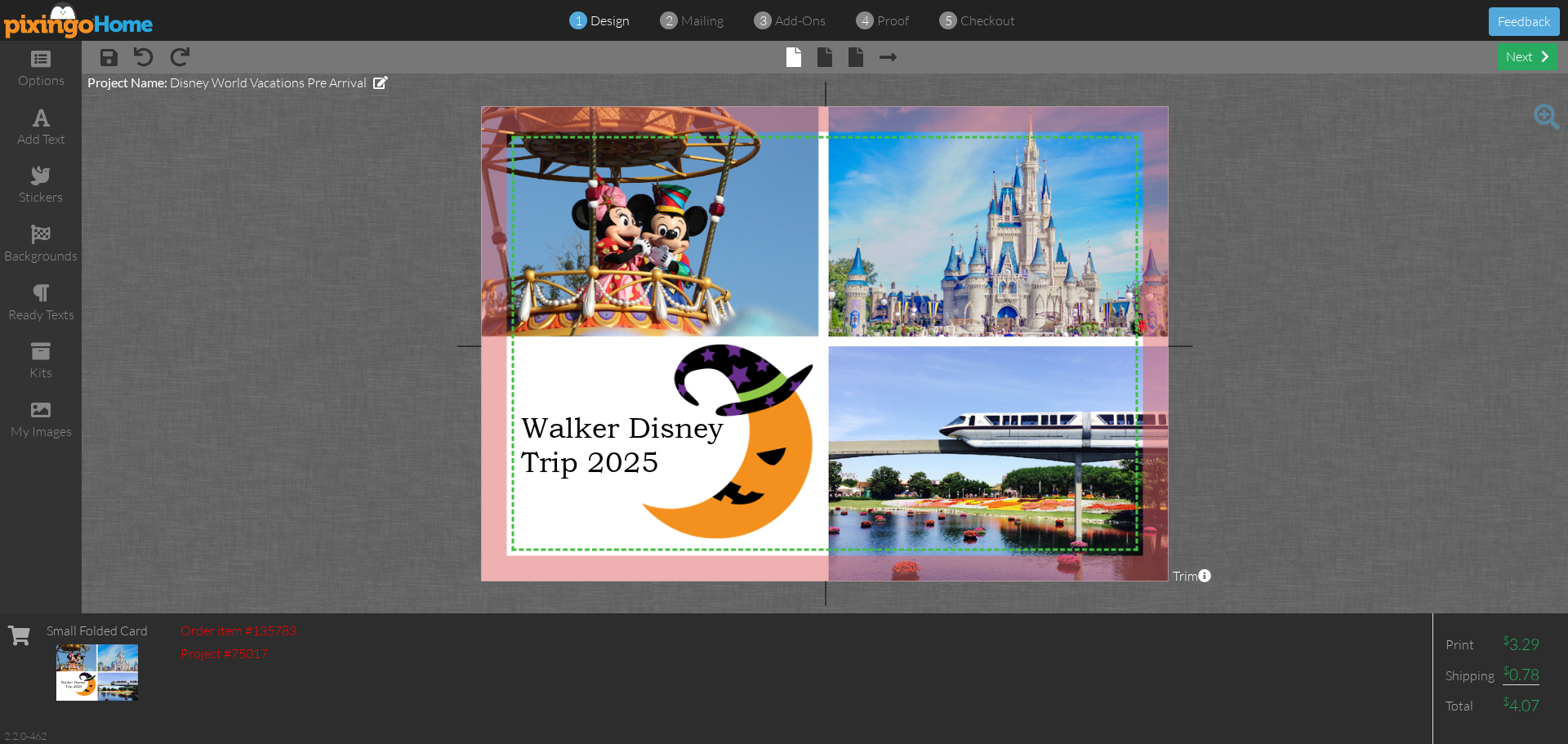
click at [1526, 61] on div "next" at bounding box center [1528, 57] width 60 height 27
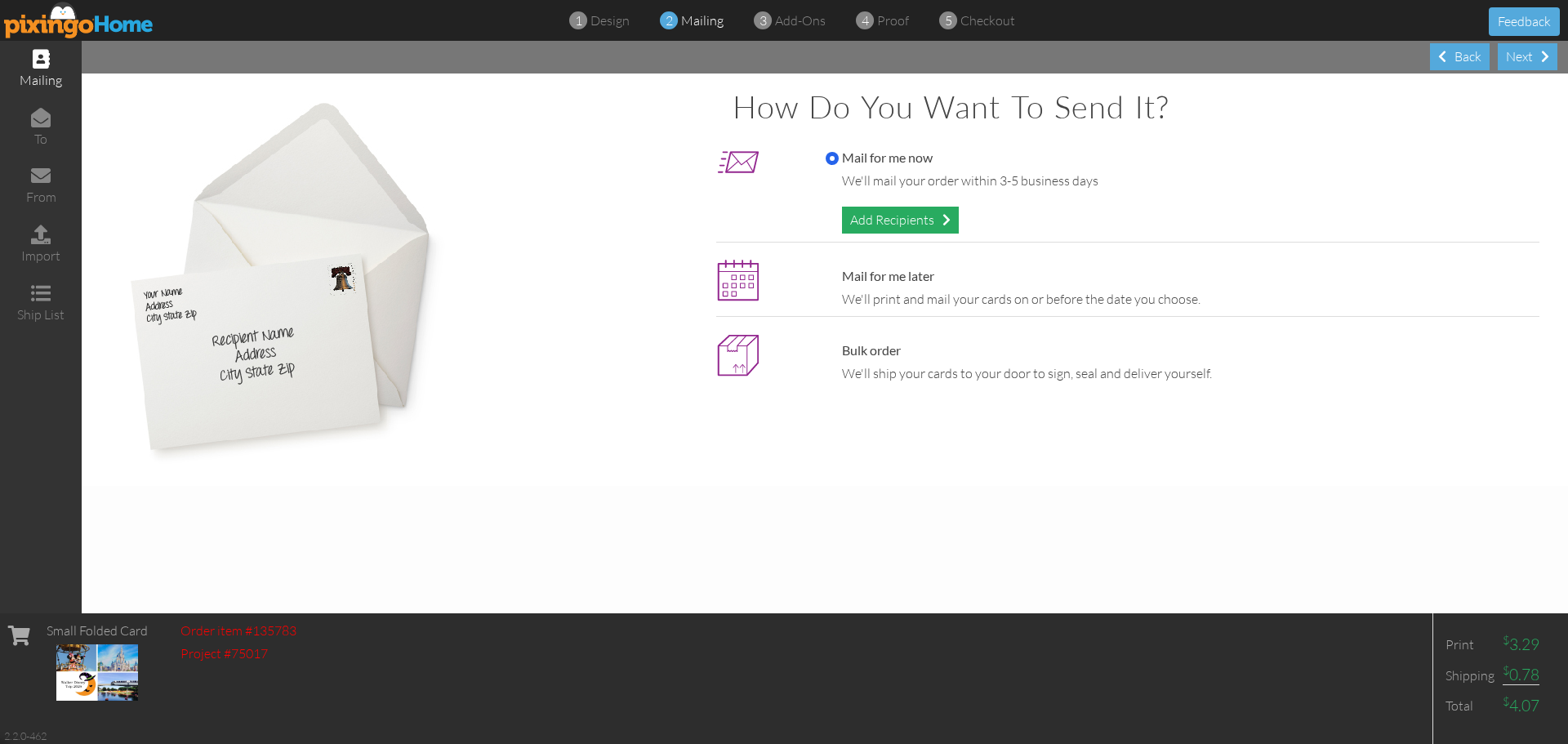
click at [918, 224] on div "Add Recipients" at bounding box center [900, 220] width 117 height 27
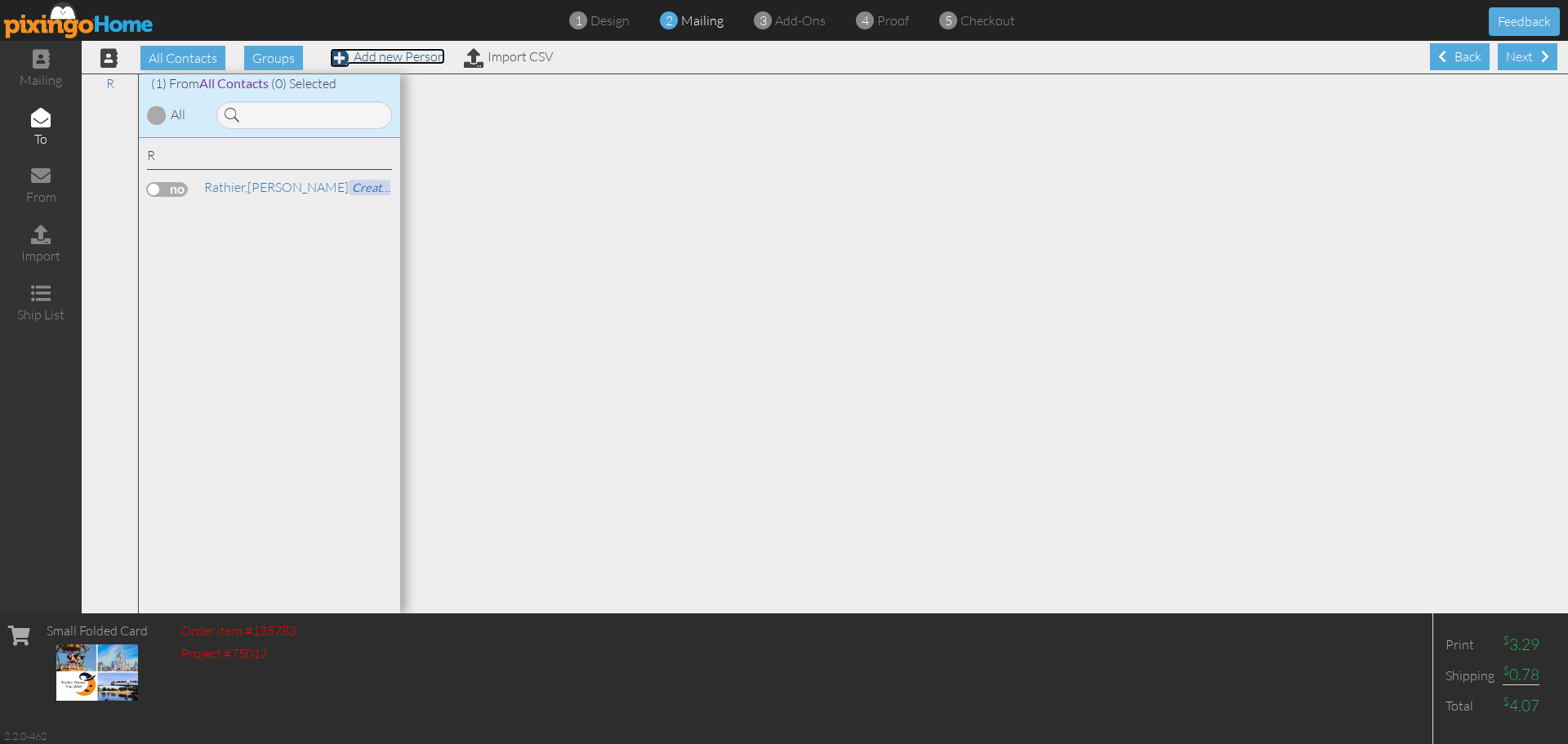
click at [341, 55] on span at bounding box center [340, 57] width 20 height 20
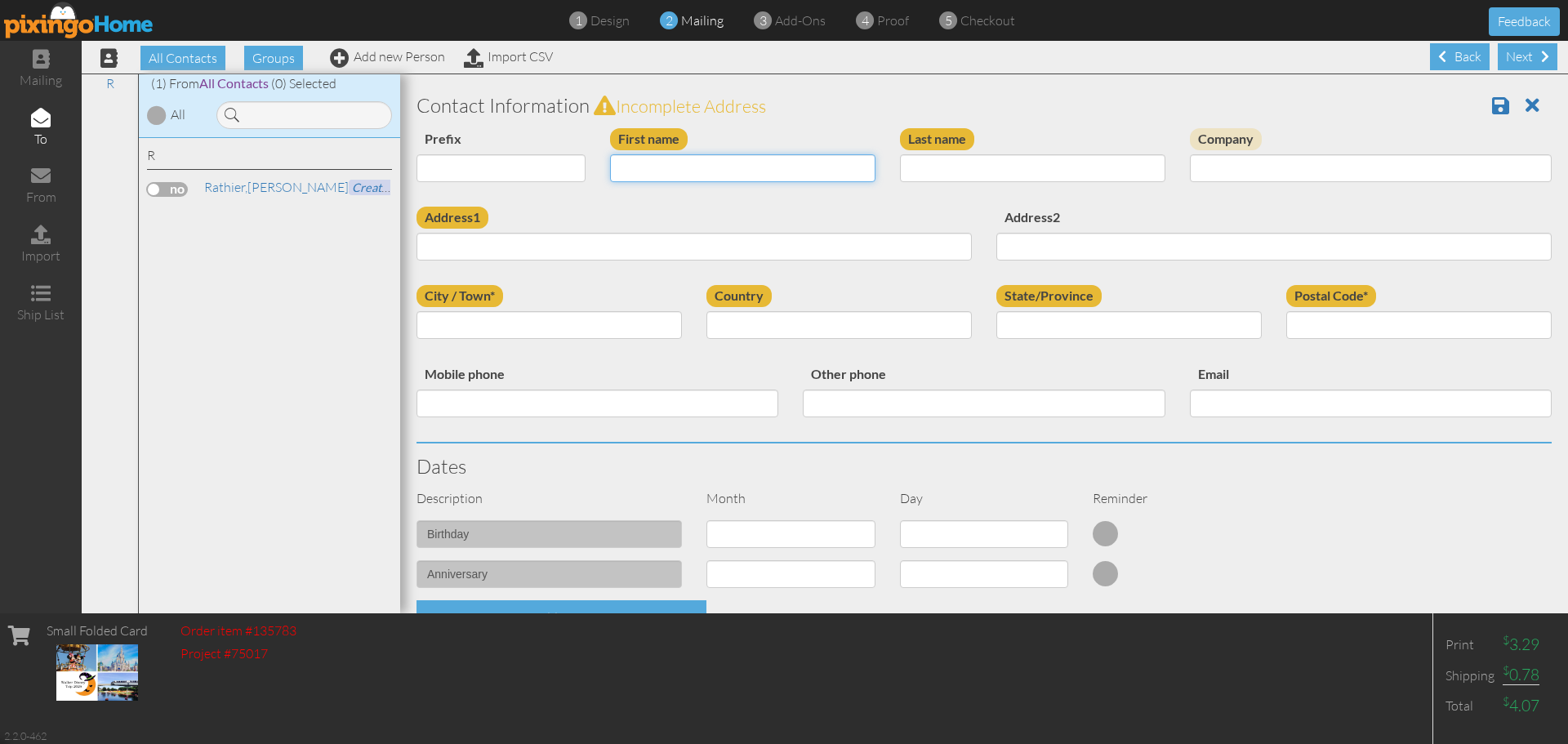
click at [666, 165] on input "First name" at bounding box center [742, 168] width 265 height 28
type input "Lori"
click at [926, 166] on input "Last name" at bounding box center [1032, 168] width 265 height 28
type input "[PERSON_NAME]"
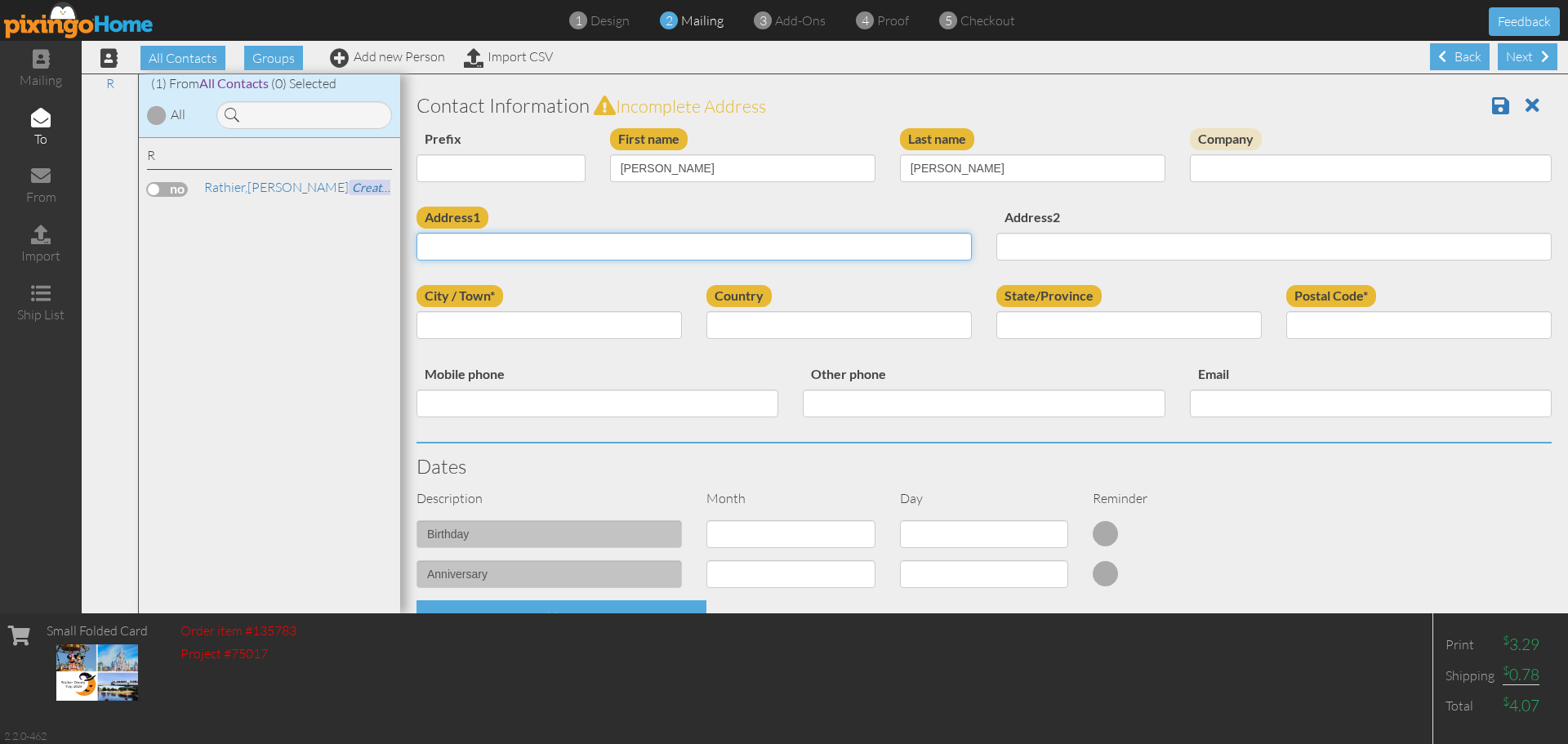
click at [869, 246] on input "Address1" at bounding box center [694, 247] width 555 height 28
type input "11 Stephen Street"
click at [659, 323] on input "City / Town*" at bounding box center [549, 325] width 265 height 28
type input "Greenville"
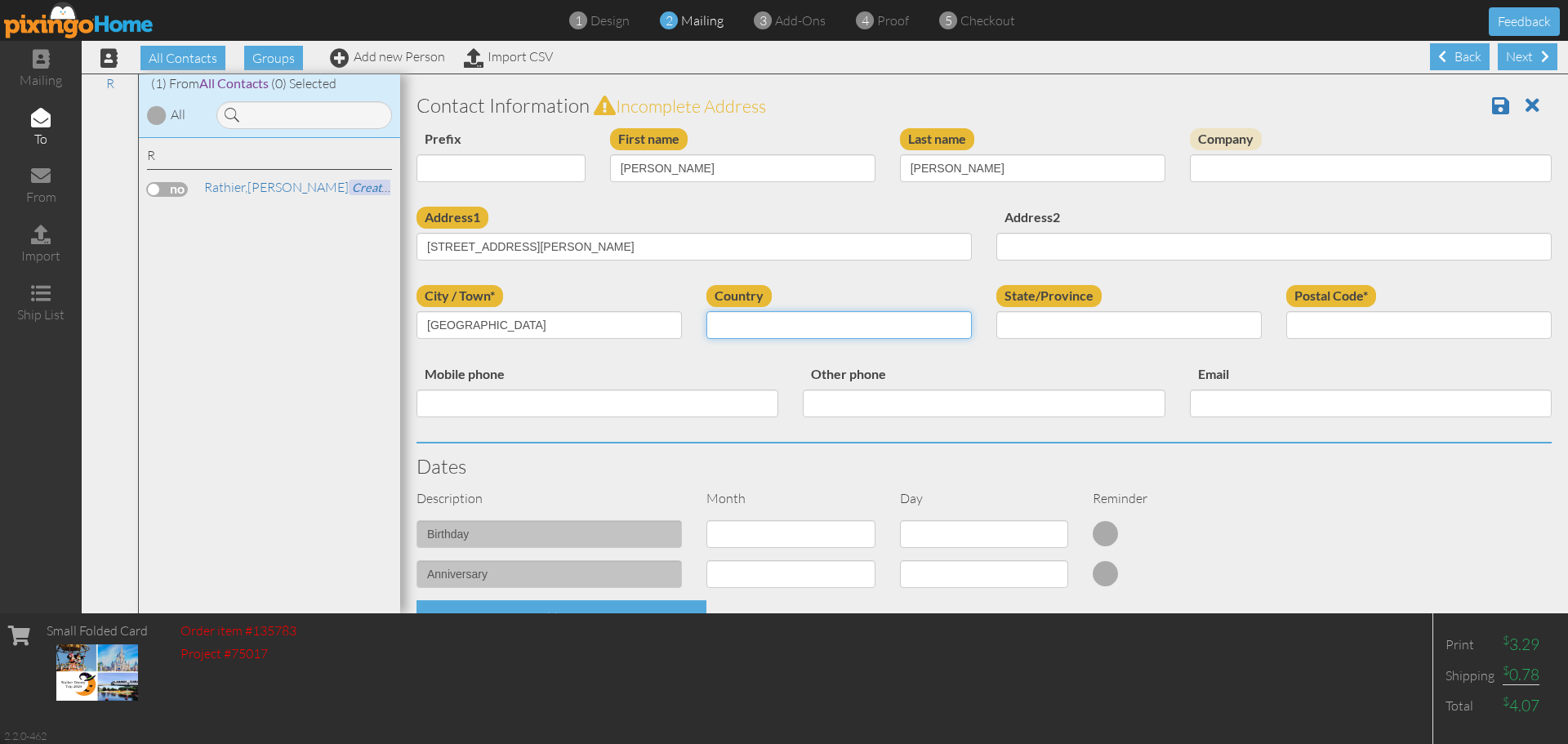
click at [935, 331] on select "[GEOGRAPHIC_DATA] -------------- [GEOGRAPHIC_DATA] [GEOGRAPHIC_DATA] [GEOGRAPHI…" at bounding box center [839, 325] width 265 height 28
select select "object:188"
click at [706, 311] on select "[GEOGRAPHIC_DATA] -------------- [GEOGRAPHIC_DATA] [GEOGRAPHIC_DATA] [GEOGRAPHI…" at bounding box center [839, 325] width 265 height 28
click at [1042, 327] on select "AA (Military) AE (Military) [US_STATE] [US_STATE] [US_STATE] AP (Military) [US_…" at bounding box center [1129, 325] width 265 height 28
select select "object:482"
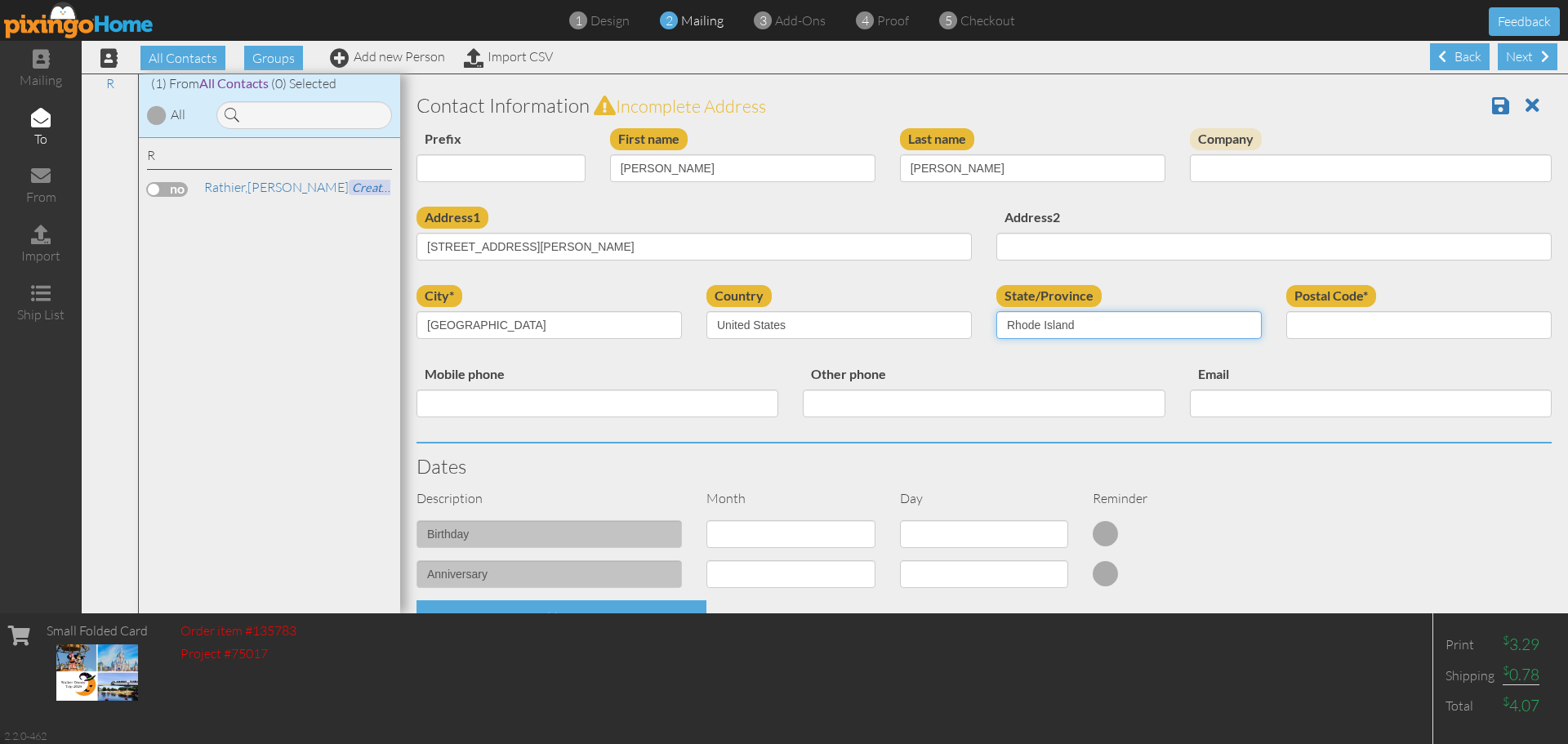
click at [996, 311] on select "AA (Military) AE (Military) [US_STATE] [US_STATE] [US_STATE] AP (Military) [US_…" at bounding box center [1129, 325] width 265 height 28
click at [1355, 326] on input "Postal Code*" at bounding box center [1419, 325] width 265 height 28
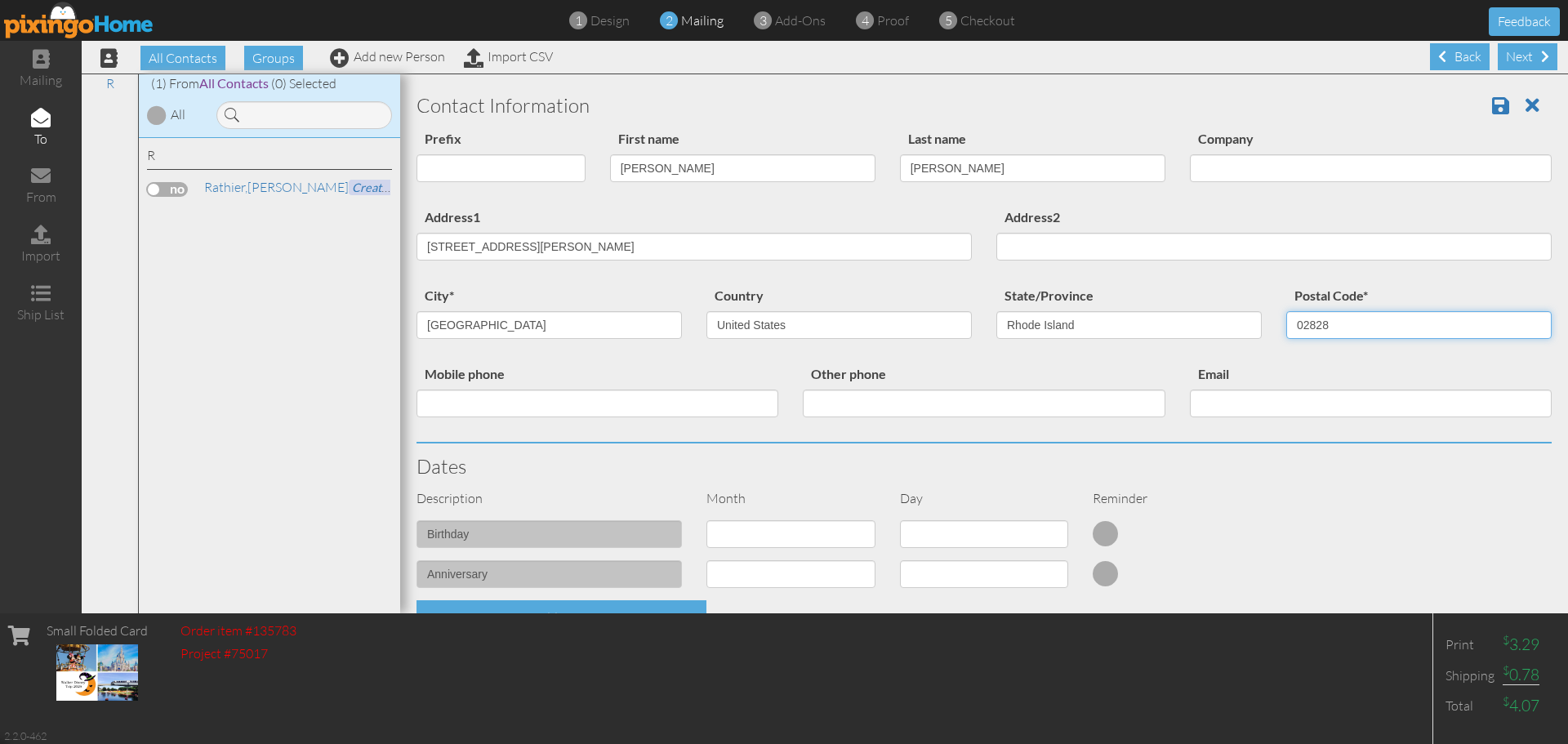
type input "02828"
click at [729, 402] on input "Mobile phone" at bounding box center [597, 404] width 362 height 28
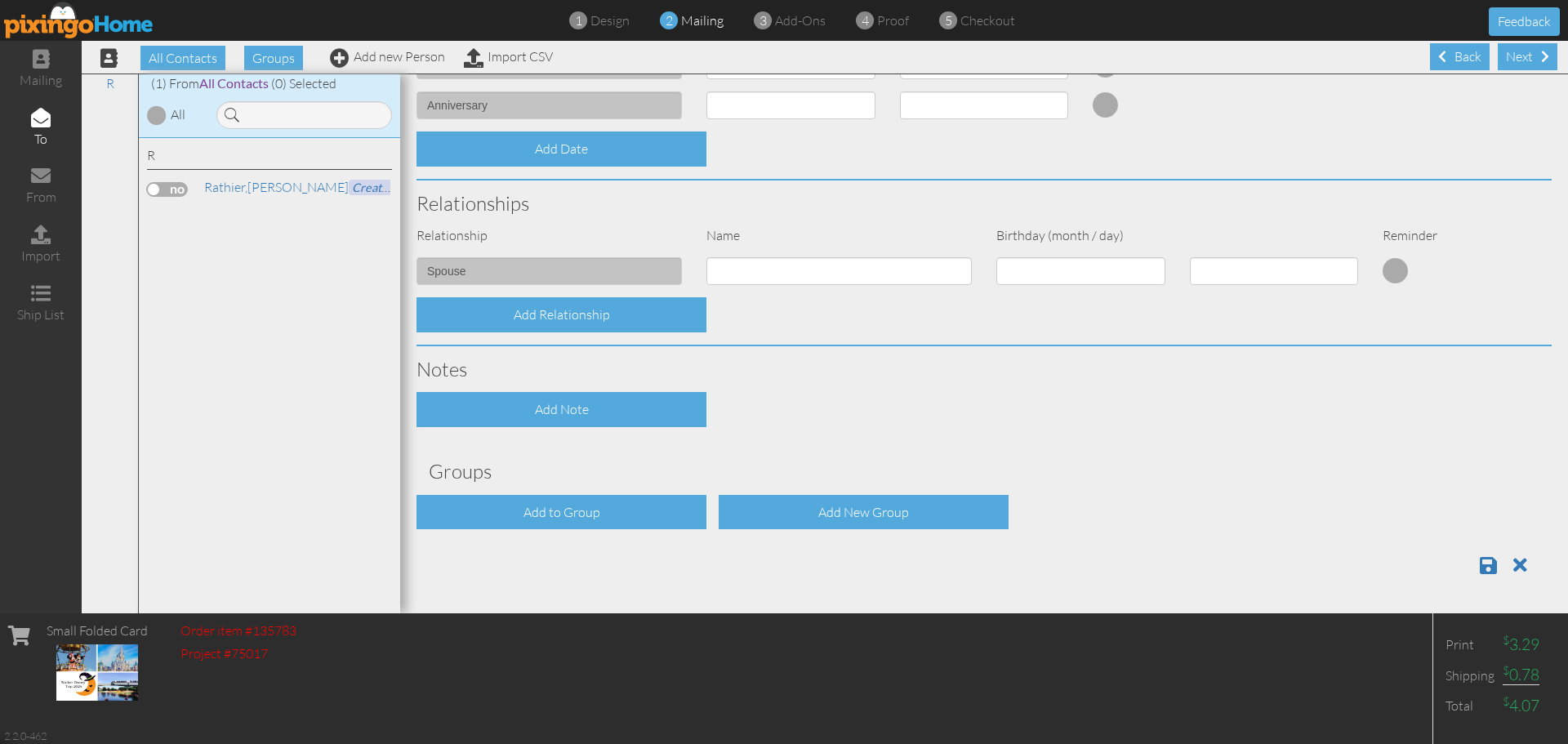
scroll to position [1, 0]
type input "4014863272"
click at [1480, 563] on span at bounding box center [1489, 564] width 17 height 20
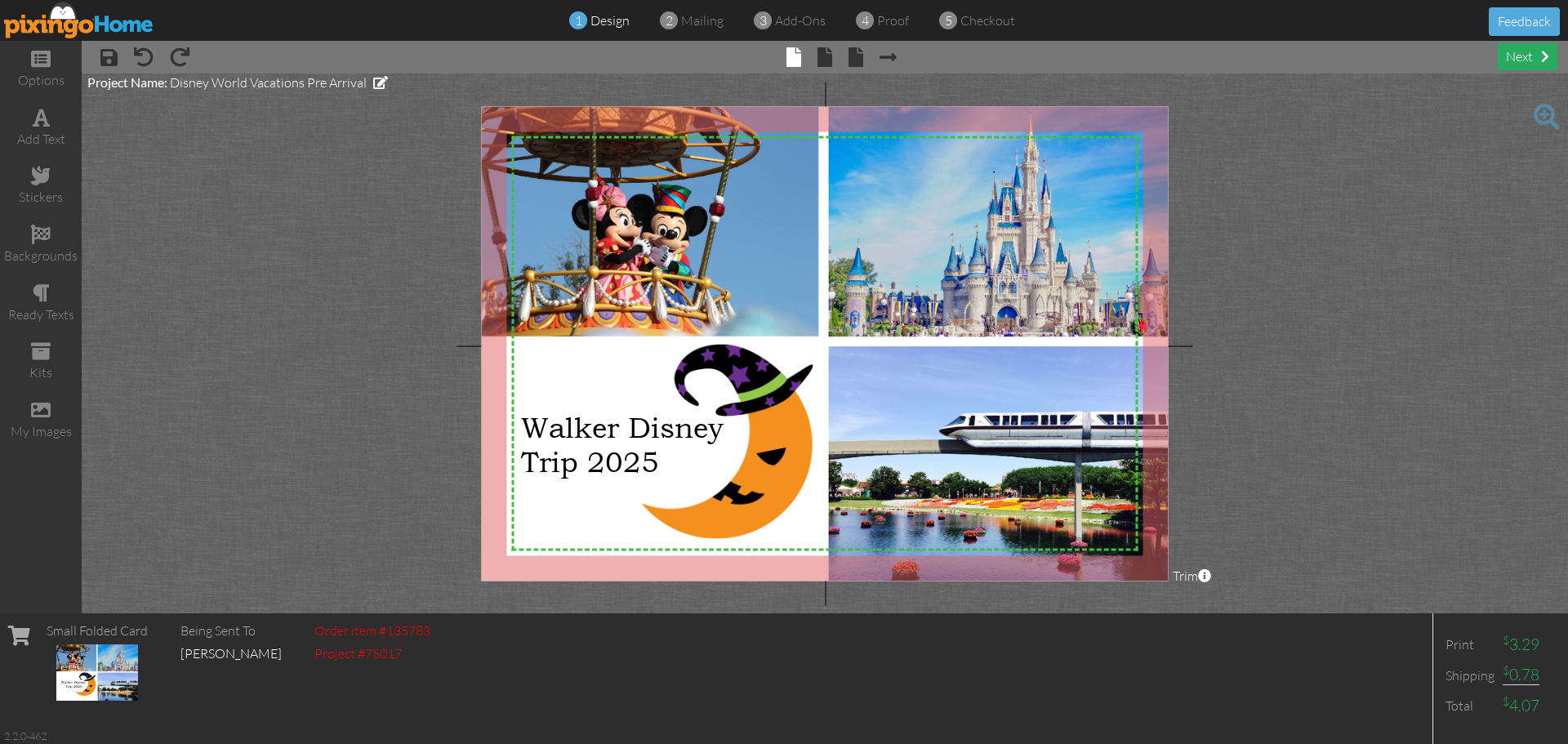
drag, startPoint x: 1525, startPoint y: 53, endPoint x: 1520, endPoint y: 62, distance: 10.3
click at [1525, 54] on div "next" at bounding box center [1528, 57] width 60 height 27
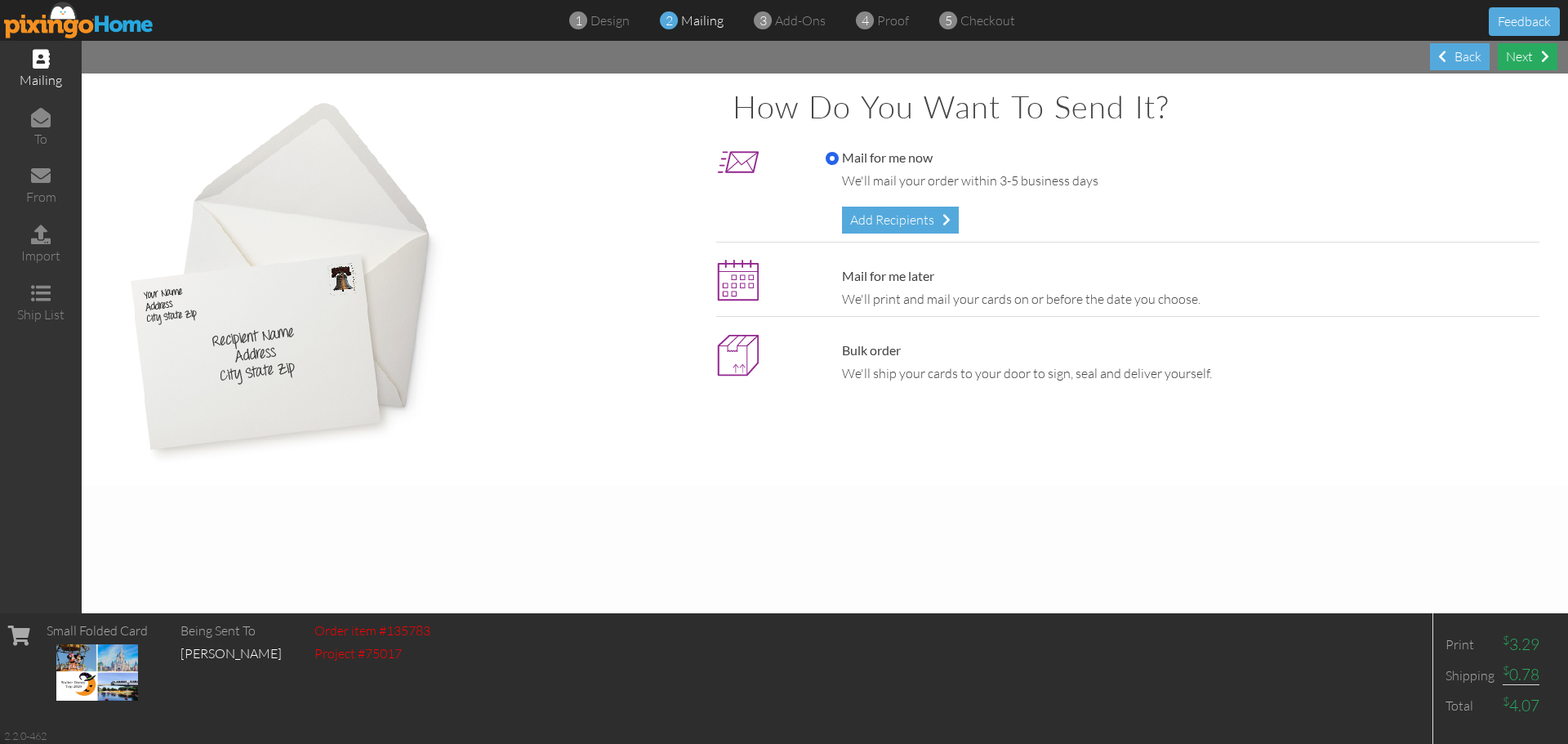
click at [1521, 64] on div "Next" at bounding box center [1528, 57] width 60 height 27
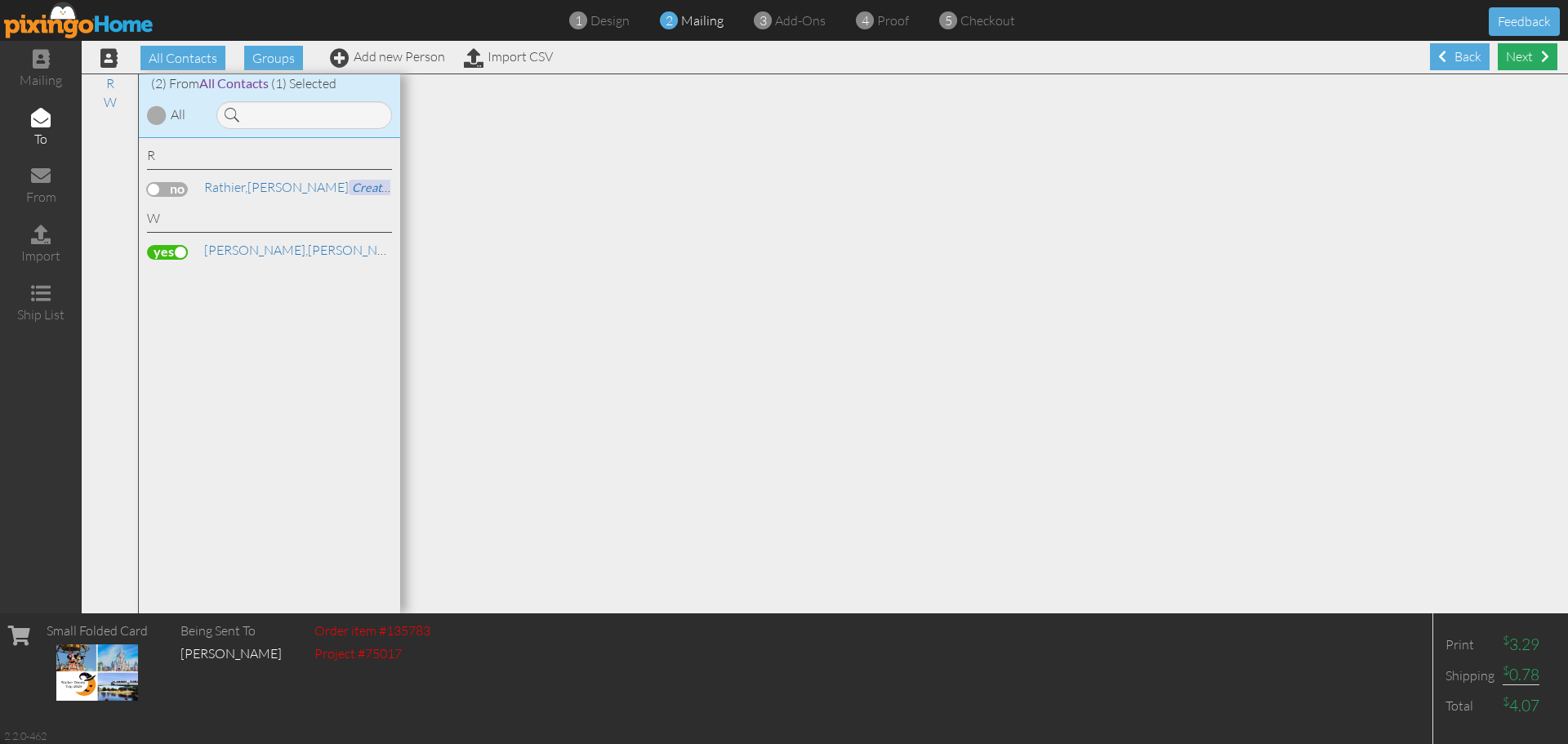
click at [1523, 56] on div "Next" at bounding box center [1528, 57] width 60 height 27
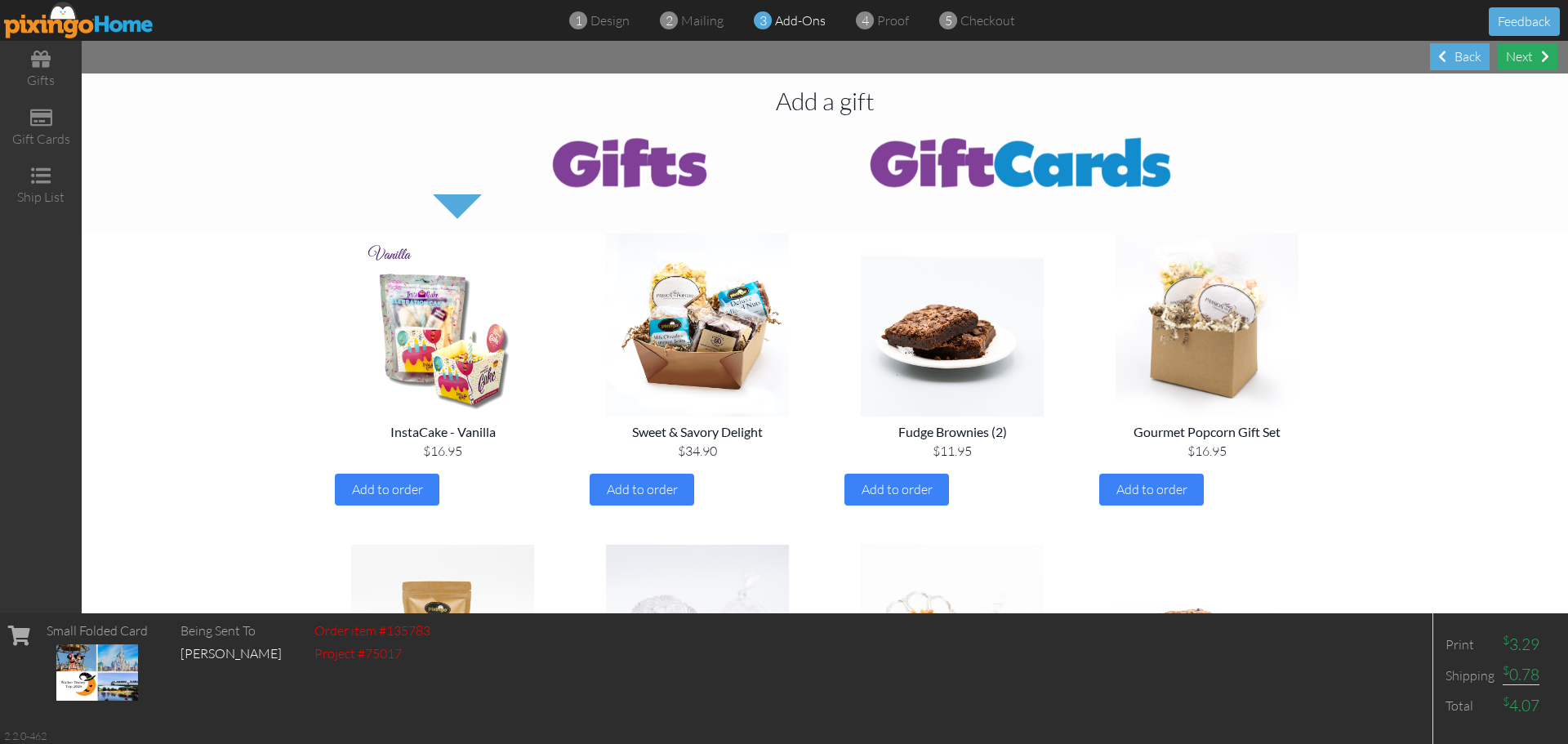
click at [1520, 59] on div "Next" at bounding box center [1528, 57] width 60 height 27
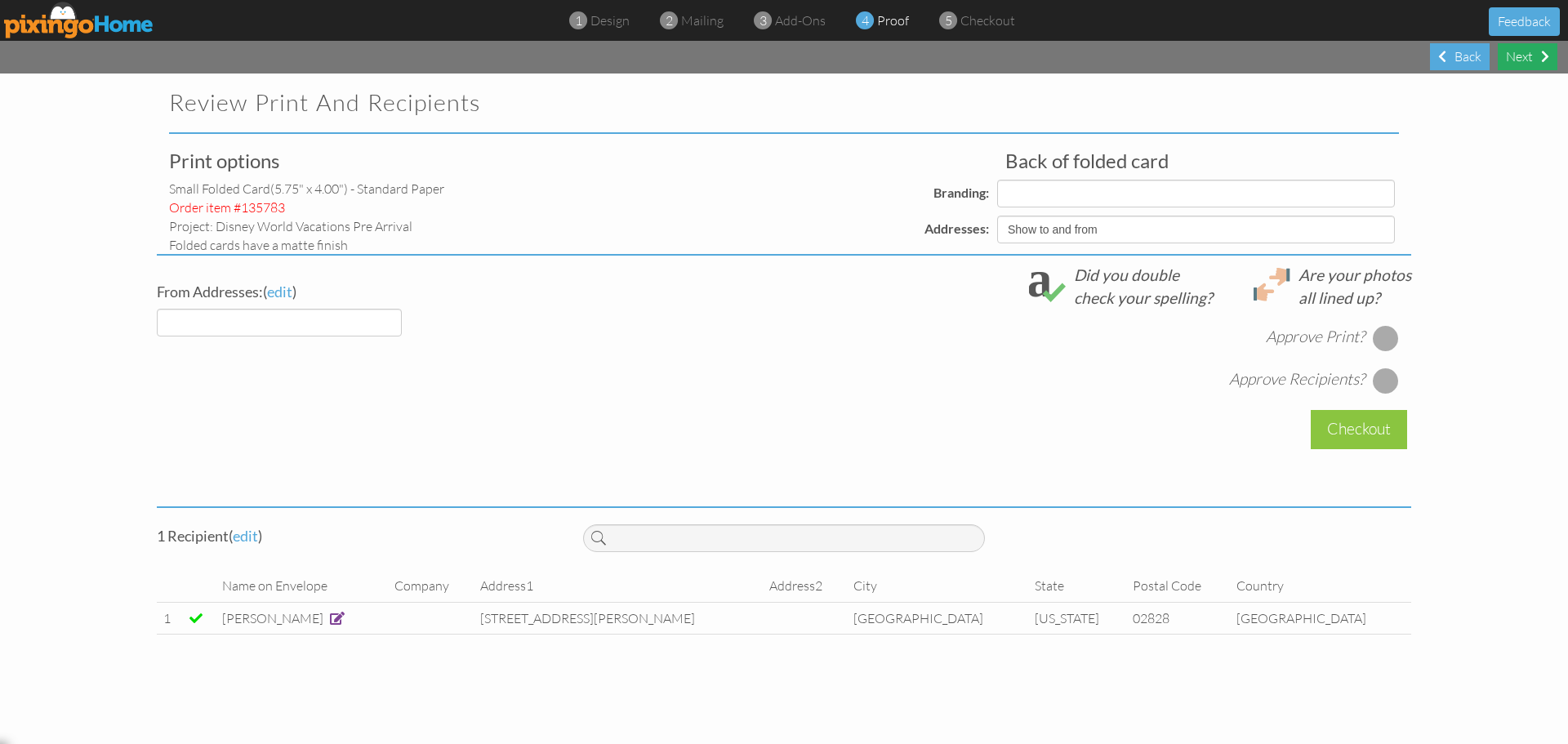
select select "object:287"
select select "object:299"
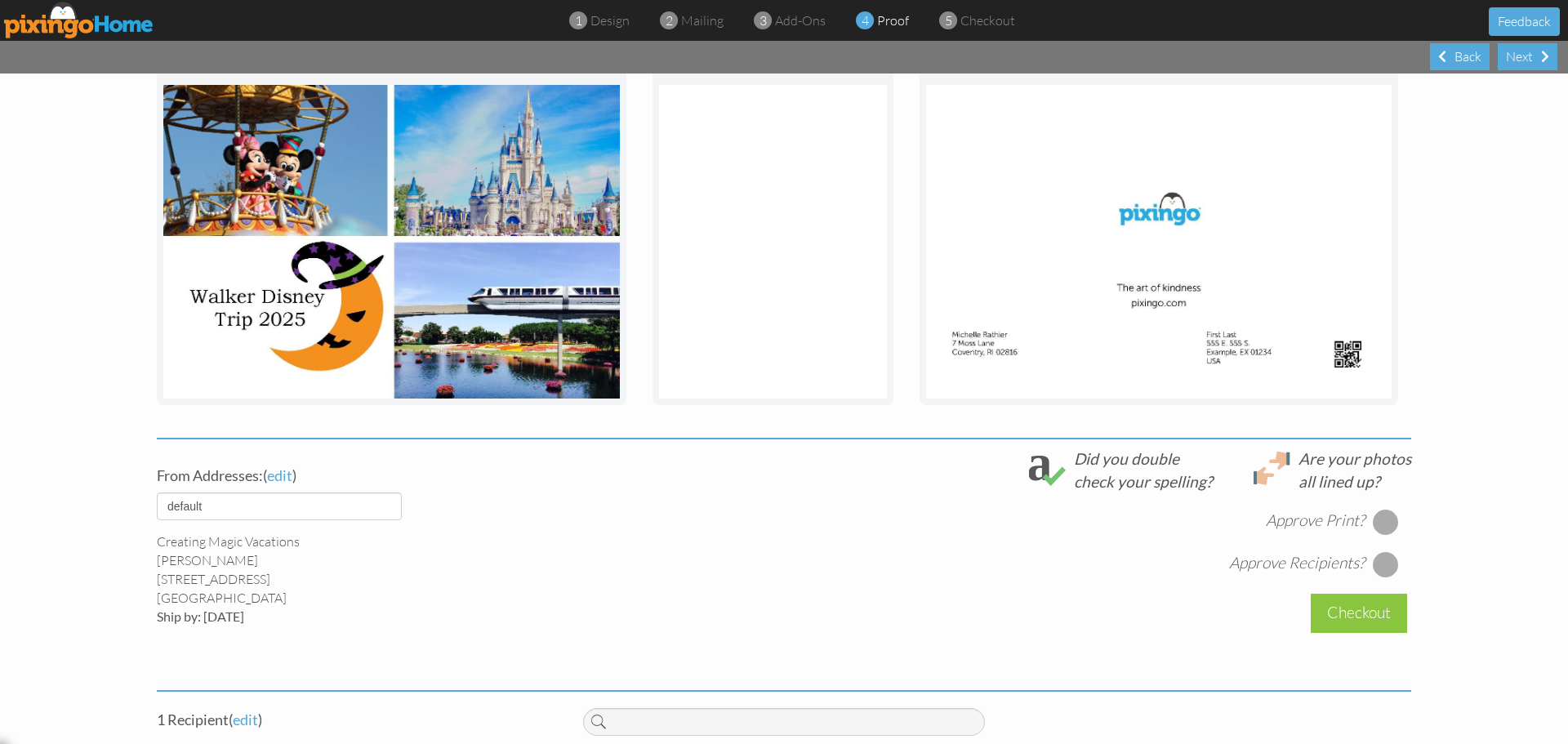
scroll to position [245, 0]
click at [1002, 338] on img at bounding box center [1159, 241] width 466 height 314
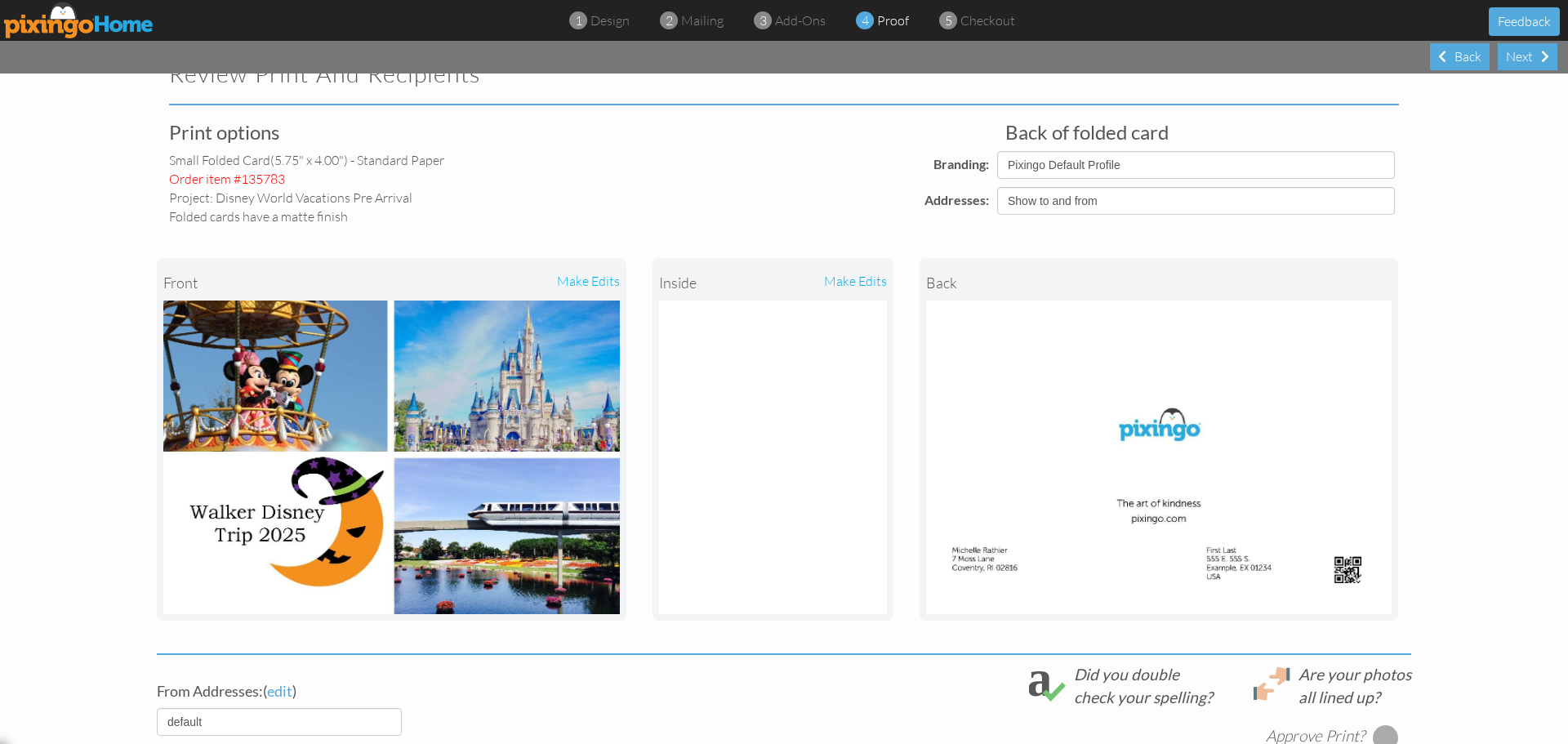
scroll to position [0, 0]
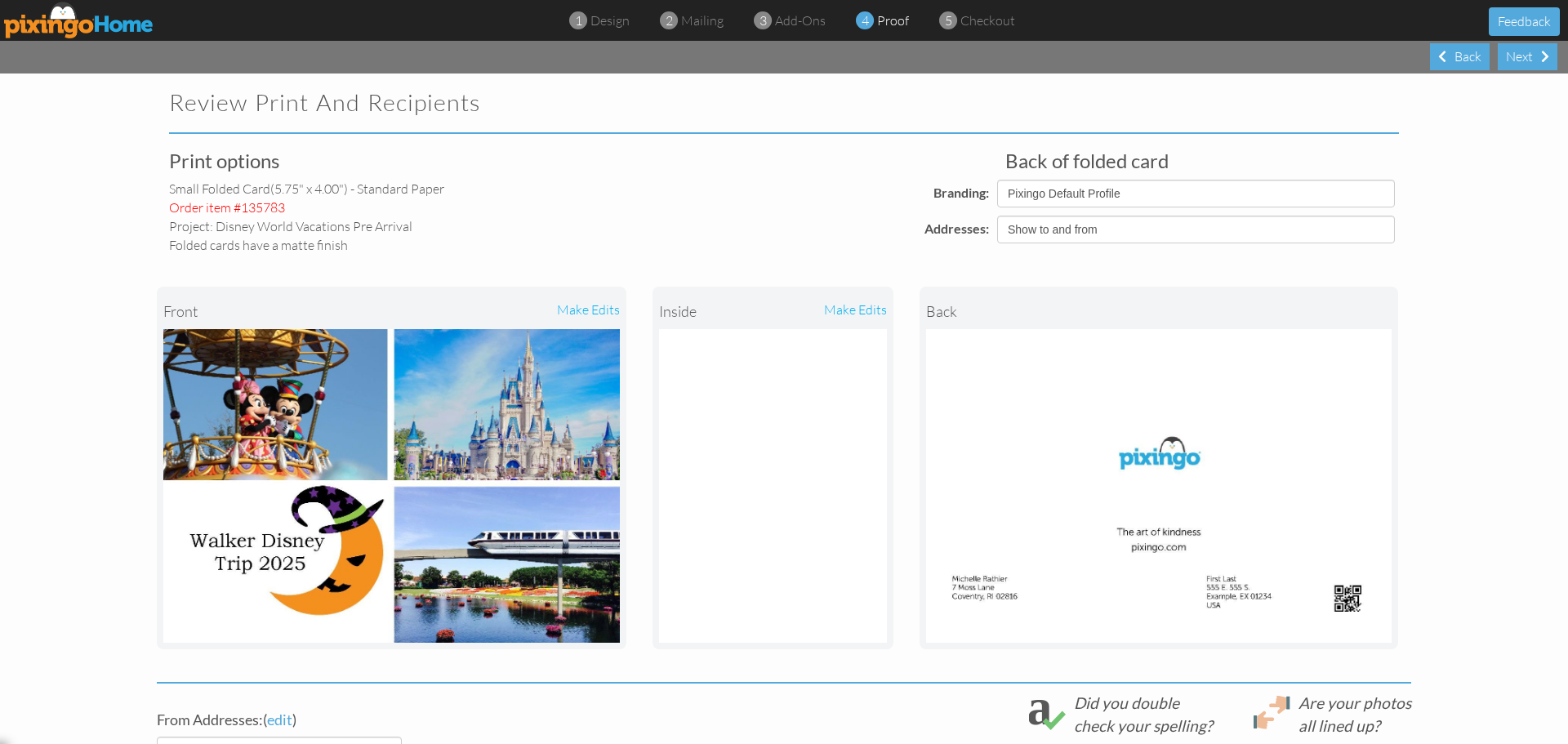
click at [841, 311] on div "make edits" at bounding box center [830, 311] width 114 height 36
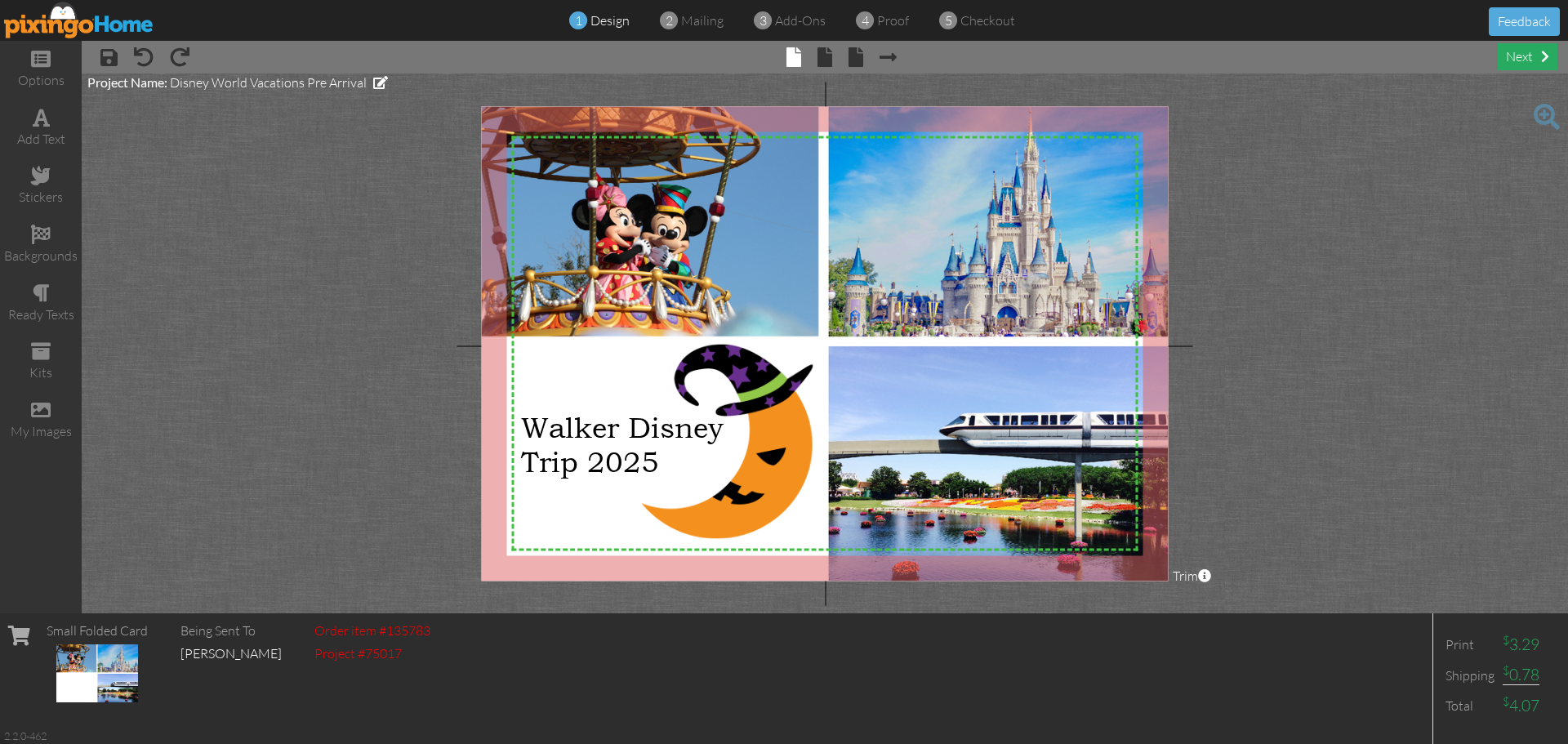
click at [1518, 56] on div "next" at bounding box center [1528, 57] width 60 height 27
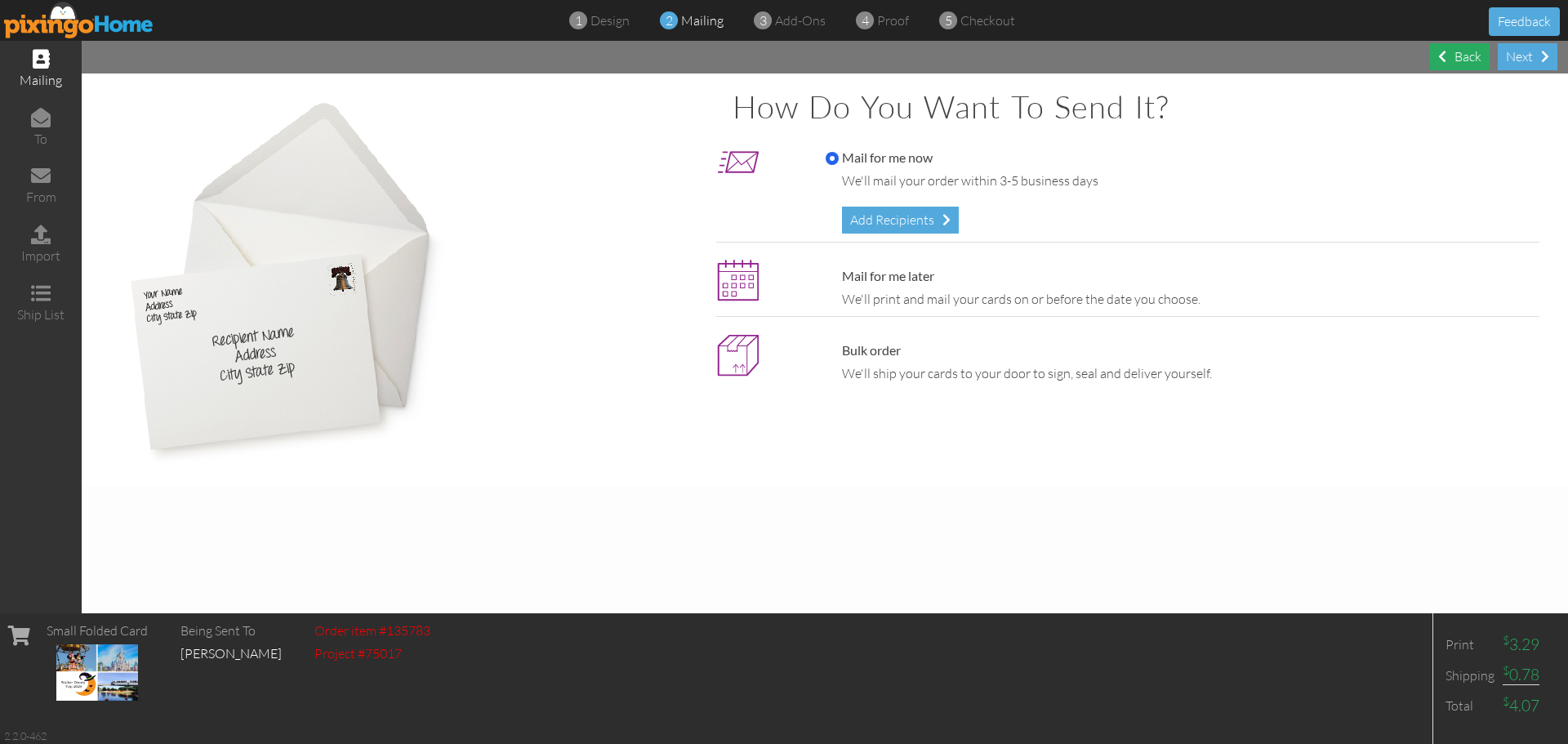
click at [1443, 62] on span at bounding box center [1443, 55] width 9 height 13
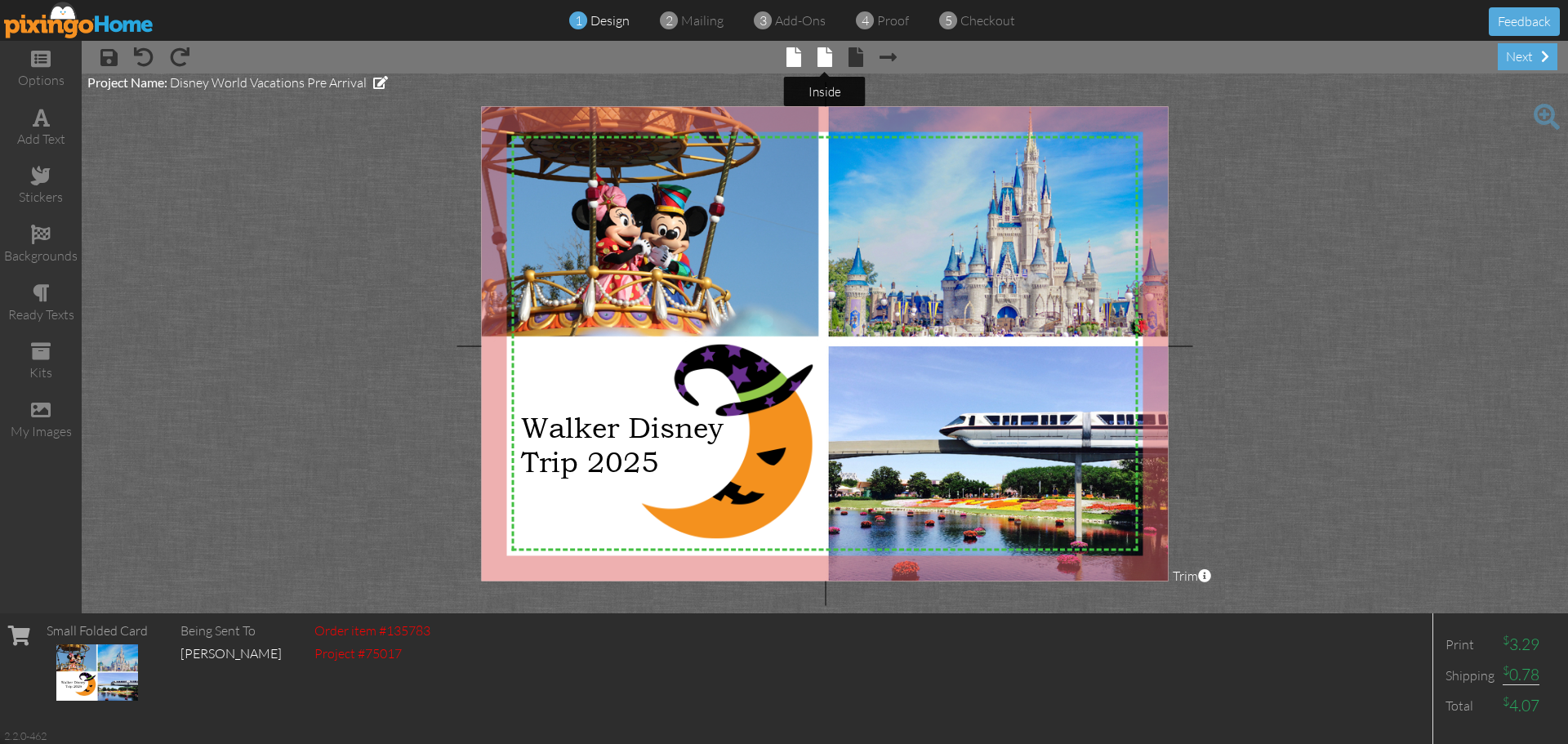
click at [827, 58] on span at bounding box center [824, 57] width 15 height 20
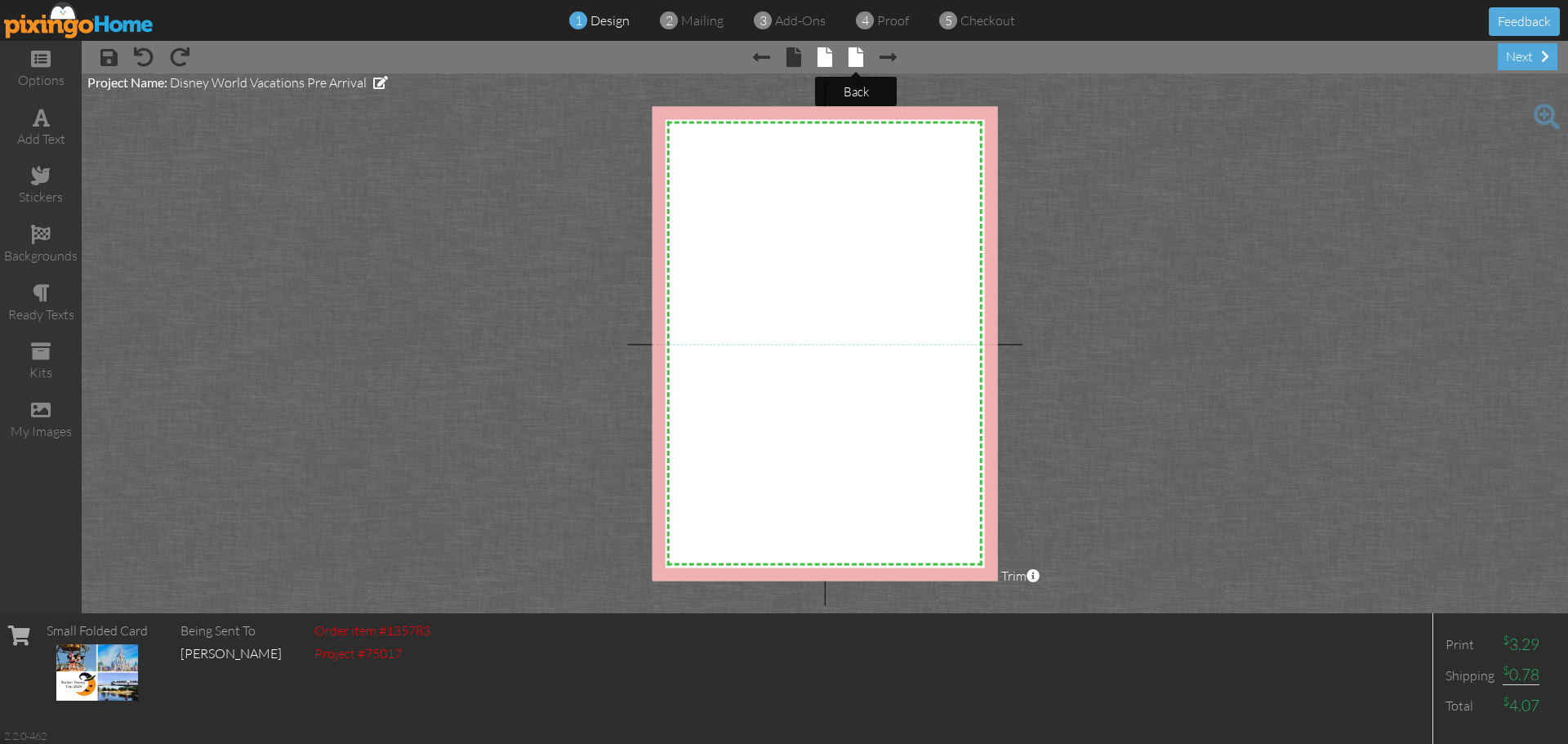
click at [854, 58] on span at bounding box center [856, 57] width 15 height 20
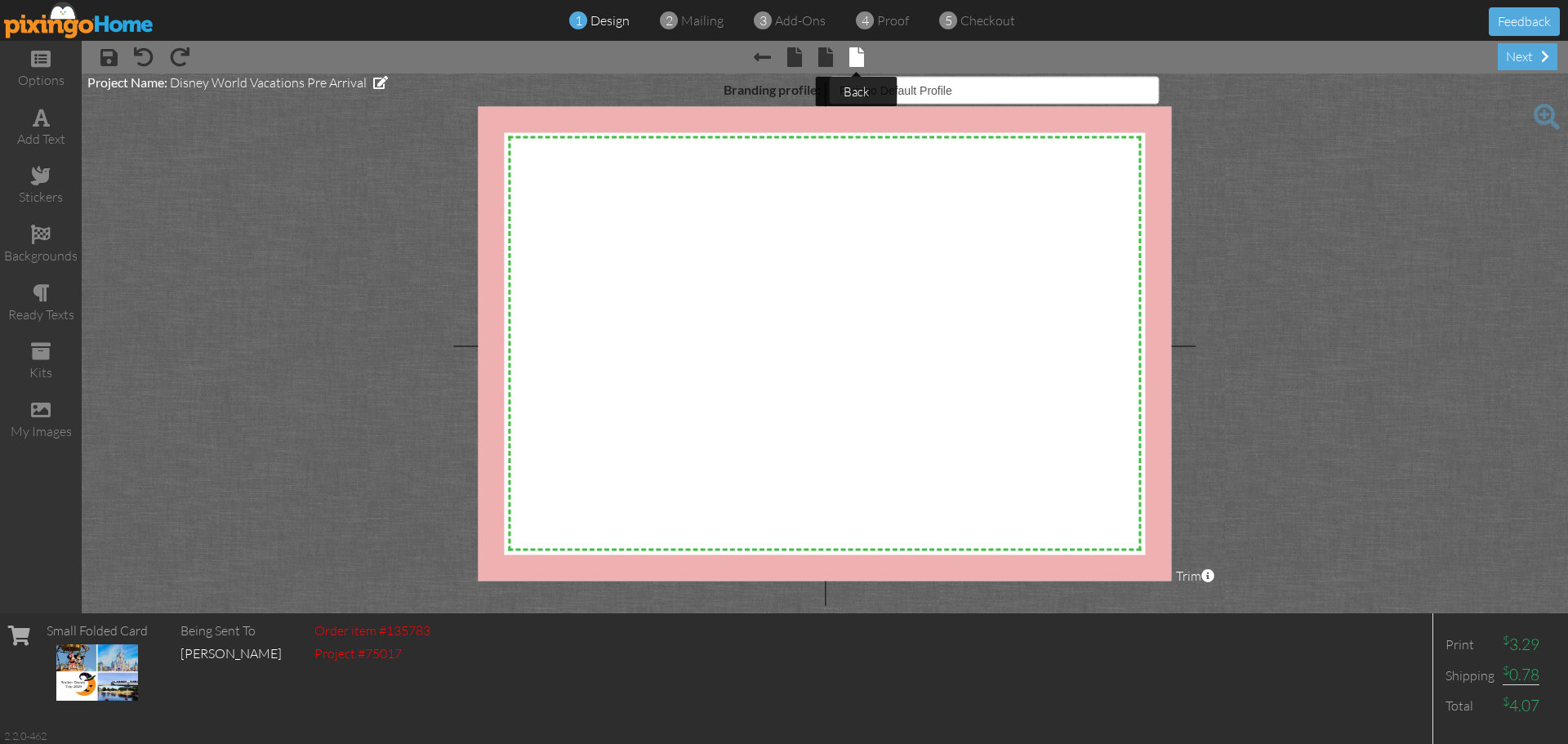
select select "object:426"
click at [821, 52] on span at bounding box center [825, 57] width 15 height 20
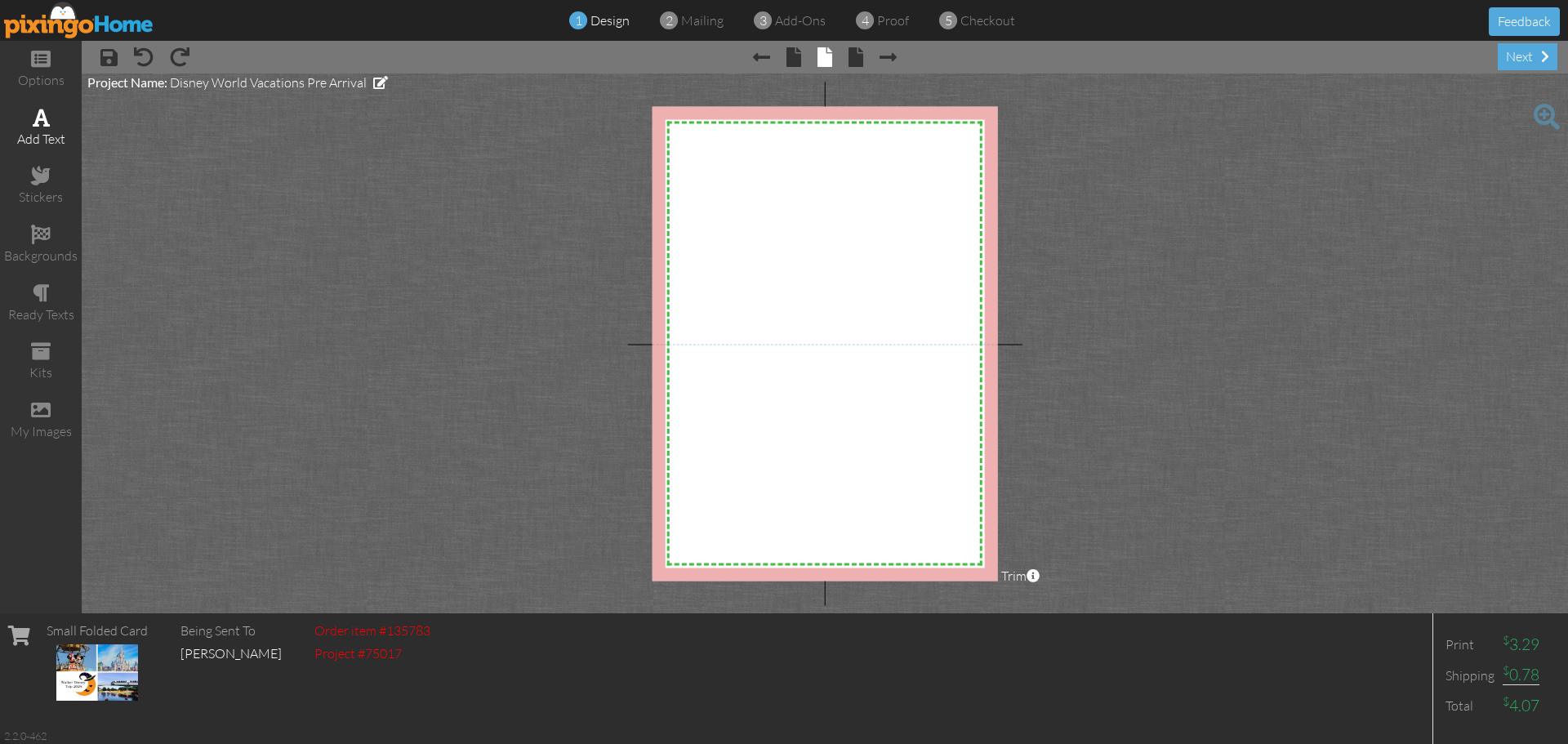
click at [41, 122] on span at bounding box center [41, 117] width 17 height 20
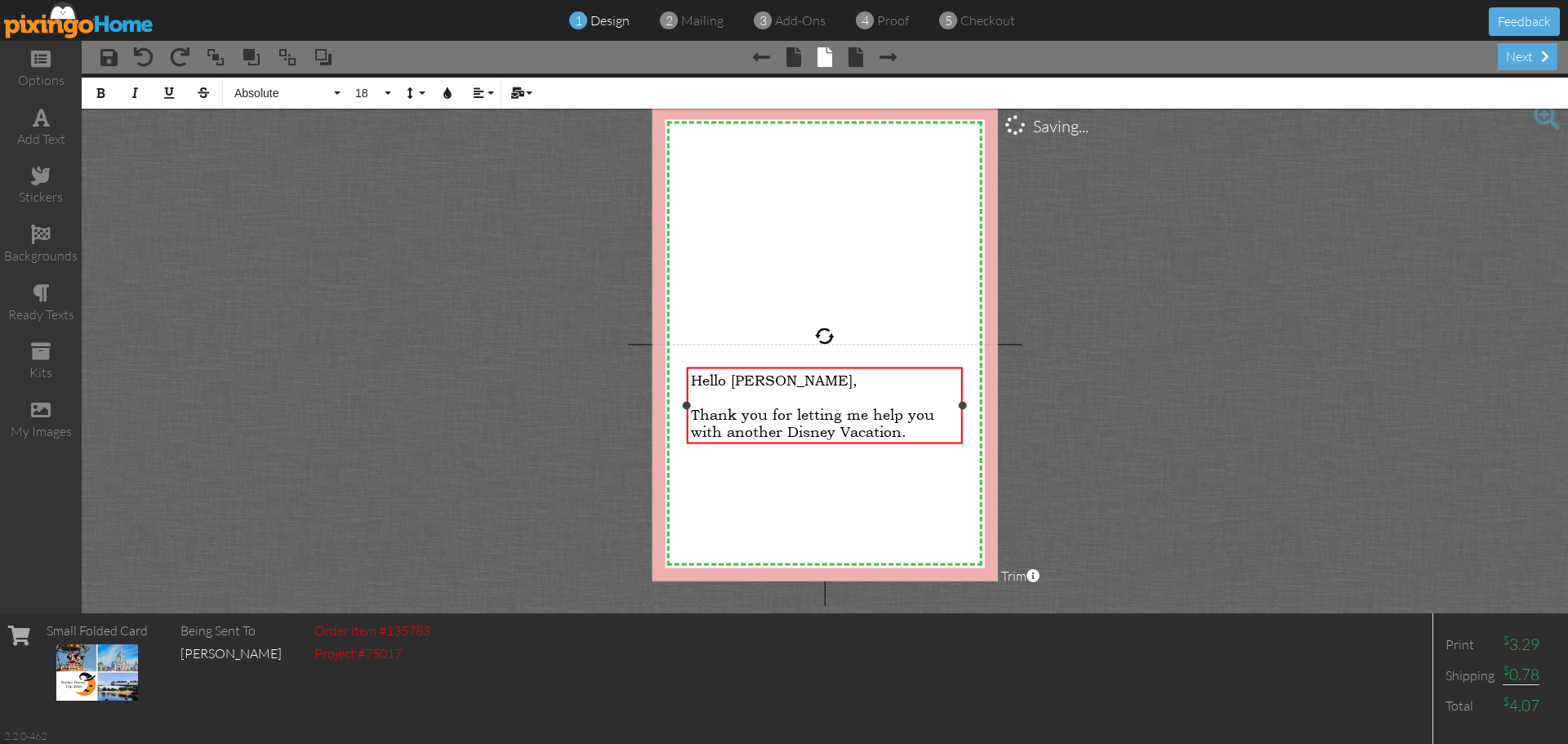
click at [722, 433] on span "Thank you for letting me help you with another Disney Vacation." at bounding box center [812, 422] width 243 height 34
click at [828, 447] on div "Thank you for letting me help you with planning another Disney Vacation." at bounding box center [825, 431] width 268 height 51
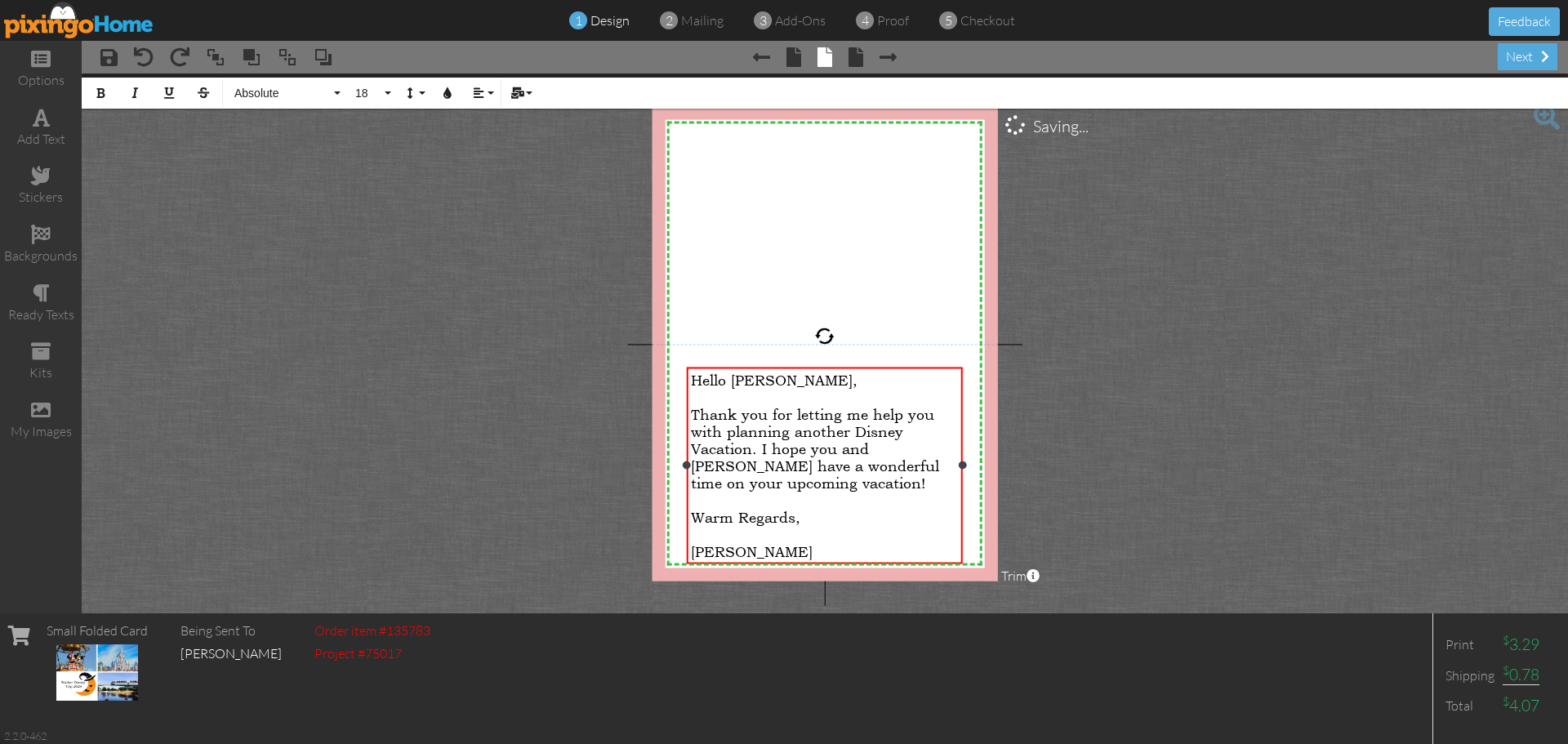
click at [771, 486] on div "Thank you for letting me help you with planning another Disney Vacation. I hope…" at bounding box center [825, 448] width 268 height 86
click at [837, 416] on span "Thank you for letting me help you with planning another Disney Vacation. I hope…" at bounding box center [815, 448] width 248 height 86
click at [752, 449] on span "Thank you for asking me to help you with planning another Disney Vacation. I ho…" at bounding box center [822, 448] width 264 height 86
click at [841, 417] on span "Thank you for asking me to help you with planning another Disney Trip. I hope y…" at bounding box center [822, 448] width 264 height 86
click at [1520, 58] on div "next" at bounding box center [1528, 57] width 60 height 27
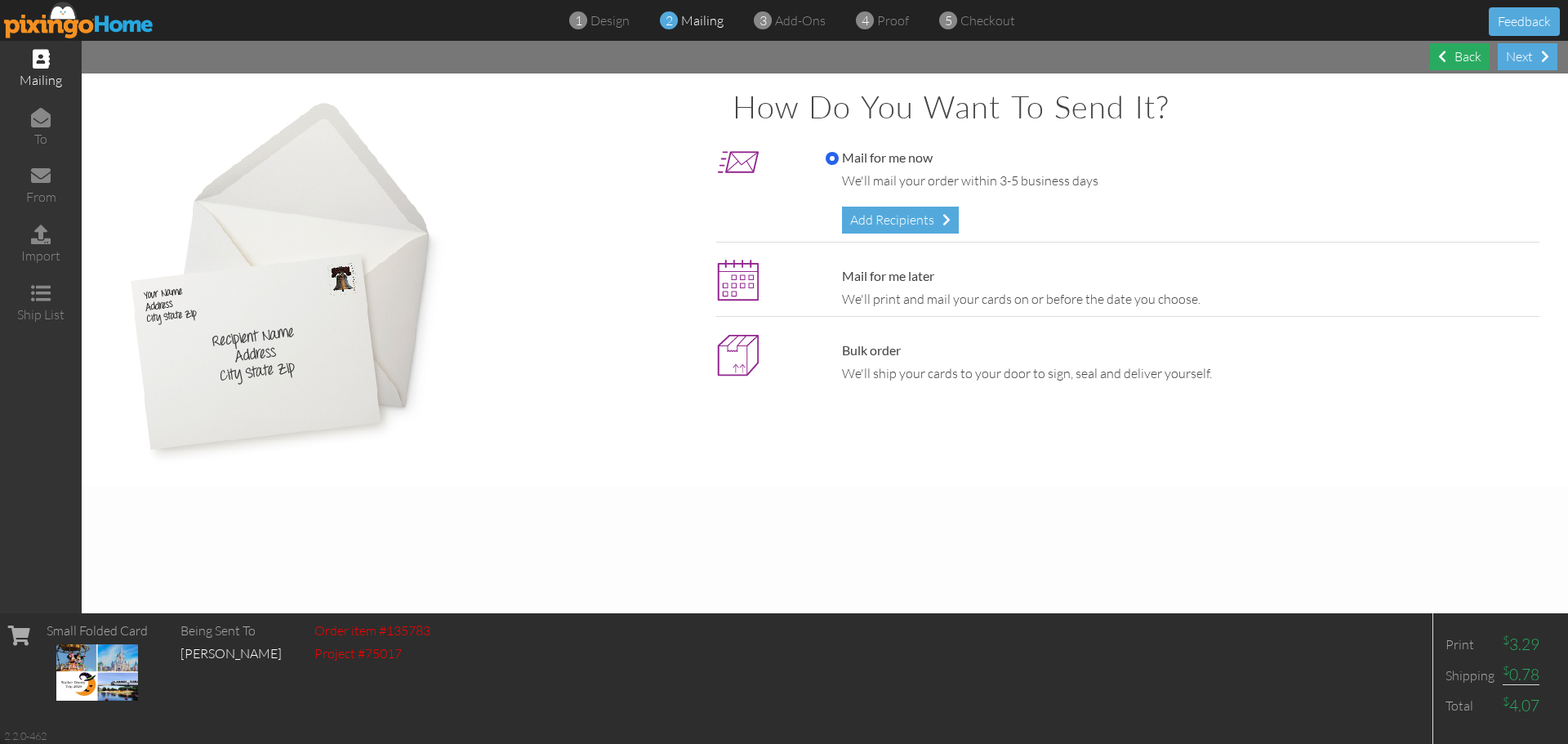
click at [1467, 59] on div "Back" at bounding box center [1460, 57] width 60 height 27
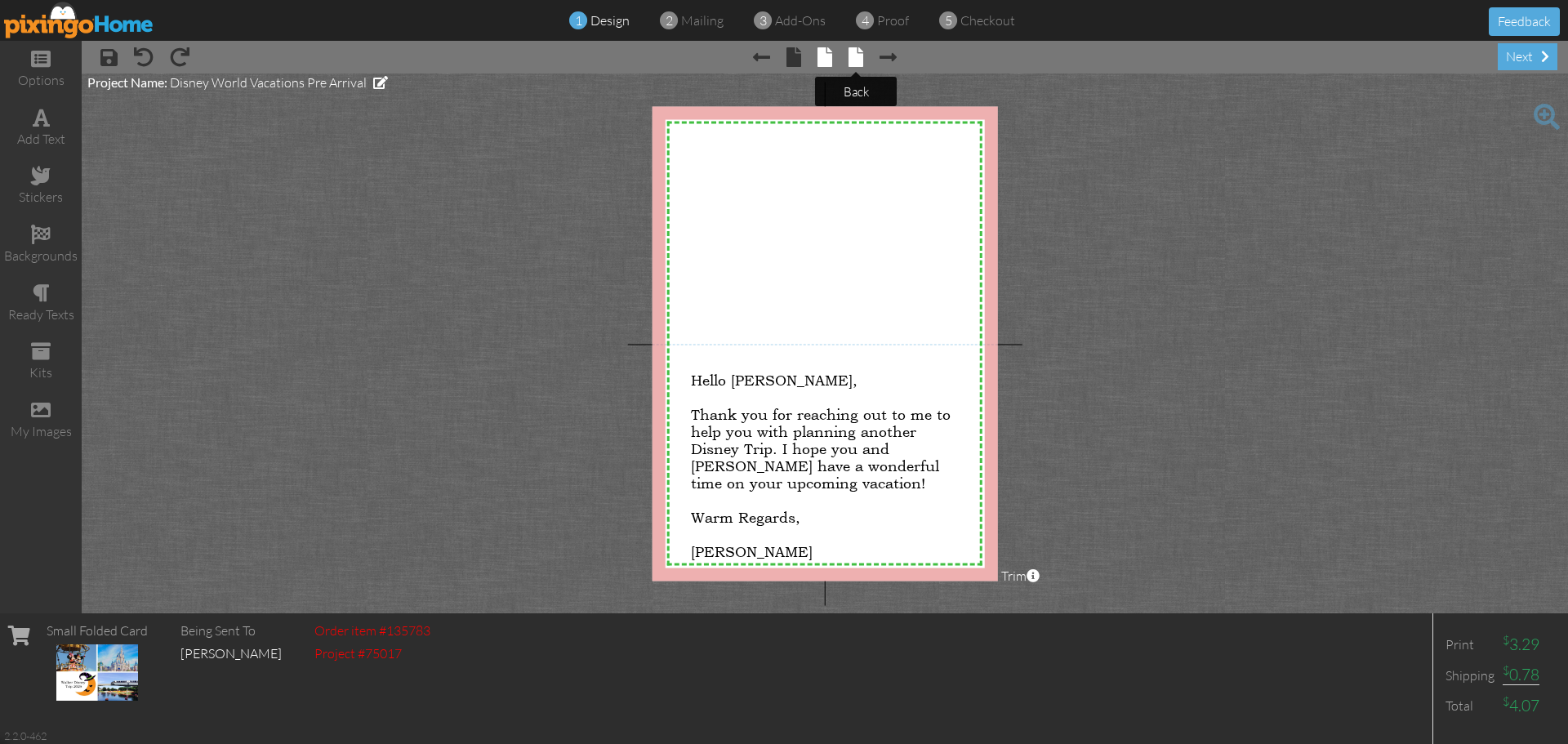
click at [860, 55] on span at bounding box center [856, 57] width 15 height 20
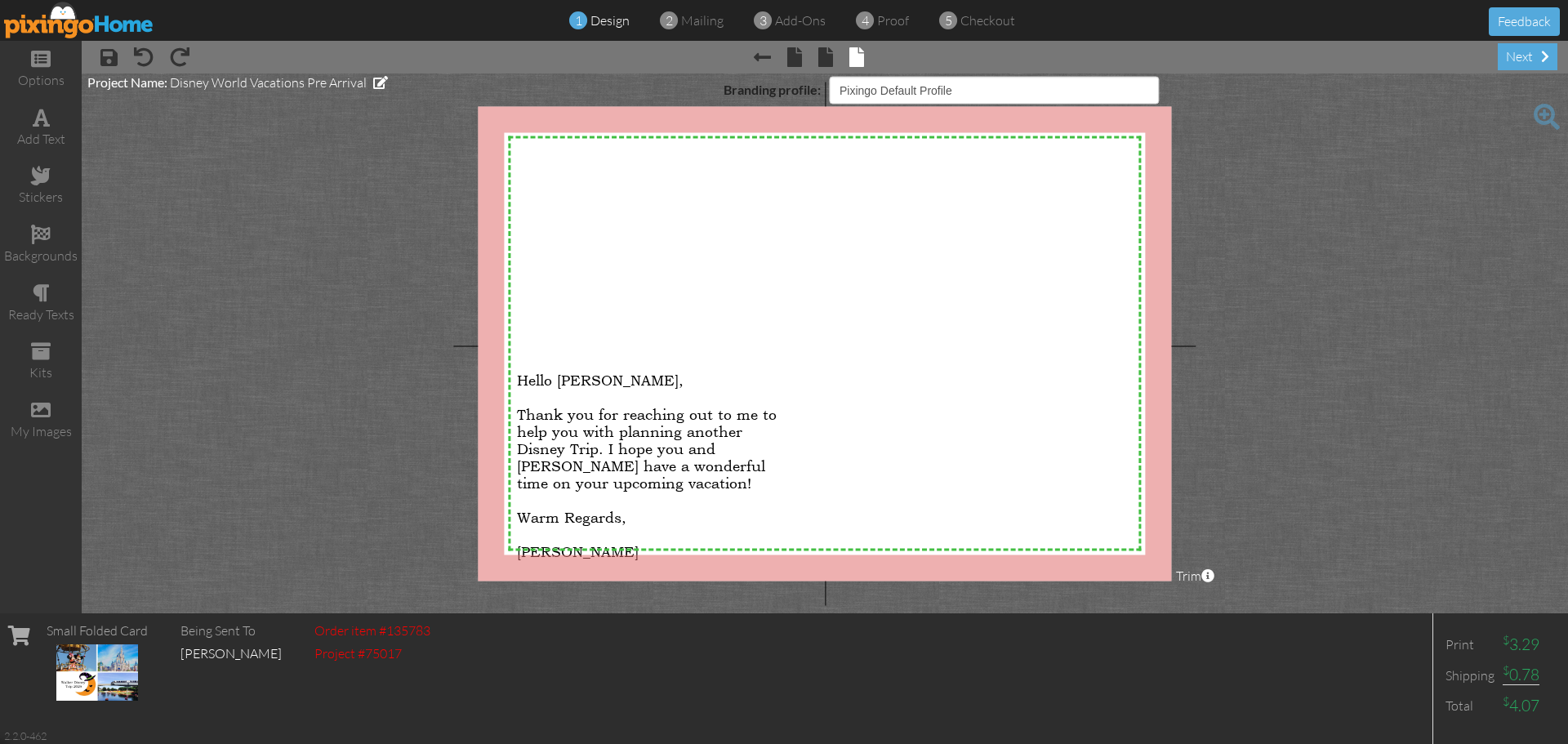
select select "object:518"
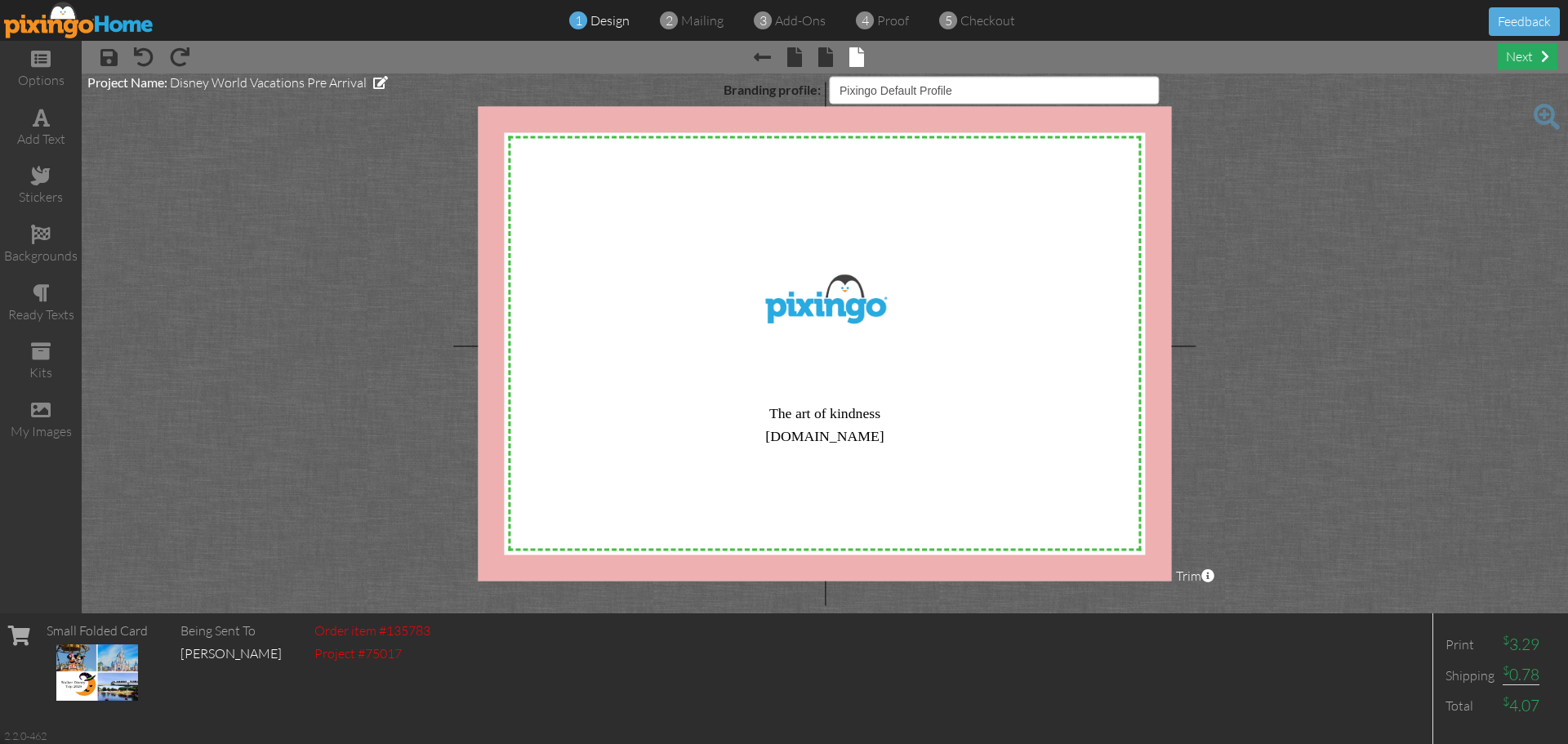
click at [1528, 57] on div "next" at bounding box center [1528, 57] width 60 height 27
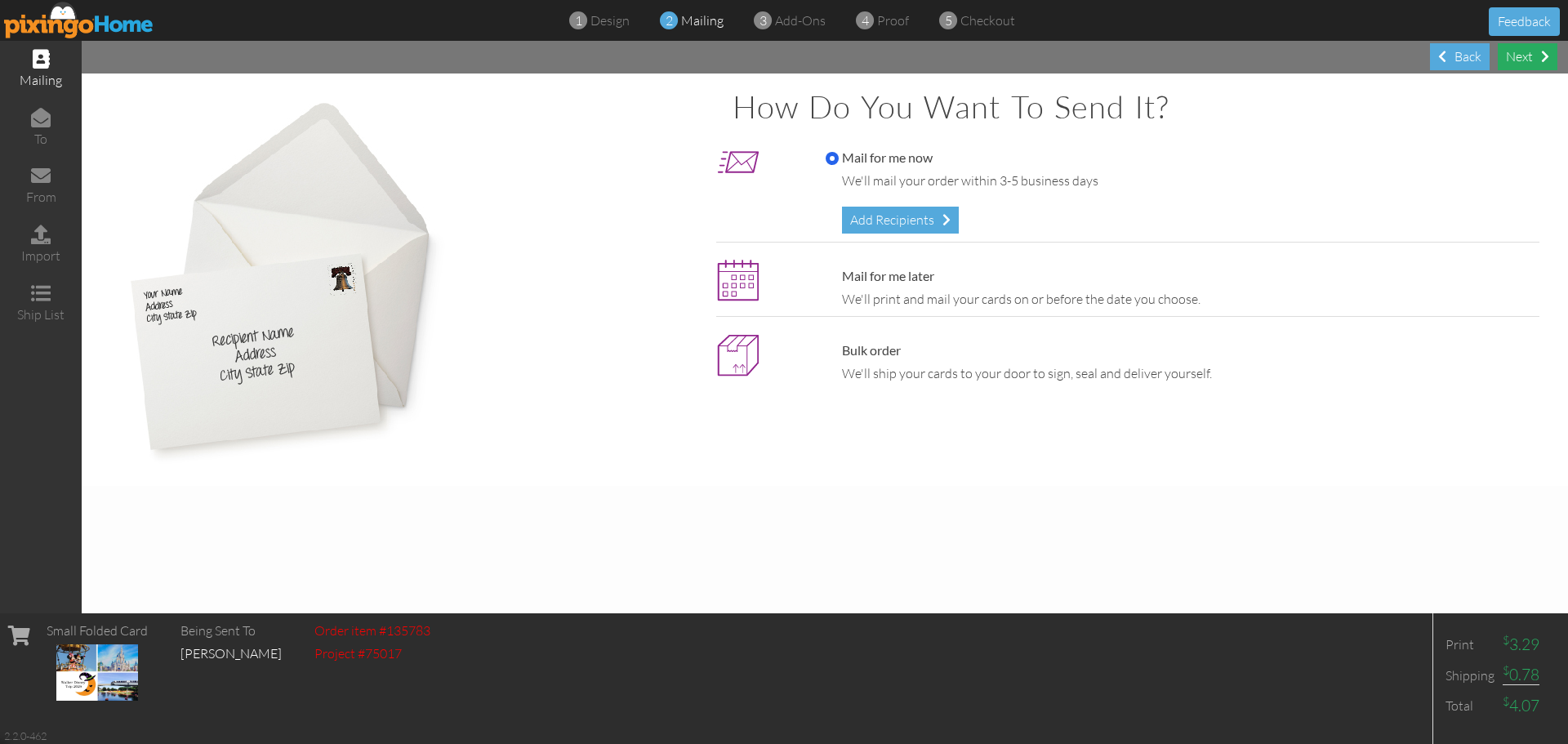
click at [1515, 56] on div "Next" at bounding box center [1528, 57] width 60 height 27
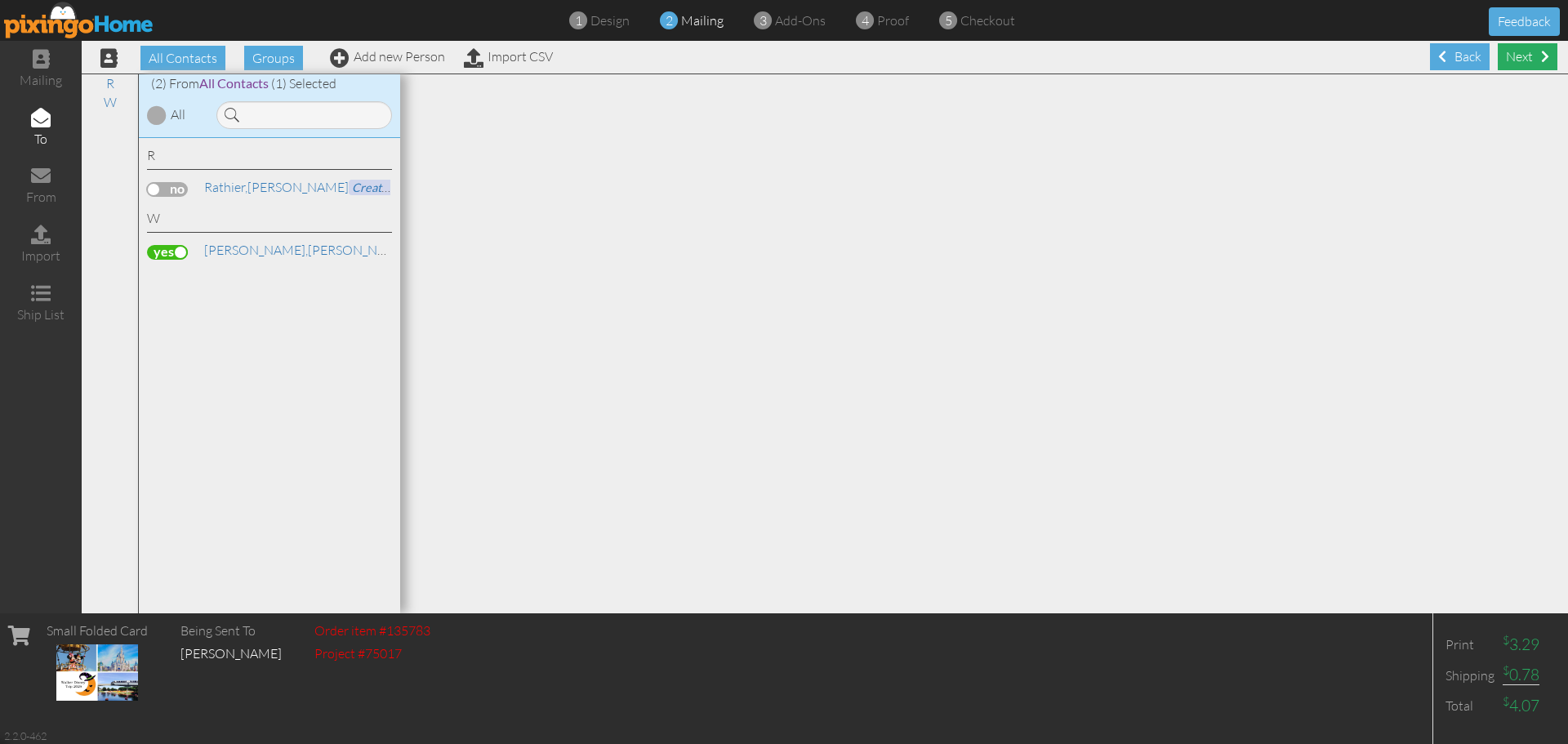
click at [1513, 56] on div "Next" at bounding box center [1528, 57] width 60 height 27
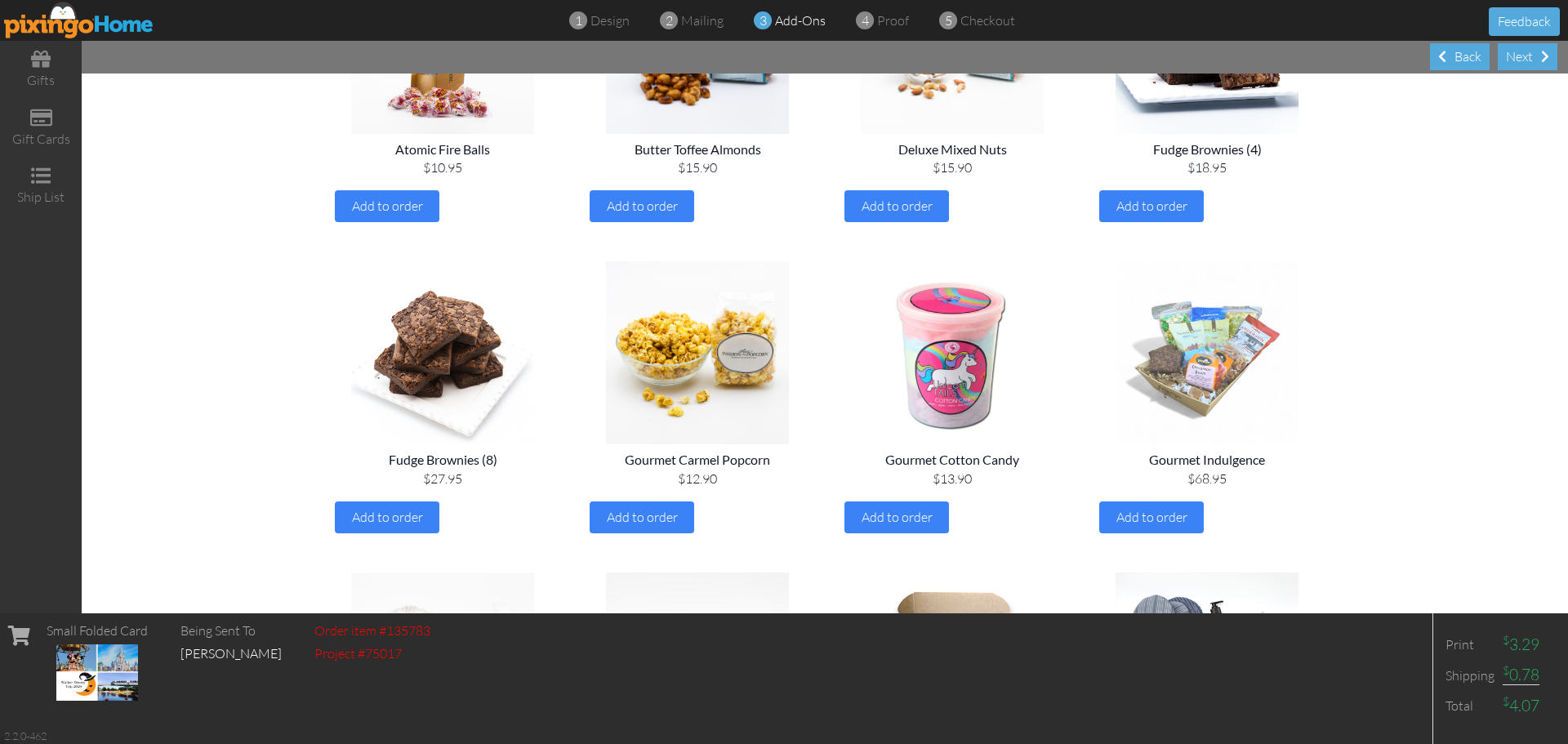
scroll to position [654, 0]
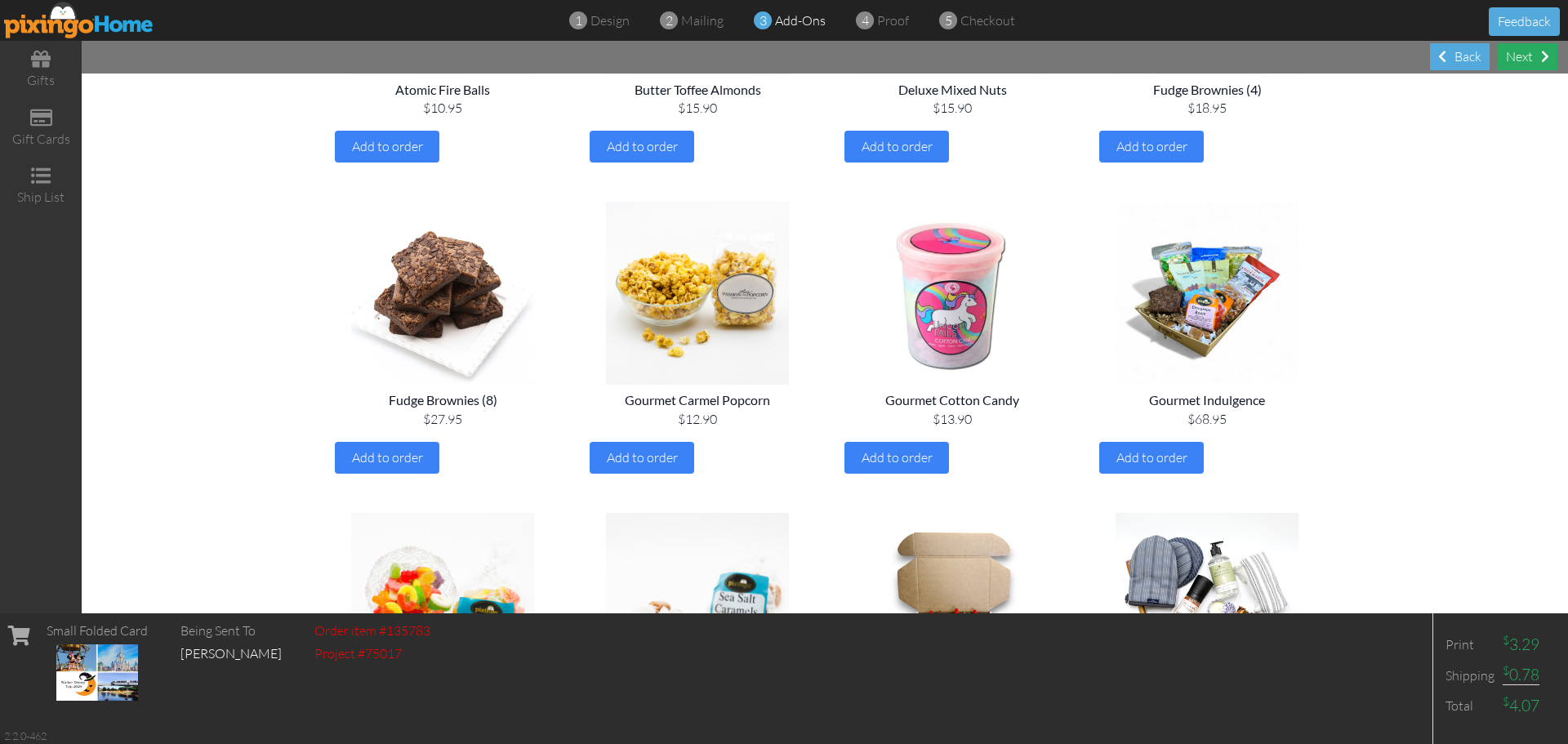
click at [1542, 53] on span at bounding box center [1545, 55] width 9 height 13
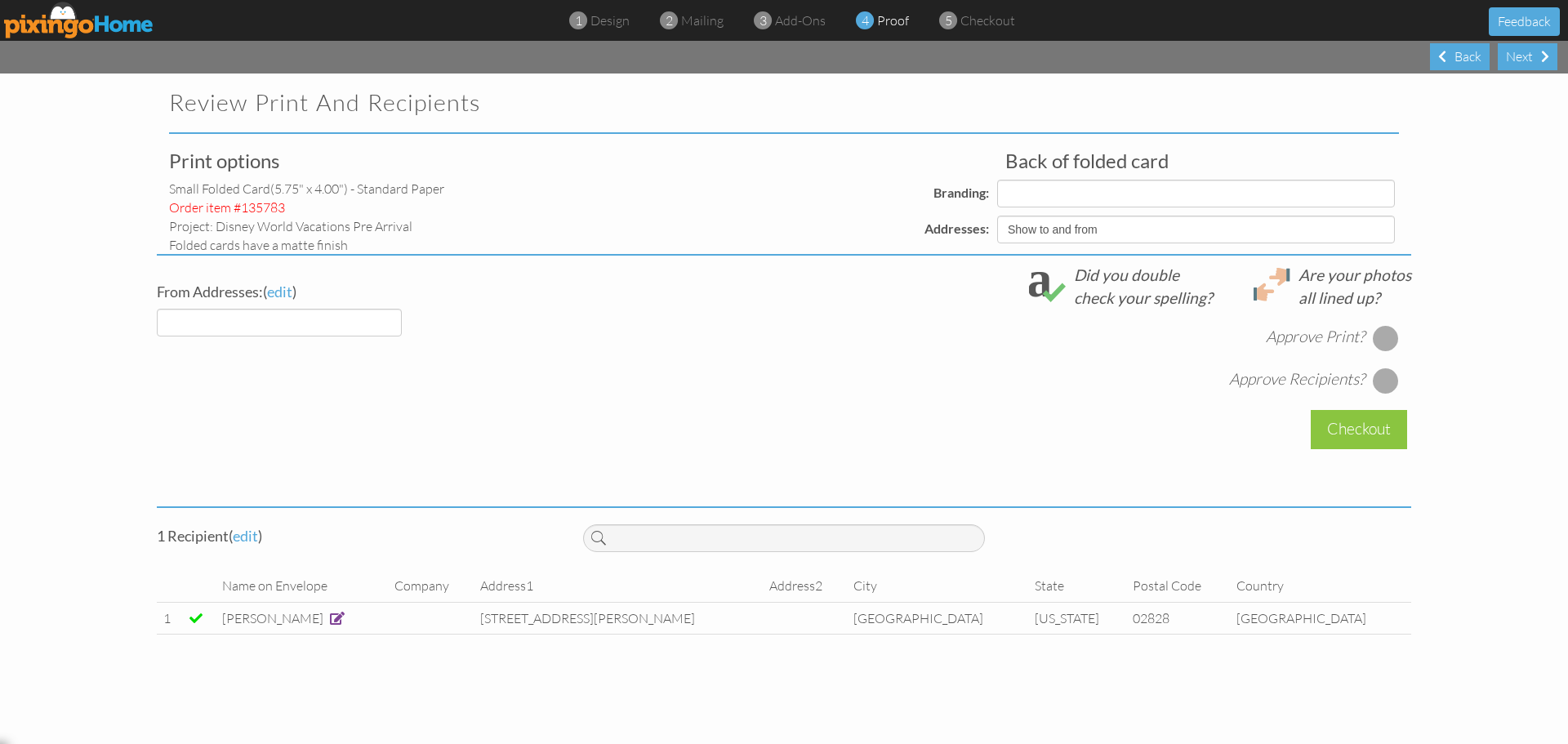
select select "object:673"
select select "object:675"
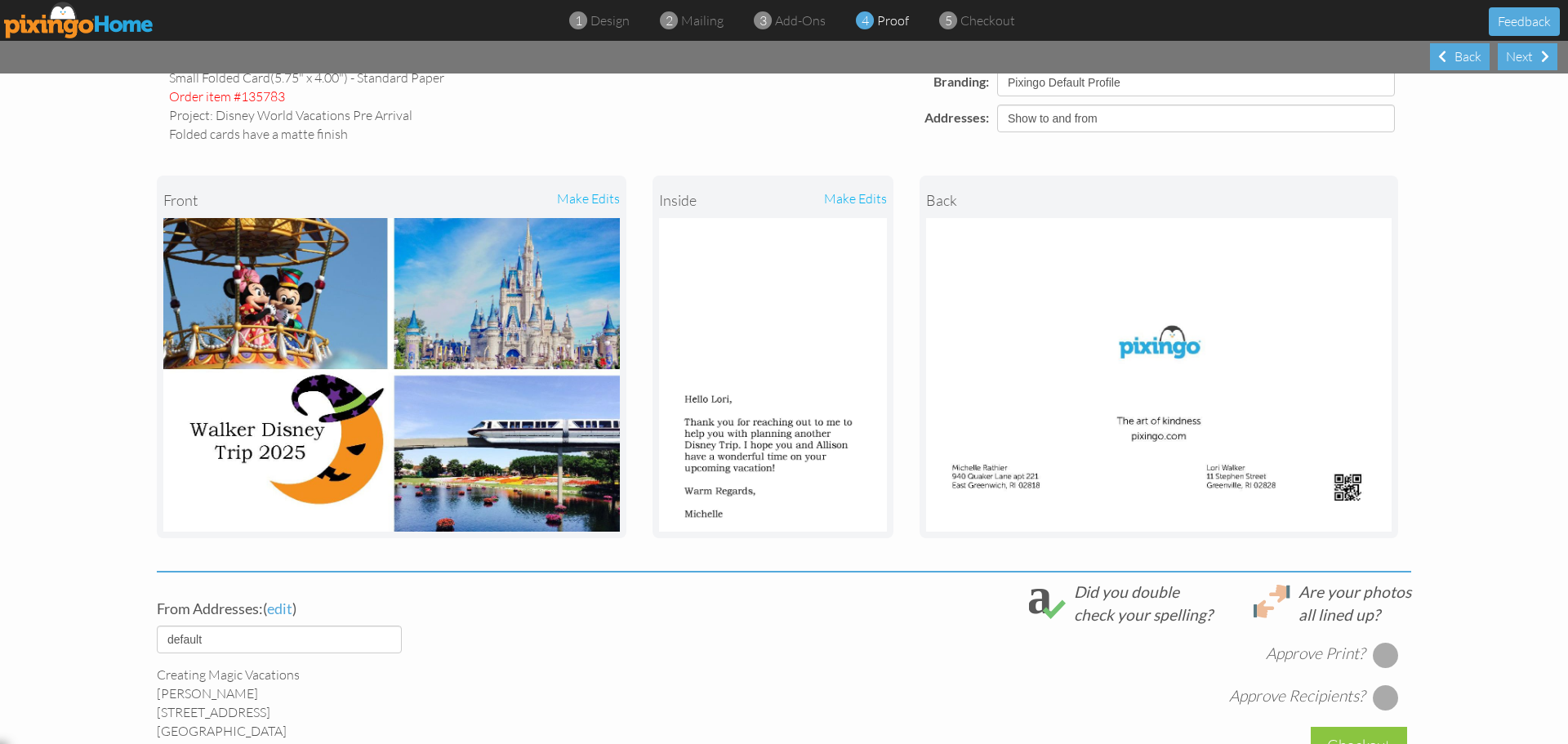
scroll to position [82, 0]
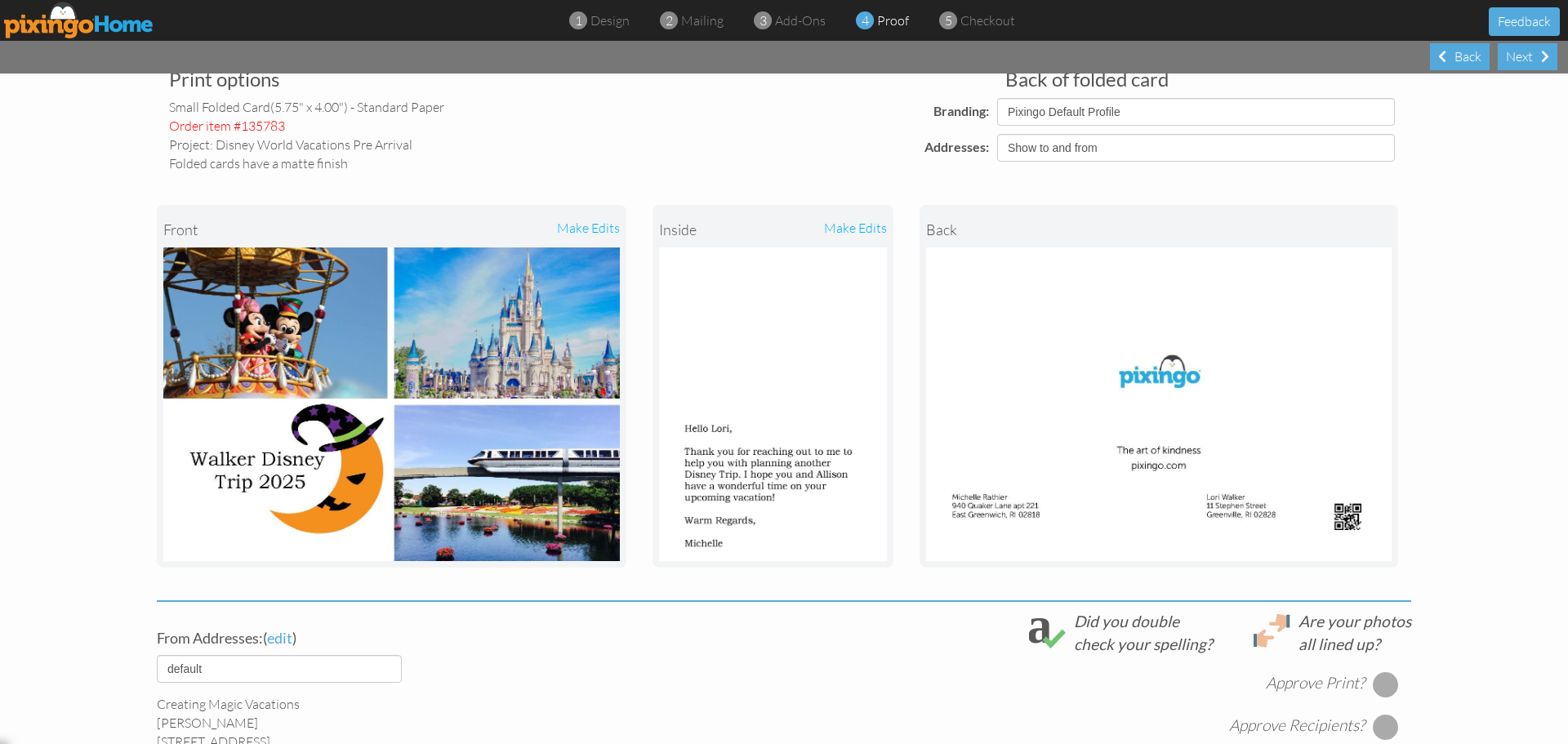
click at [1208, 391] on img at bounding box center [1159, 404] width 466 height 314
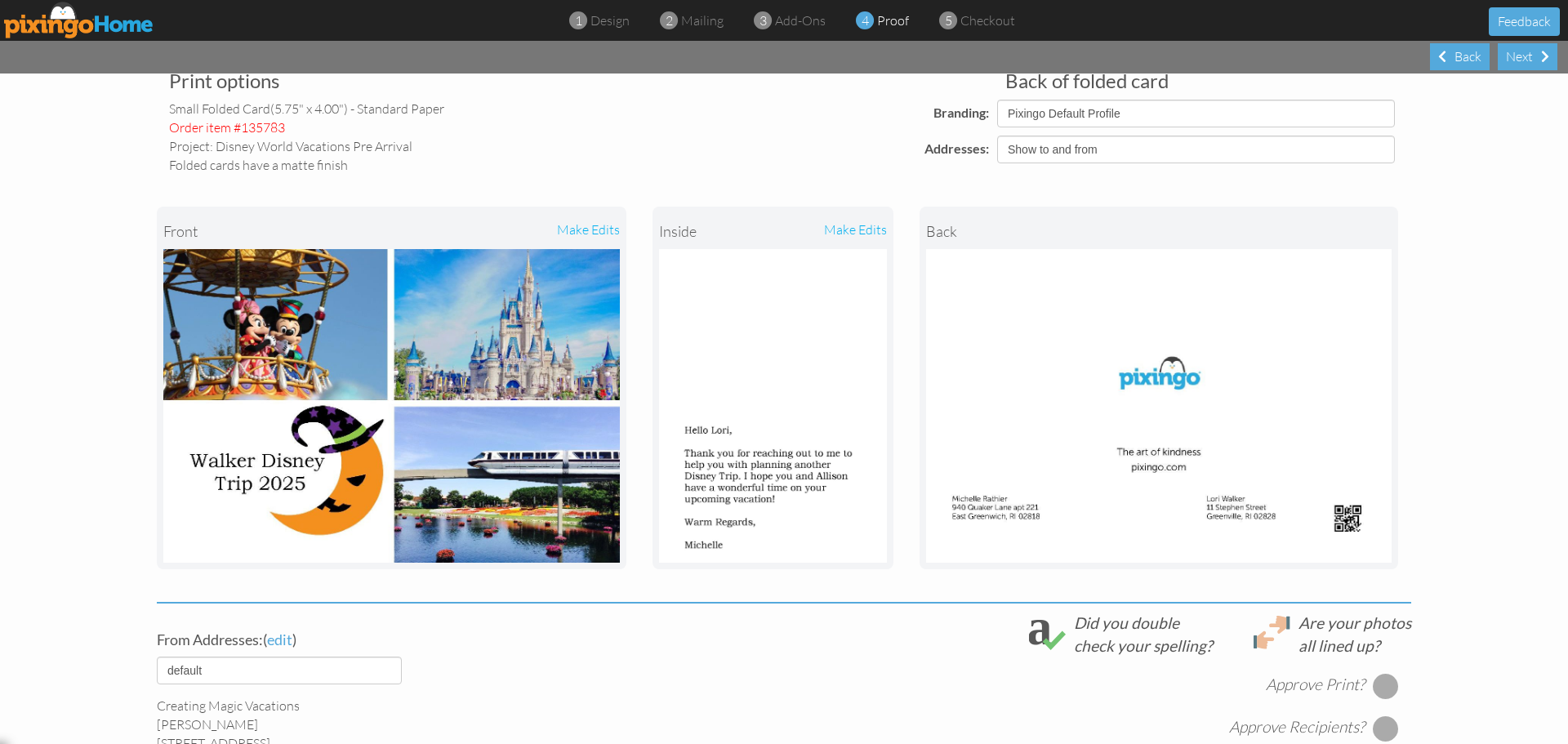
scroll to position [0, 0]
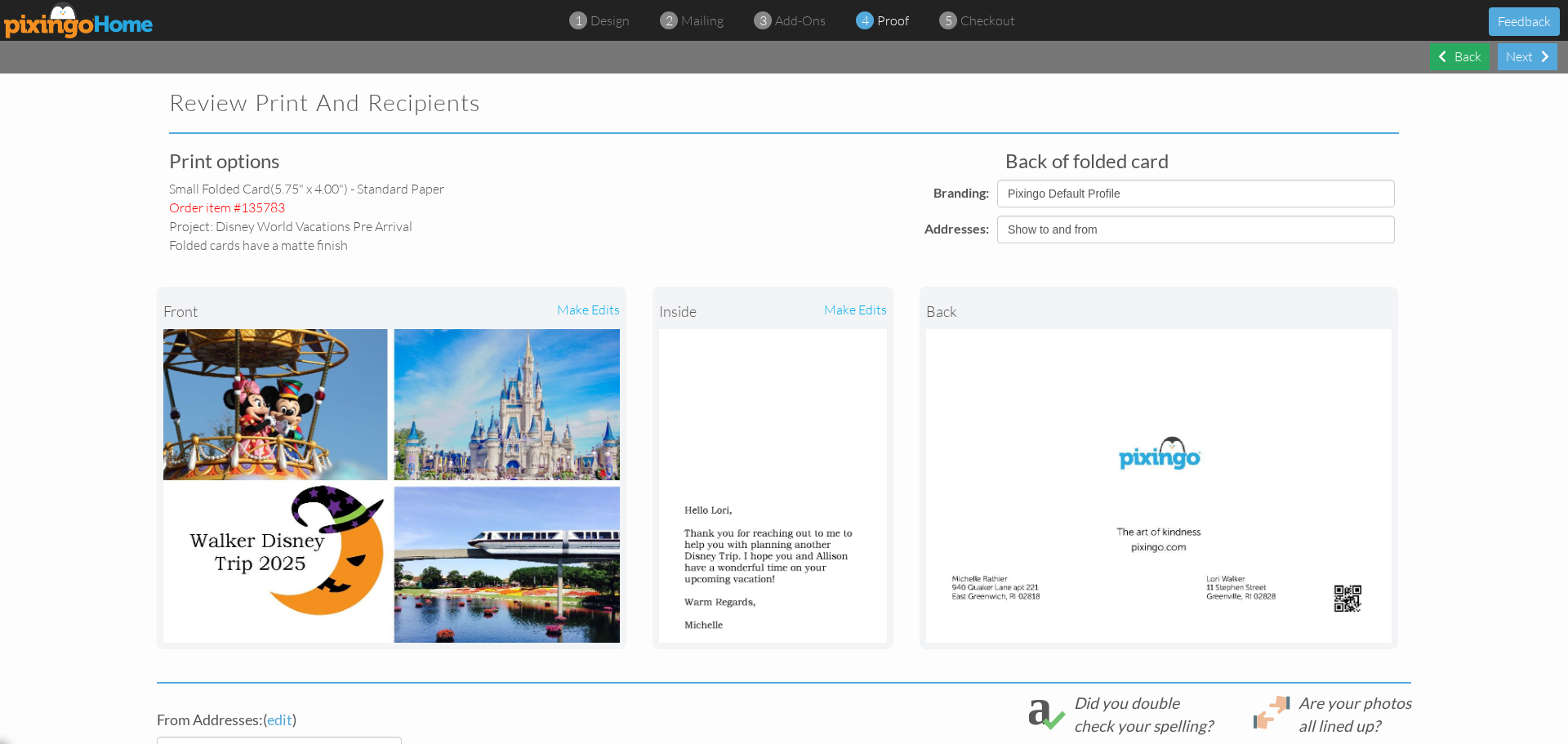
click at [1447, 59] on div "Back" at bounding box center [1460, 57] width 60 height 27
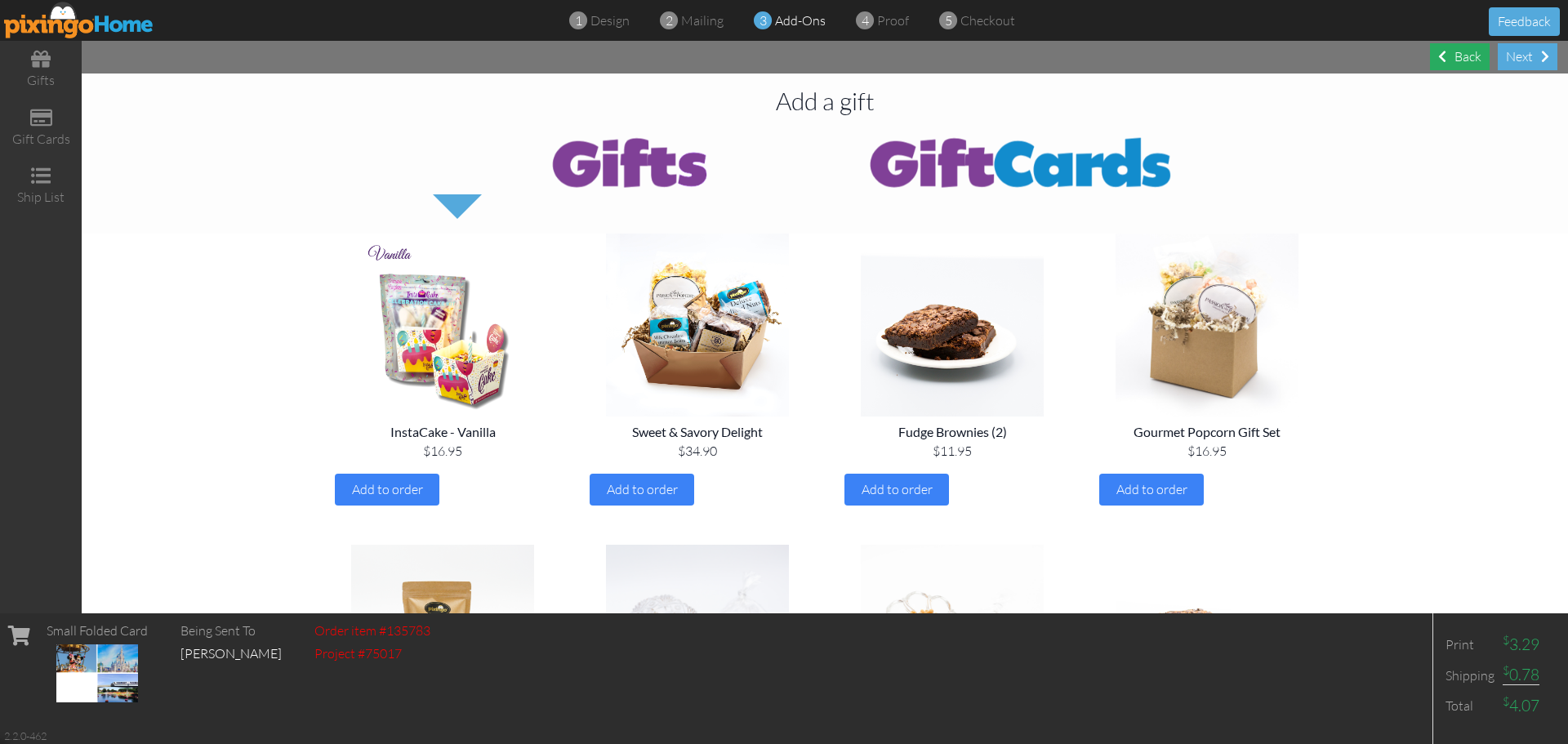
click at [1449, 57] on div "Back" at bounding box center [1460, 57] width 60 height 27
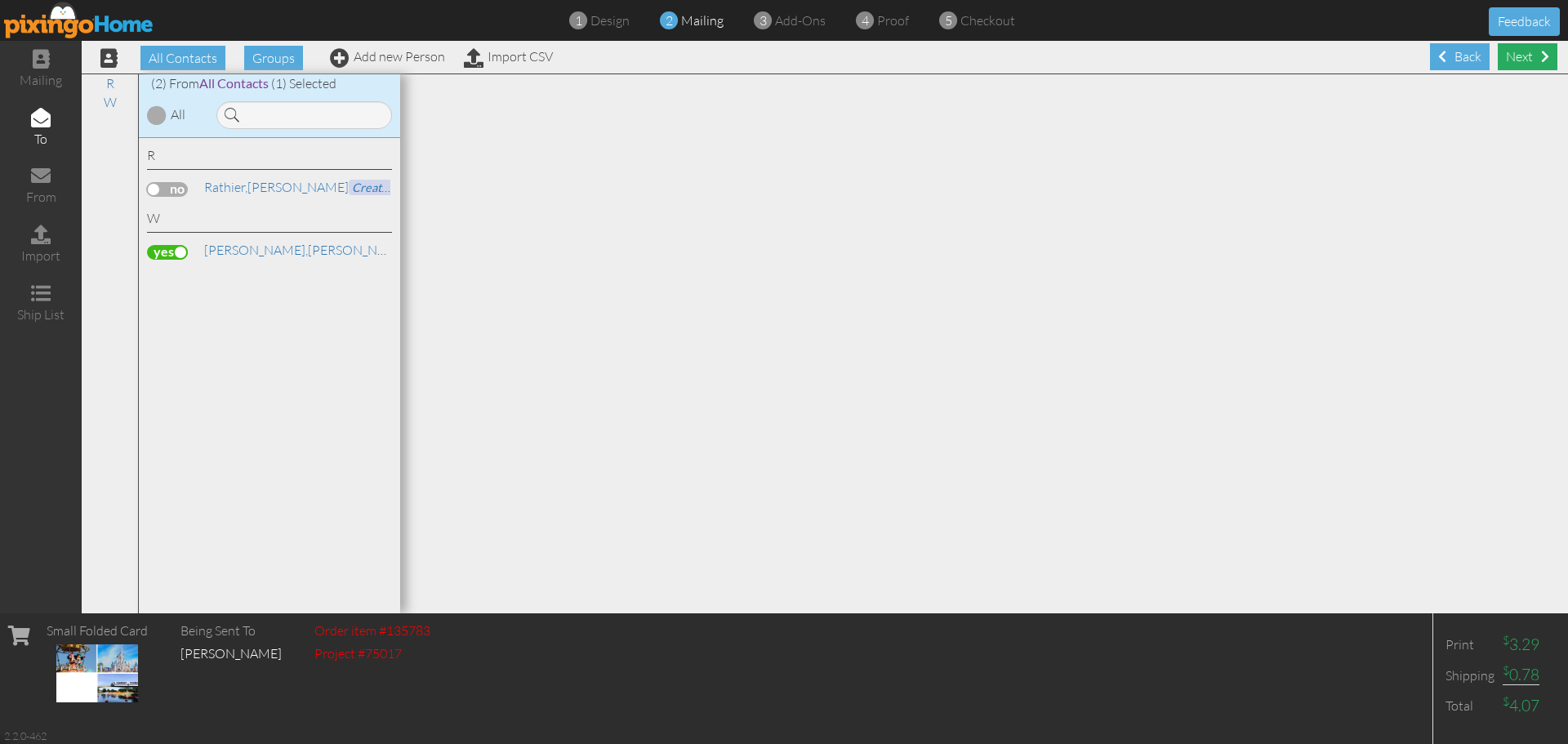
click at [1498, 50] on div "Next" at bounding box center [1528, 57] width 60 height 27
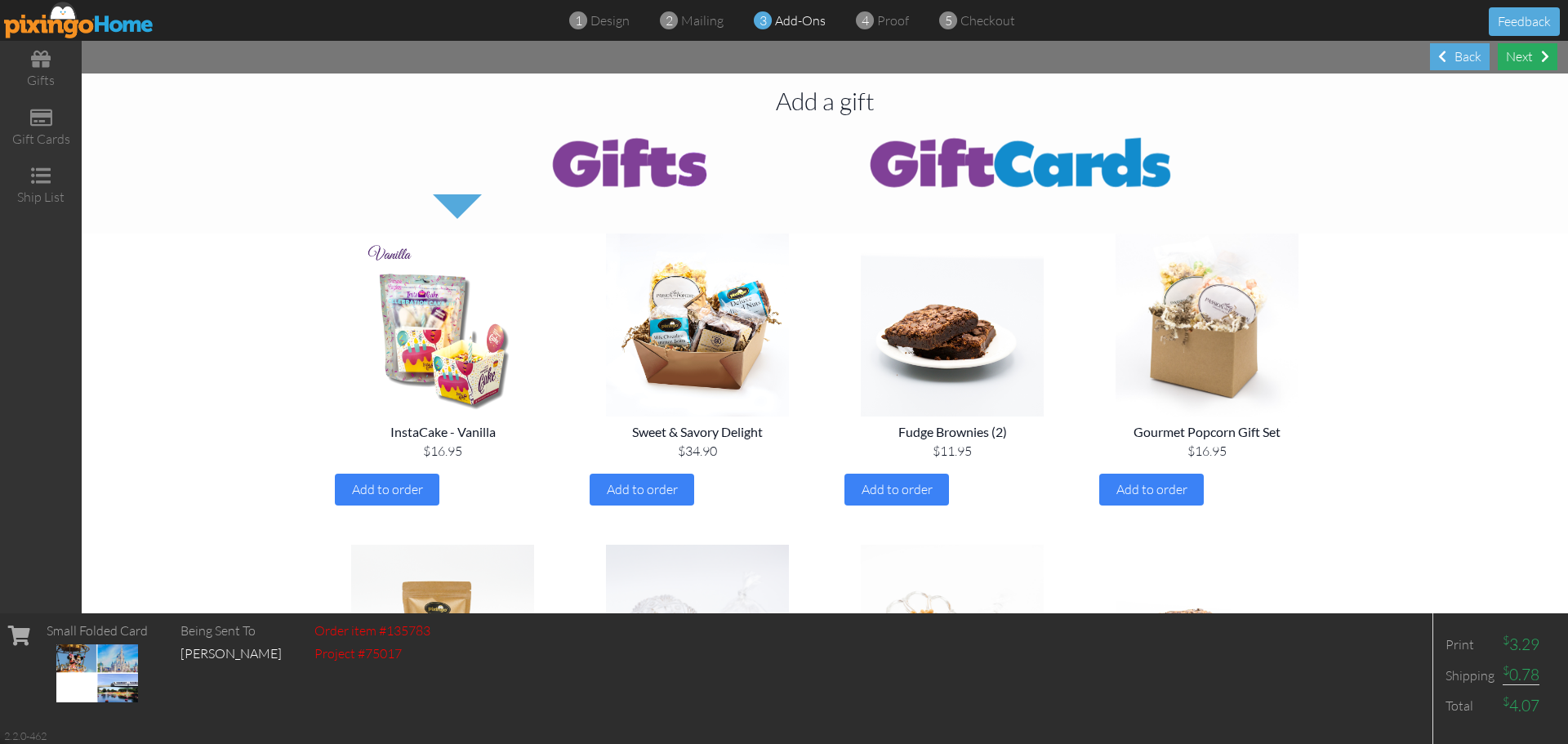
click at [1512, 55] on div "Next" at bounding box center [1528, 57] width 60 height 27
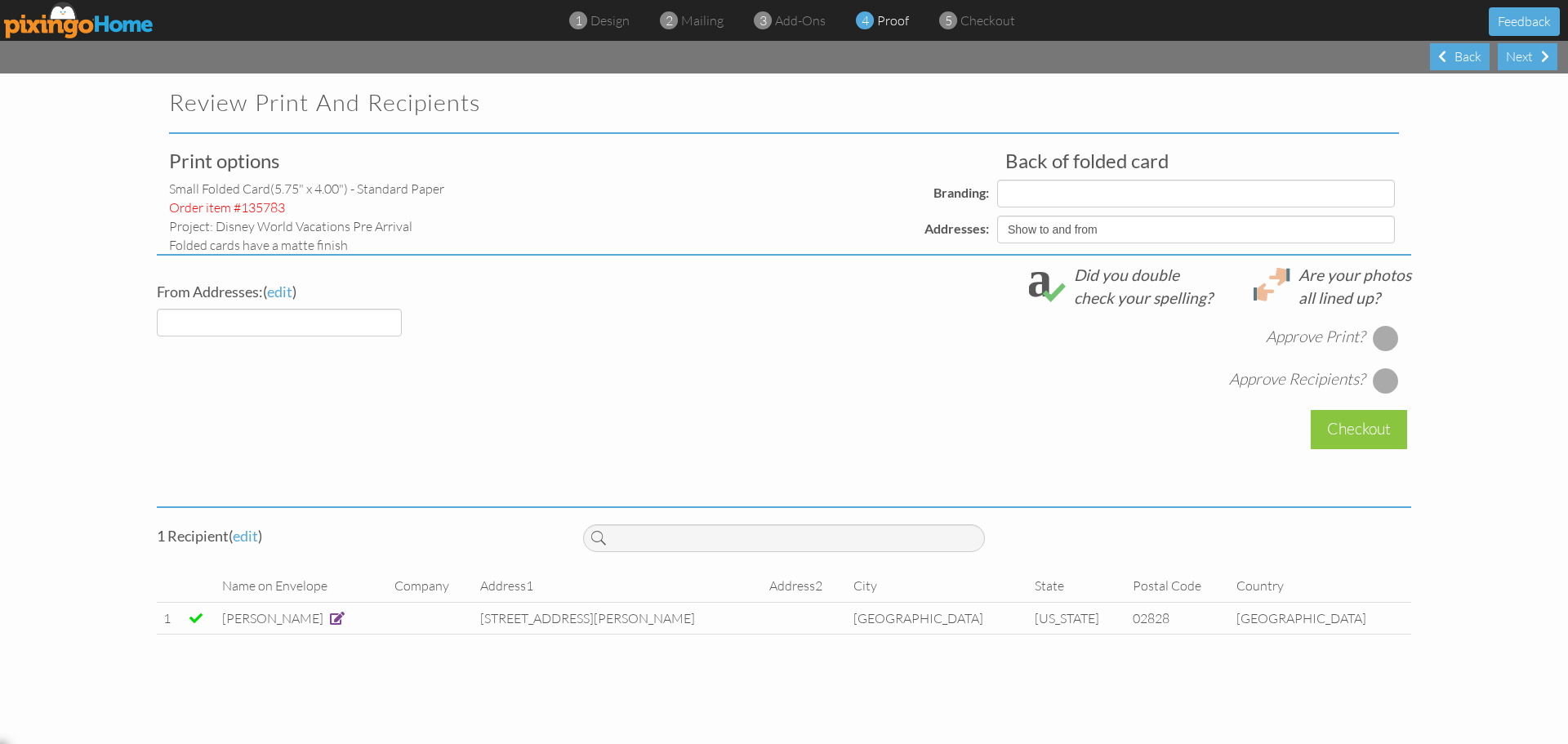
select select "object:942"
select select "object:954"
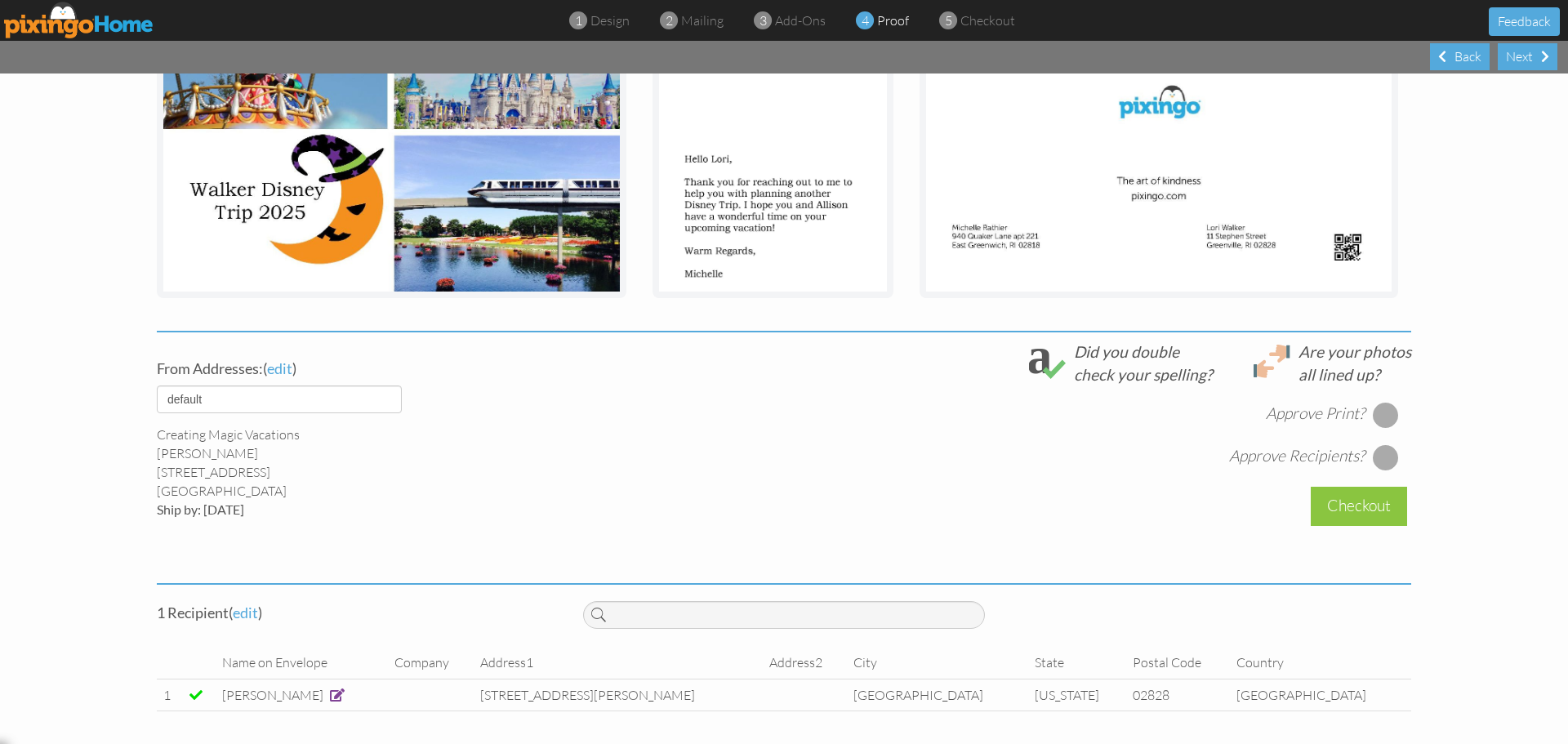
scroll to position [270, 0]
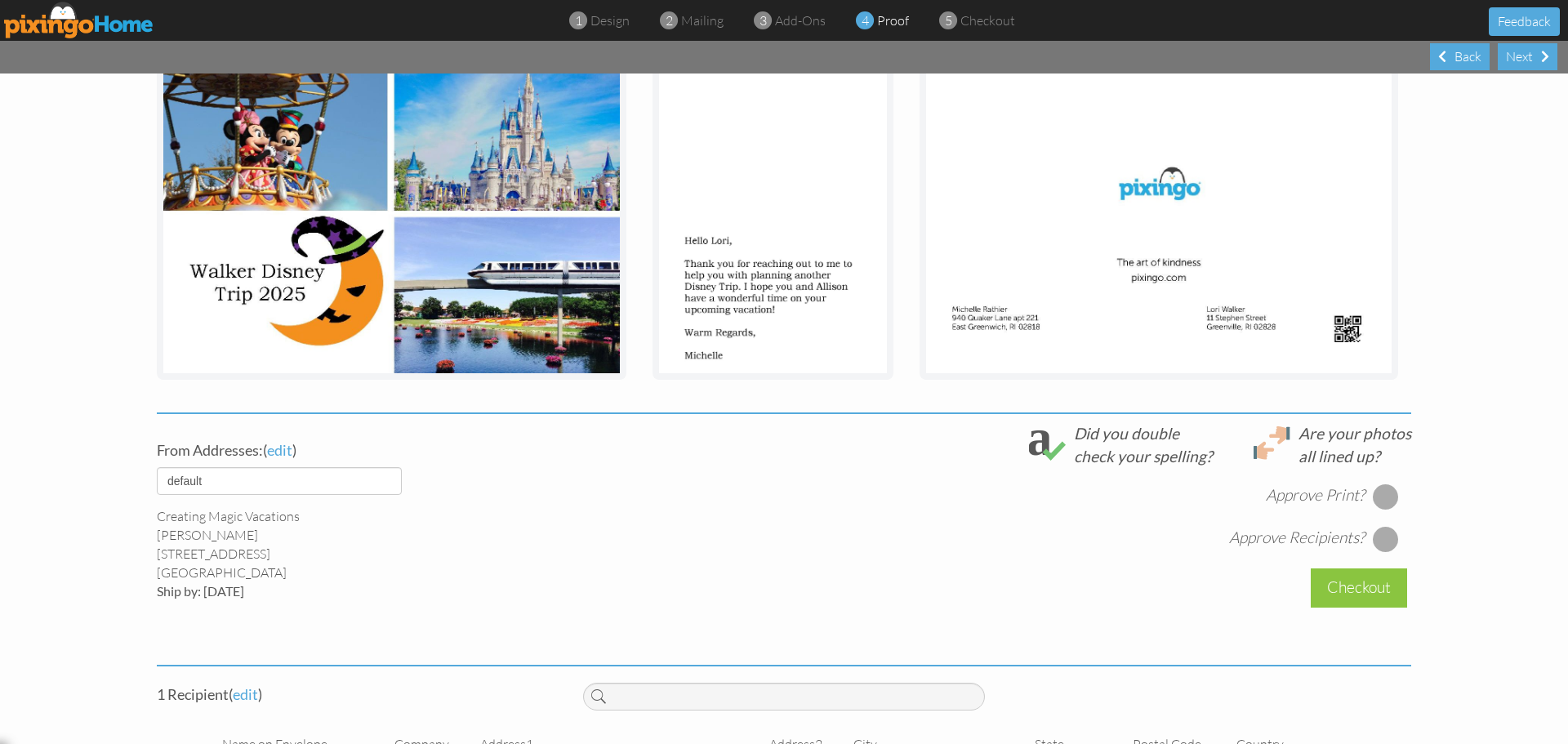
click at [1385, 495] on div at bounding box center [1385, 497] width 26 height 26
click at [1379, 542] on div at bounding box center [1385, 538] width 26 height 26
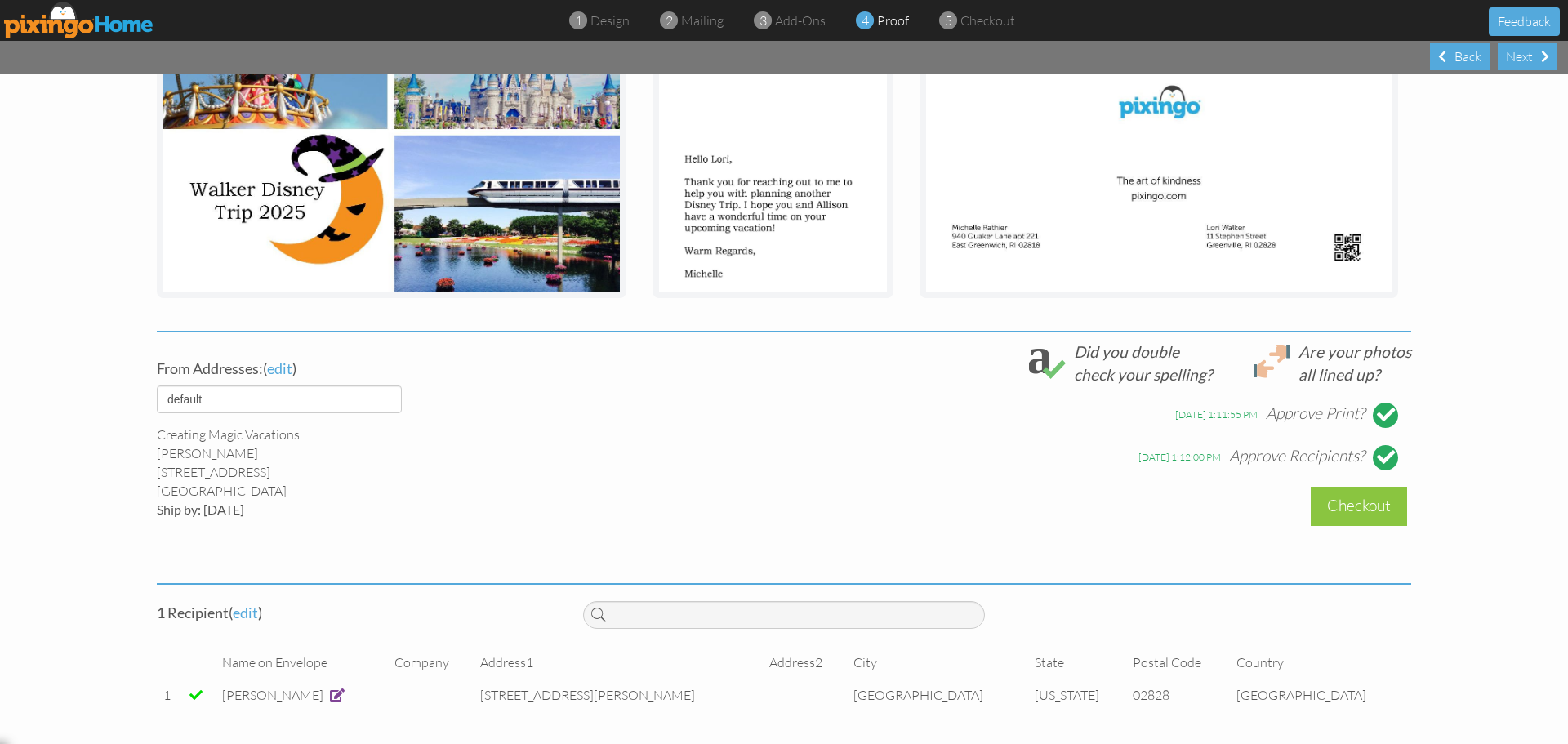
scroll to position [188, 0]
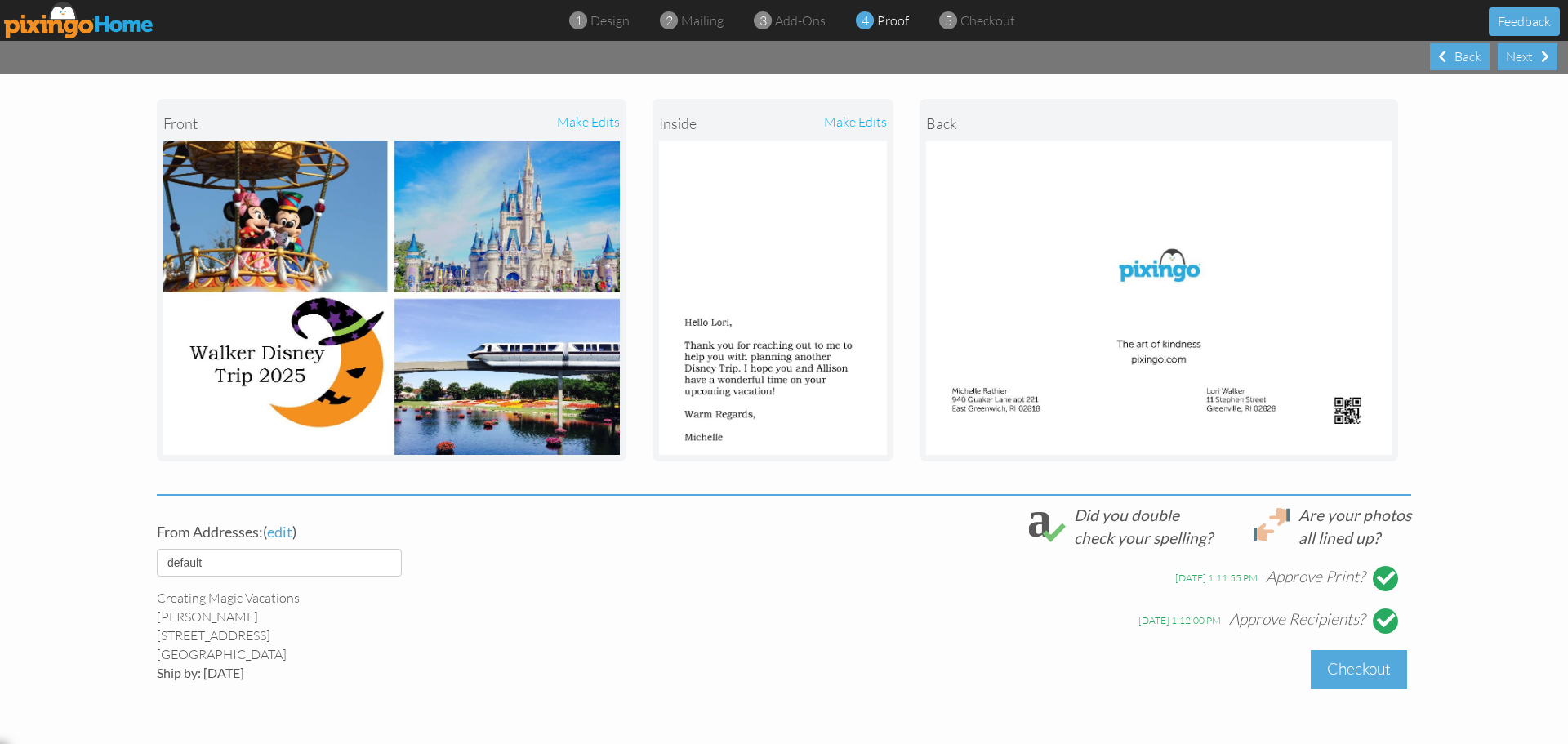
click at [1367, 666] on div "Checkout" at bounding box center [1358, 669] width 96 height 38
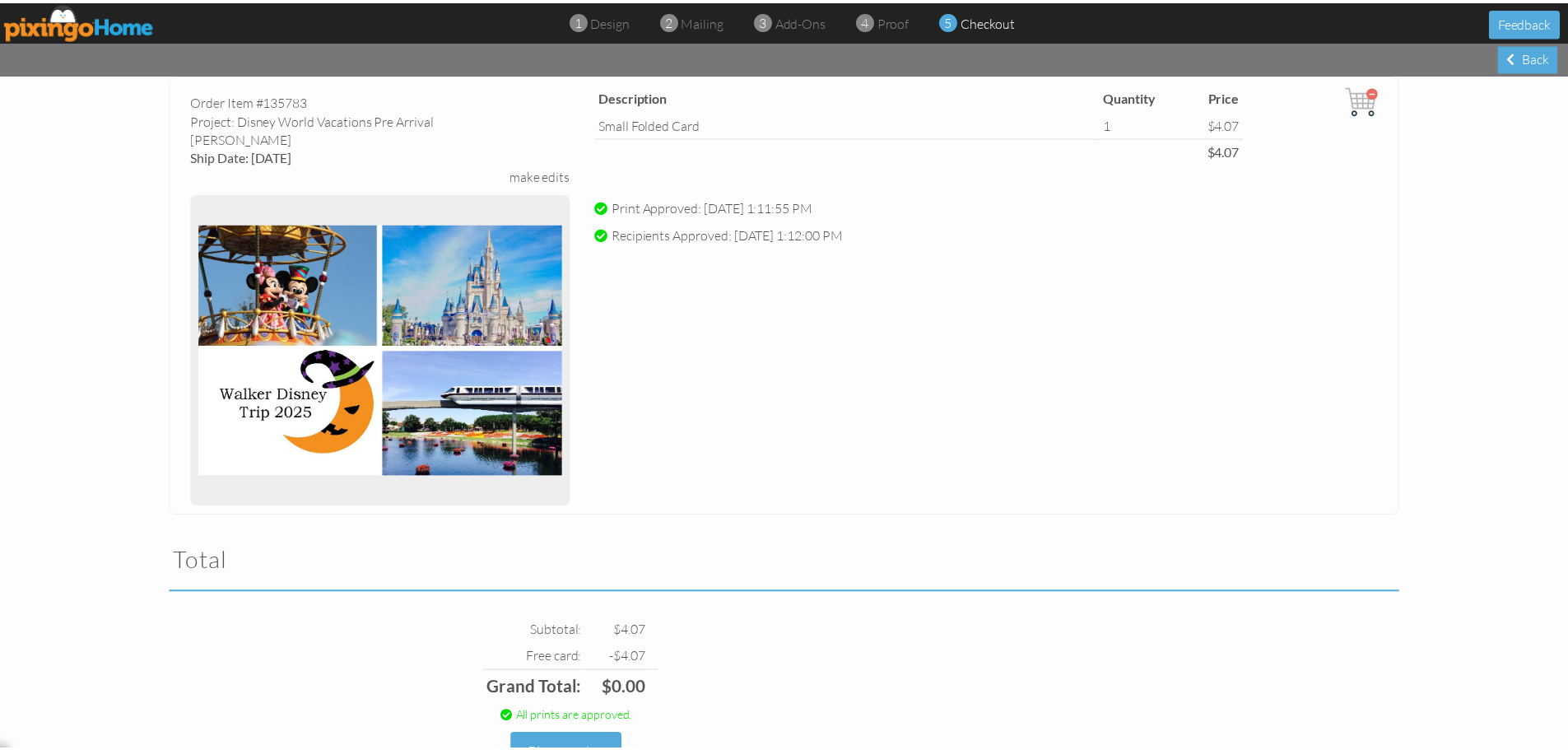
scroll to position [197, 0]
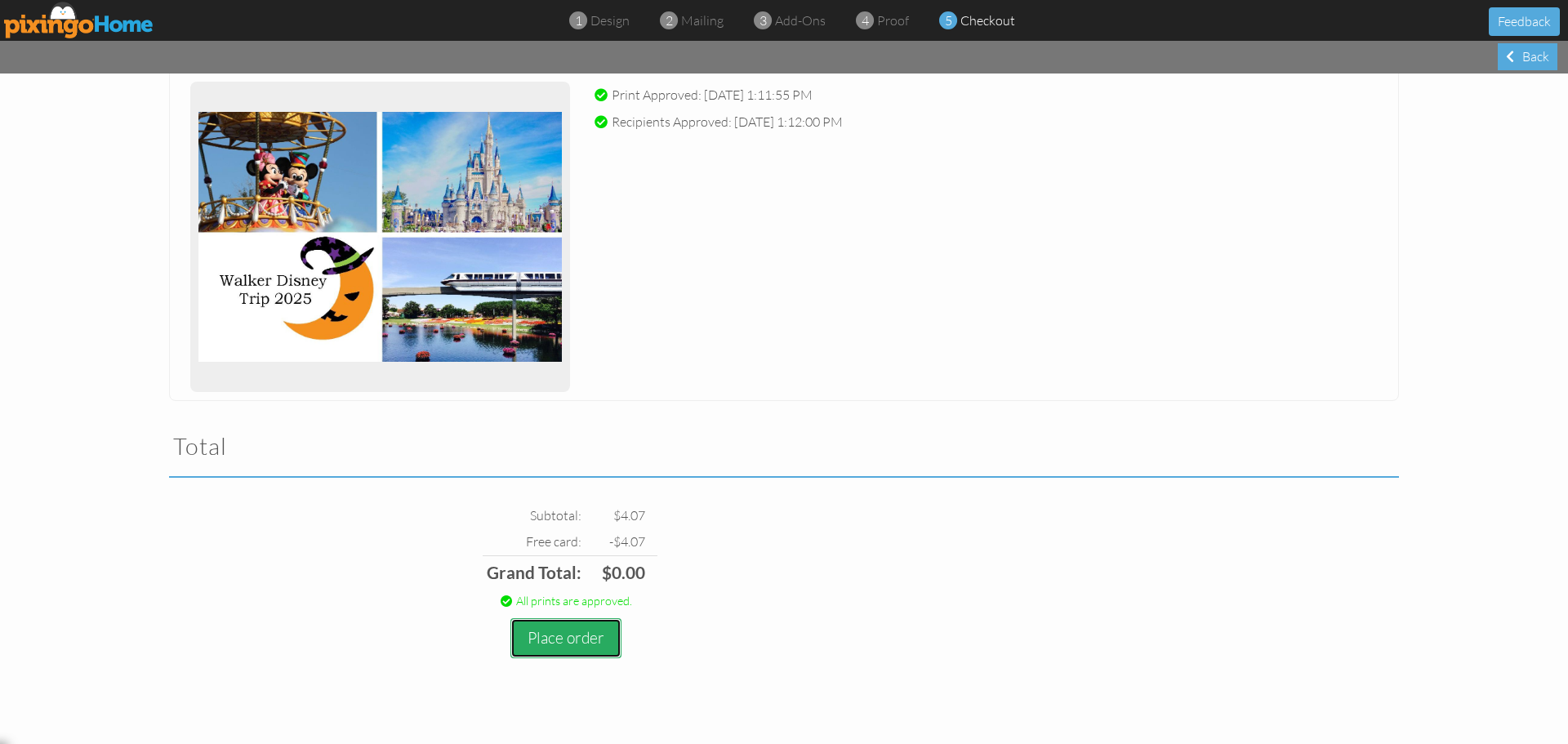
click at [560, 640] on button "Place order" at bounding box center [566, 638] width 111 height 40
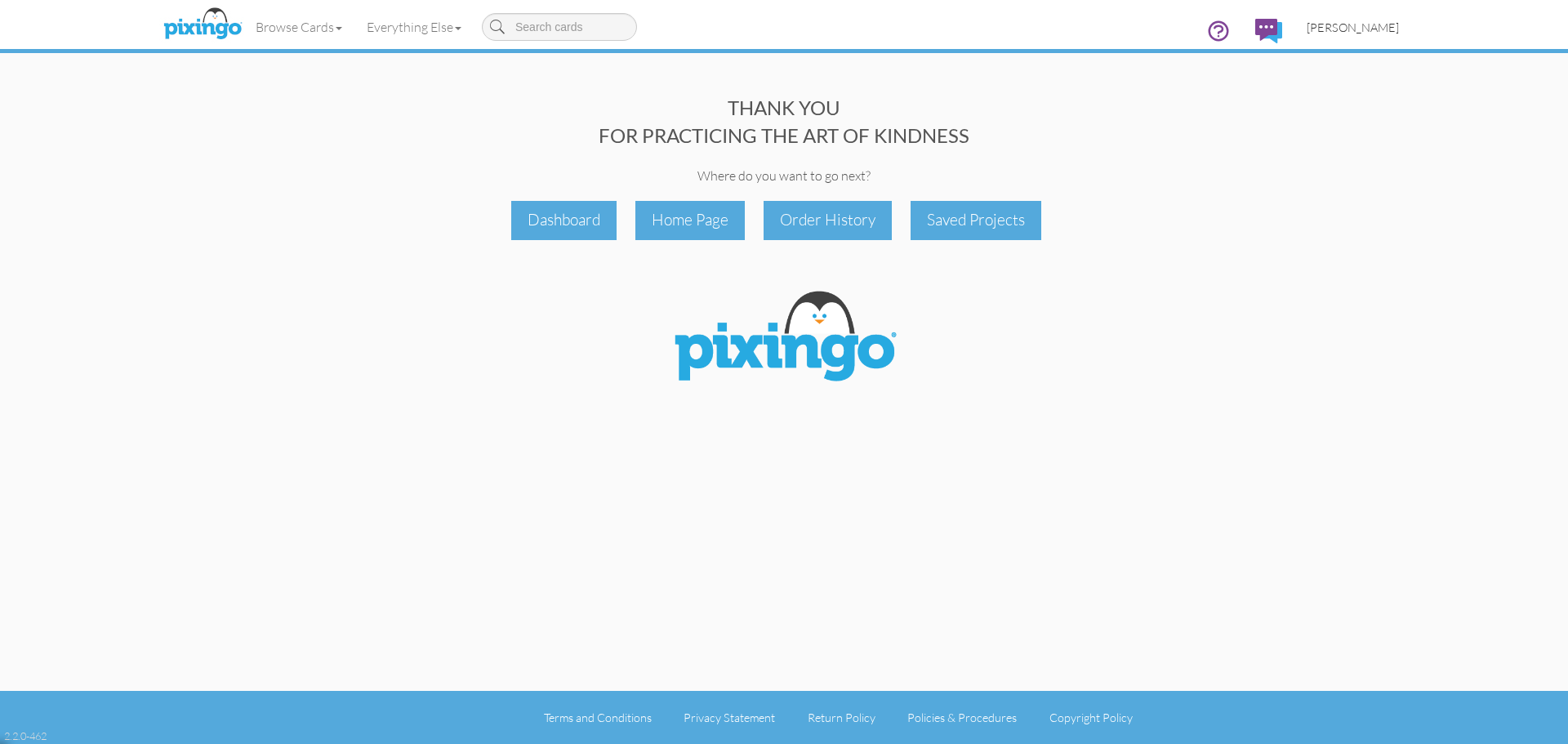
click at [1356, 26] on span "[PERSON_NAME]" at bounding box center [1353, 27] width 92 height 14
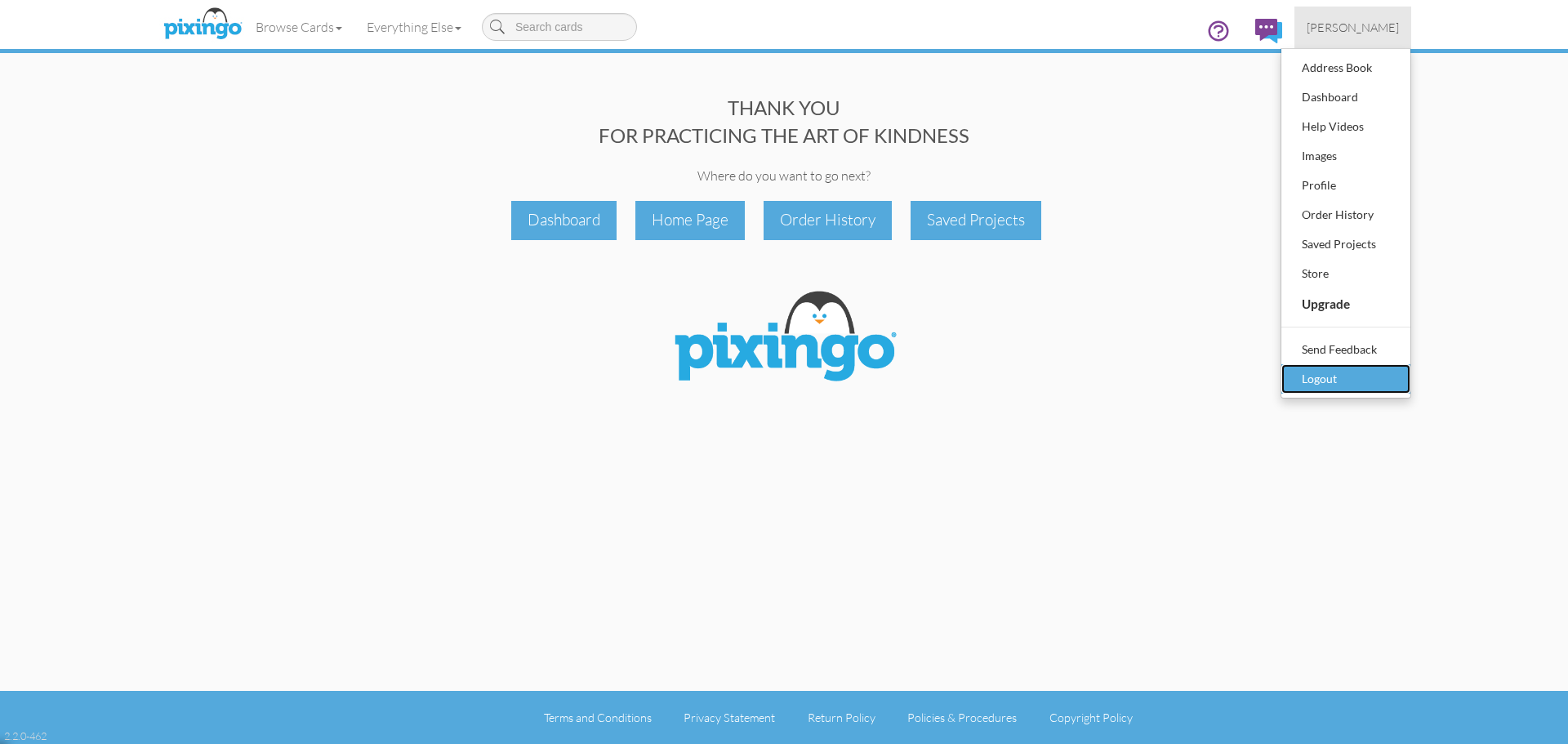
click at [1332, 385] on div "Logout" at bounding box center [1345, 379] width 96 height 25
